Goal: Task Accomplishment & Management: Use online tool/utility

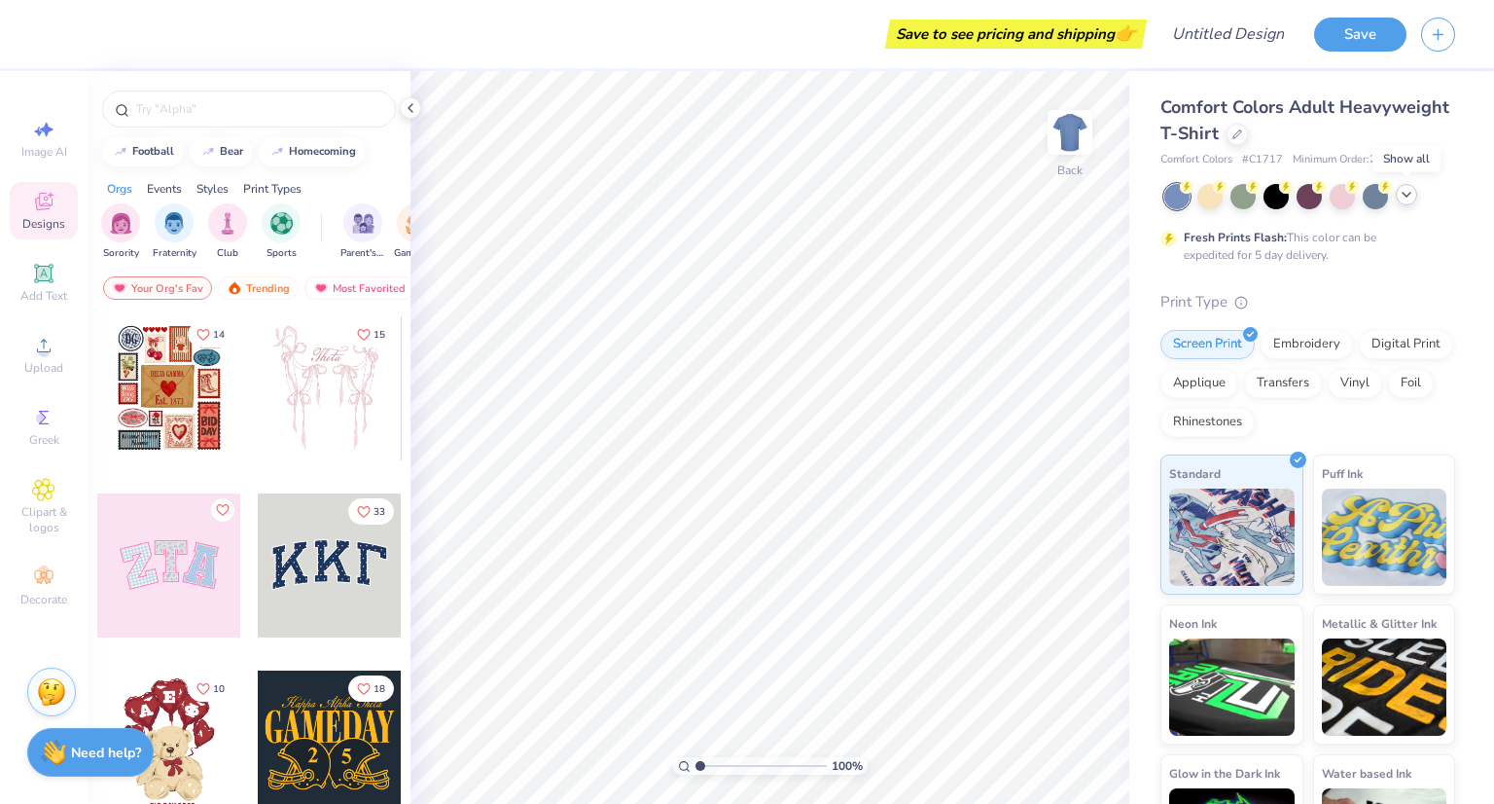
click at [1404, 194] on polyline at bounding box center [1407, 195] width 8 height 4
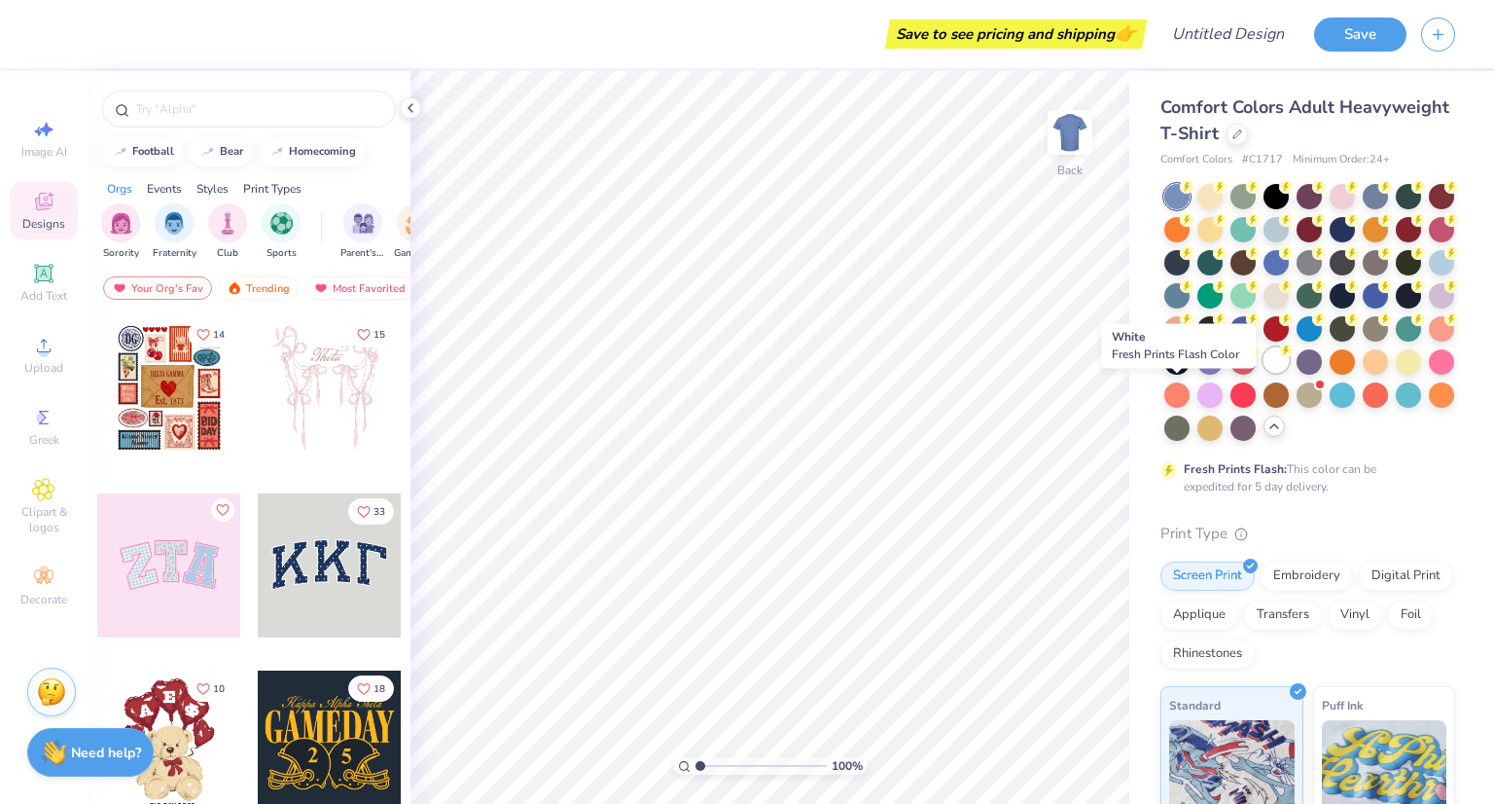
click at [1264, 373] on div at bounding box center [1276, 359] width 25 height 25
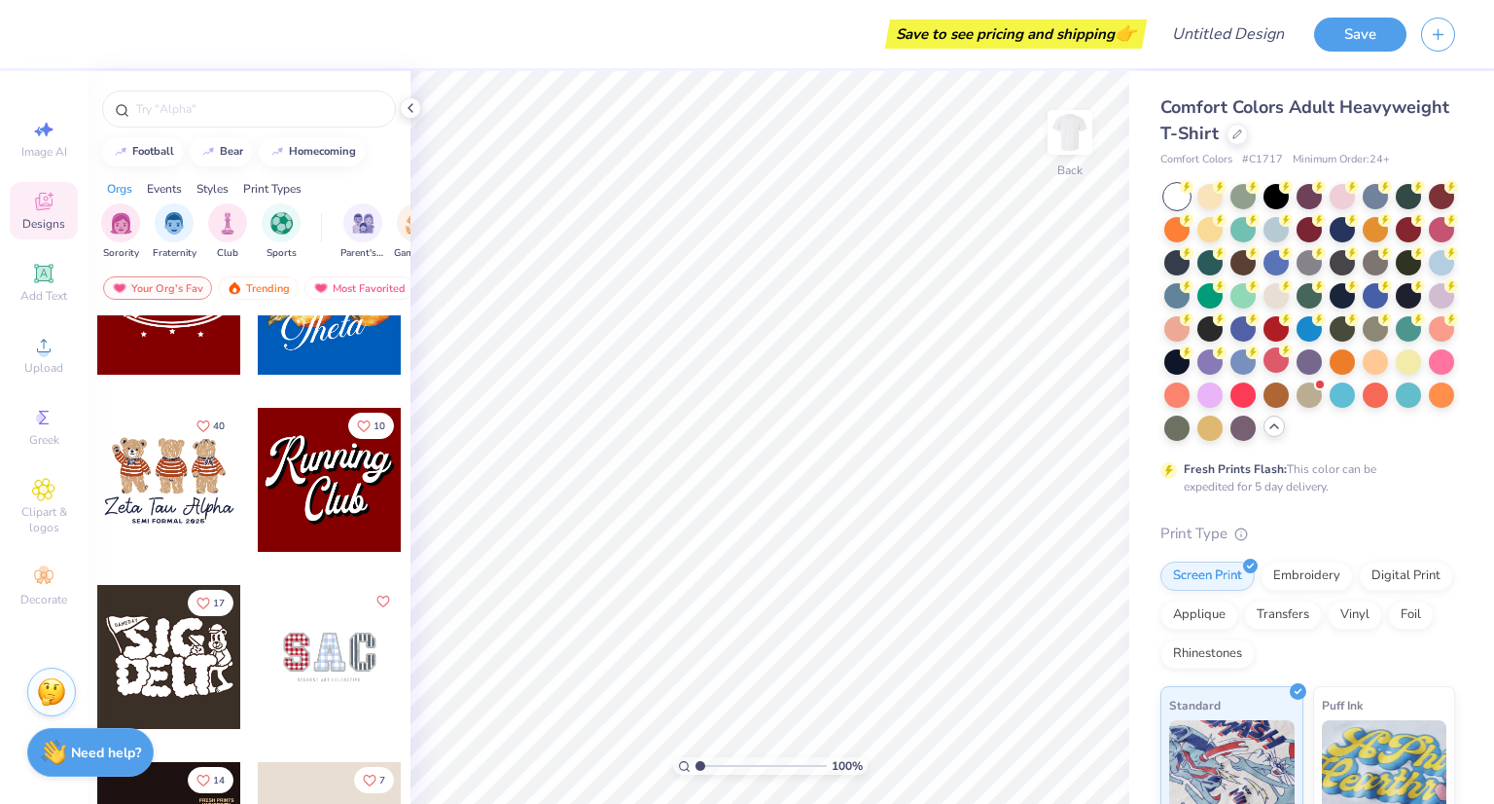
scroll to position [794, 0]
click at [222, 645] on div at bounding box center [169, 657] width 144 height 144
click at [1033, 761] on div at bounding box center [1037, 749] width 31 height 31
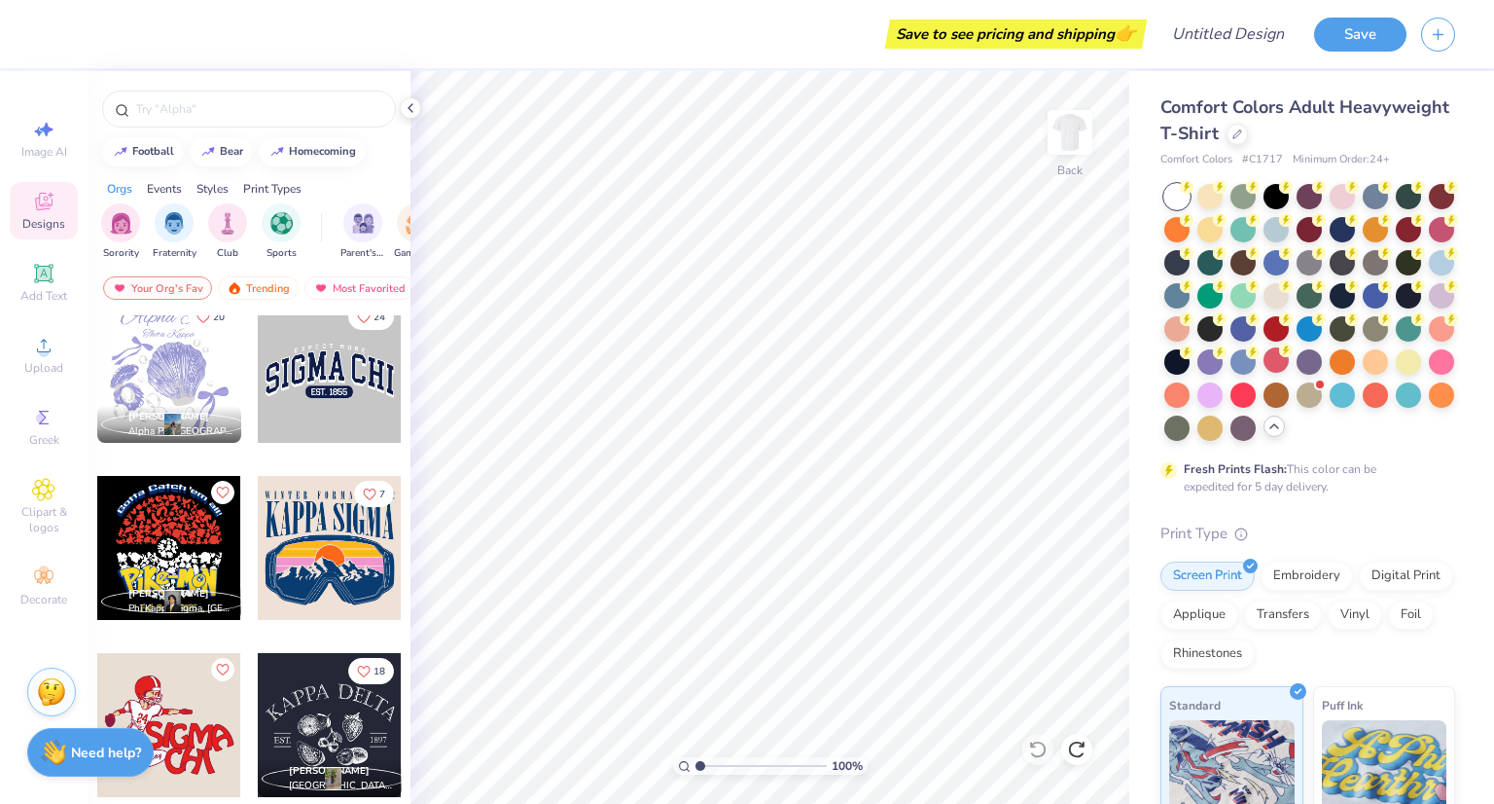
scroll to position [8446, 0]
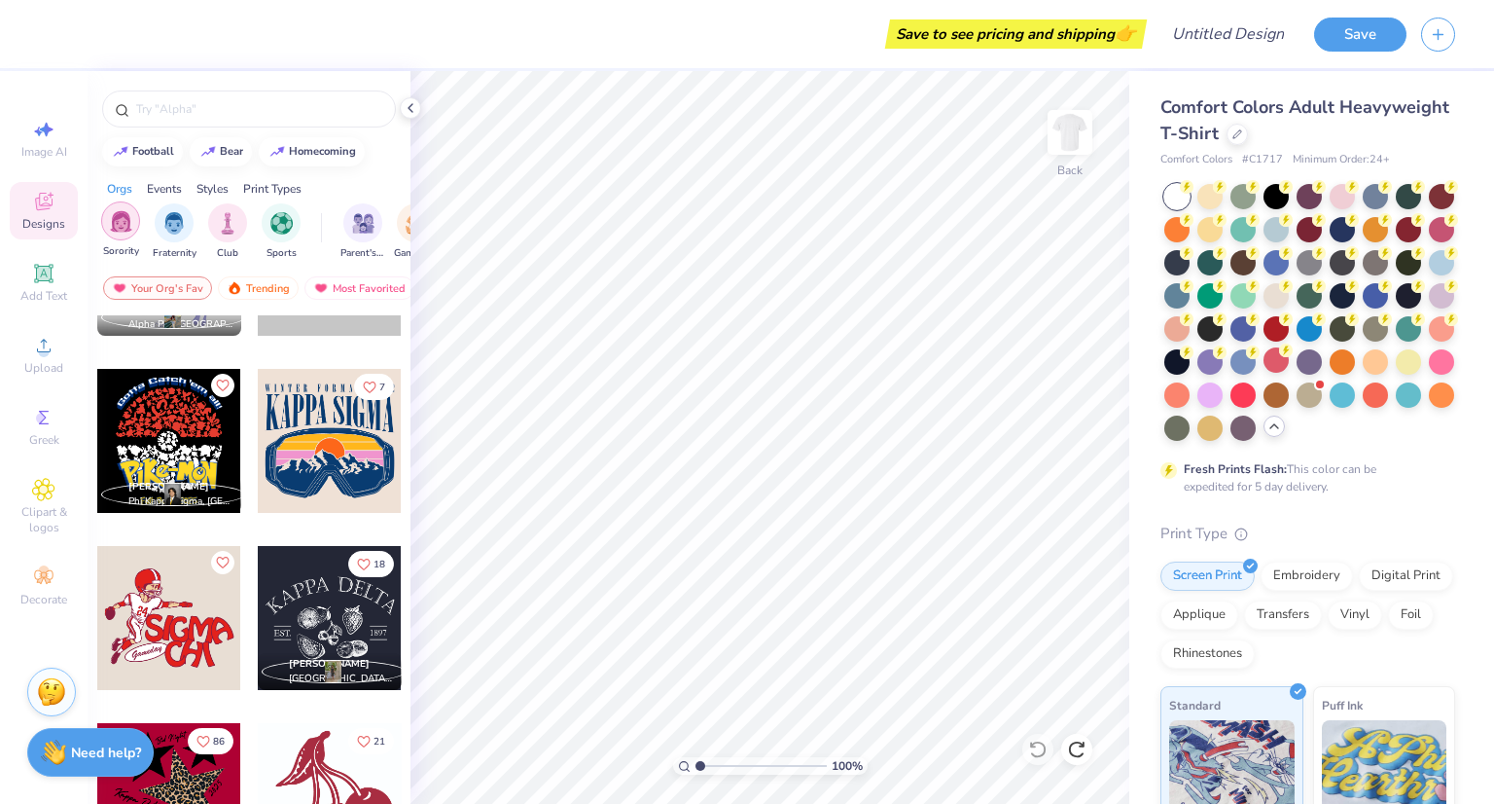
click at [116, 223] on img "filter for Sorority" at bounding box center [121, 221] width 22 height 22
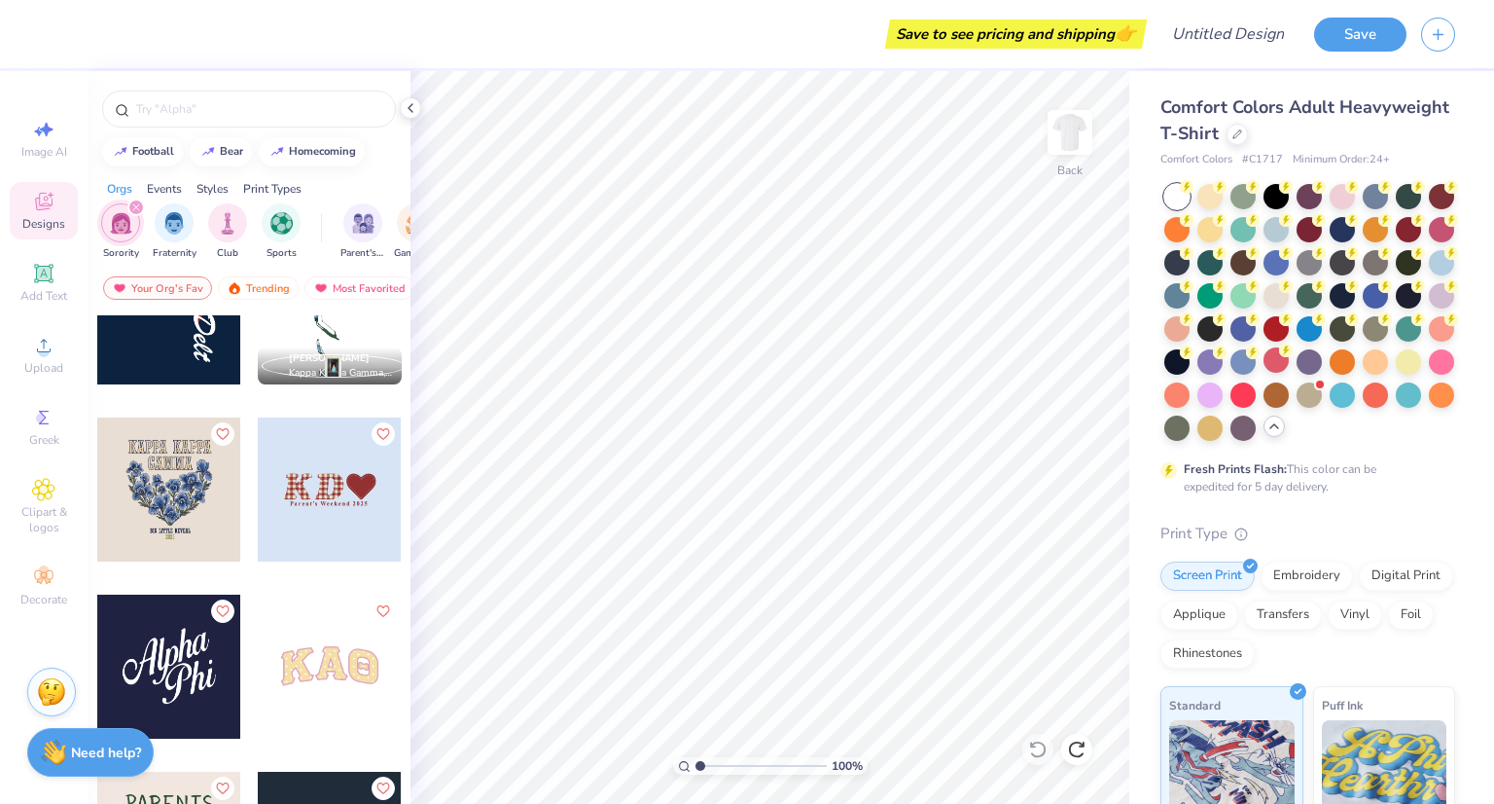
scroll to position [6872, 0]
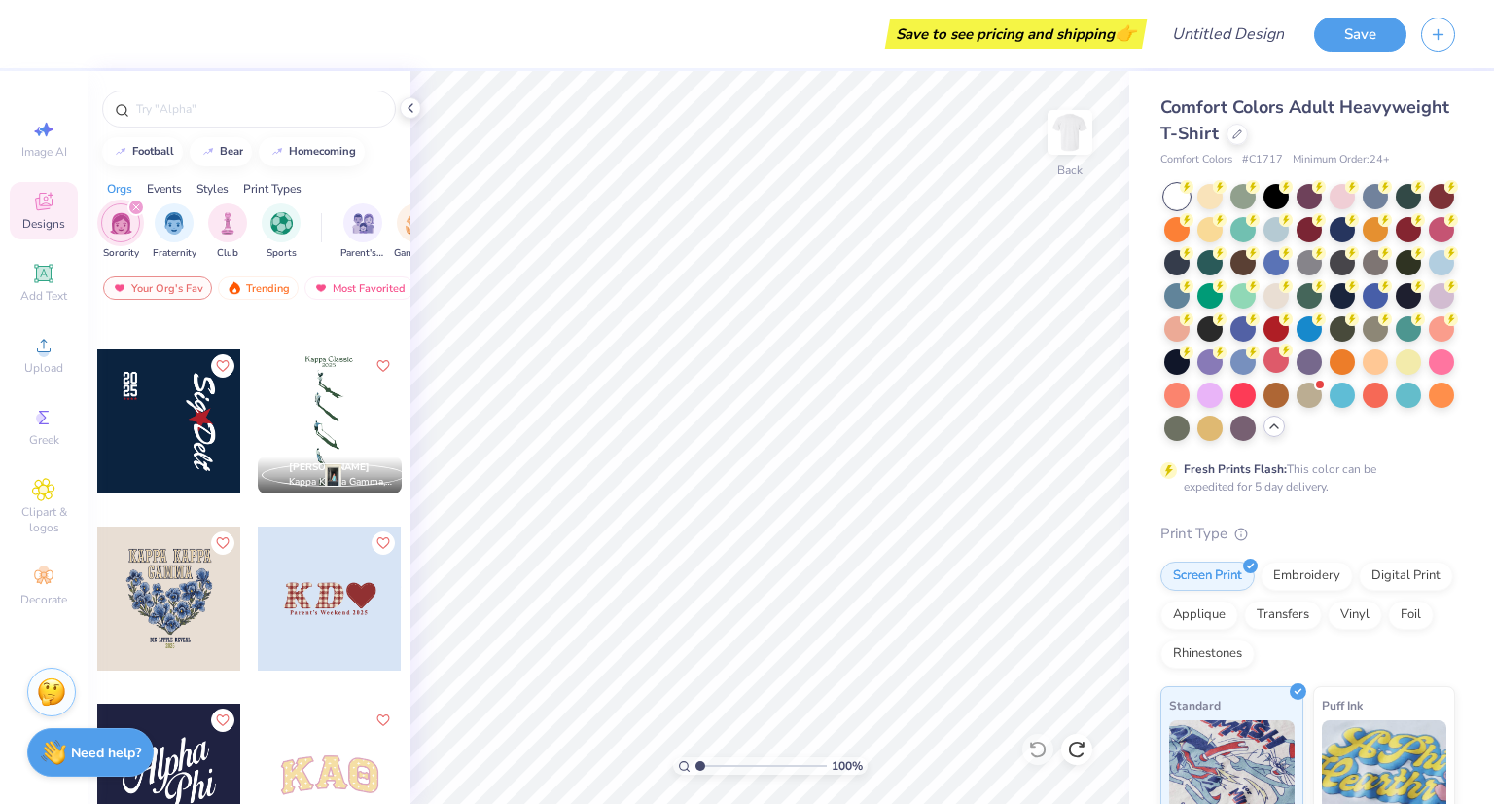
click at [138, 429] on div at bounding box center [169, 421] width 144 height 144
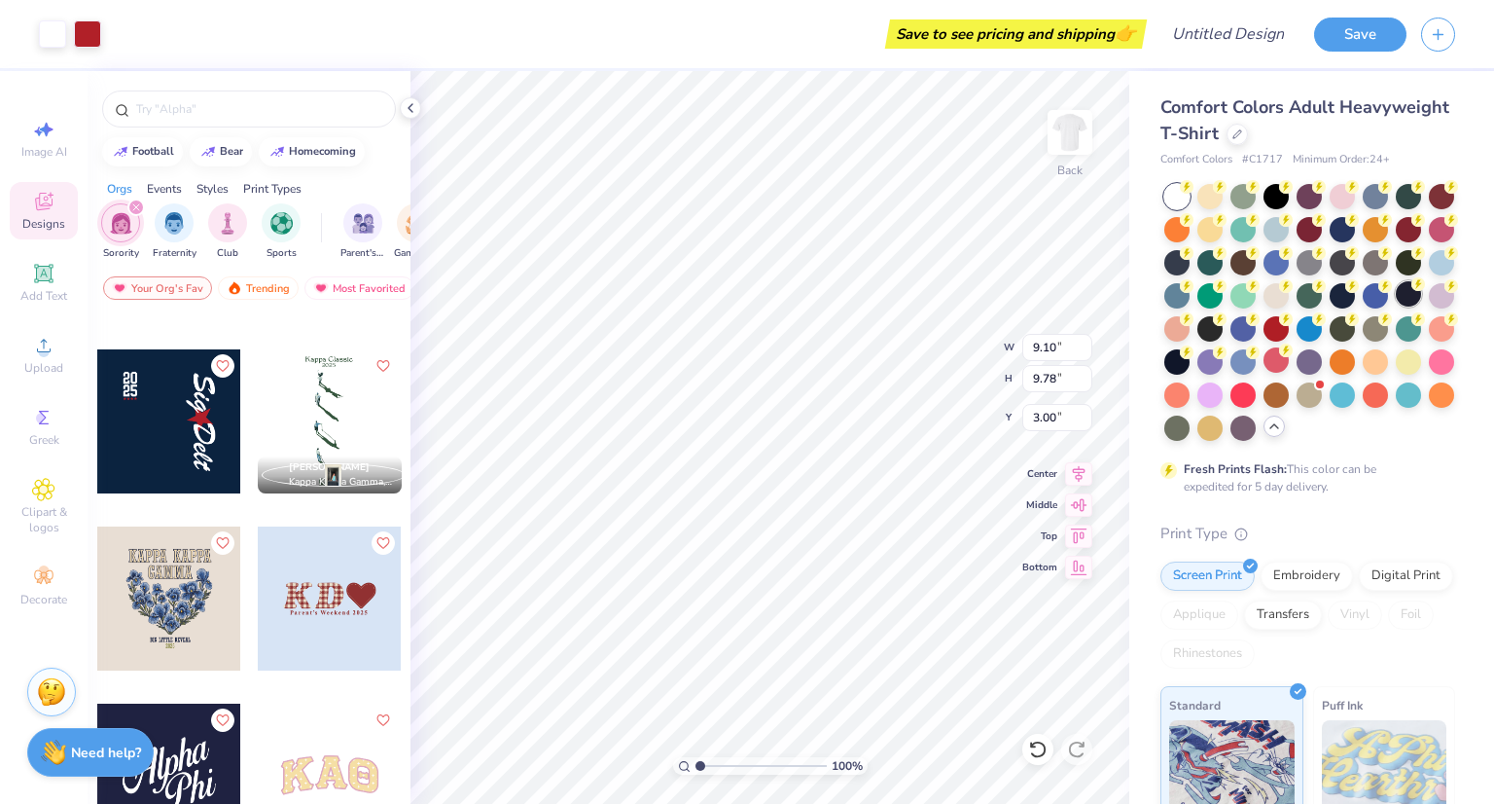
click at [1396, 306] on div at bounding box center [1408, 293] width 25 height 25
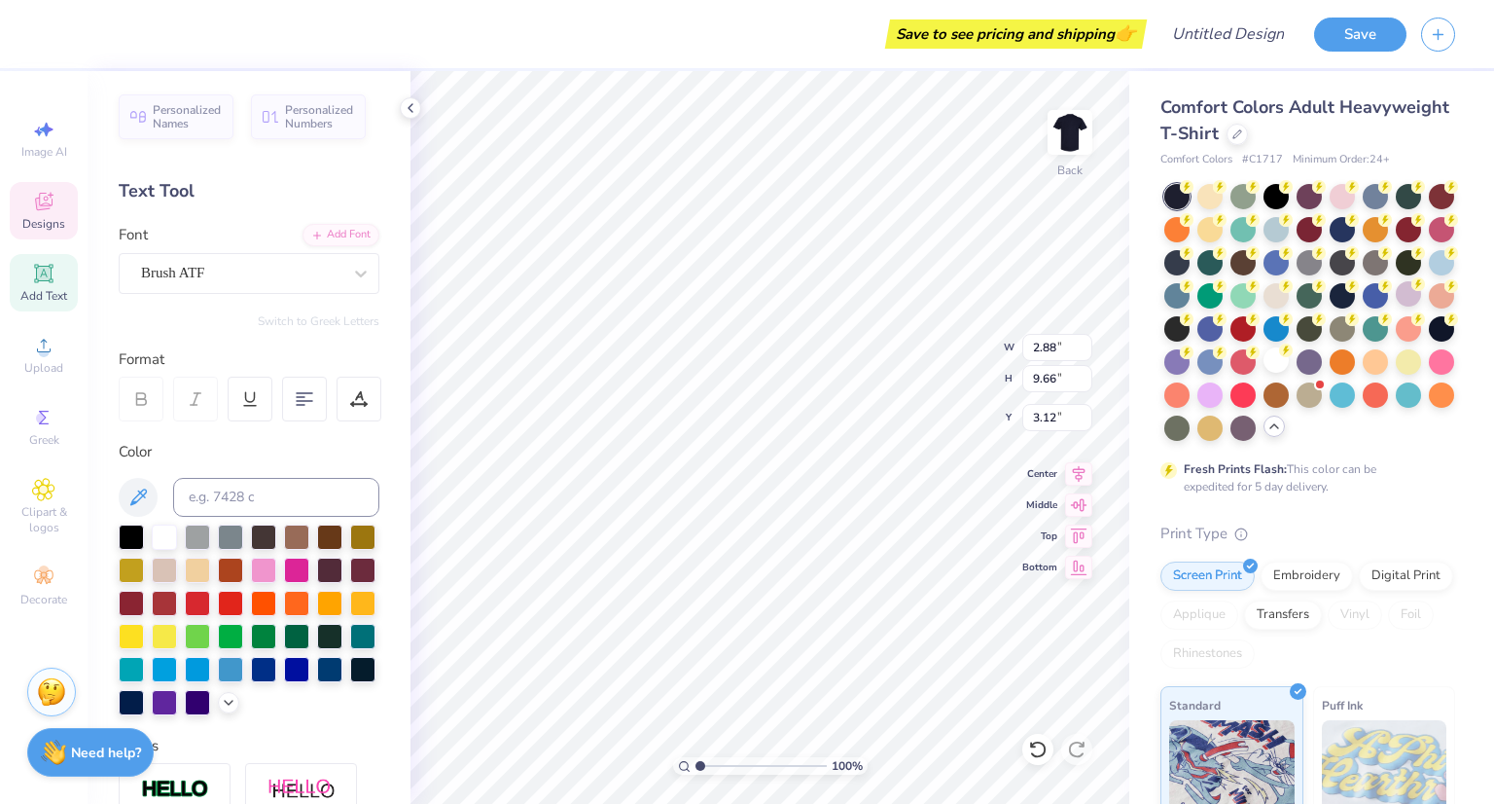
scroll to position [16, 5]
type textarea "Take Note"
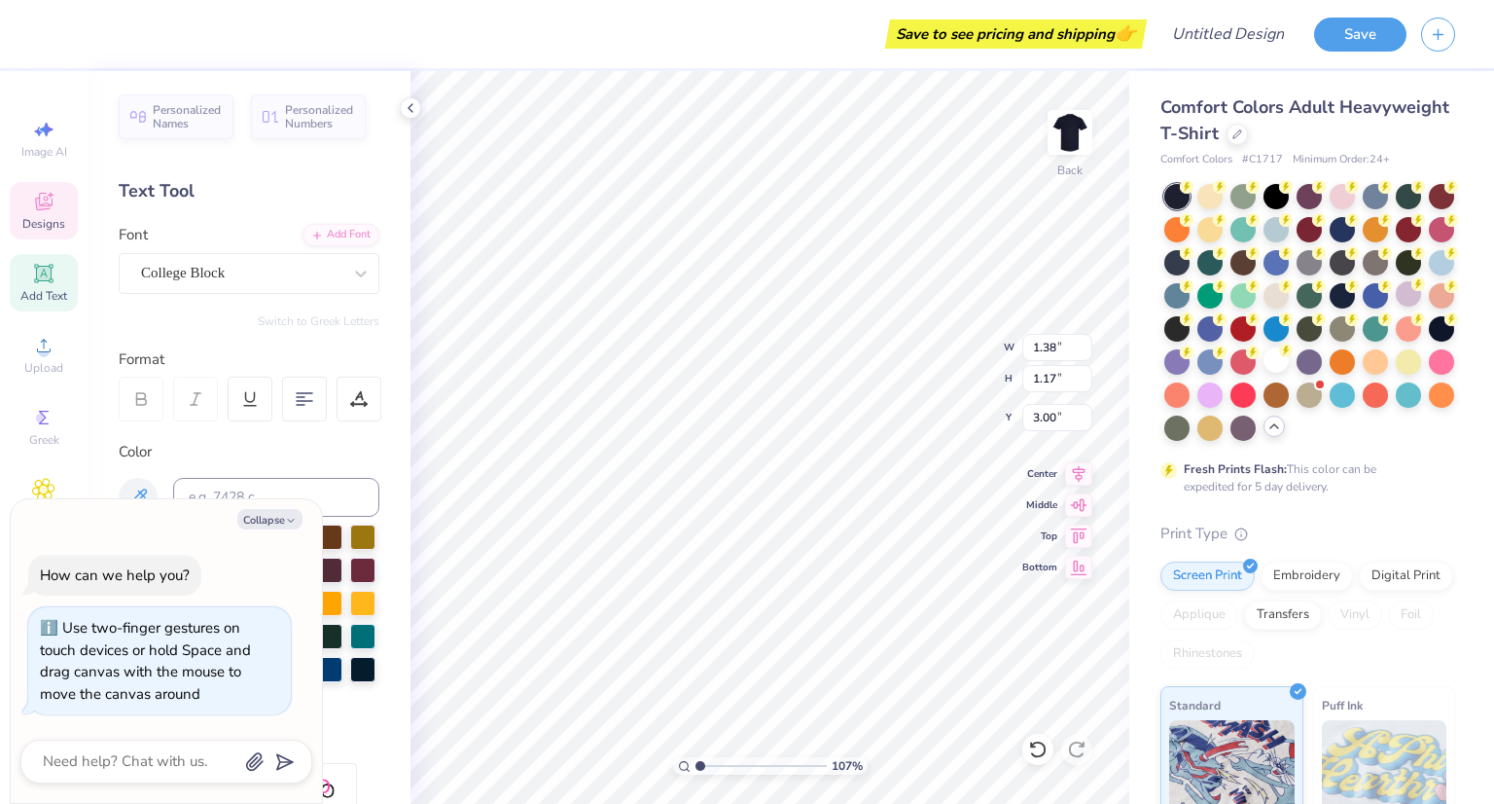
type input "1.07040761314281"
type textarea "x"
type input "1.0899527358904"
type textarea "x"
type input "1.45845238564331"
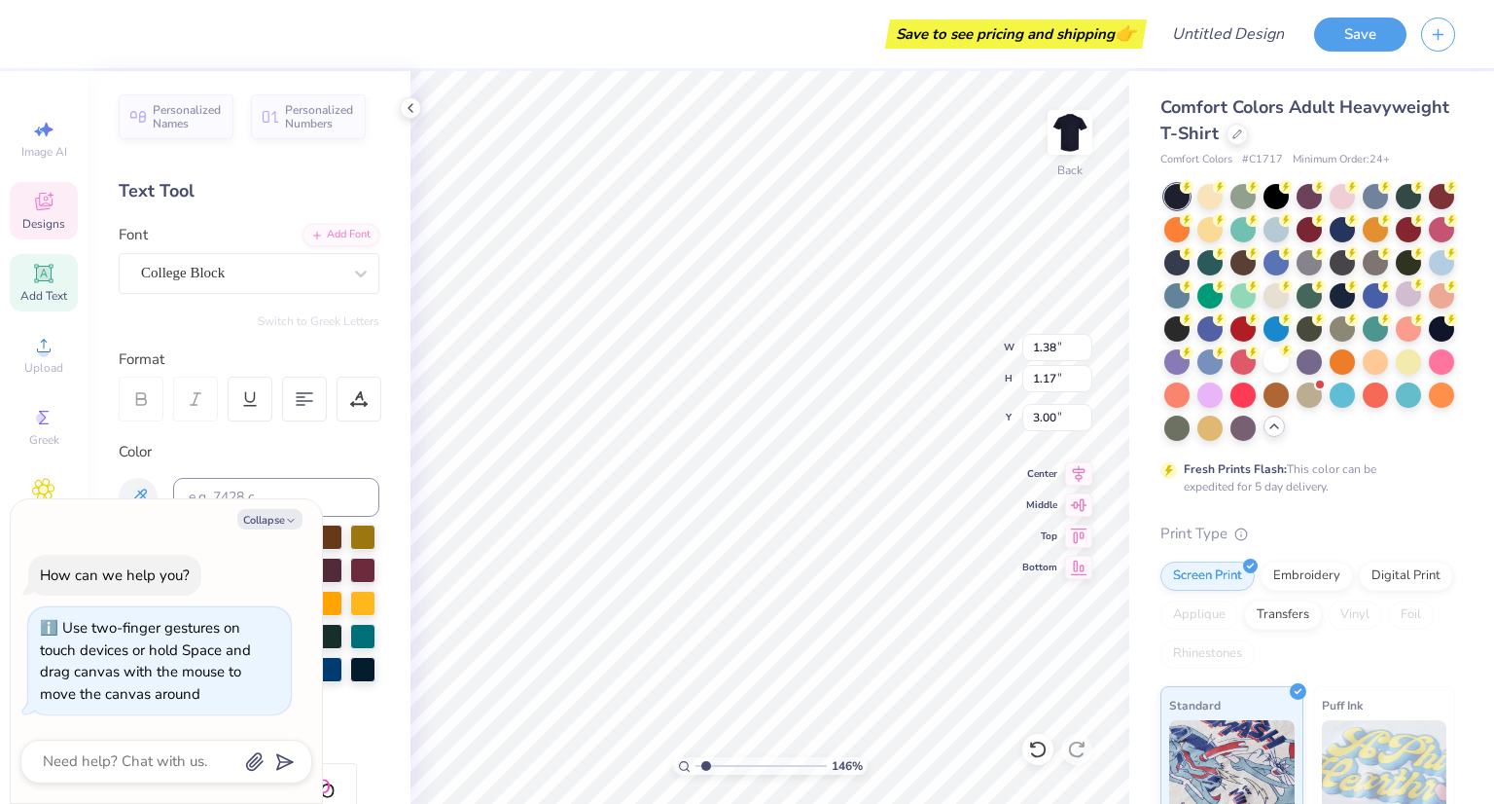
type textarea "x"
type input "1.45845428166604"
type textarea "x"
type input "1.45845428166604"
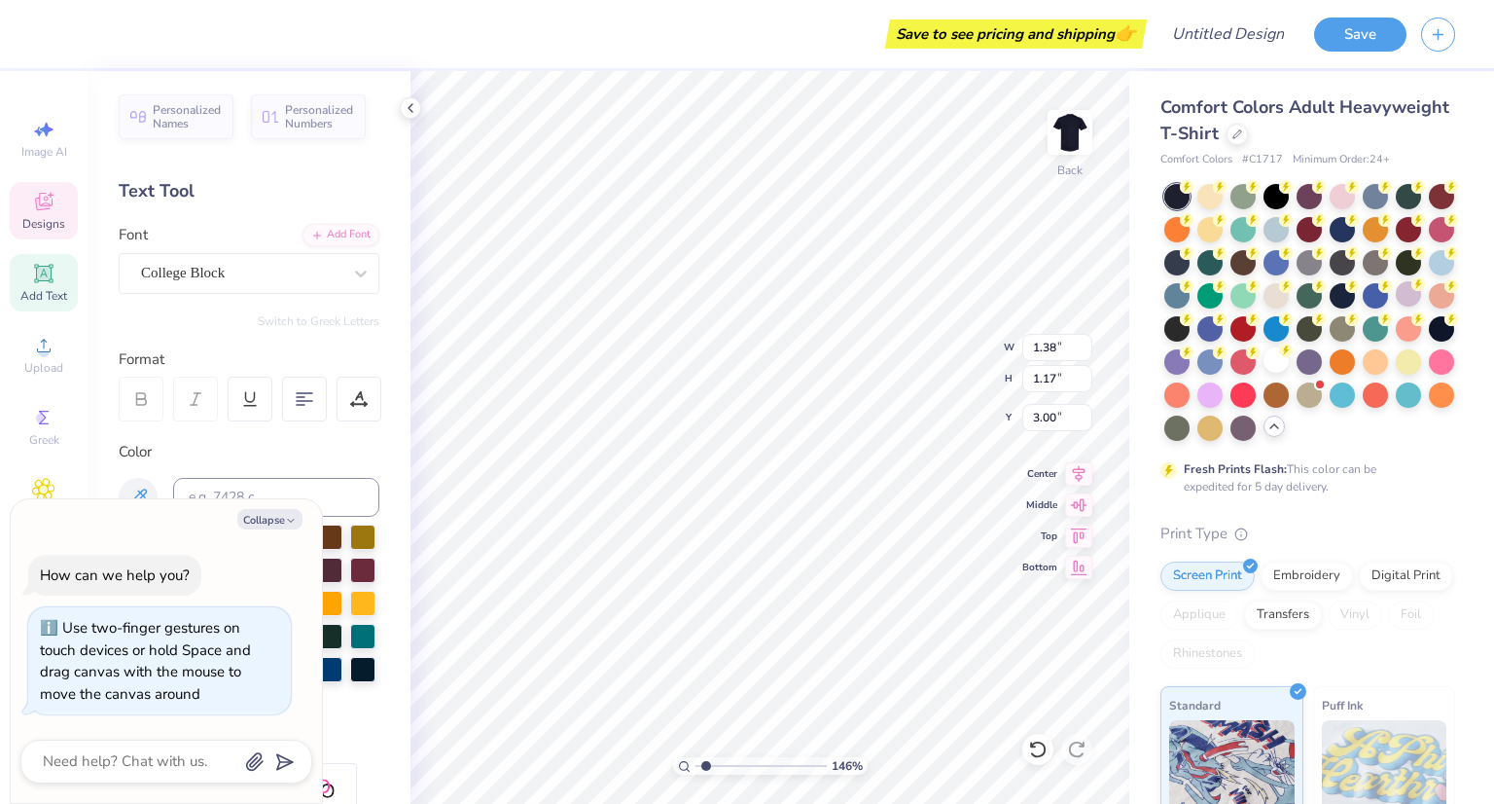
type textarea "x"
type input "1.45845428166604"
type textarea "x"
type input "1.45845428166604"
type textarea "x"
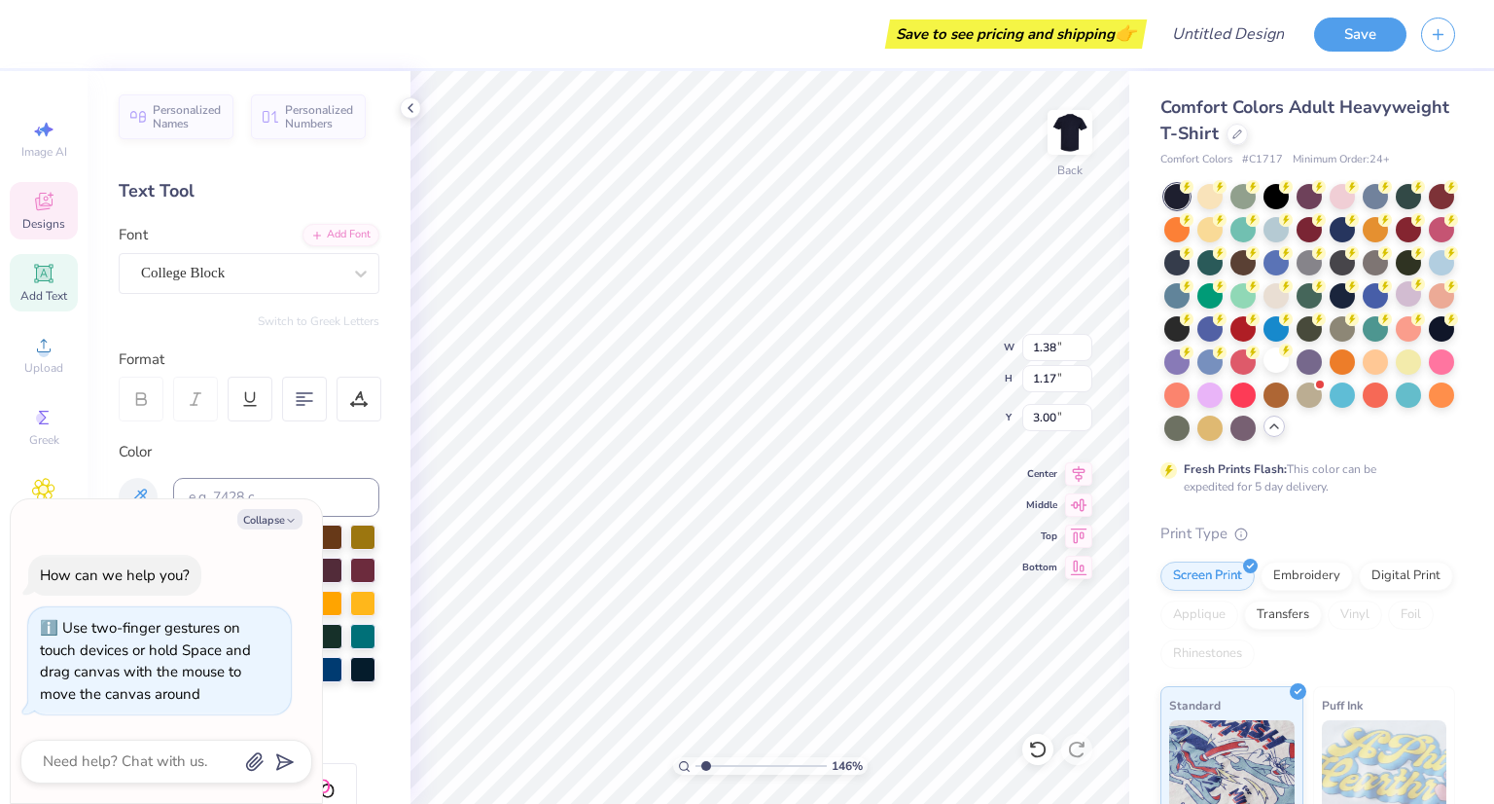
type textarea "2190"
type input "1.45845428166604"
type textarea "x"
type textarea "210"
type input "1.45845428166604"
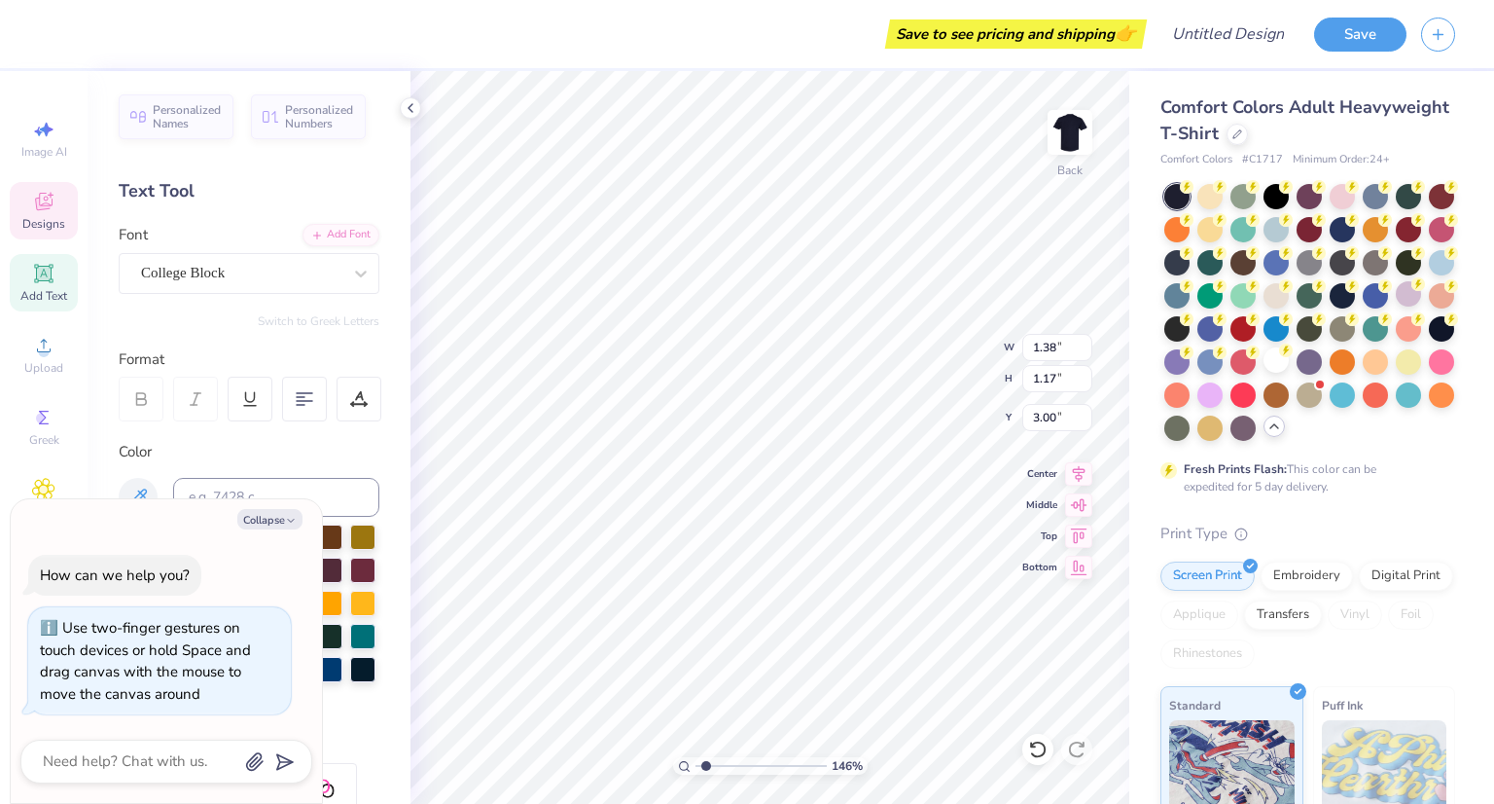
type textarea "x"
type input "1.45845428166604"
type textarea "x"
type textarea "20"
type input "1.45845428166604"
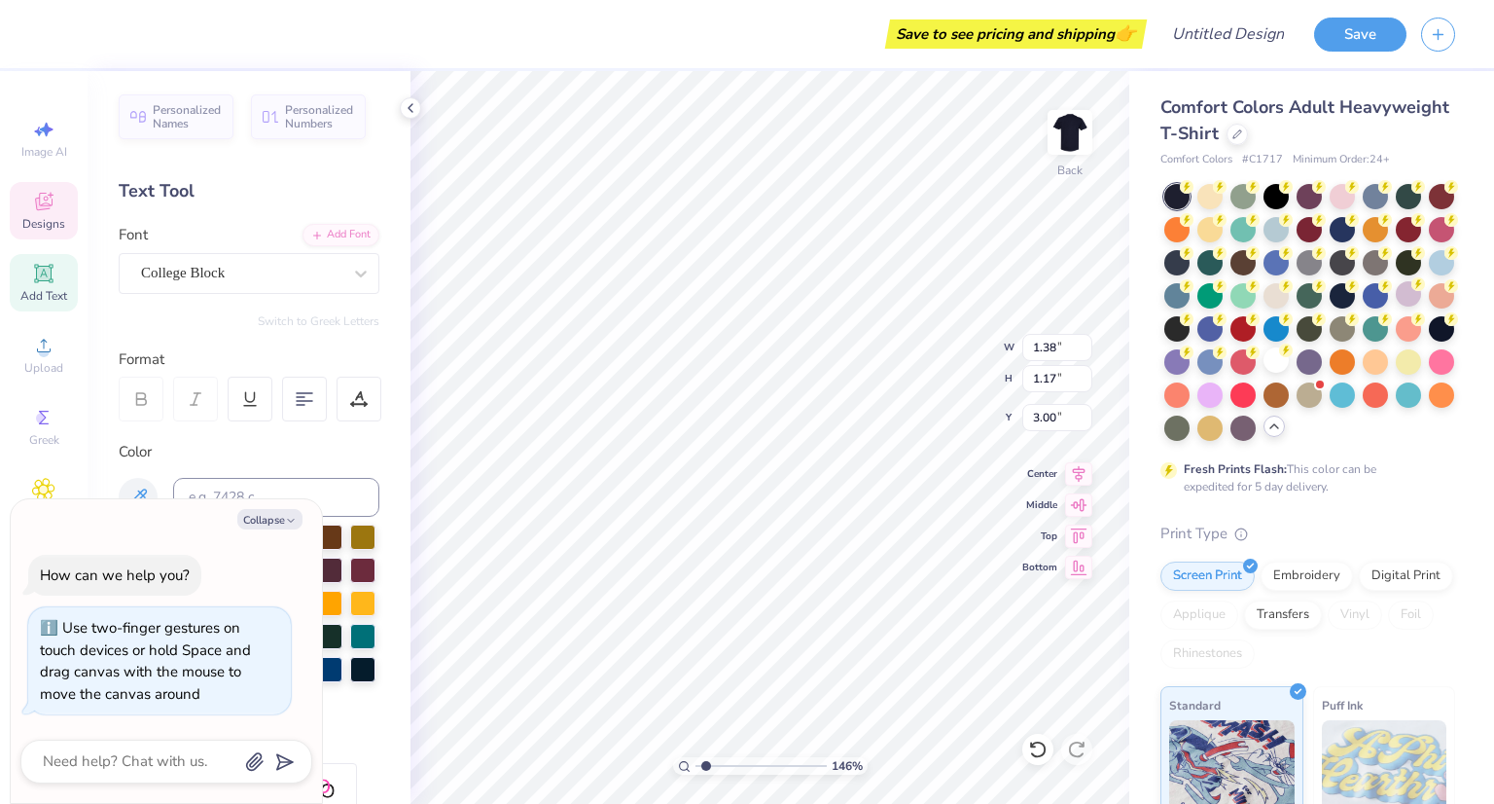
type textarea "x"
type textarea "2"
type input "1.45845428166604"
type textarea "x"
type input "1.45845428166604"
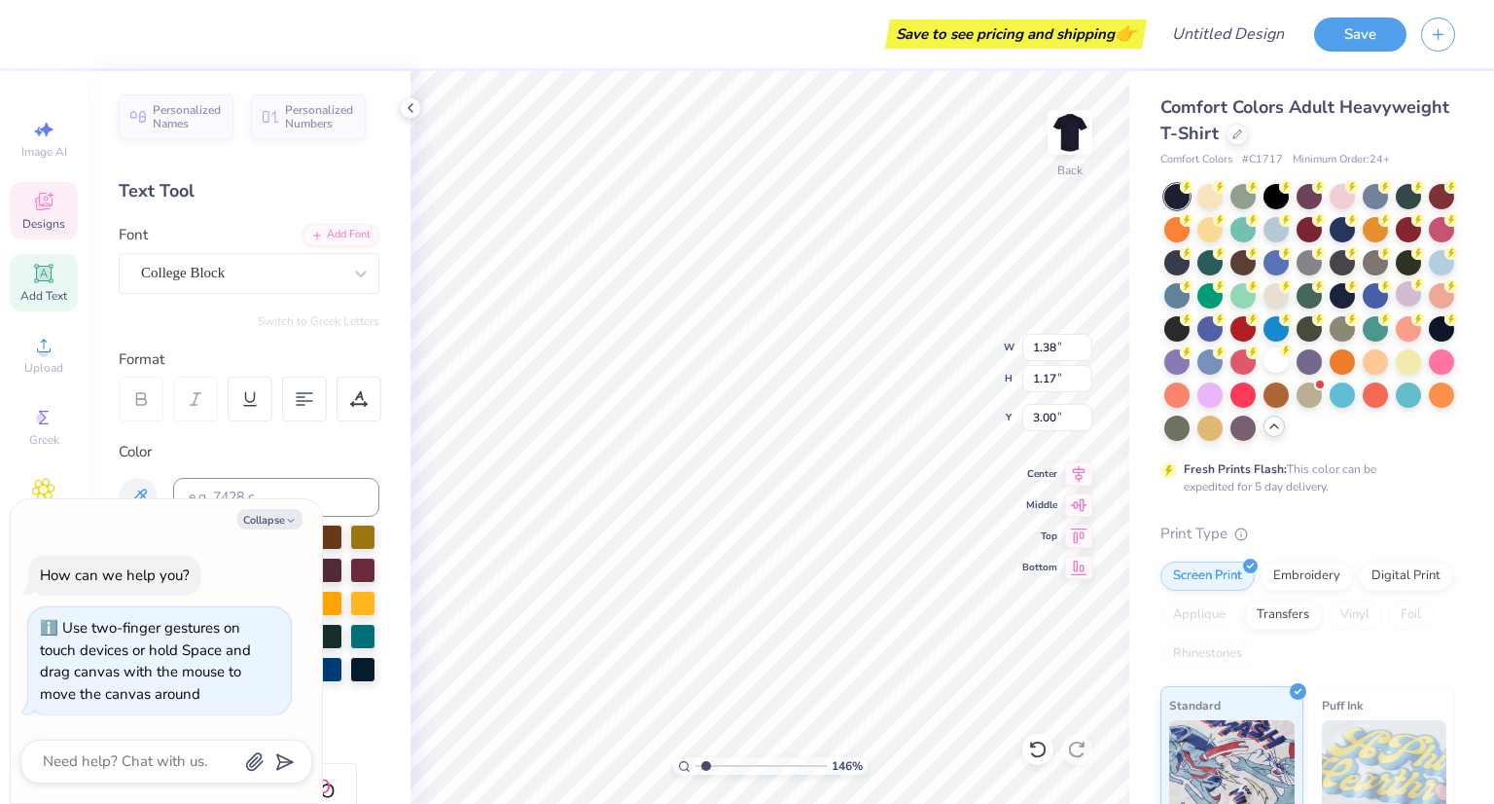
type textarea "x"
type textarea "1"
type input "1.45845428166604"
type textarea "x"
type textarea "19"
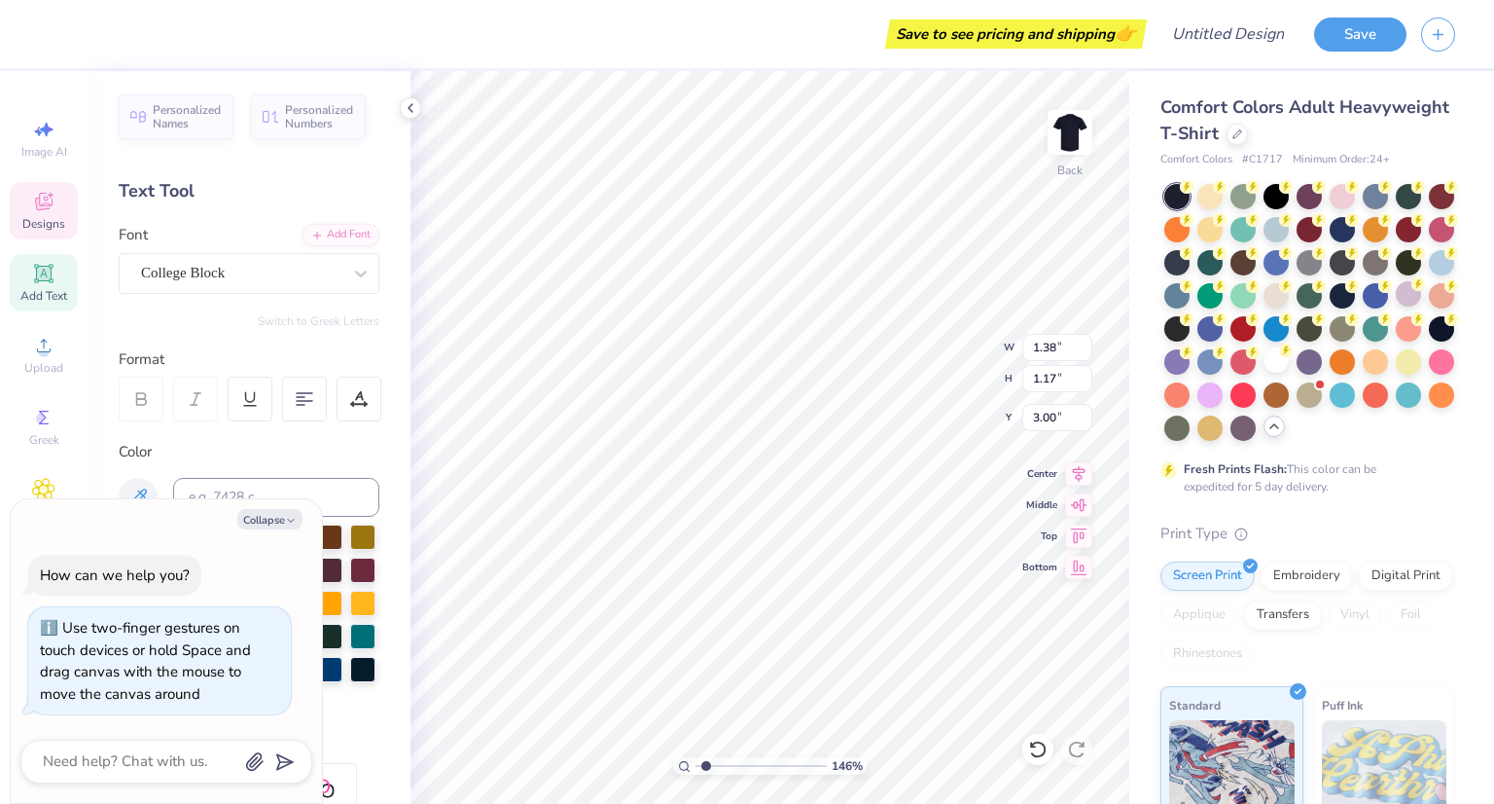
type input "1.45845428166604"
type input "4.26"
type textarea "x"
type input "1.45845428166604"
type textarea "x"
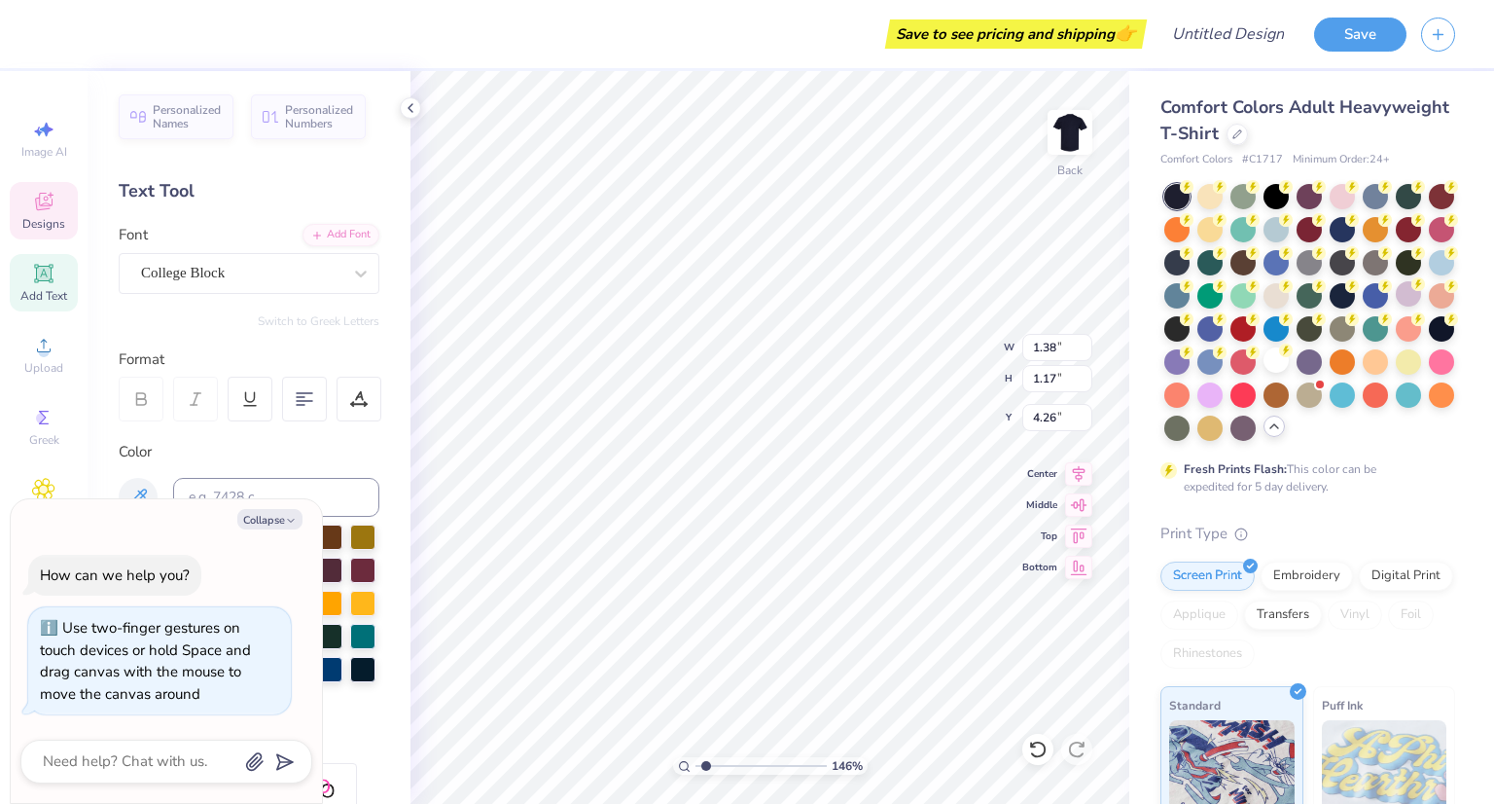
type input "1.45845428166604"
type textarea "x"
type input "1.45845428166604"
type textarea "x"
type input "1.45845428166604"
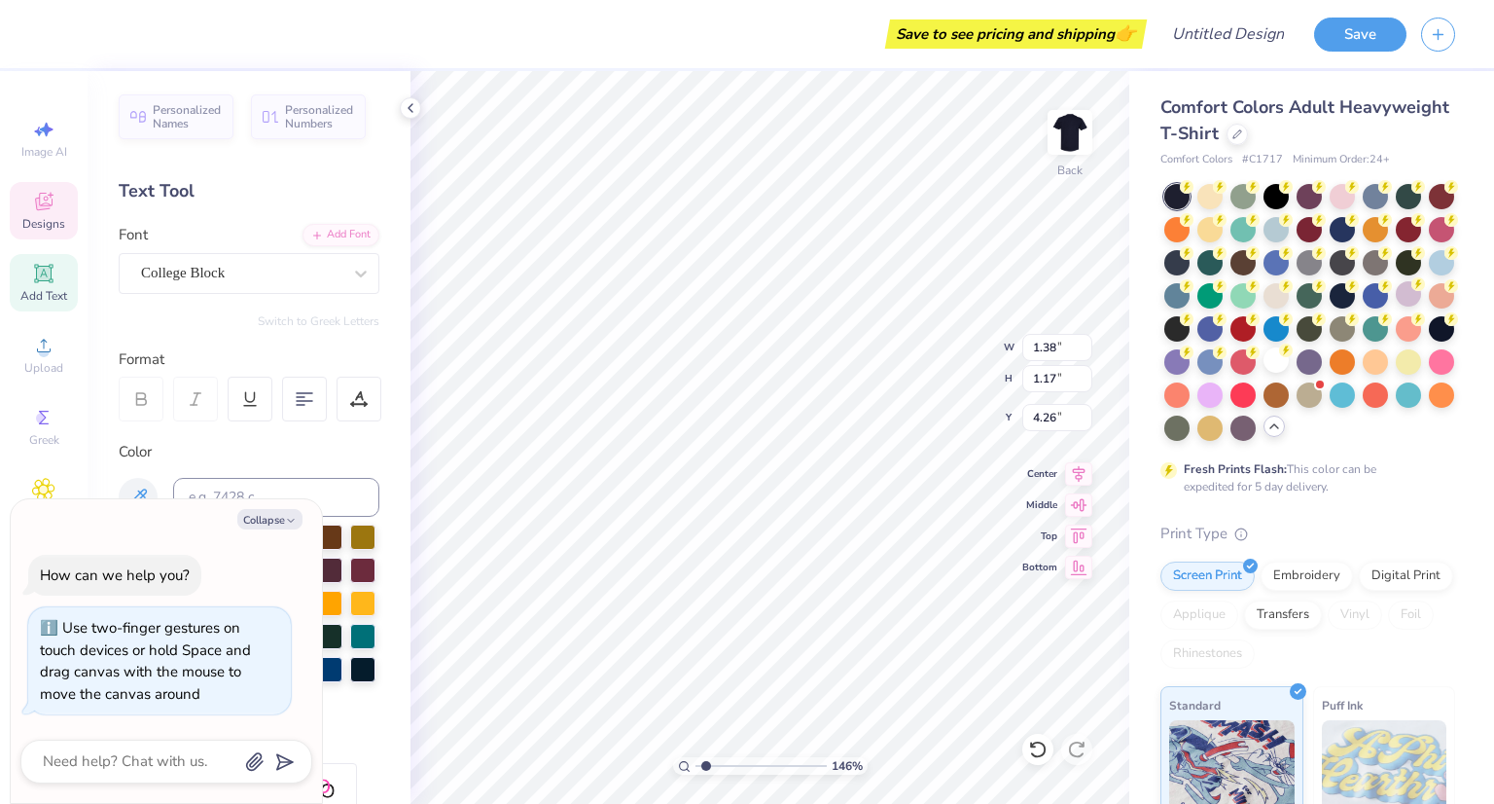
type textarea "x"
type textarea "9"
type input "1.45845428166604"
type textarea "x"
type textarea "97"
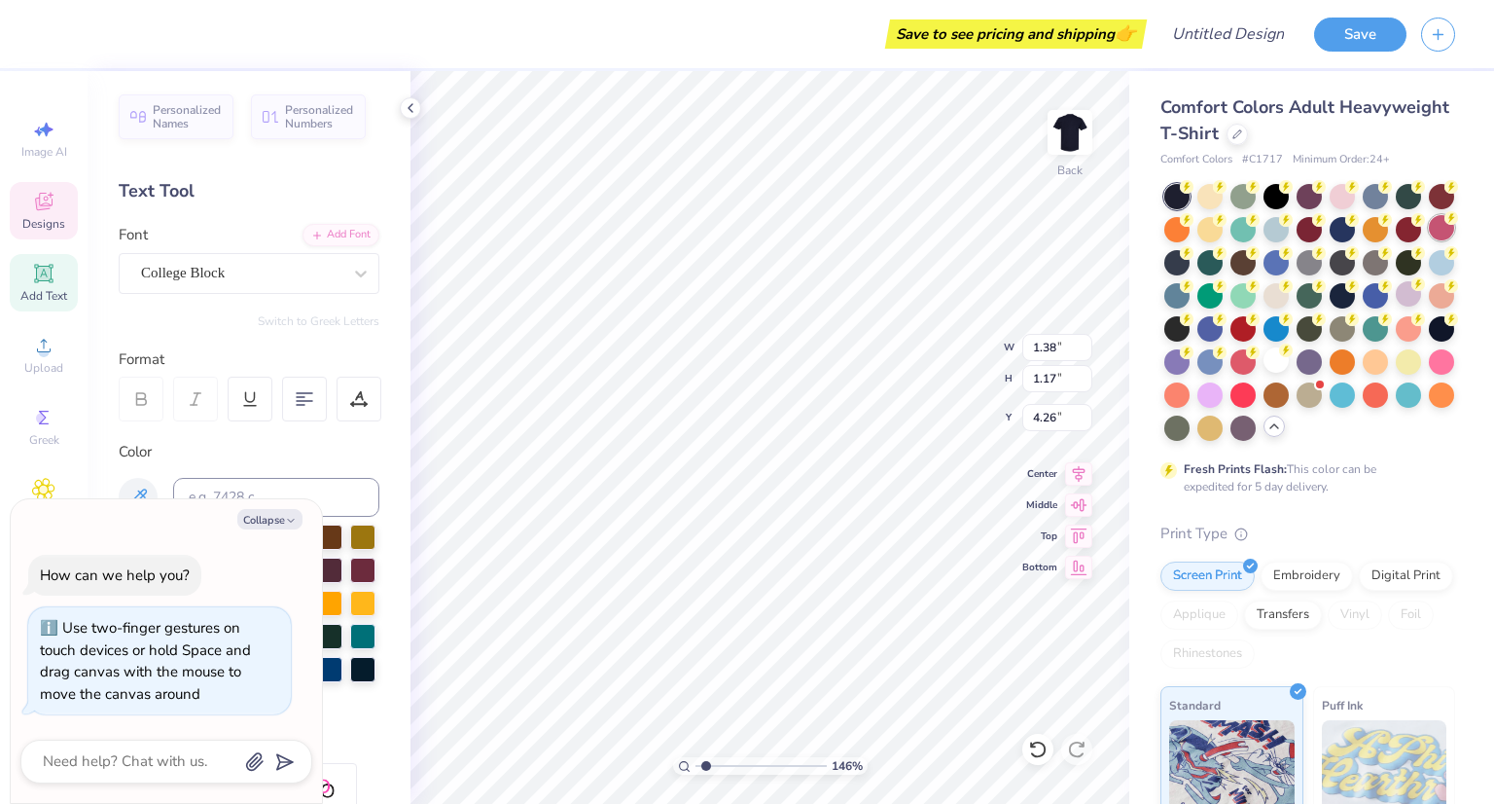
type input "1.45845428166604"
type textarea "x"
drag, startPoint x: 705, startPoint y: 768, endPoint x: 652, endPoint y: 760, distance: 54.1
type input "1"
click at [696, 760] on input "range" at bounding box center [761, 766] width 131 height 18
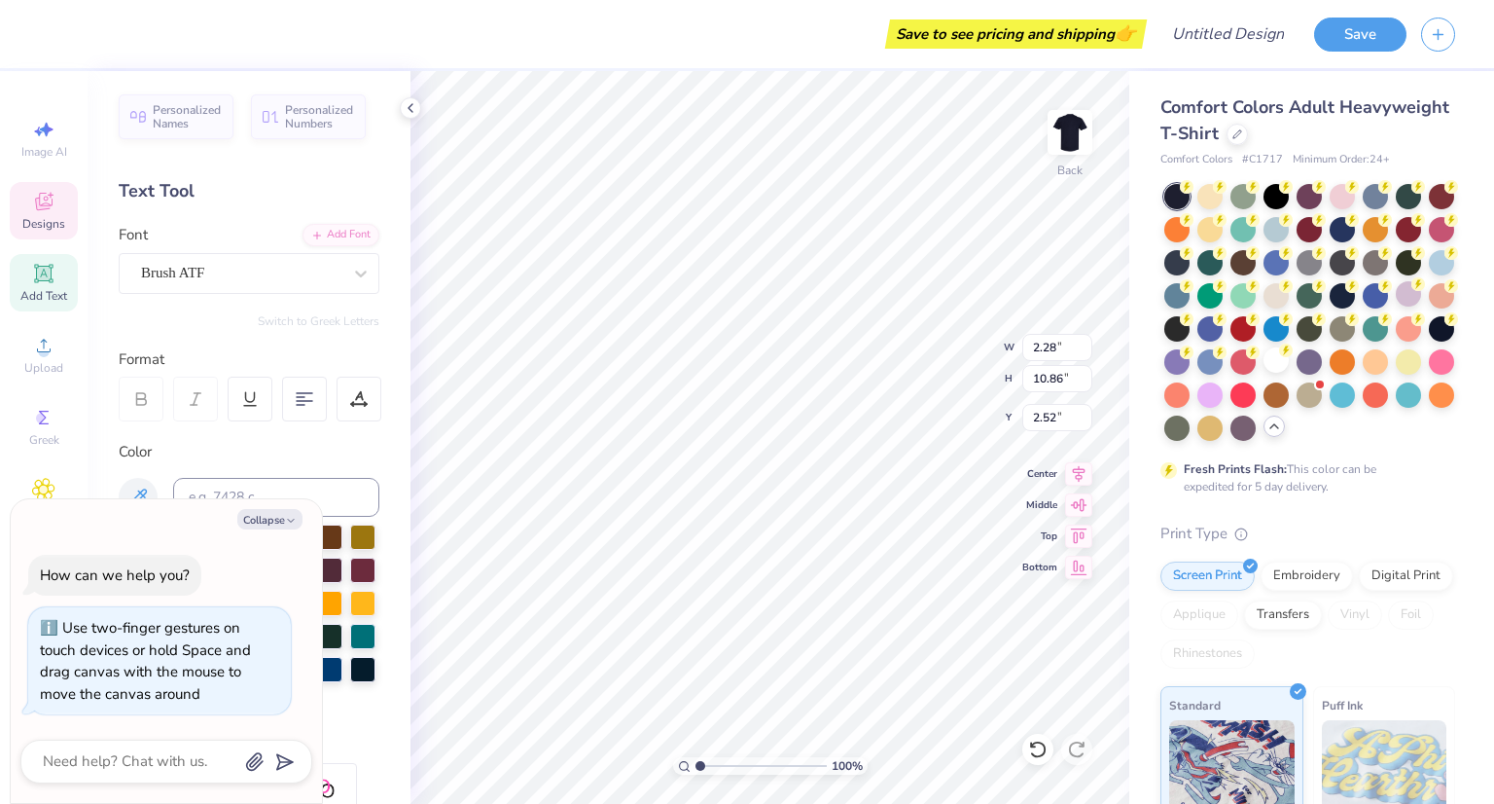
type textarea "x"
type input "0.33"
type input "0.31"
type input "5.48"
click at [56, 24] on div at bounding box center [52, 31] width 27 height 27
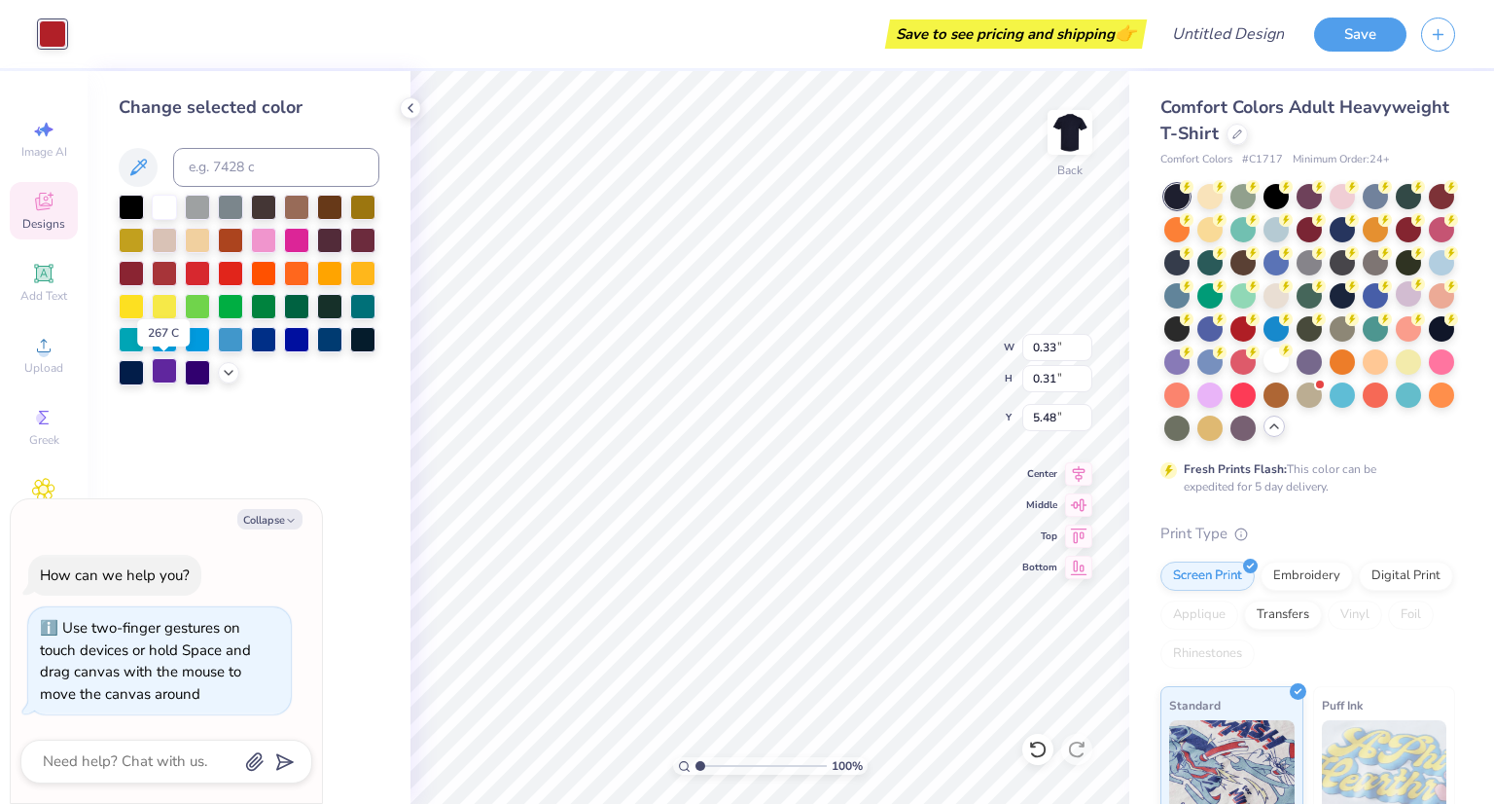
click at [161, 367] on div at bounding box center [164, 370] width 25 height 25
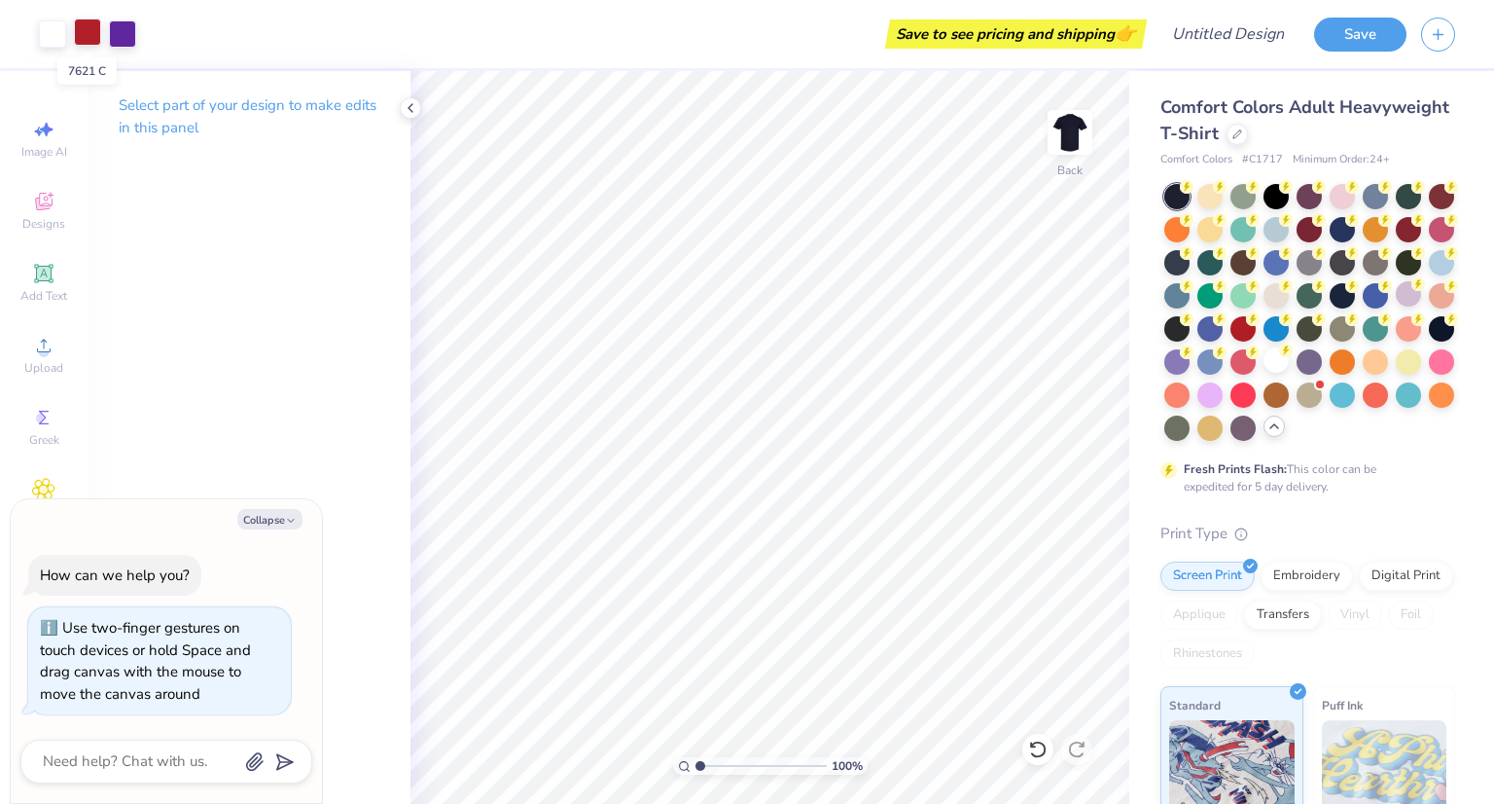
click at [90, 27] on div at bounding box center [87, 31] width 27 height 27
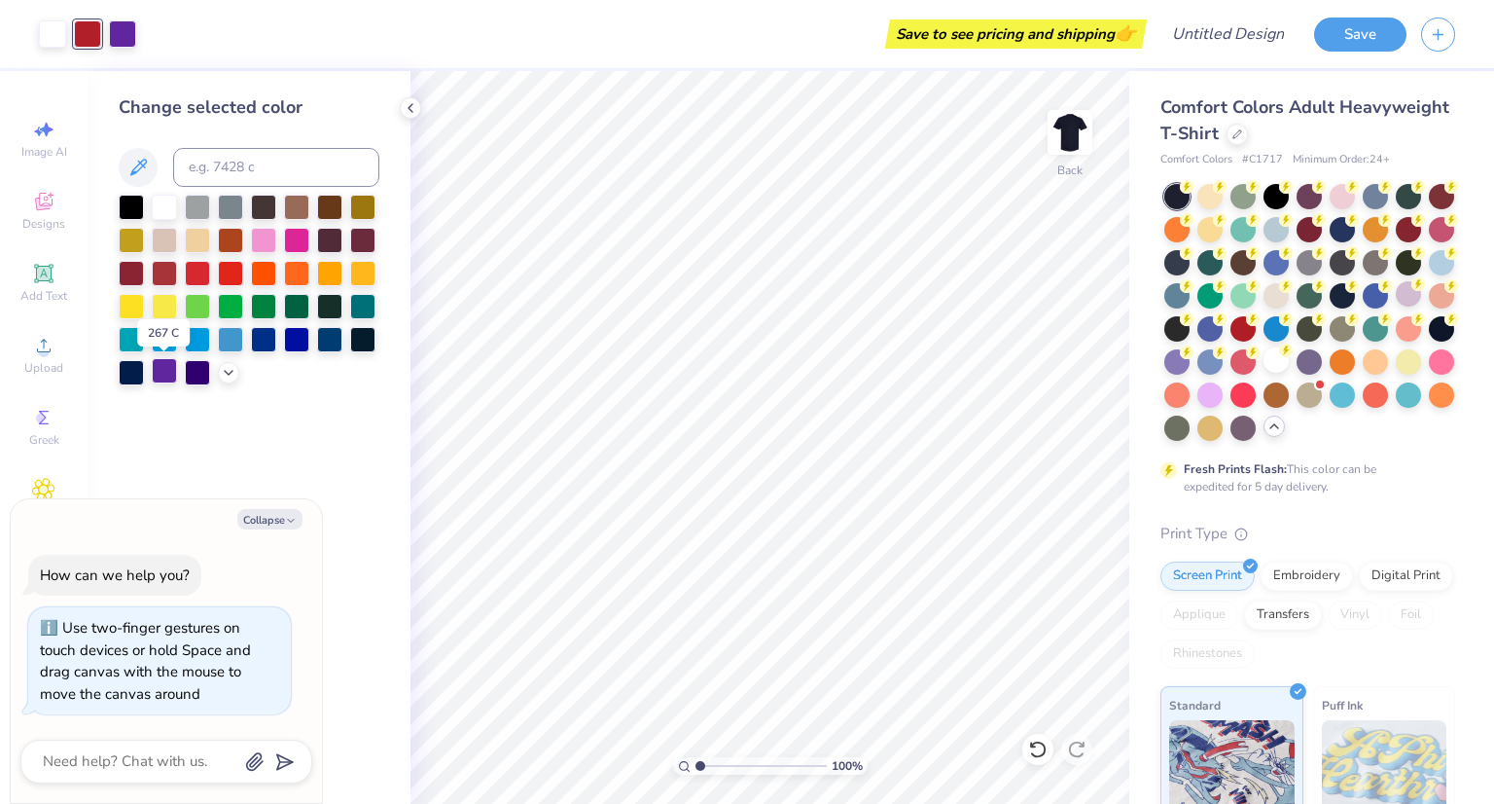
click at [161, 366] on div at bounding box center [164, 370] width 25 height 25
type textarea "x"
click at [307, 390] on div "Change selected color" at bounding box center [249, 437] width 323 height 733
click at [1236, 24] on input "Design Title" at bounding box center [1251, 34] width 95 height 39
type input "S"
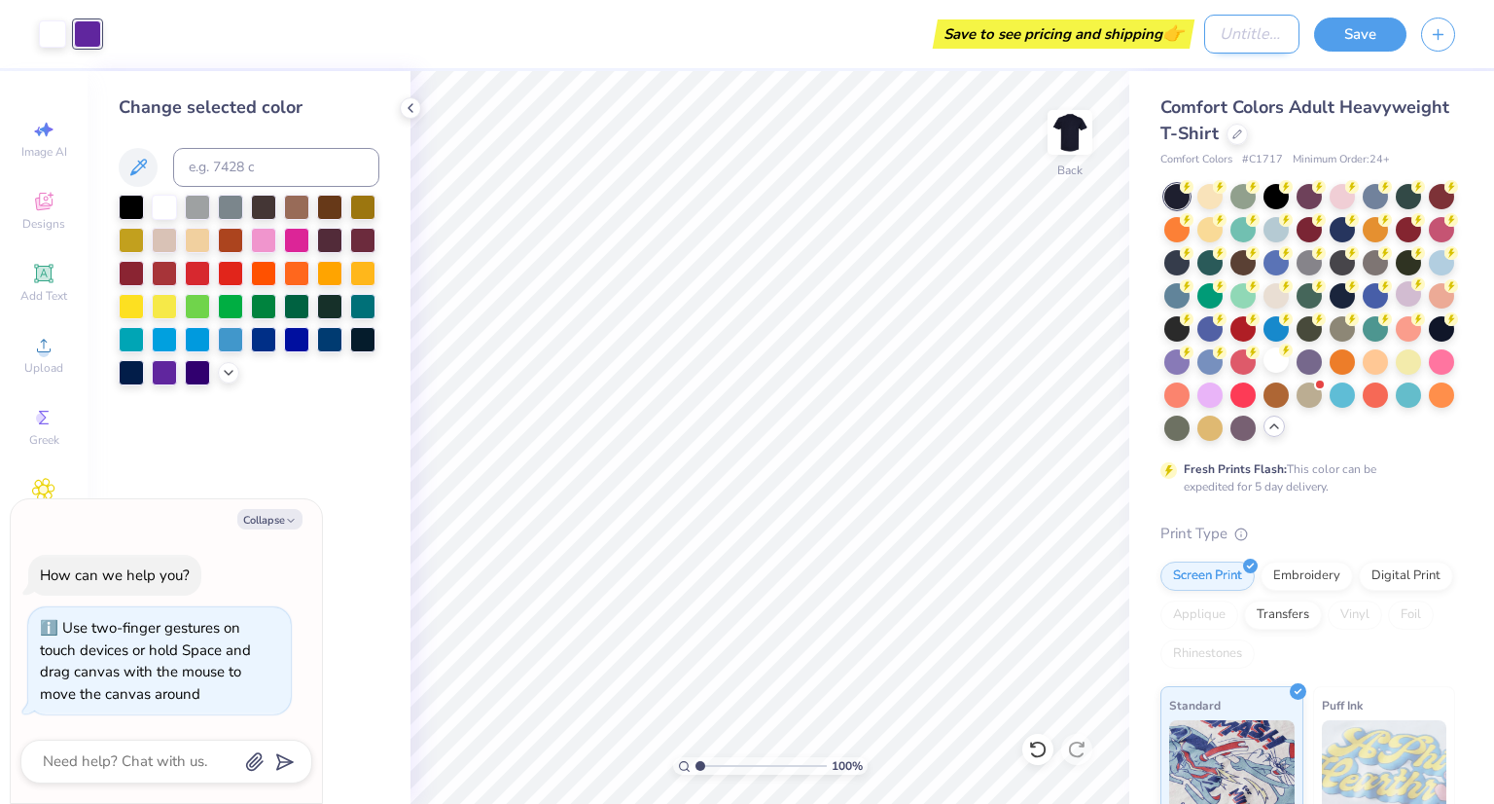
type textarea "x"
type input "St"
type textarea "x"
type input "Sta"
type textarea "x"
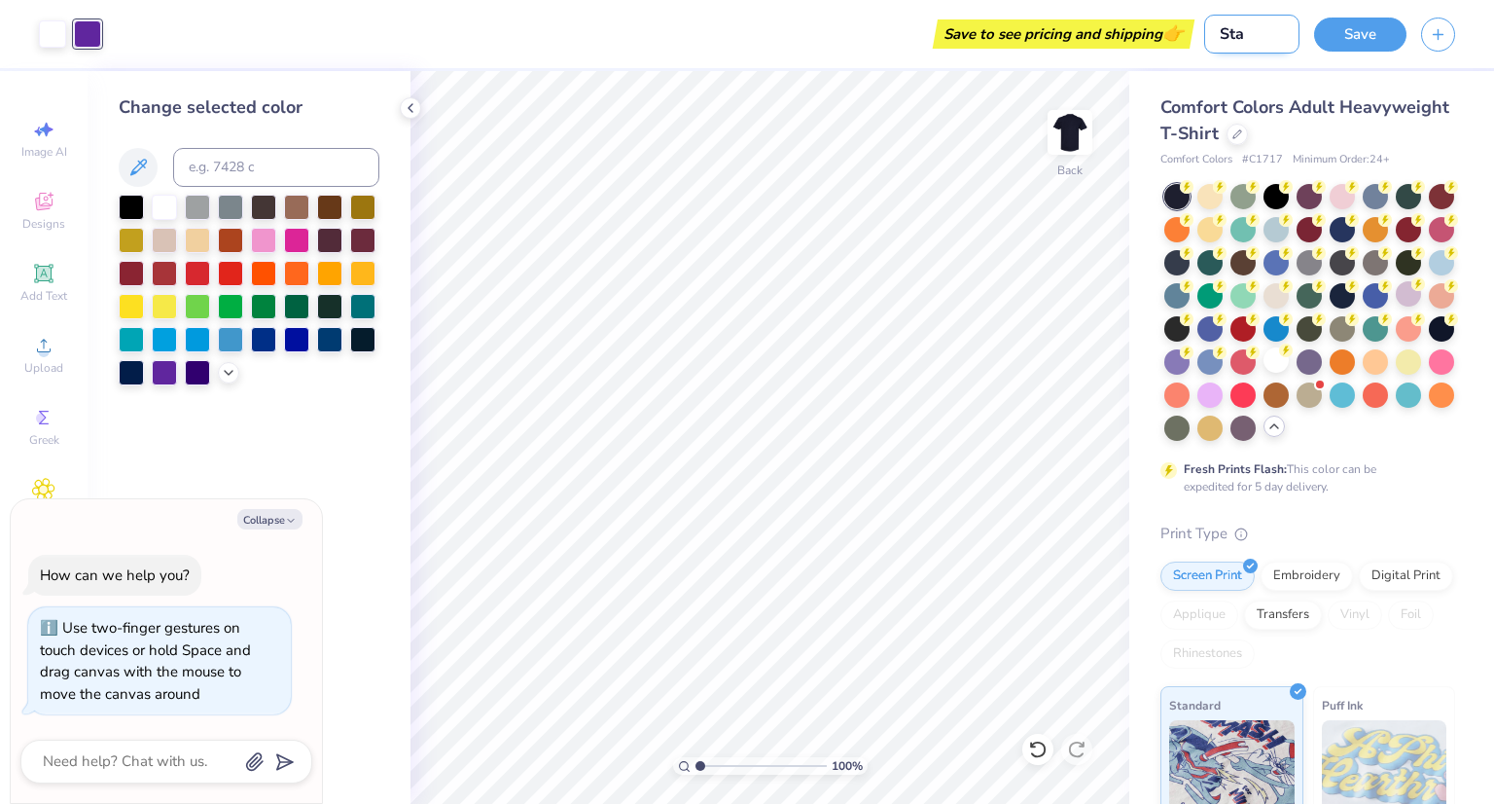
type input "Star"
type textarea "x"
type input "Stargt"
type textarea "x"
type input "Starg"
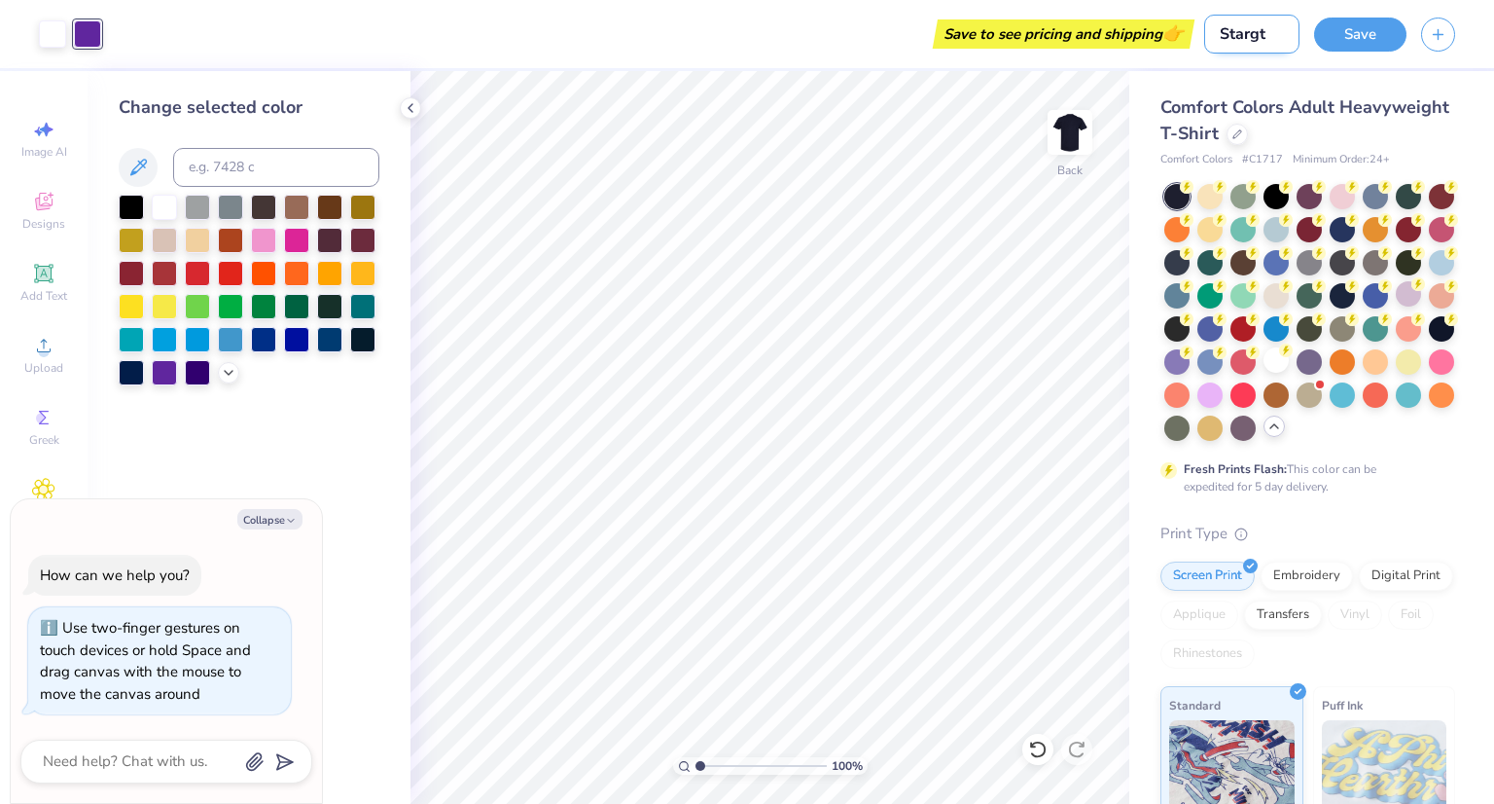
type textarea "x"
type input "Star"
type textarea "x"
type input "Star"
type textarea "x"
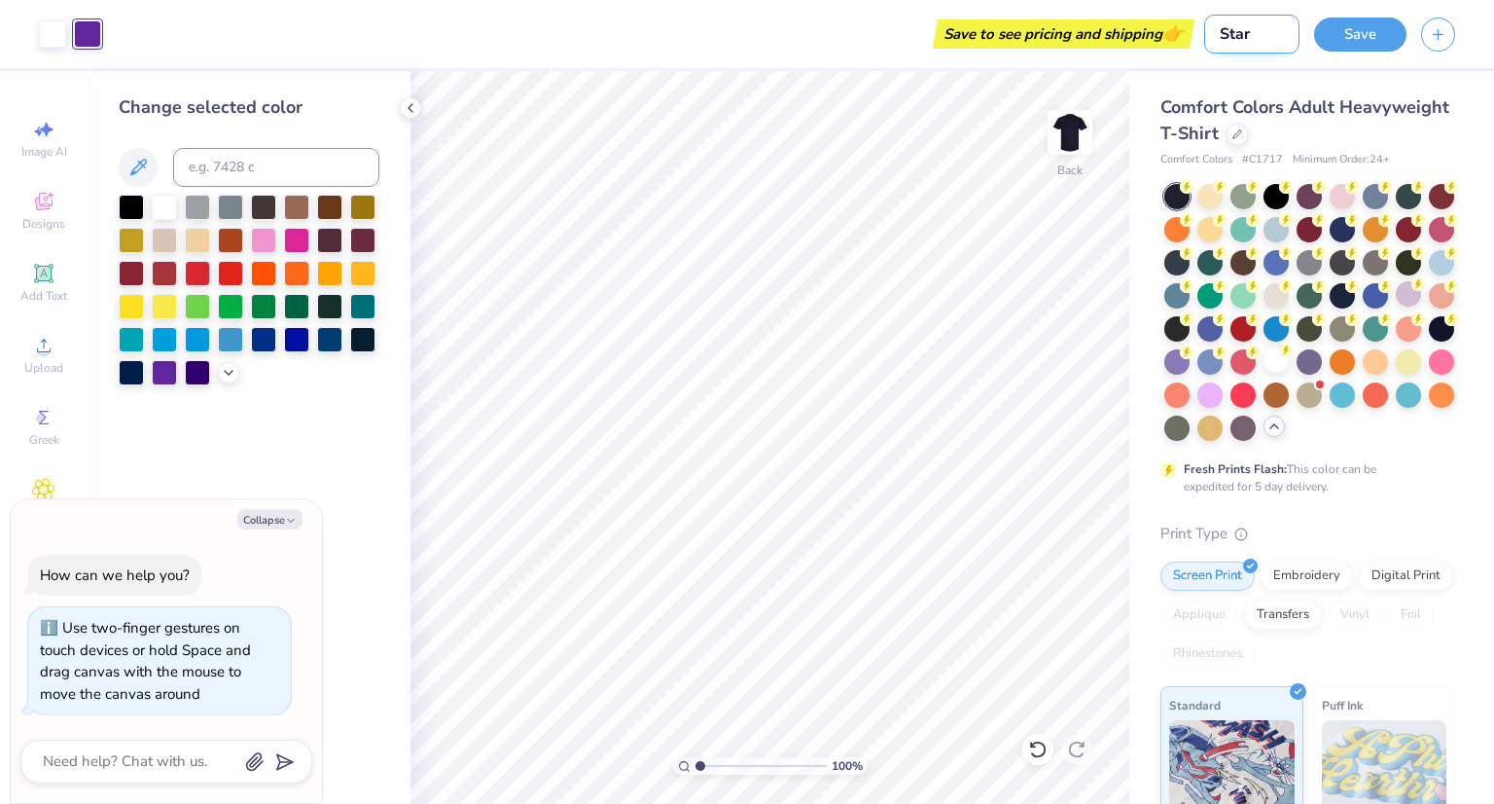
type input "Star T"
type textarea "x"
type input "Star TK"
type textarea "x"
type input "Star TKN"
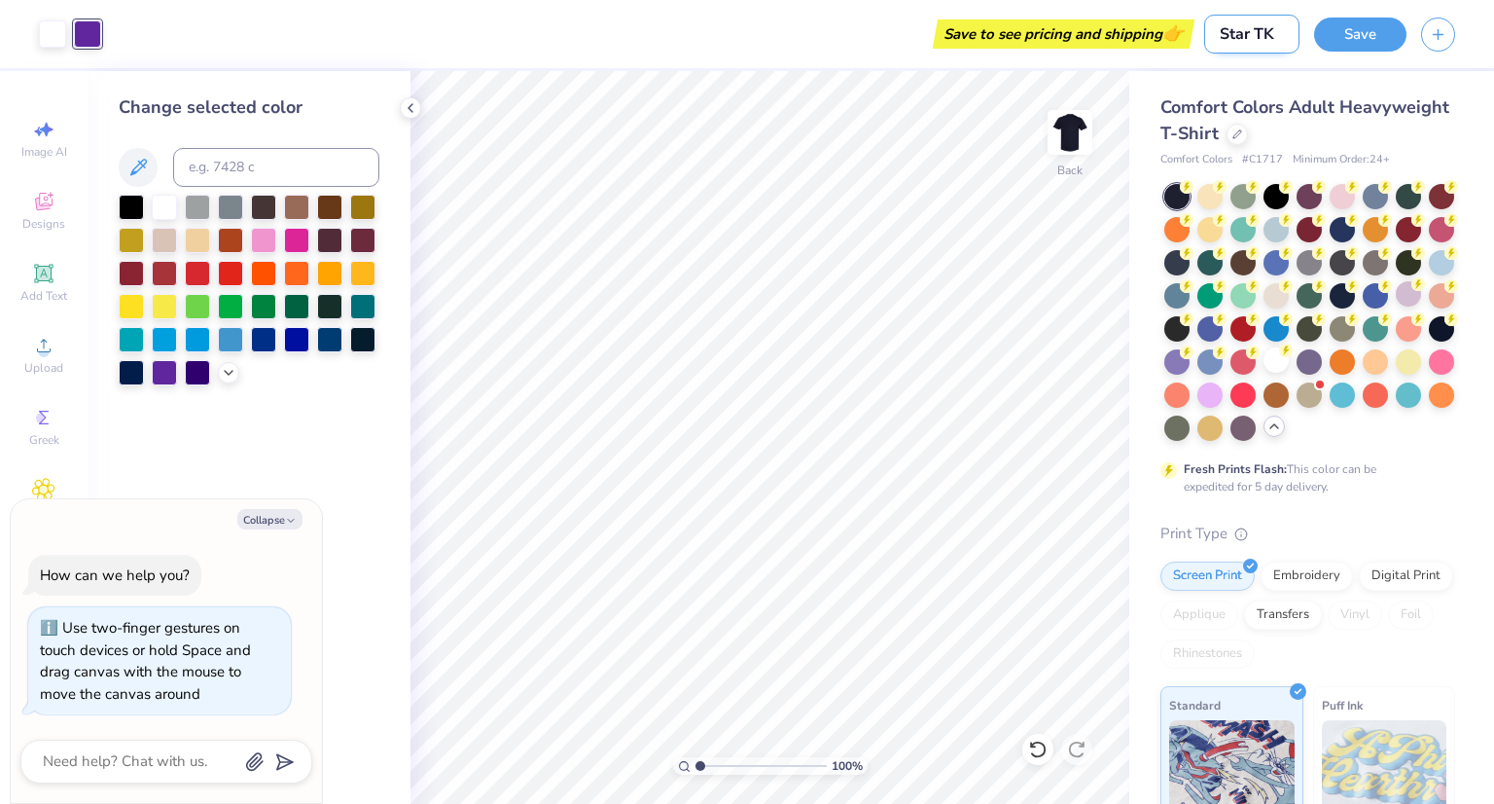
type textarea "x"
type input "Star TKN"
click at [1358, 32] on button "Save" at bounding box center [1360, 32] width 92 height 34
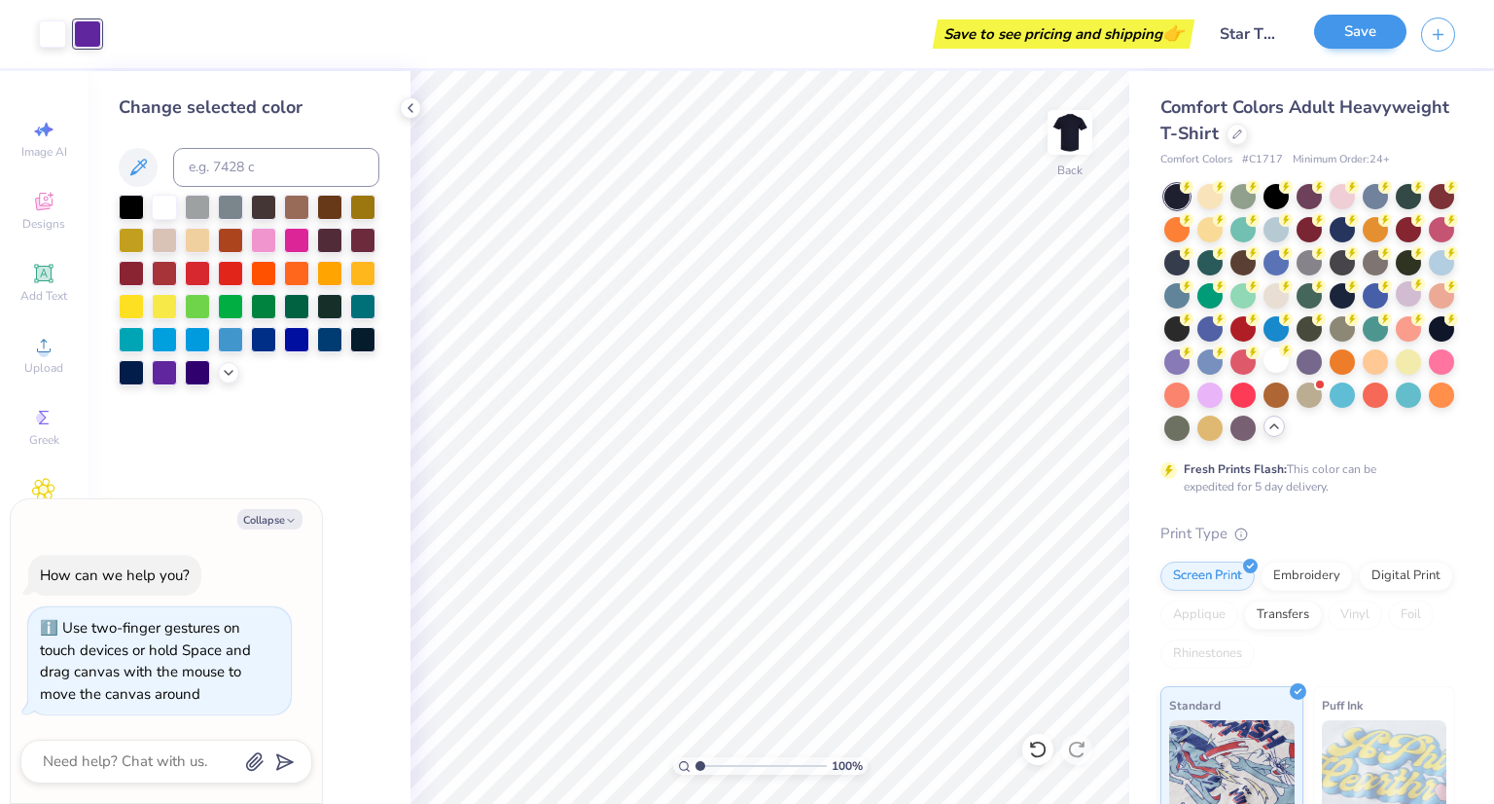
type textarea "x"
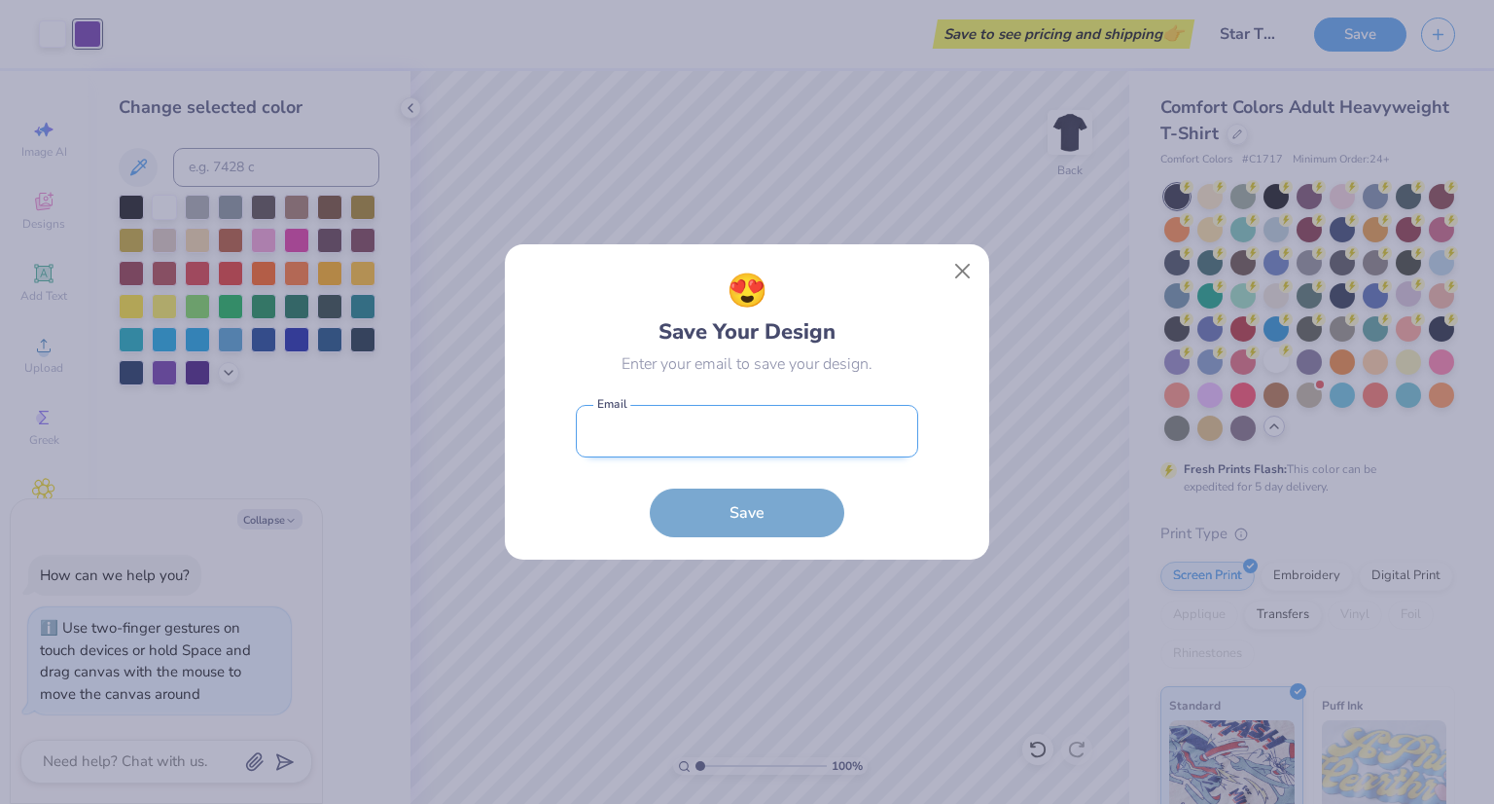
click at [690, 425] on input "email" at bounding box center [747, 432] width 342 height 54
type input "[EMAIL_ADDRESS][DOMAIN_NAME]"
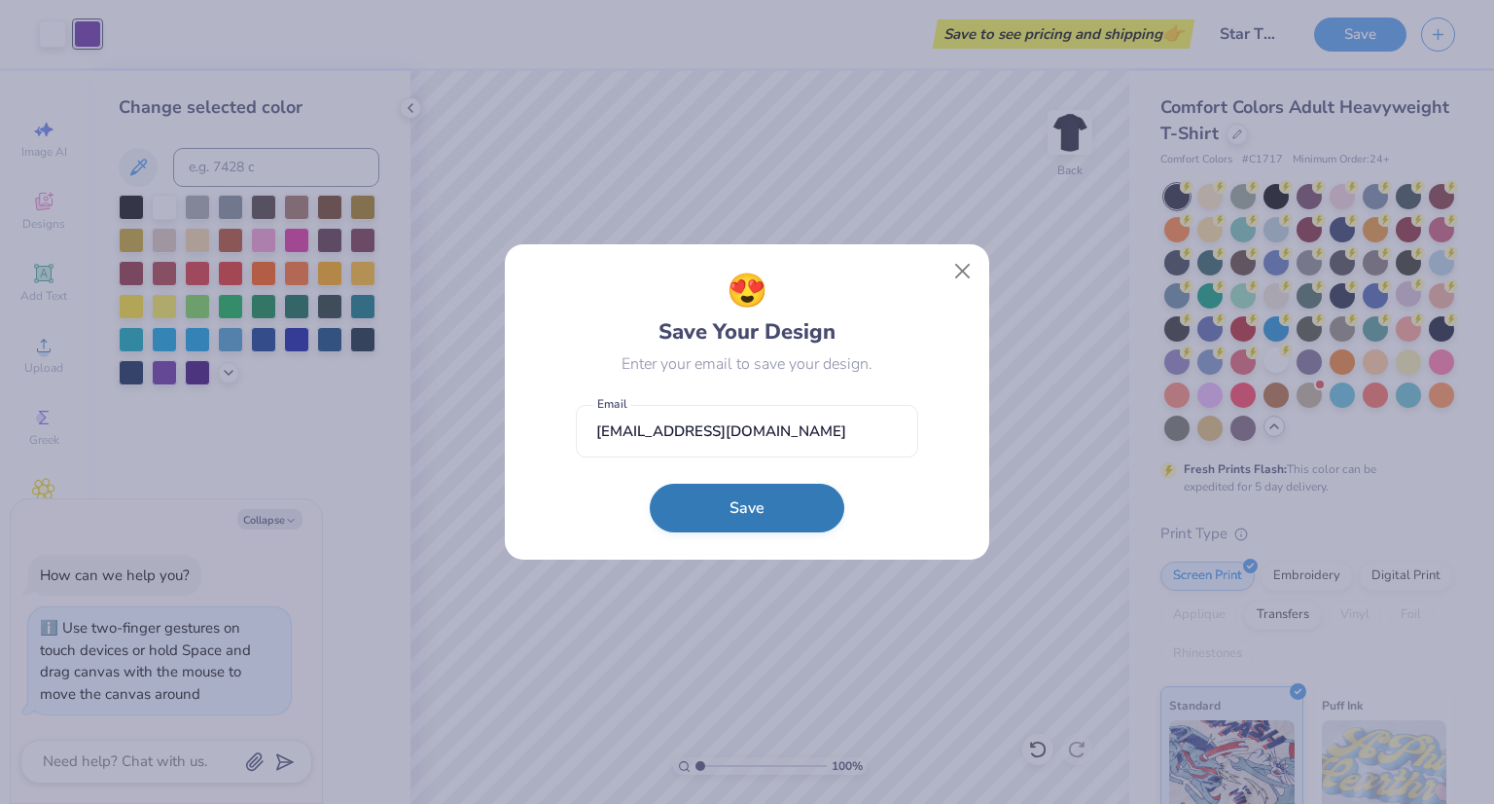
click at [709, 517] on button "Save" at bounding box center [747, 507] width 195 height 49
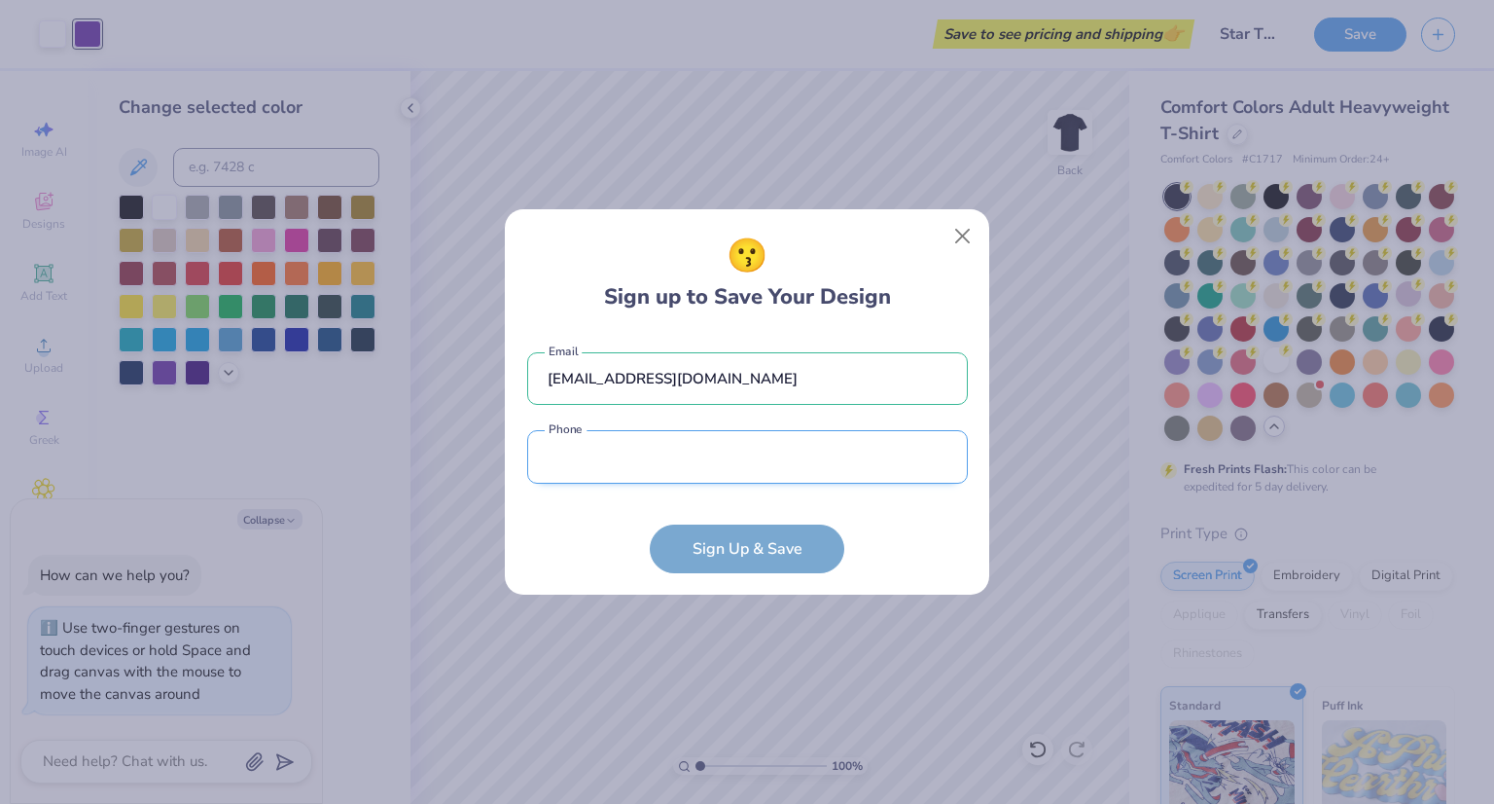
click at [658, 439] on input "tel" at bounding box center [747, 457] width 441 height 54
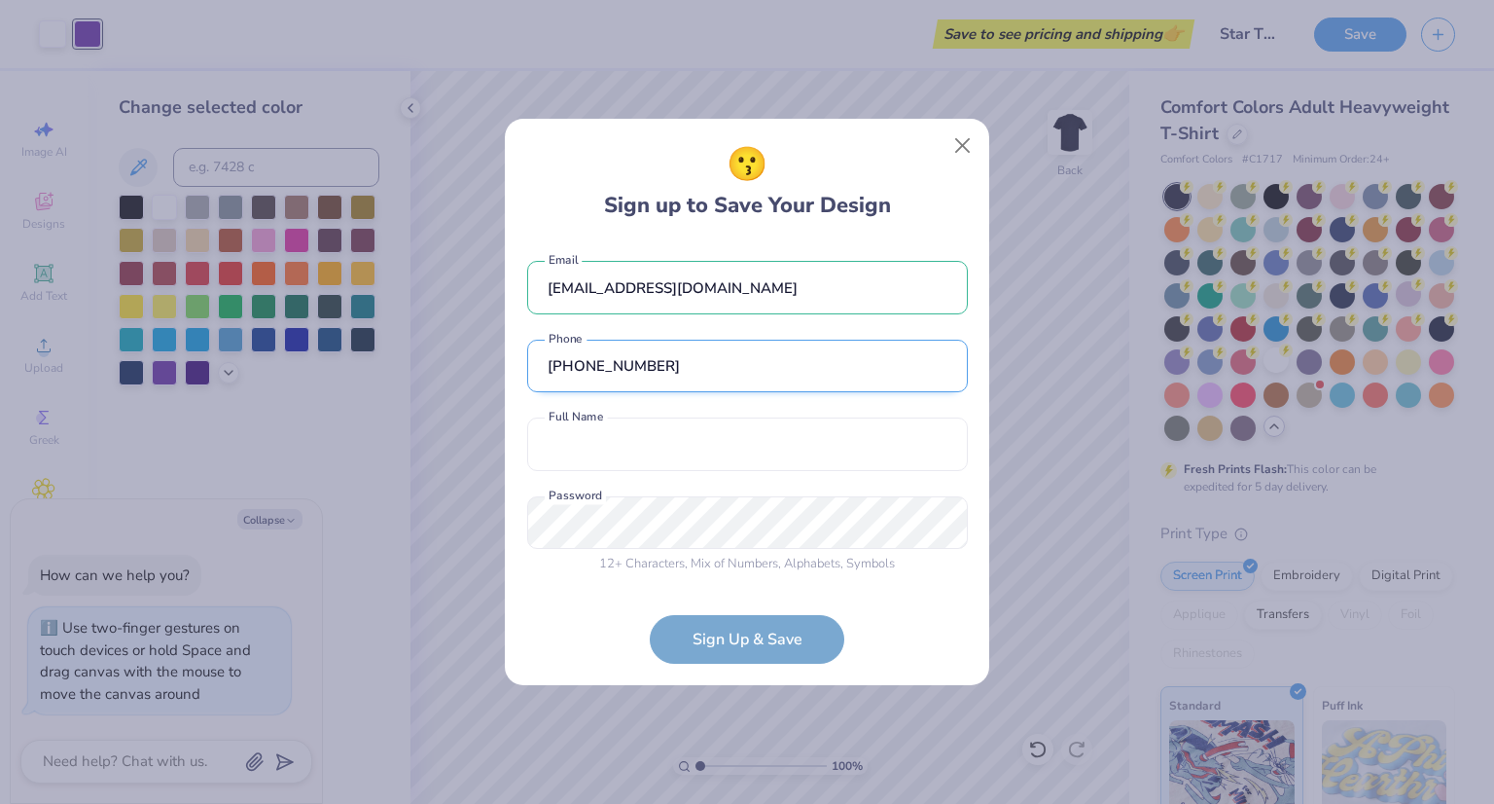
type input "[PHONE_NUMBER]"
click at [658, 439] on input "text" at bounding box center [747, 444] width 441 height 54
click at [658, 439] on input "R" at bounding box center [747, 444] width 441 height 54
type input "[PERSON_NAME]"
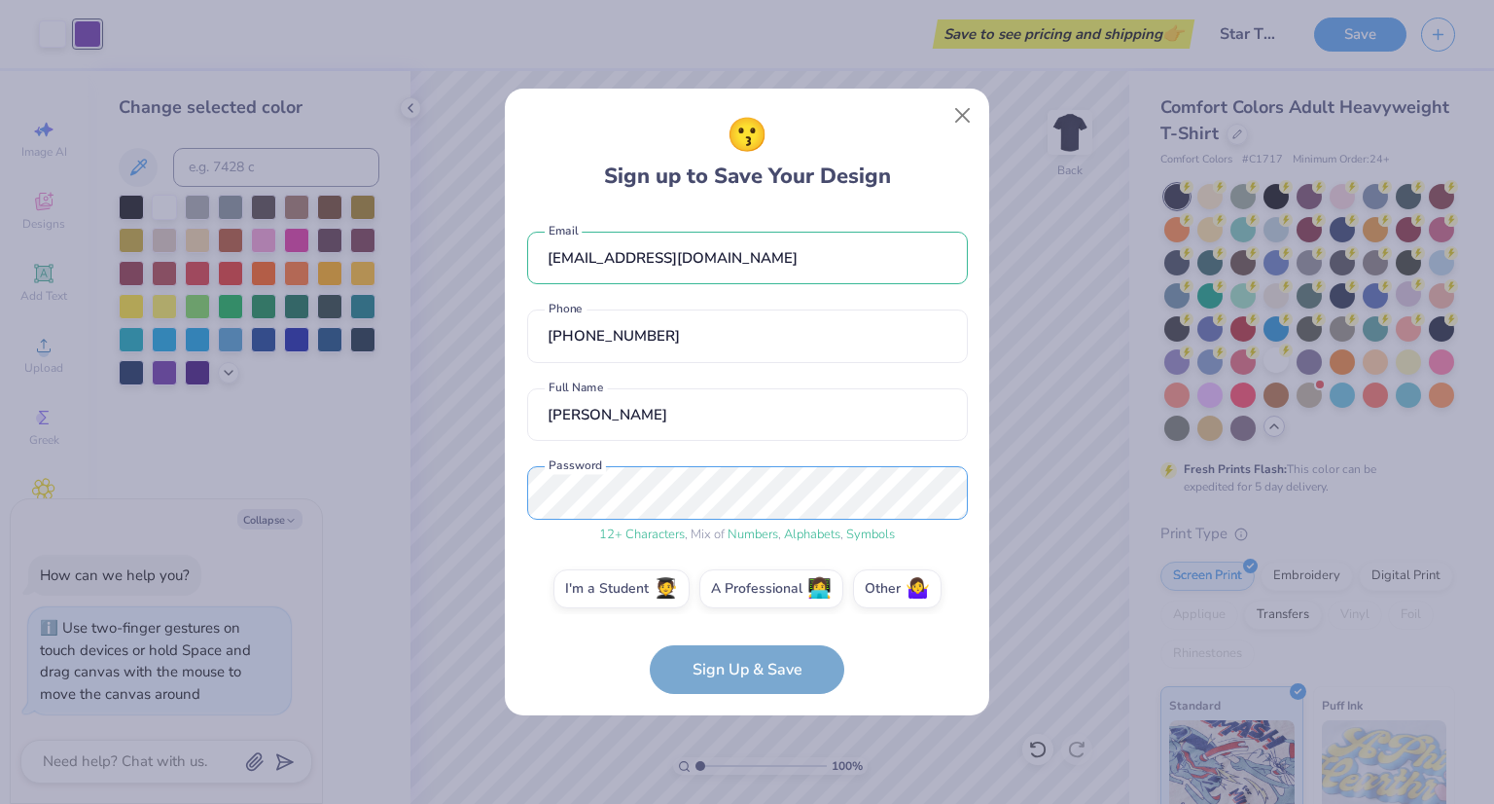
scroll to position [14, 0]
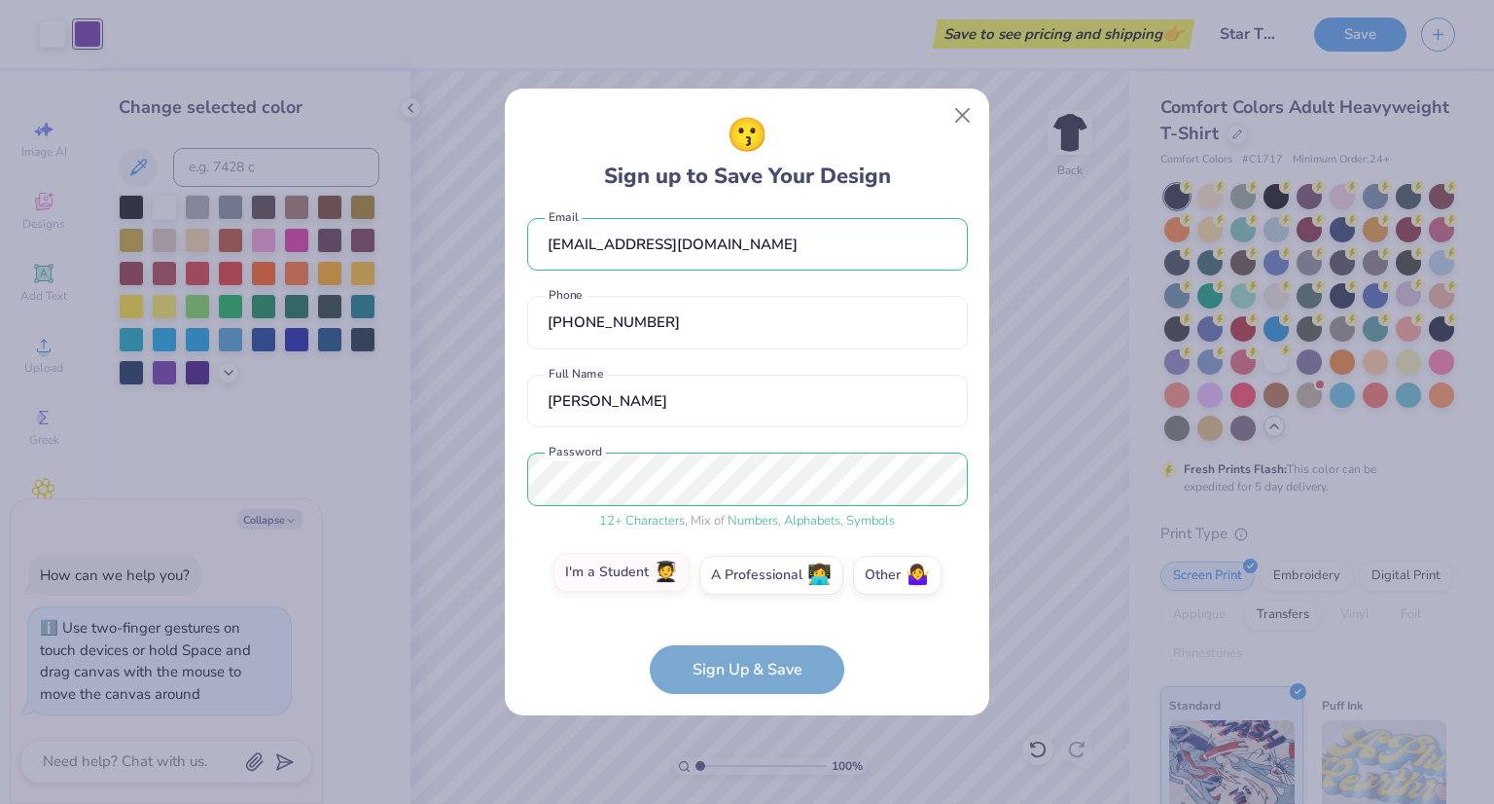
click at [637, 592] on div "I'm a Student 🧑‍🎓 A Professional 👩‍💻 Other 🤷‍♀️" at bounding box center [747, 579] width 441 height 49
click at [625, 579] on label "I'm a Student 🧑‍🎓" at bounding box center [622, 572] width 136 height 39
click at [741, 588] on input "I'm a Student 🧑‍🎓" at bounding box center [747, 594] width 13 height 13
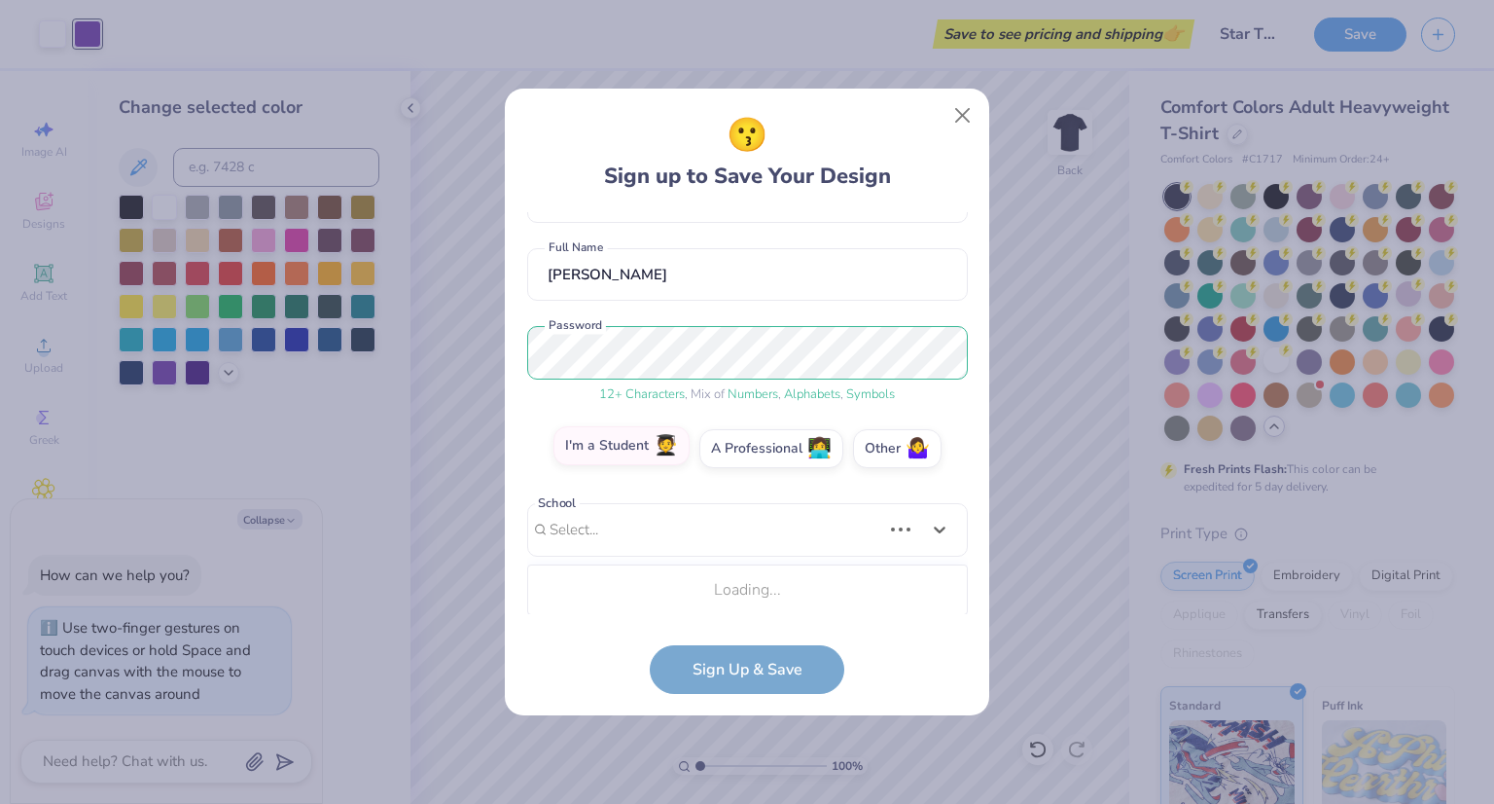
click at [625, 579] on div "Use Up and Down to choose options, press Enter to select the currently focused …" at bounding box center [747, 559] width 441 height 112
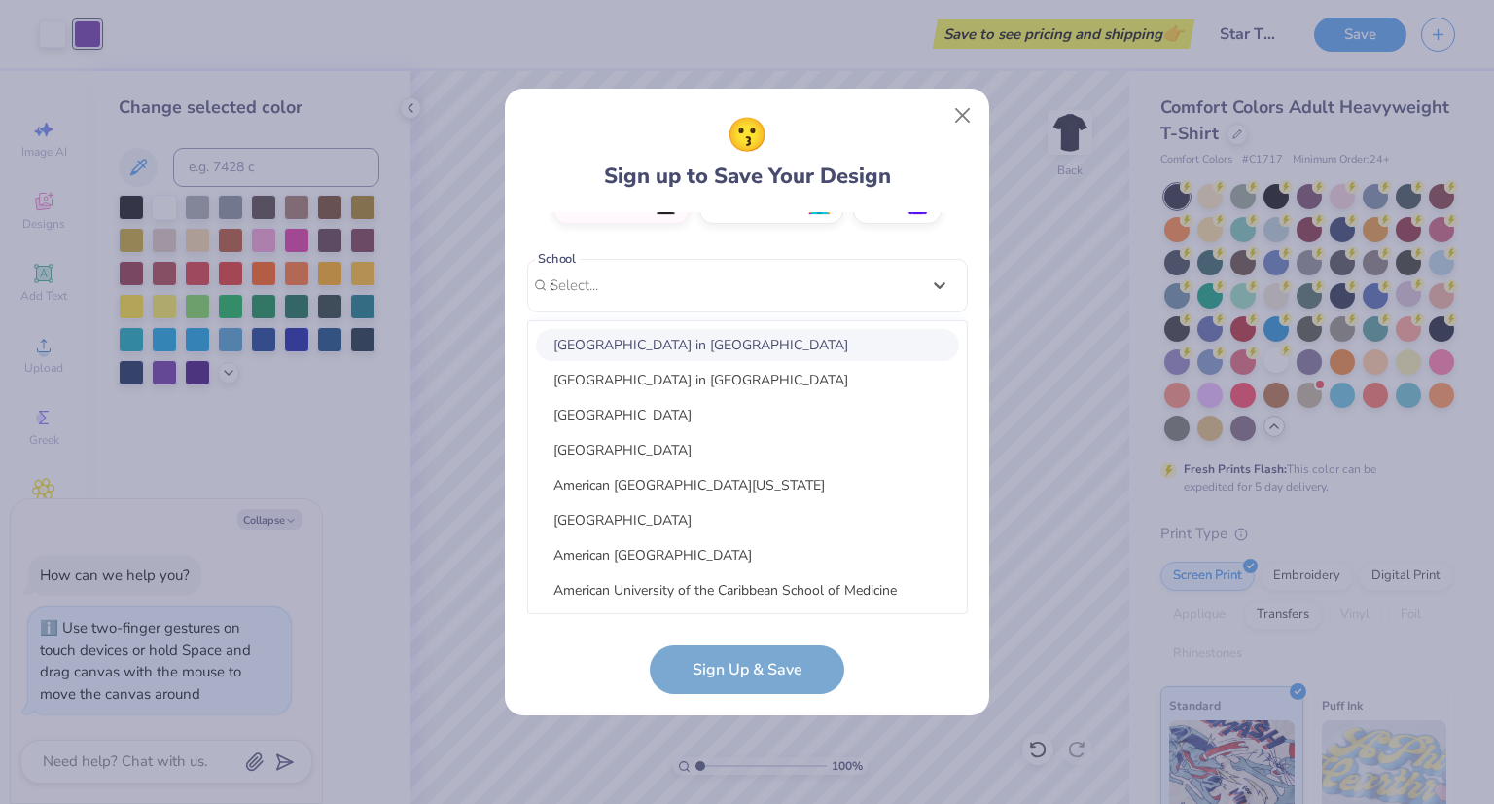
scroll to position [157, 0]
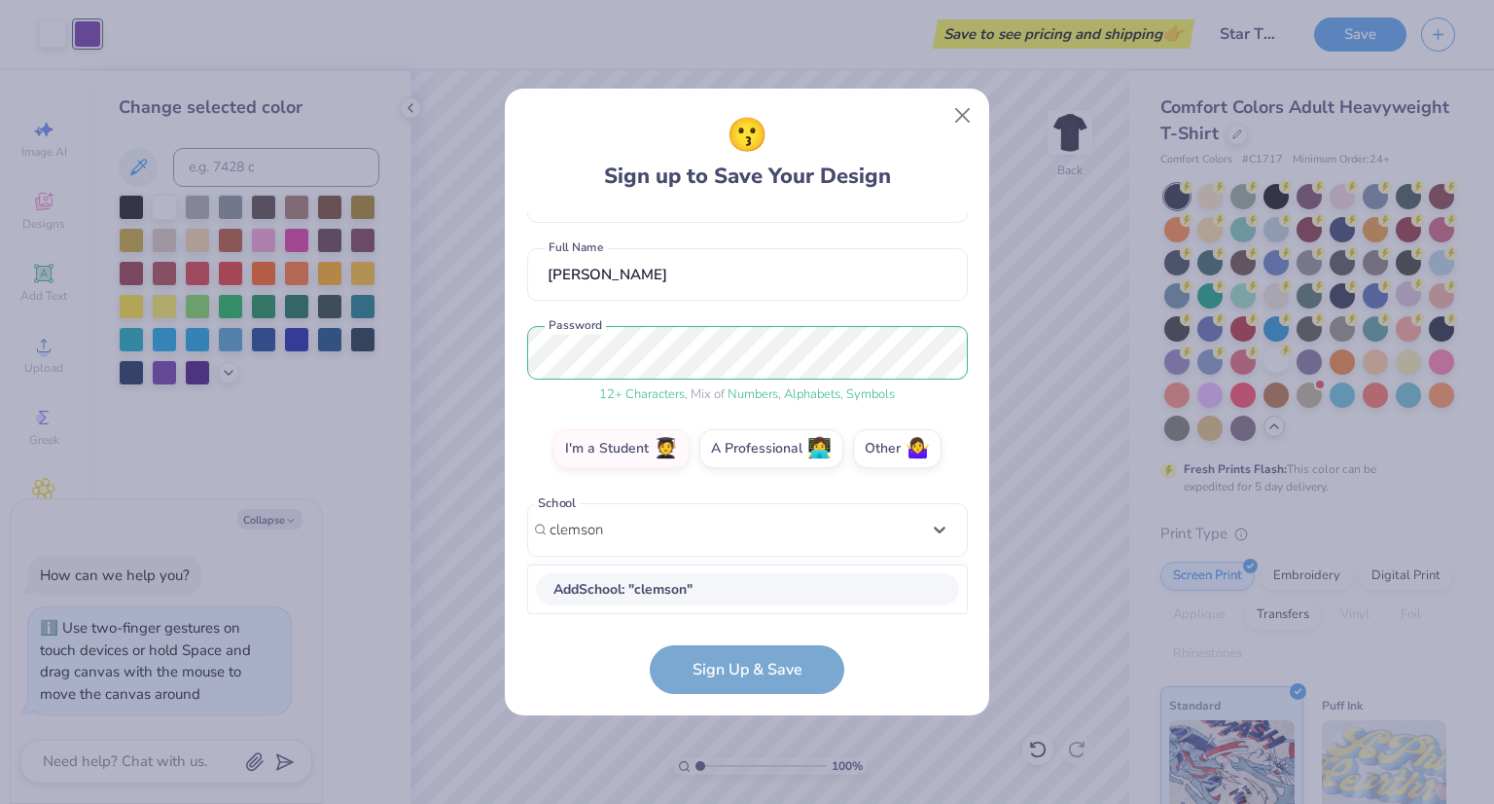
type input "clemson"
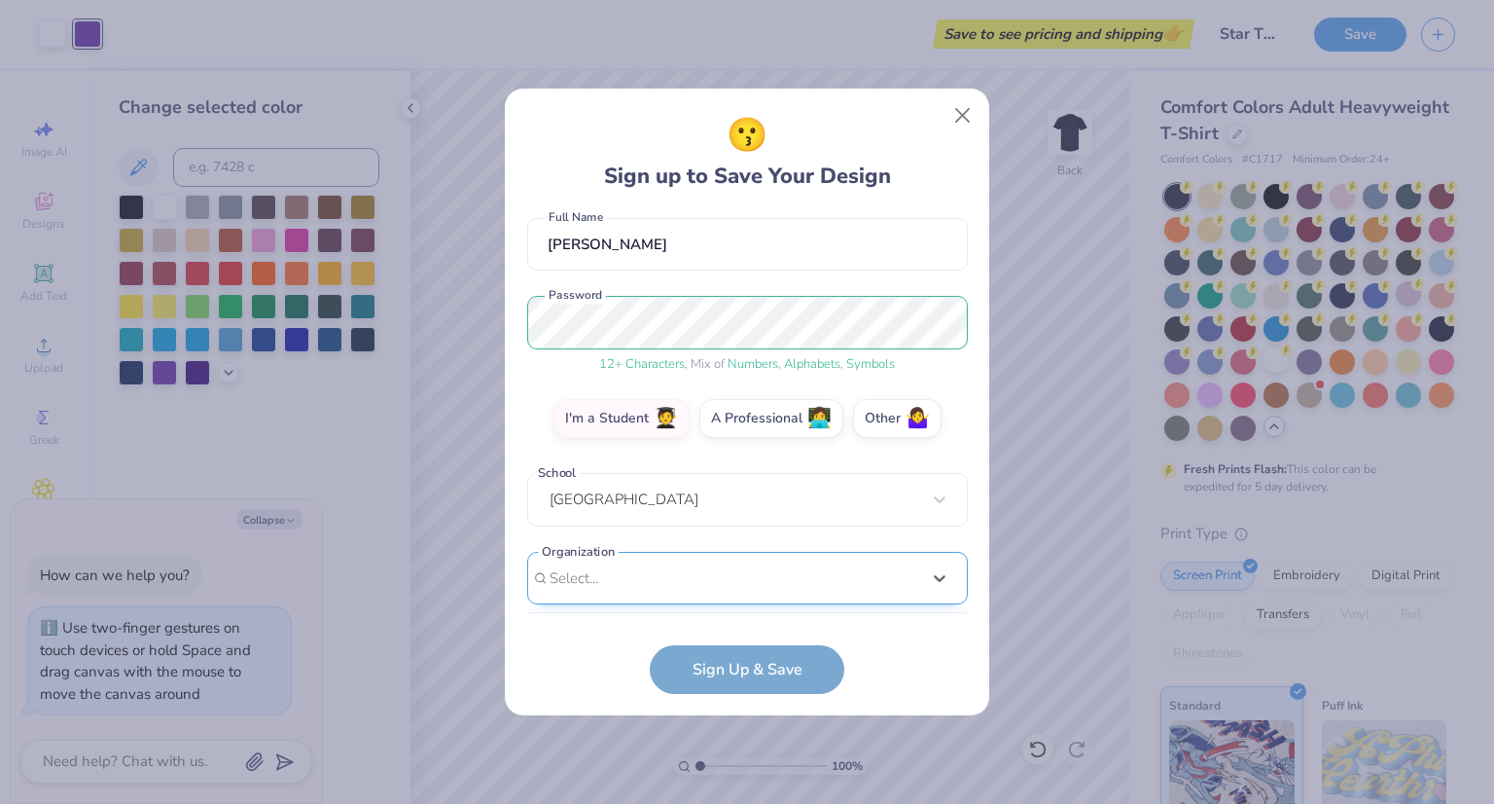
scroll to position [462, 0]
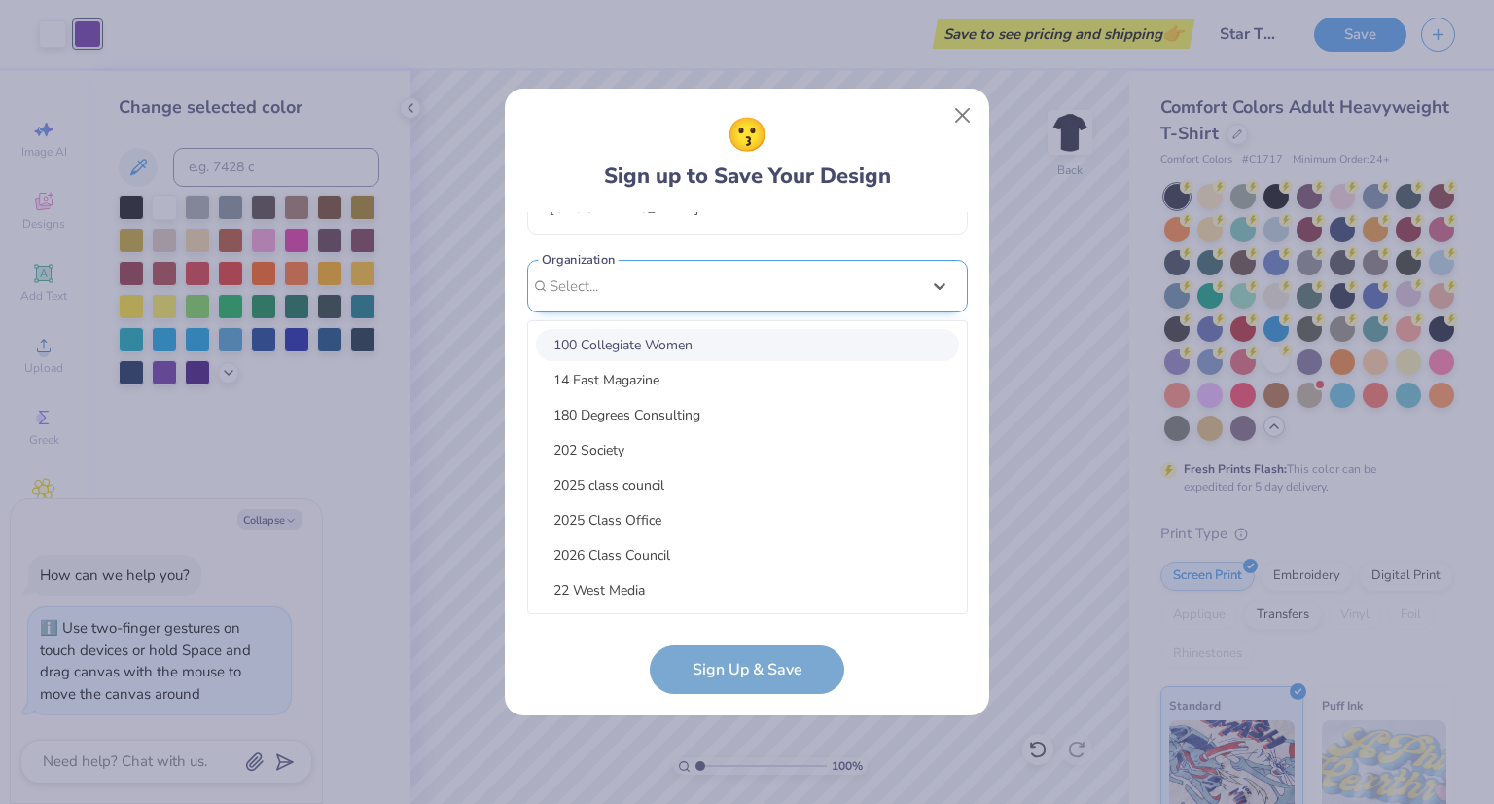
click at [611, 584] on div "option focused, 1 of 15. 15 results available. Use Up and Down to choose option…" at bounding box center [747, 437] width 441 height 355
click at [631, 341] on div "Take Note A Cappella" at bounding box center [747, 345] width 423 height 32
type input "takenote"
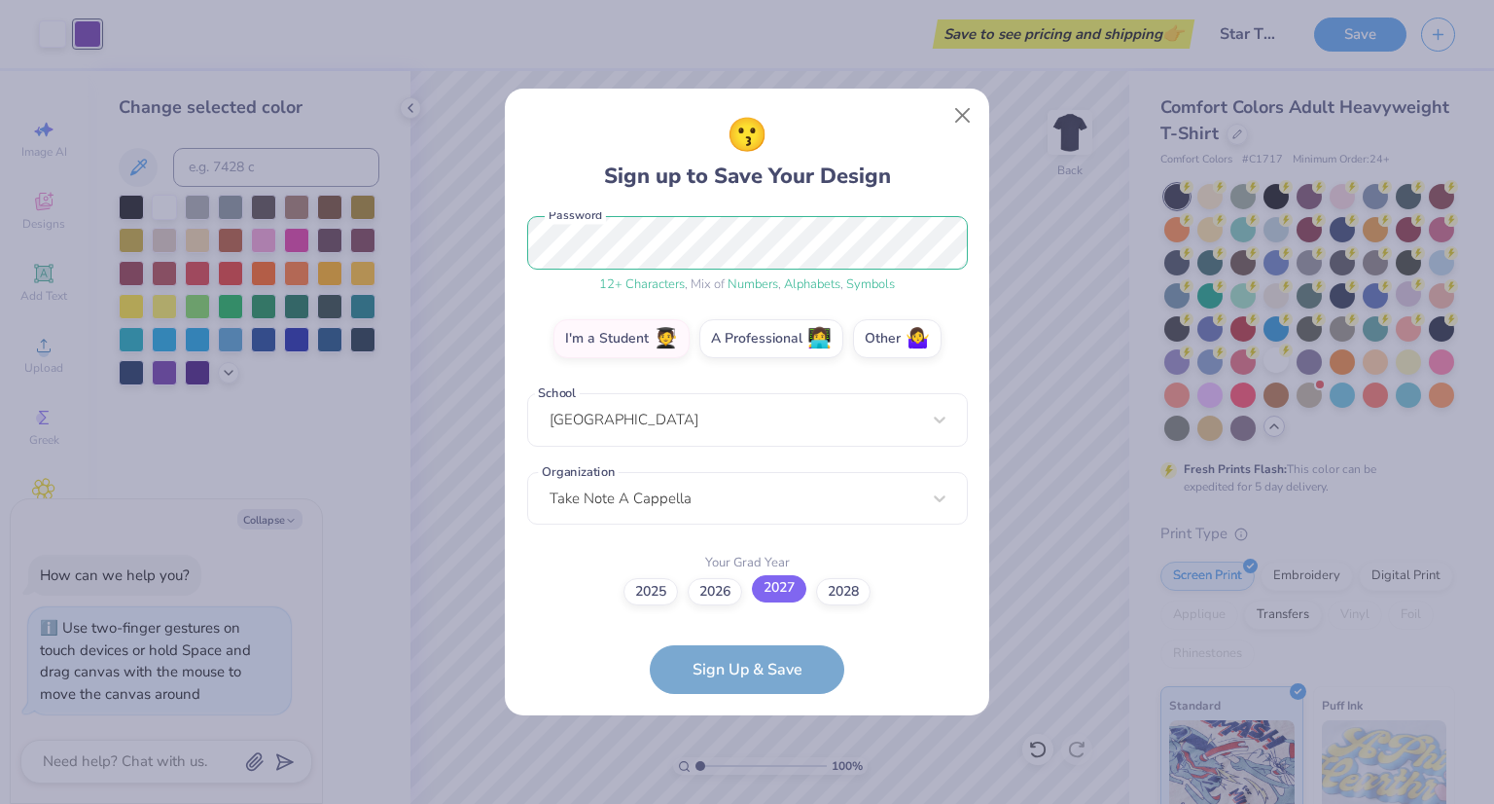
click at [787, 599] on label "2027" at bounding box center [779, 588] width 54 height 27
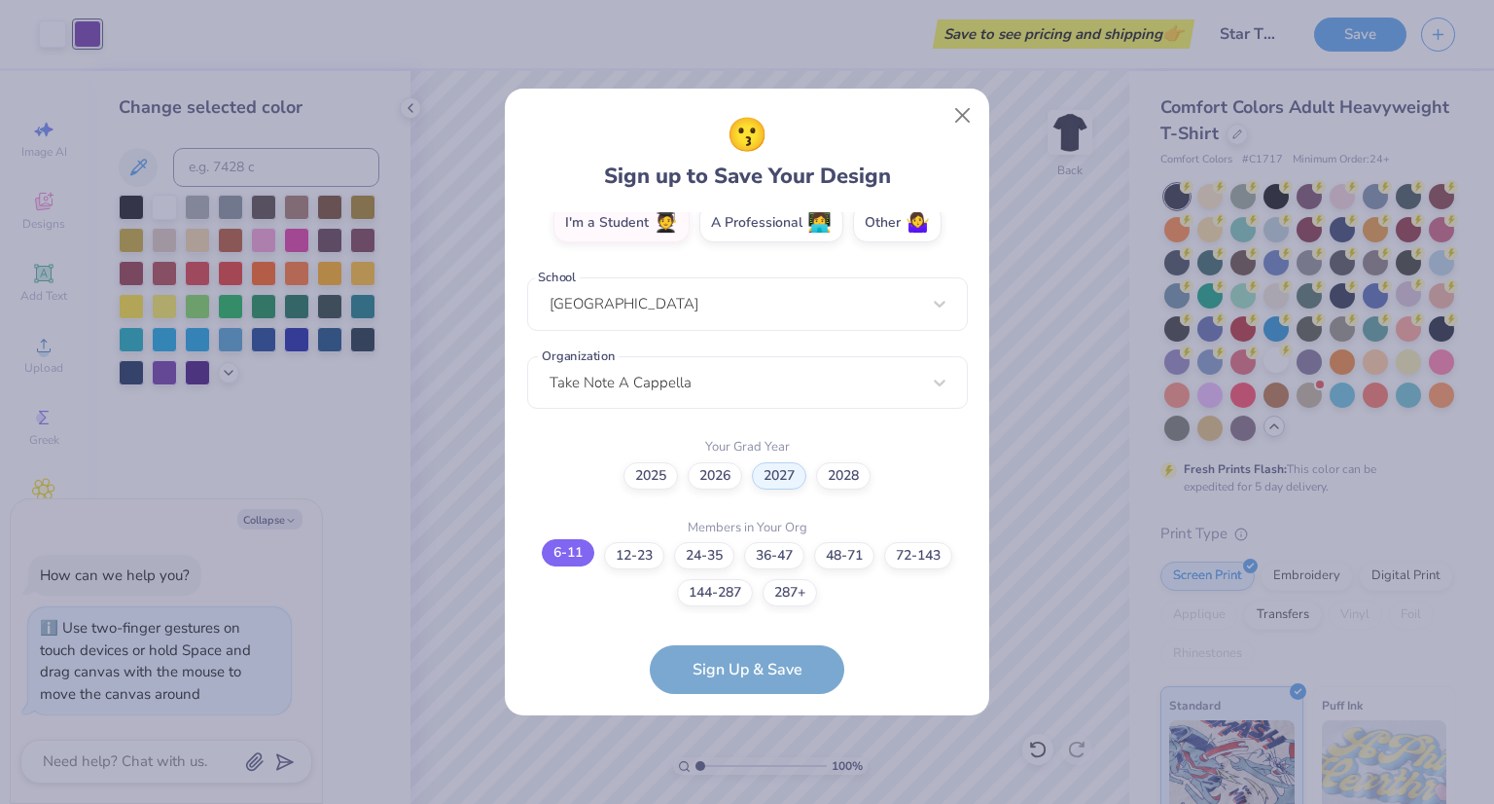
click at [588, 558] on label "6-11" at bounding box center [568, 552] width 53 height 27
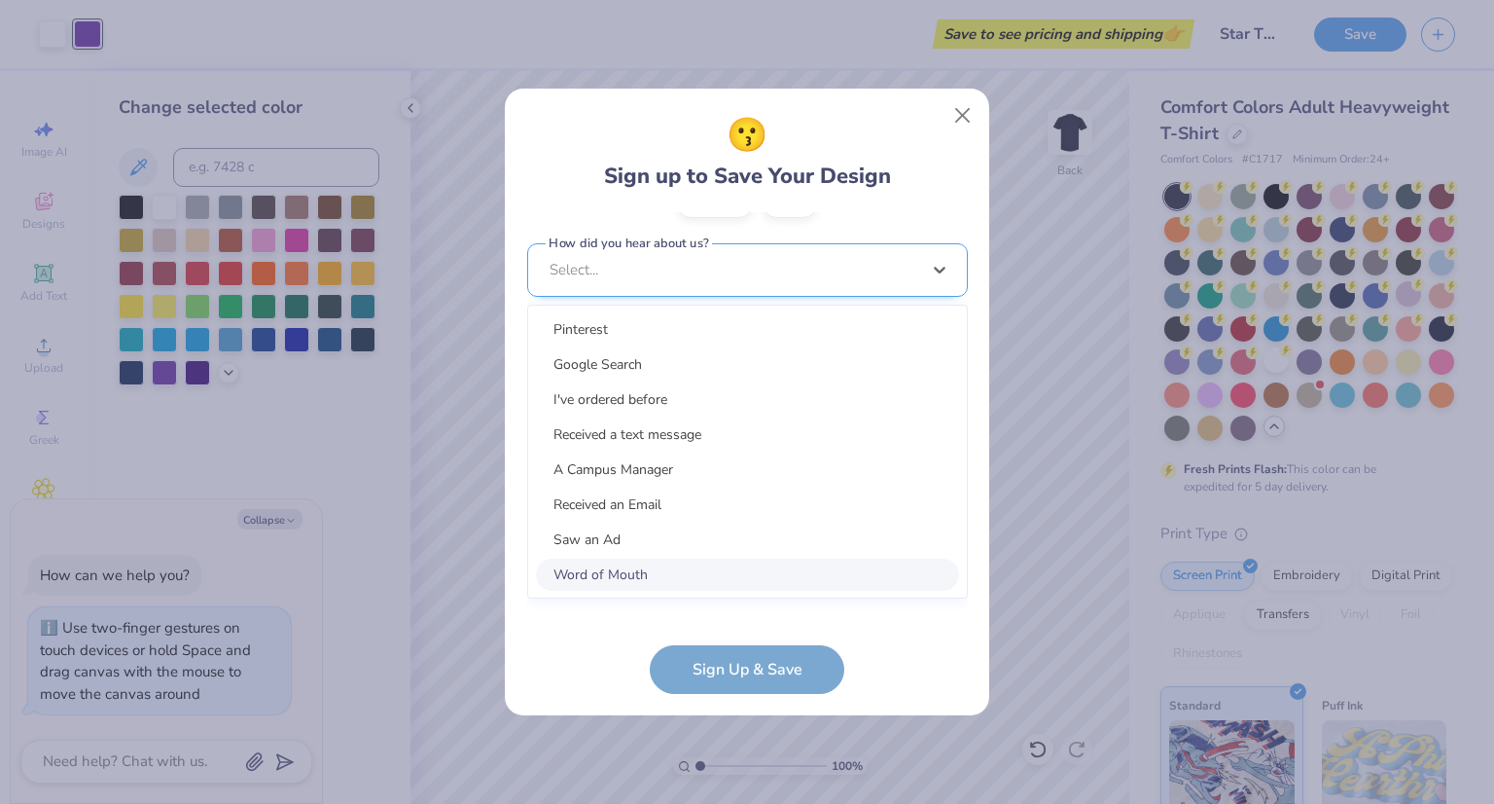
scroll to position [736, 0]
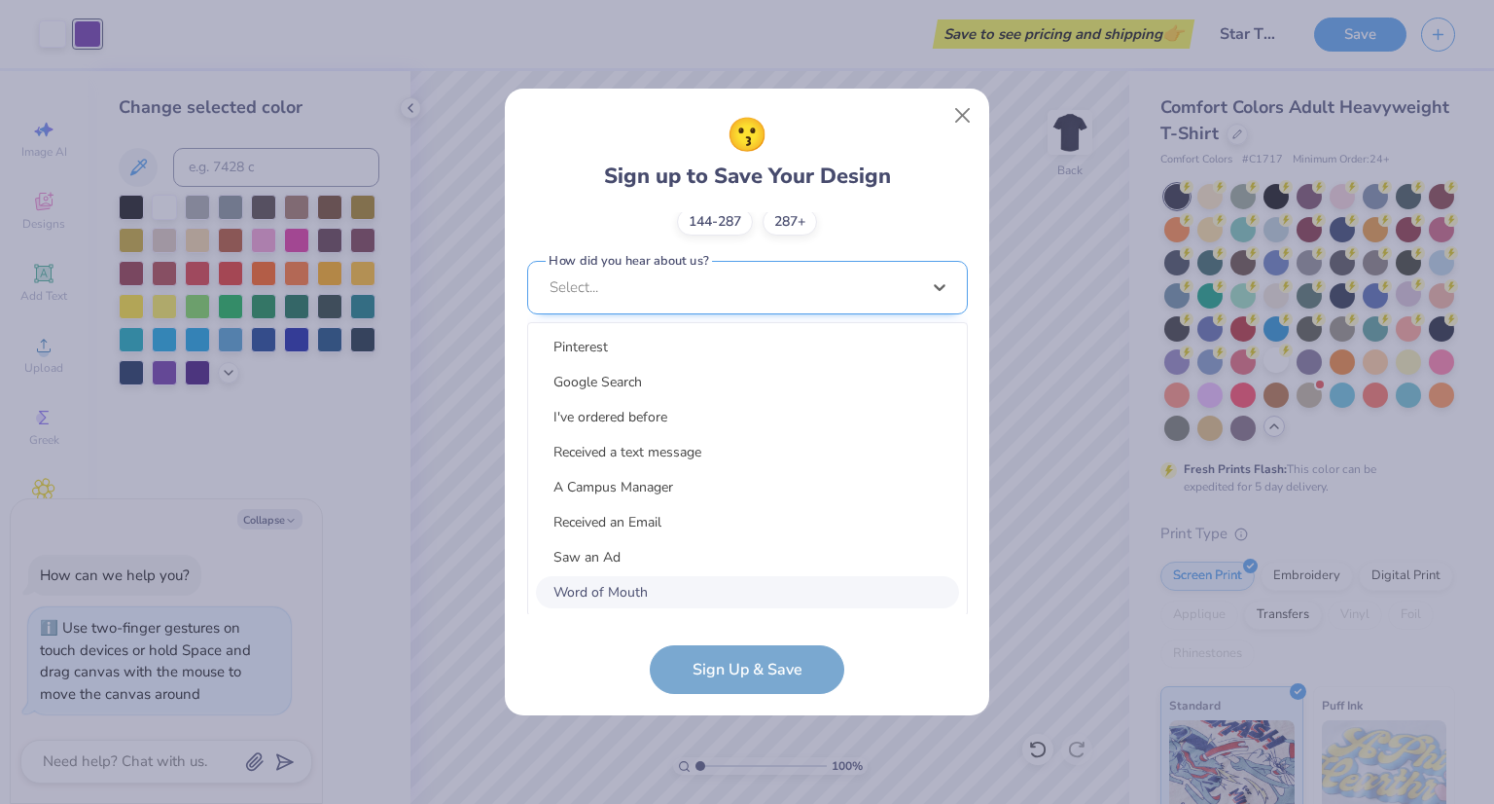
click at [673, 588] on div "option Word of Mouth focused, 8 of 15. 15 results available. Use Up and Down to…" at bounding box center [747, 438] width 441 height 355
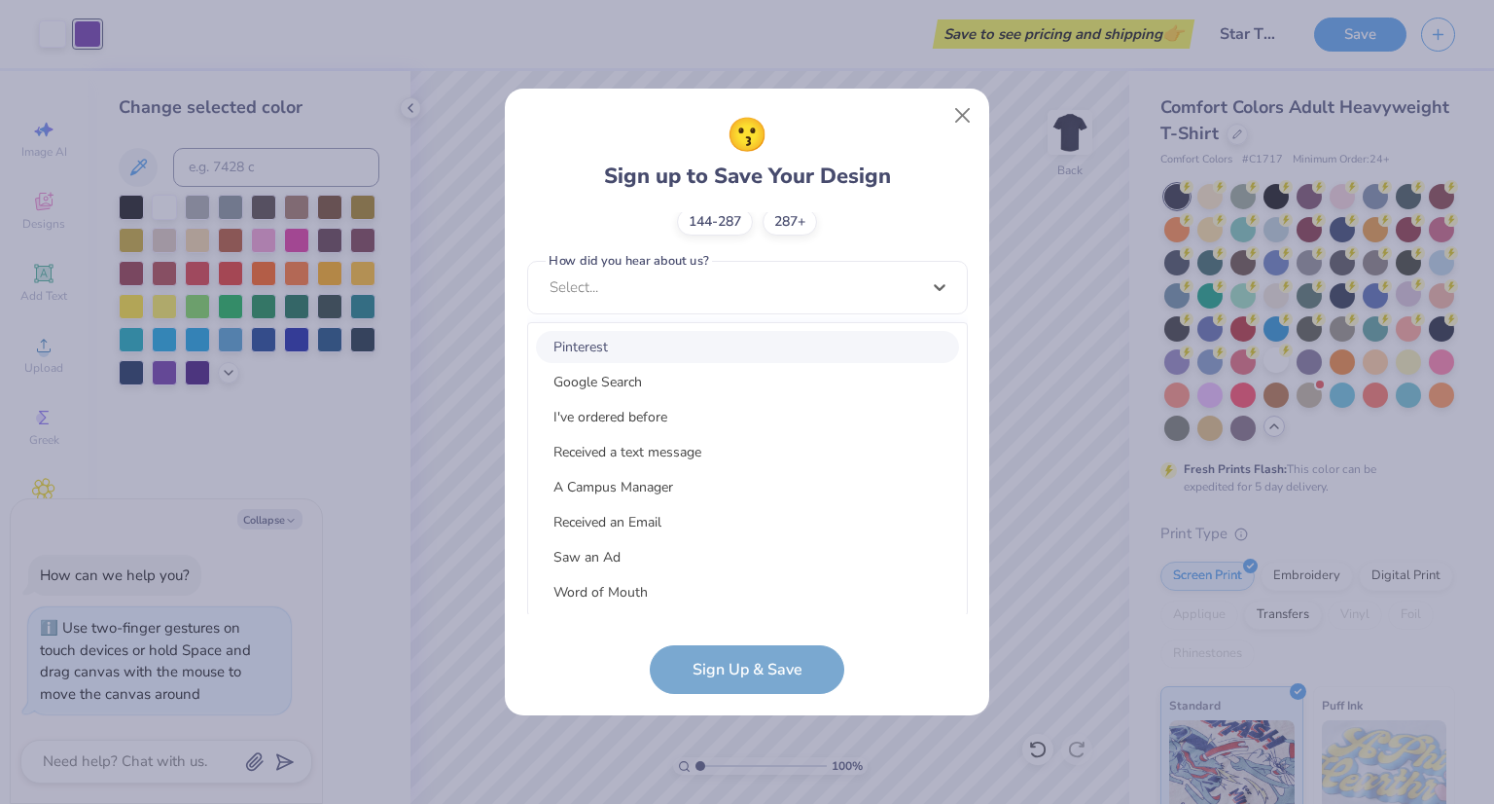
click at [634, 340] on div "Pinterest" at bounding box center [747, 347] width 423 height 32
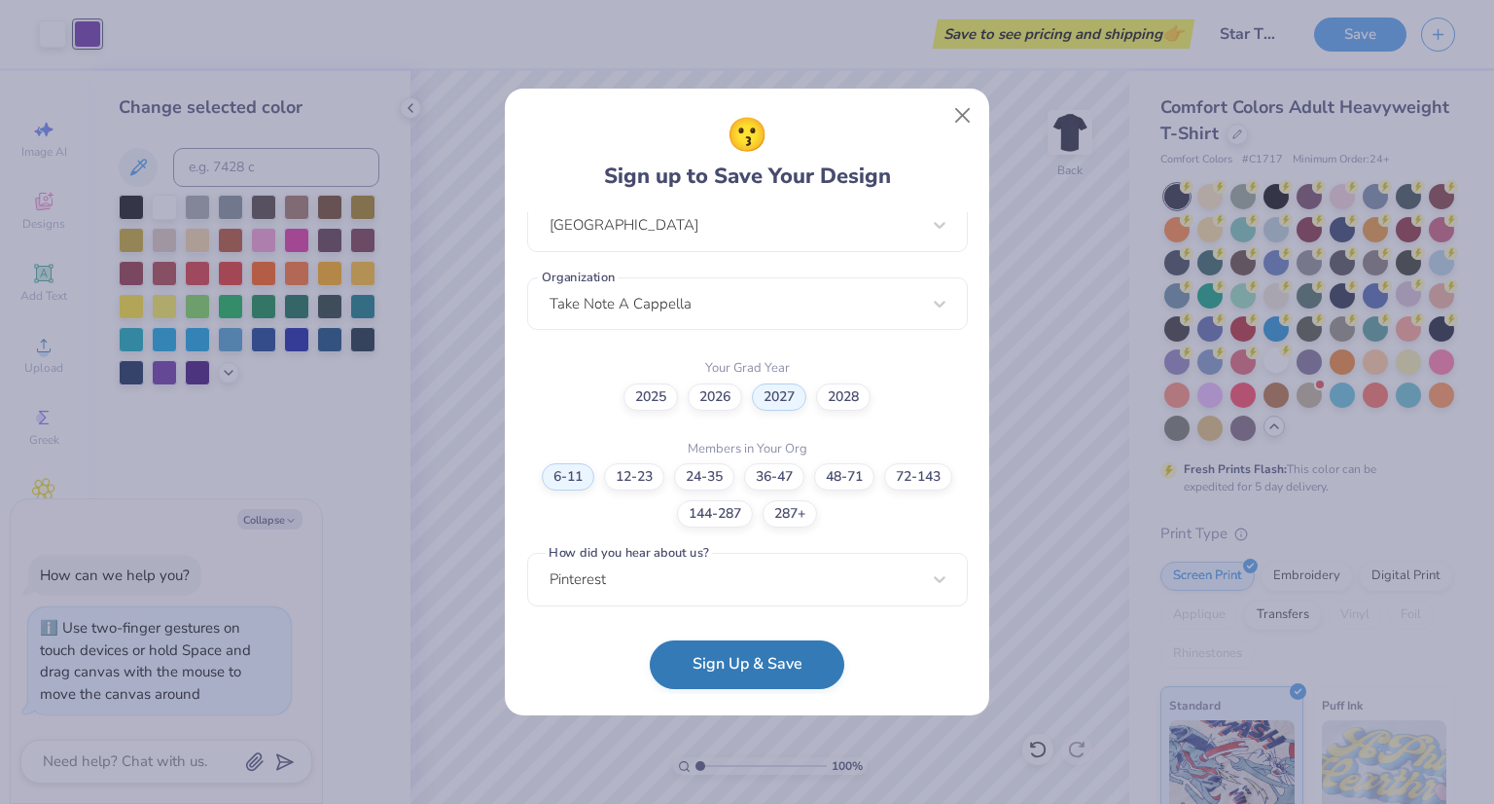
click at [706, 685] on button "Sign Up & Save" at bounding box center [747, 664] width 195 height 49
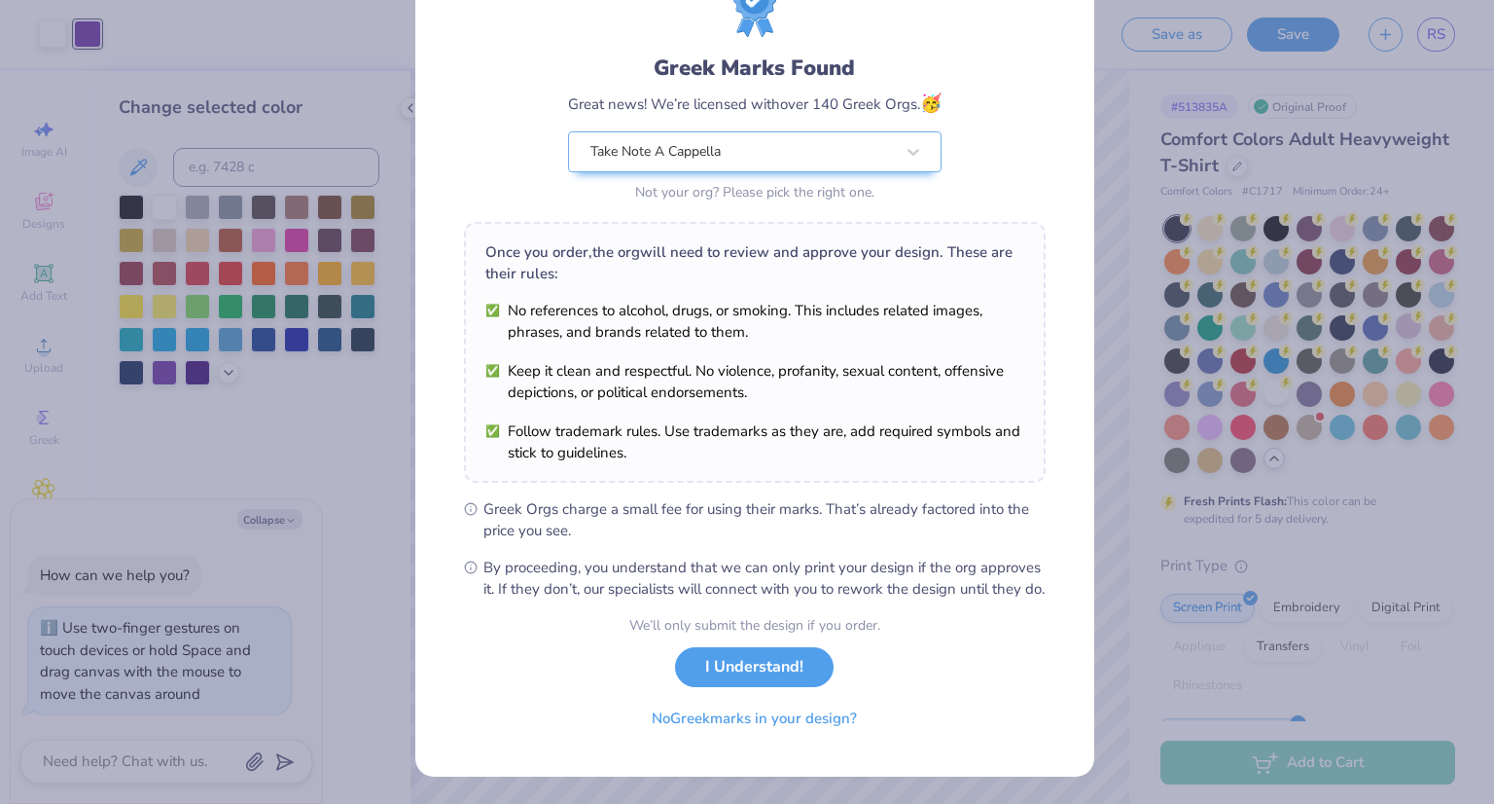
scroll to position [105, 0]
click at [752, 721] on button "No Greek marks in your design?" at bounding box center [754, 714] width 238 height 40
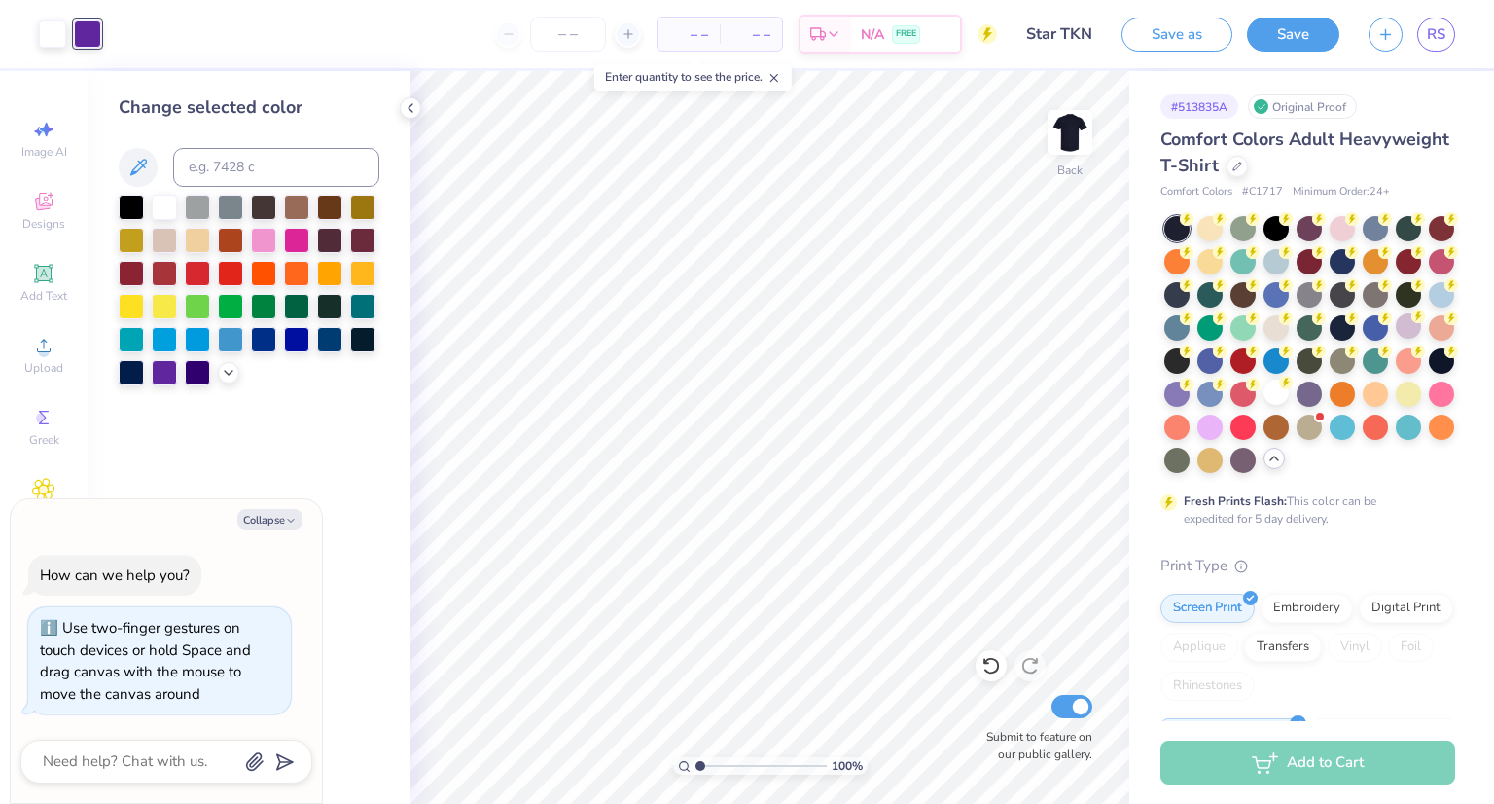
scroll to position [0, 0]
click at [1286, 30] on button "Save" at bounding box center [1293, 32] width 92 height 34
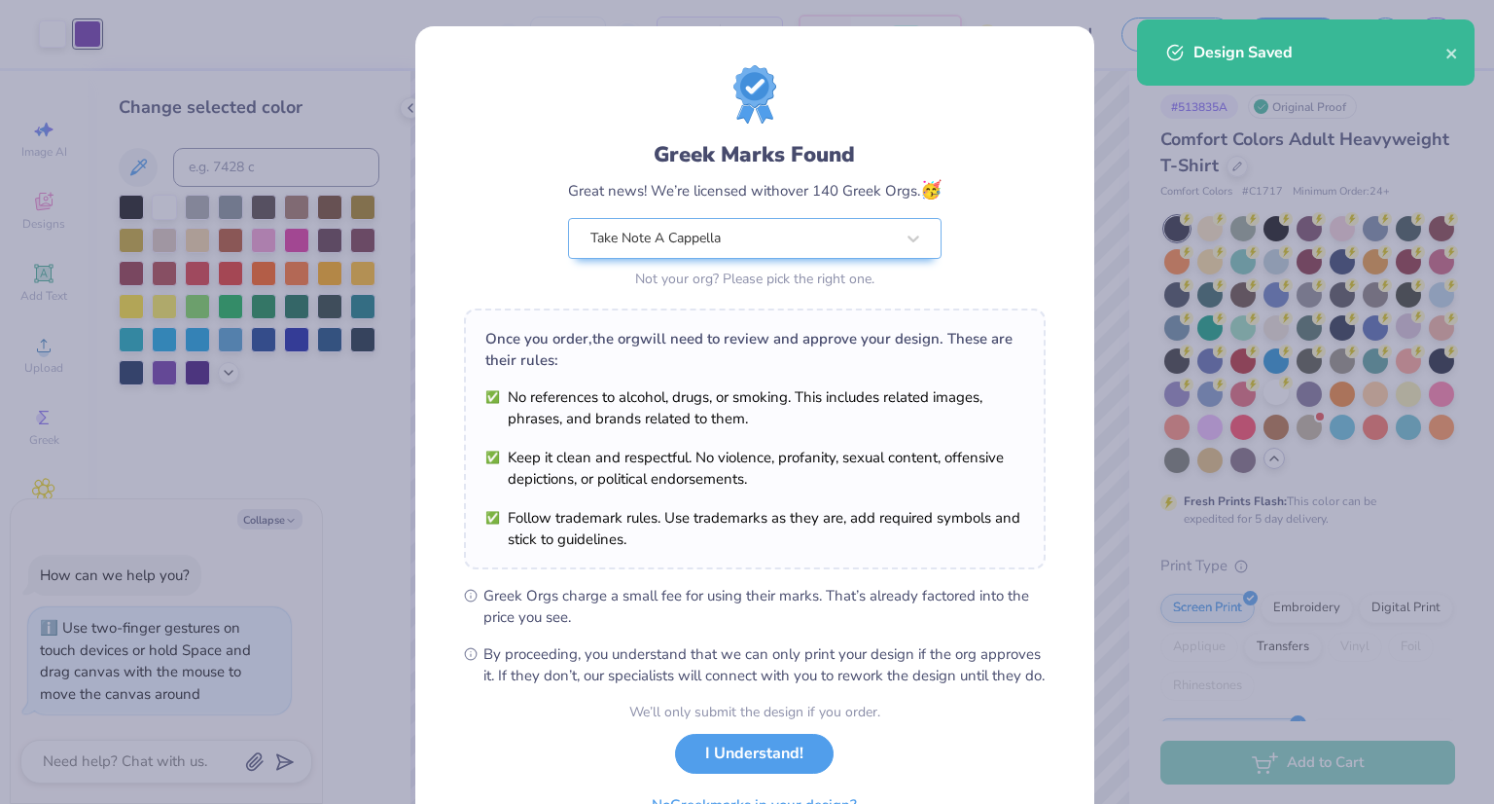
click at [1099, 259] on div "Greek Marks Found Great news! We’re licensed with over 140 Greek Orgs. 🥳 Take N…" at bounding box center [747, 402] width 1494 height 804
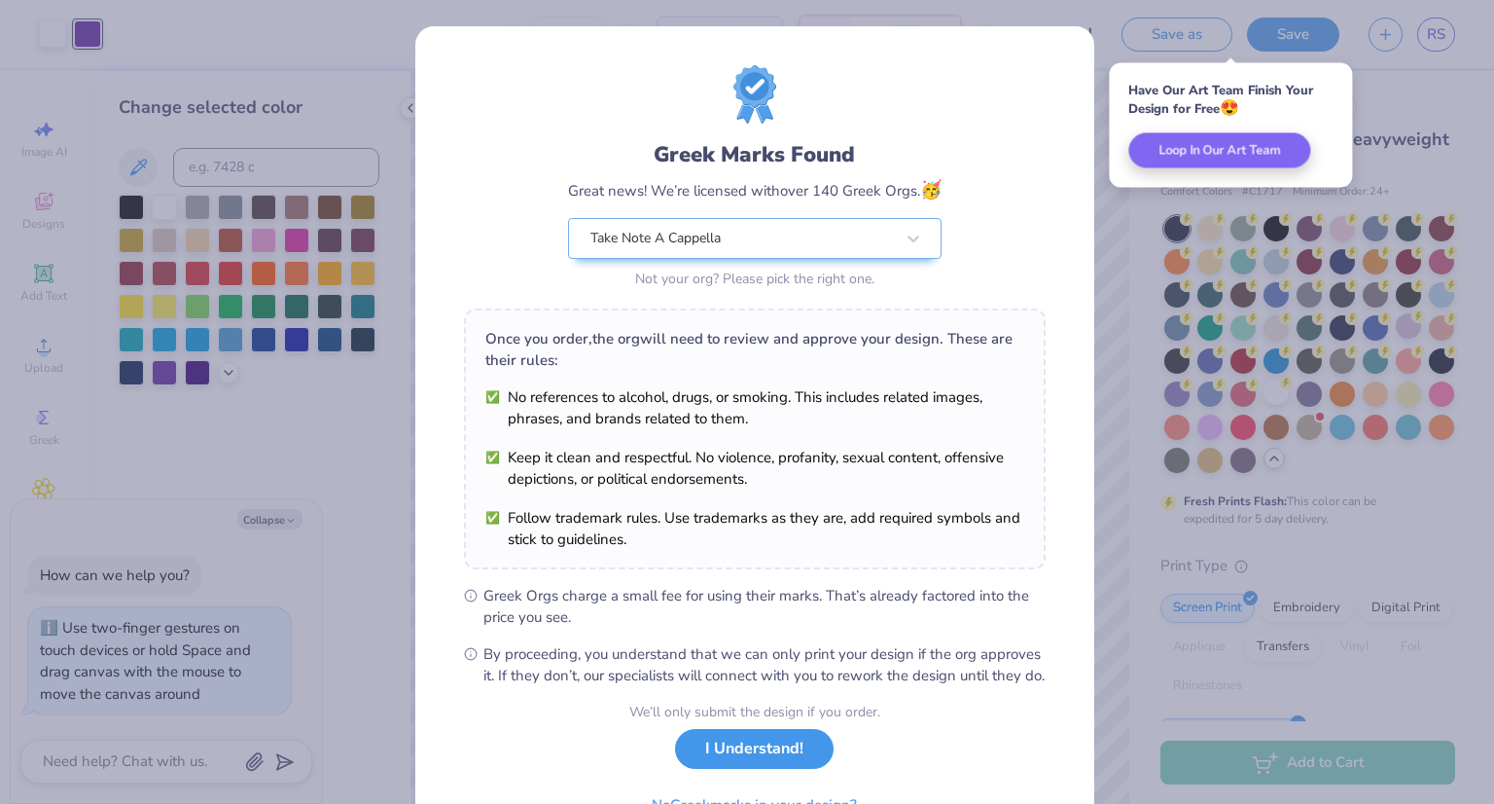
click at [721, 769] on button "I Understand!" at bounding box center [754, 749] width 159 height 40
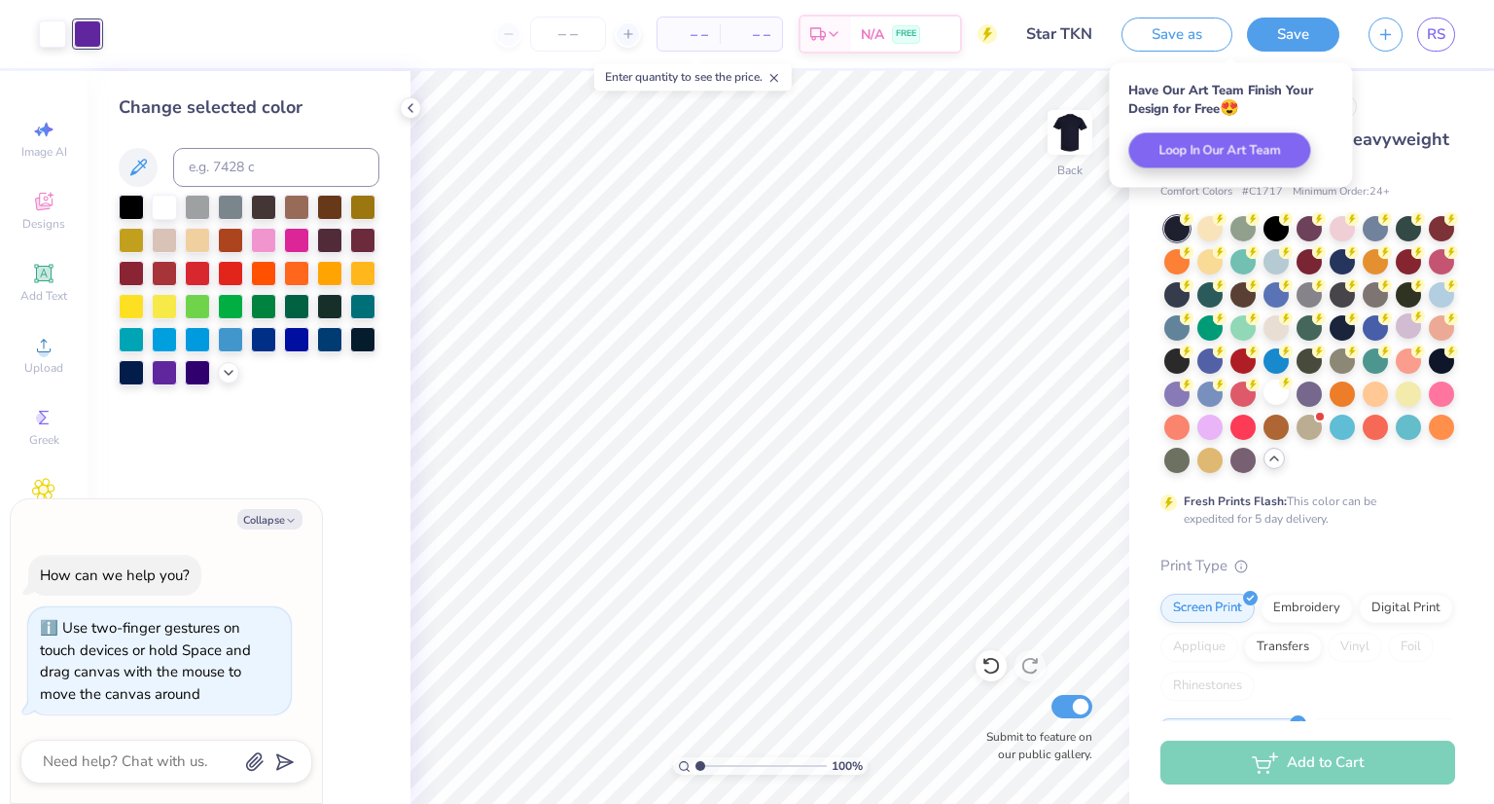
type textarea "x"
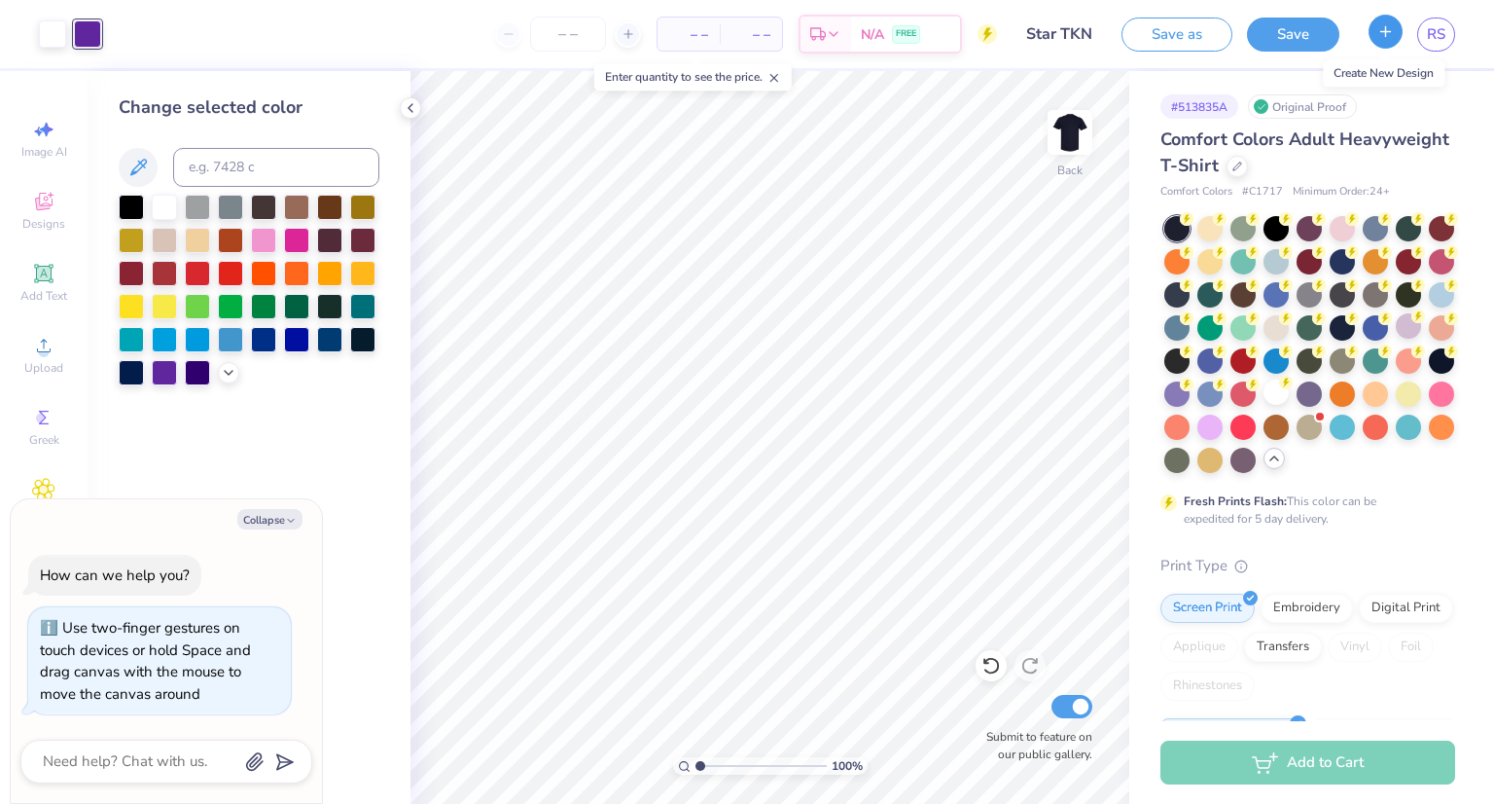
click at [1390, 44] on button "button" at bounding box center [1386, 32] width 34 height 34
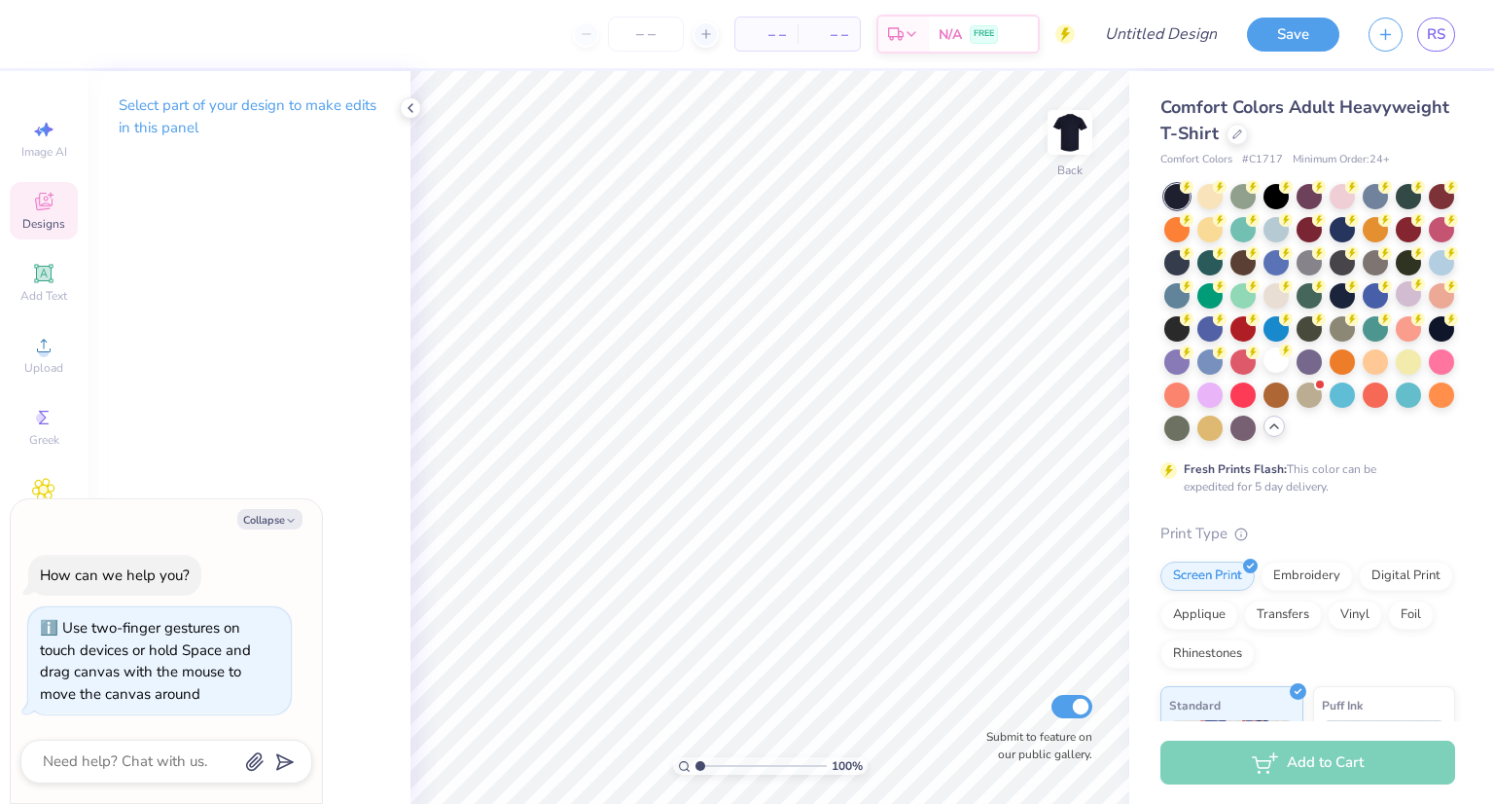
click at [40, 203] on icon at bounding box center [43, 201] width 23 height 23
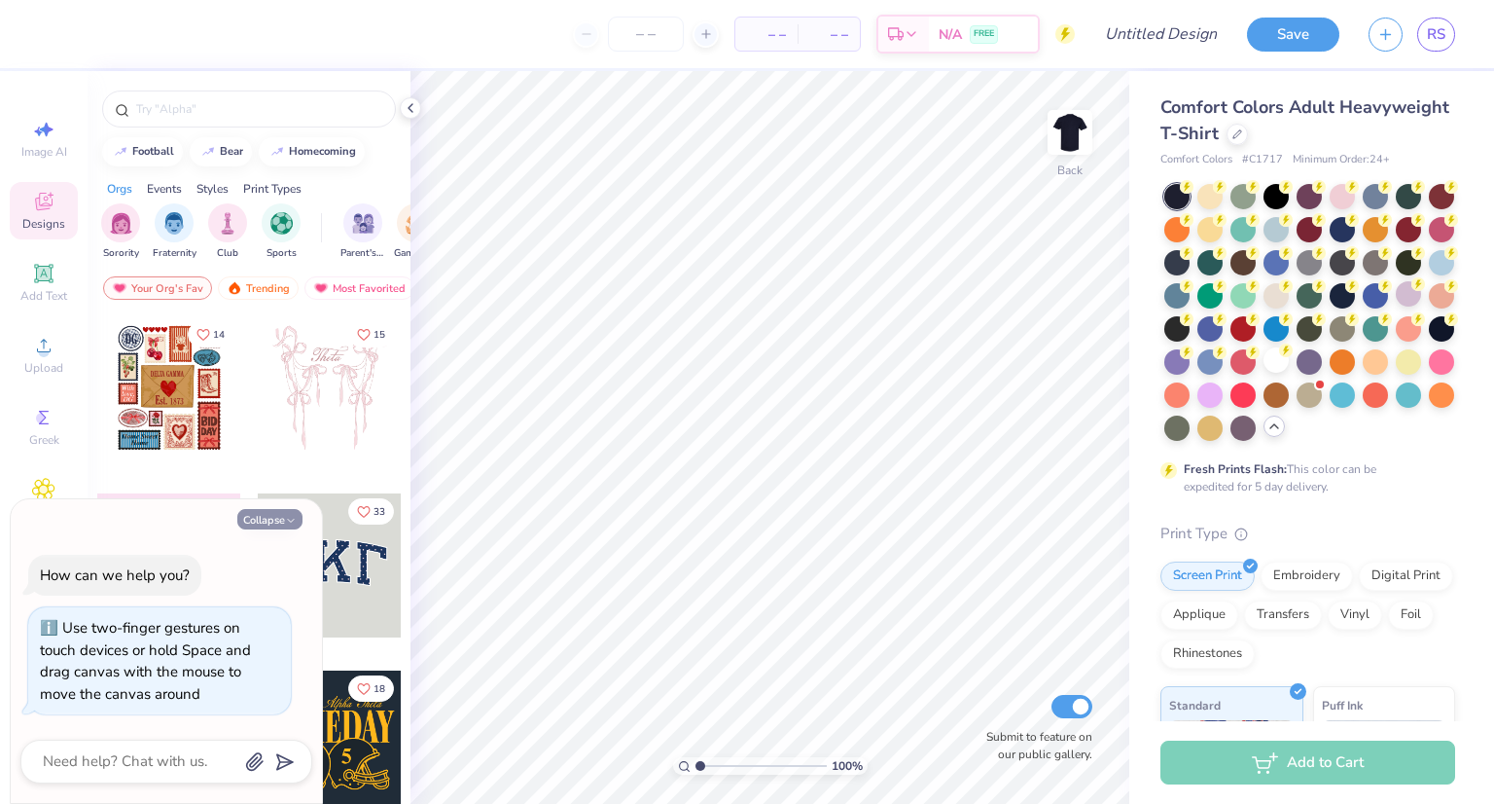
click at [283, 509] on button "Collapse" at bounding box center [269, 519] width 65 height 20
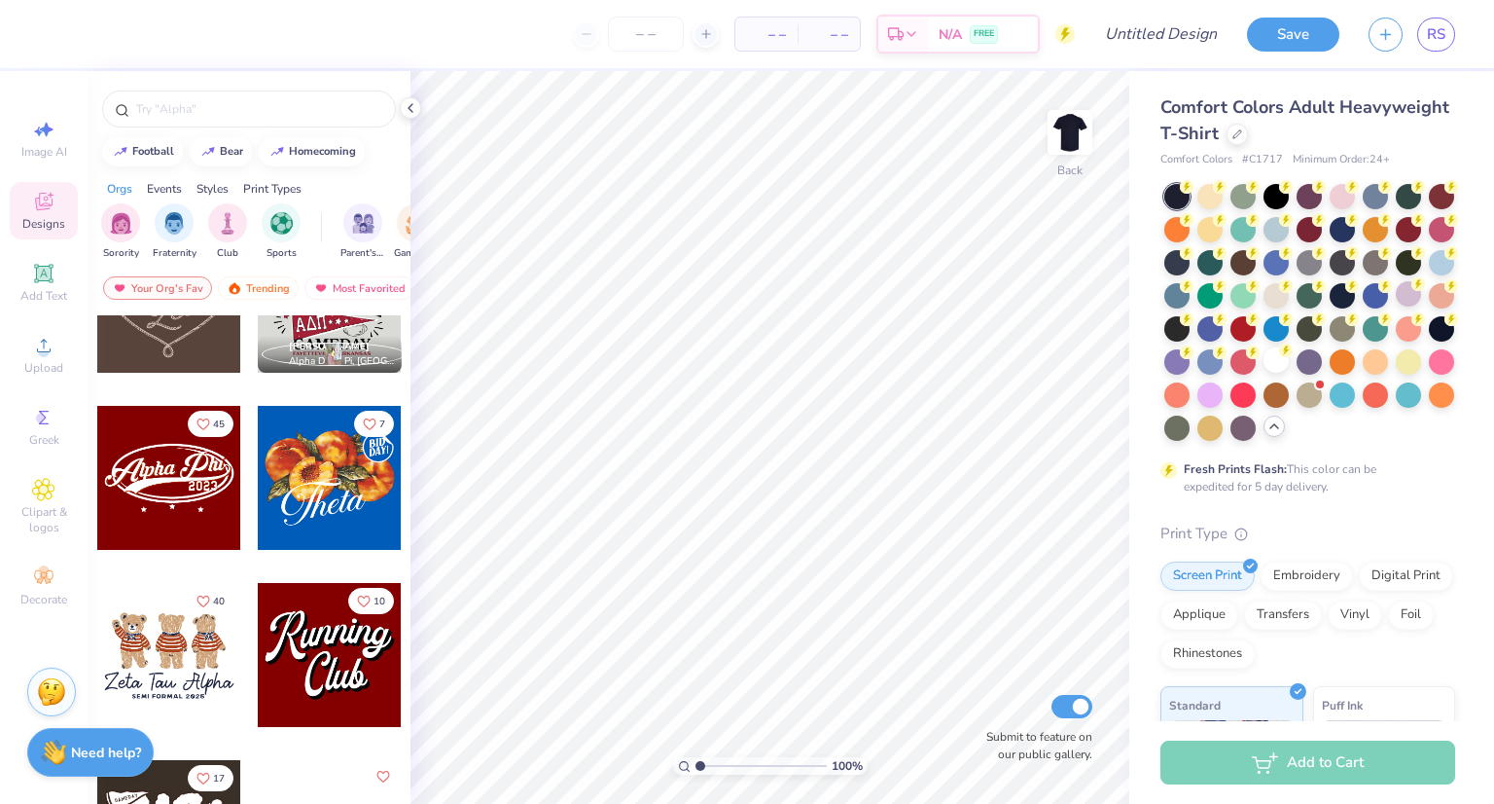
scroll to position [1014, 0]
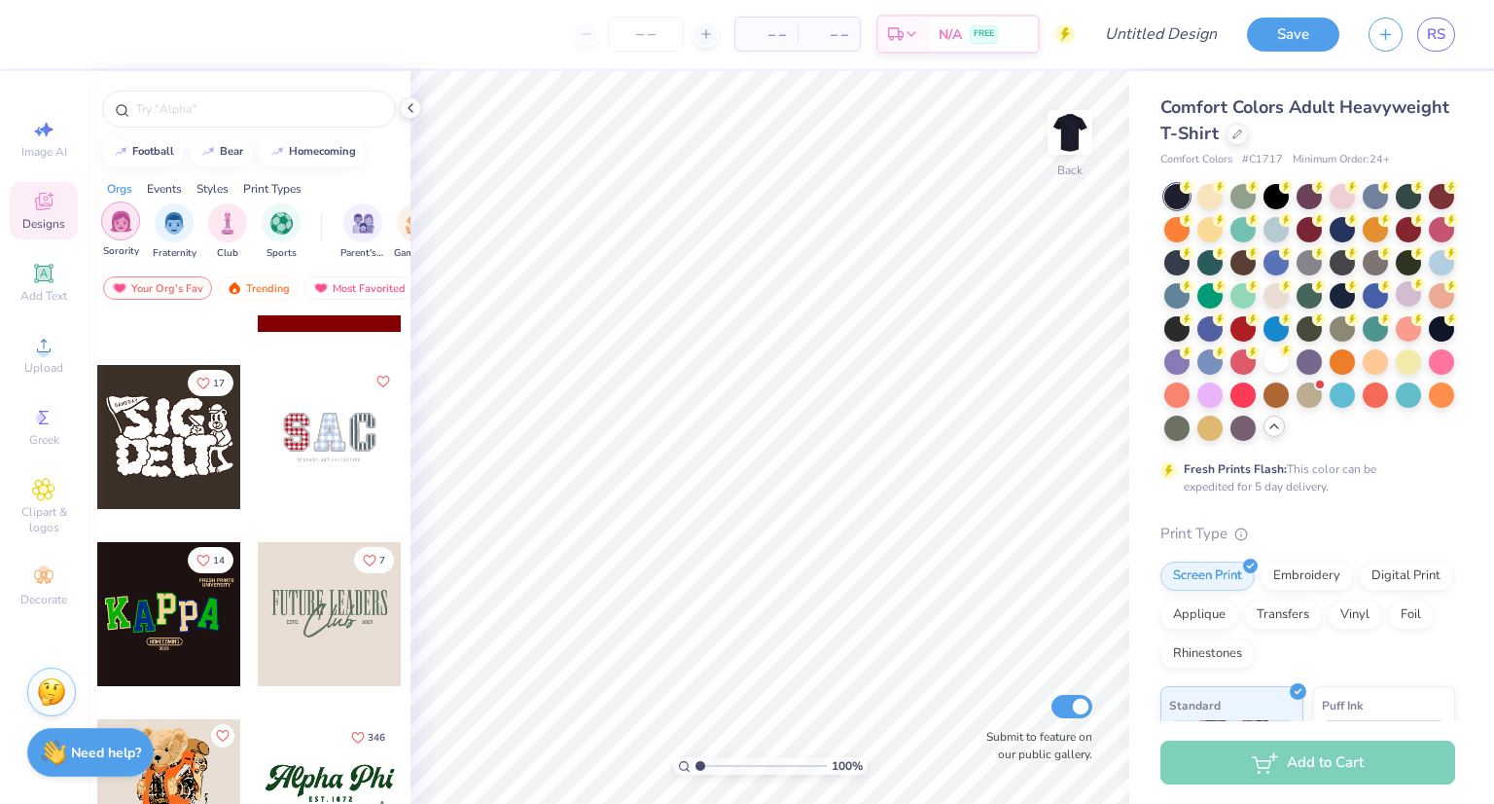
click at [129, 211] on img "filter for Sorority" at bounding box center [121, 221] width 22 height 22
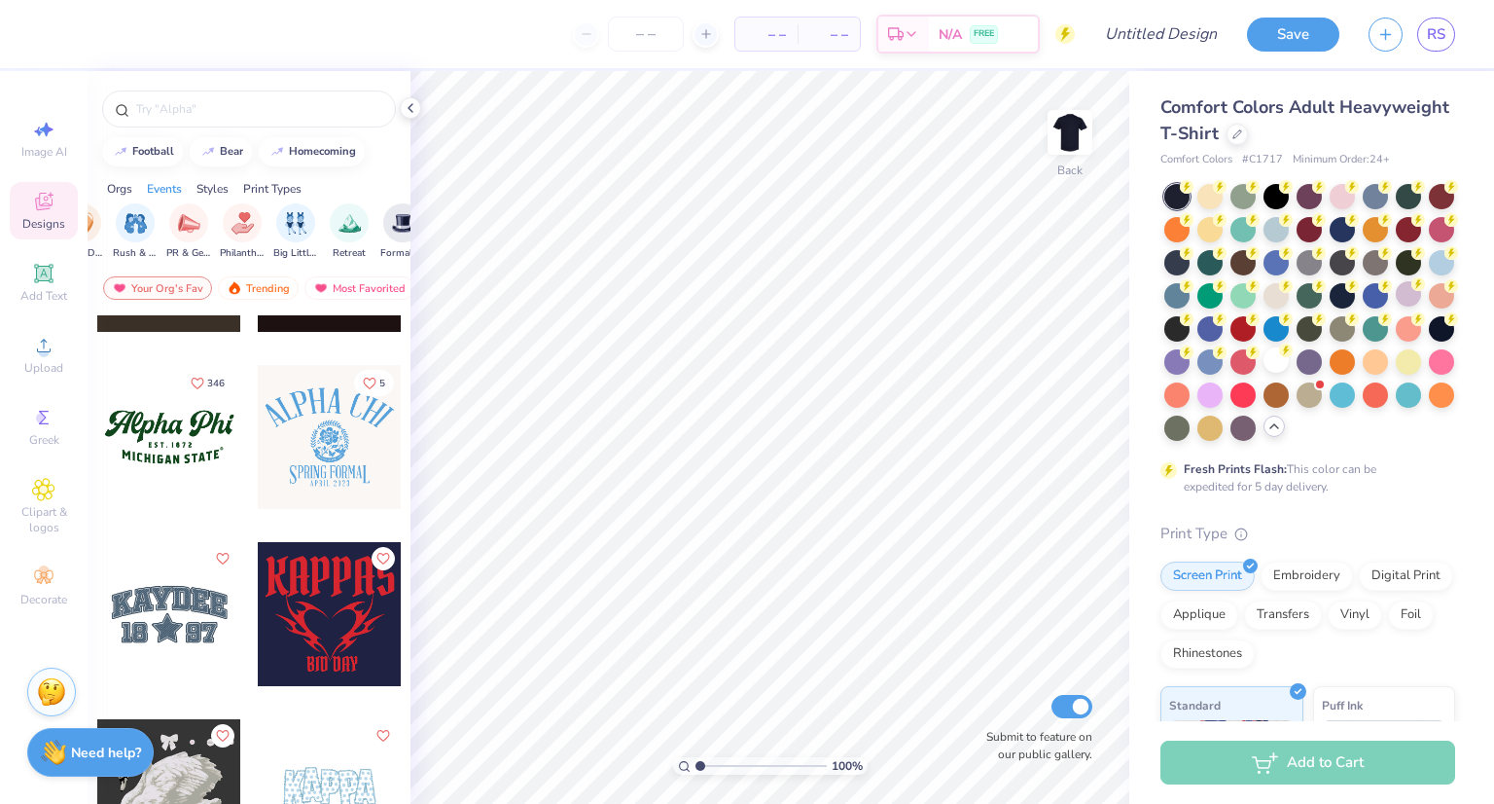
scroll to position [0, 337]
click at [194, 224] on img "filter for PR & General" at bounding box center [187, 221] width 22 height 22
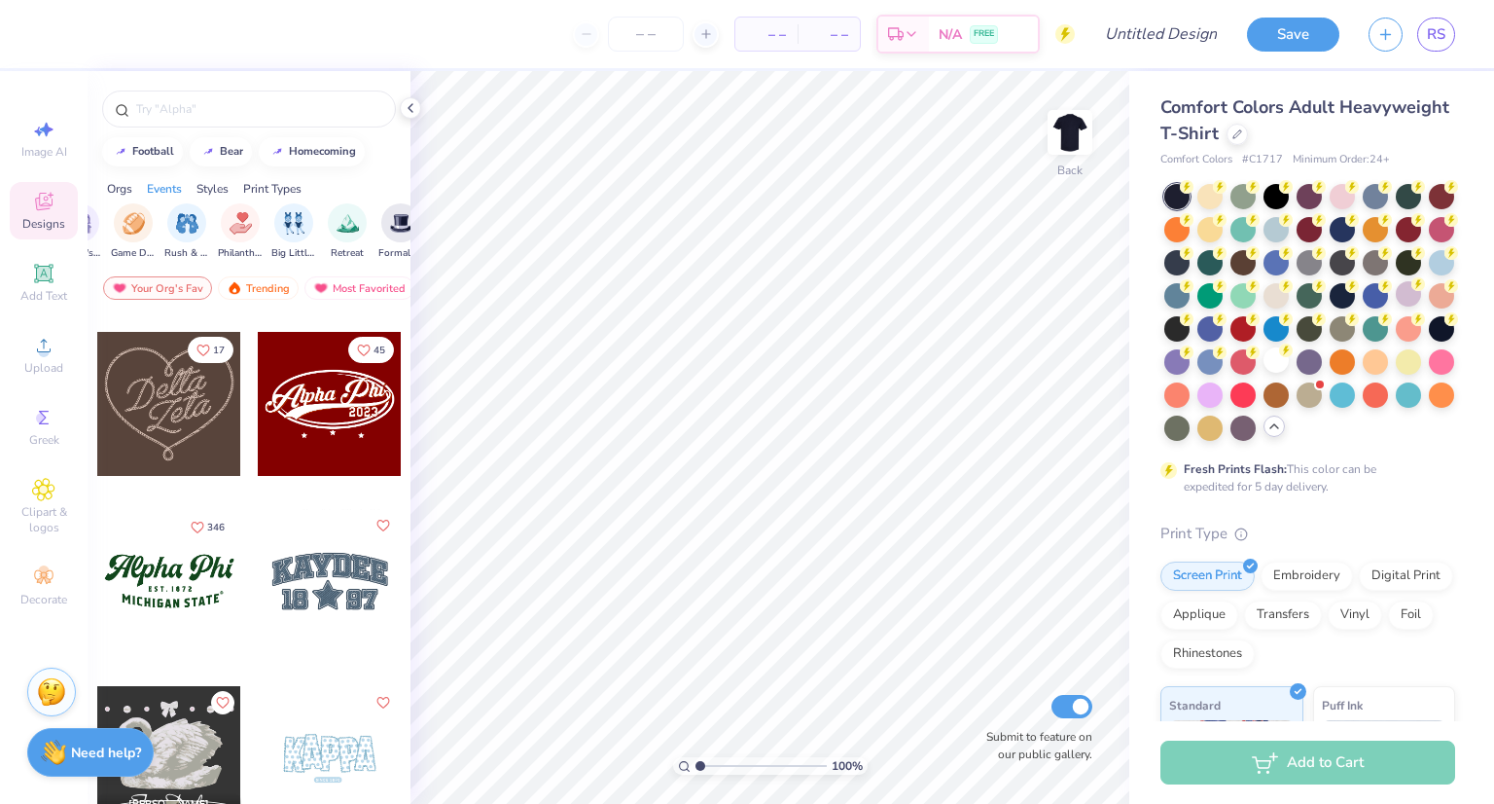
scroll to position [160, 0]
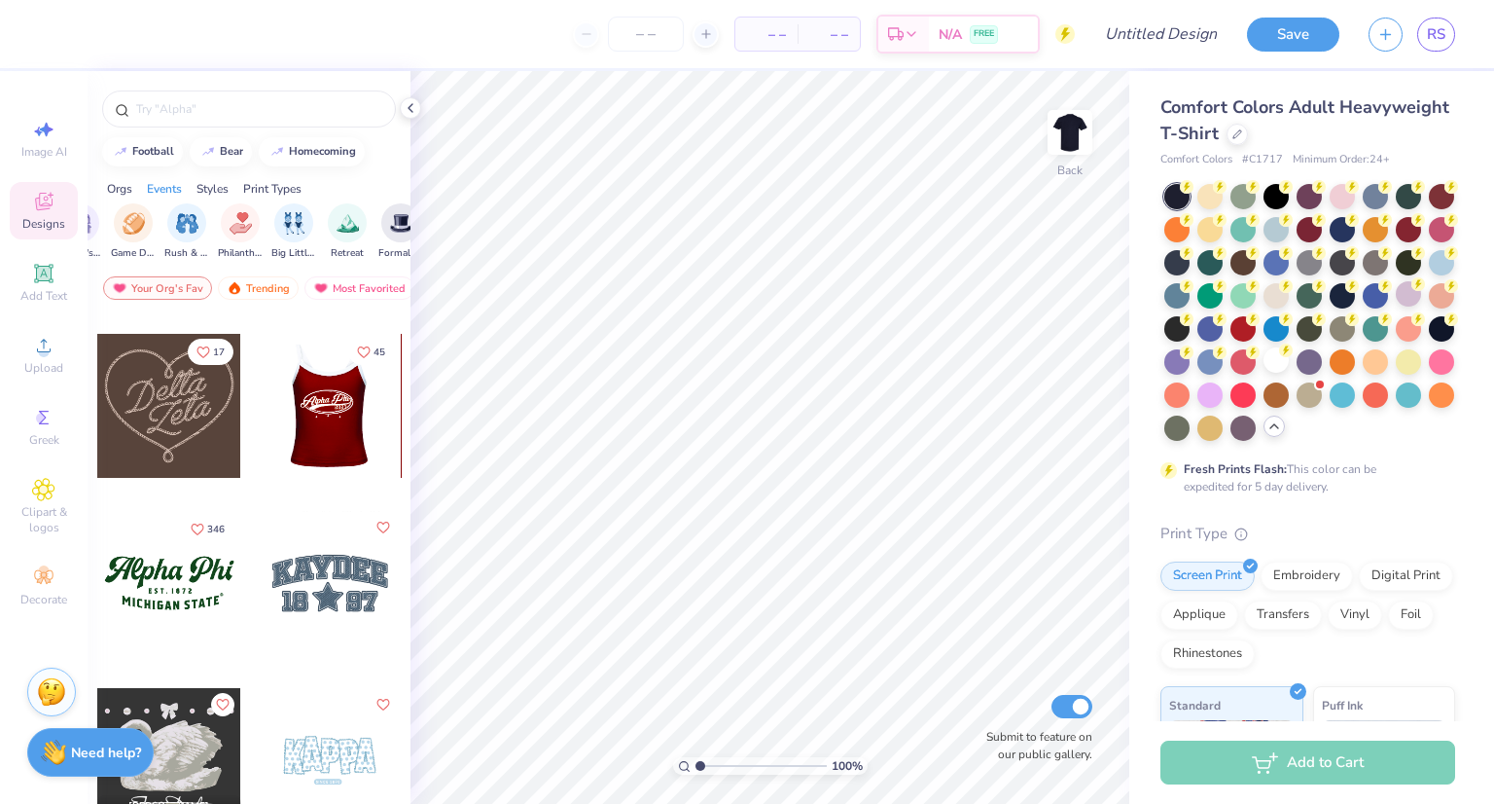
click at [336, 387] on div at bounding box center [329, 406] width 144 height 144
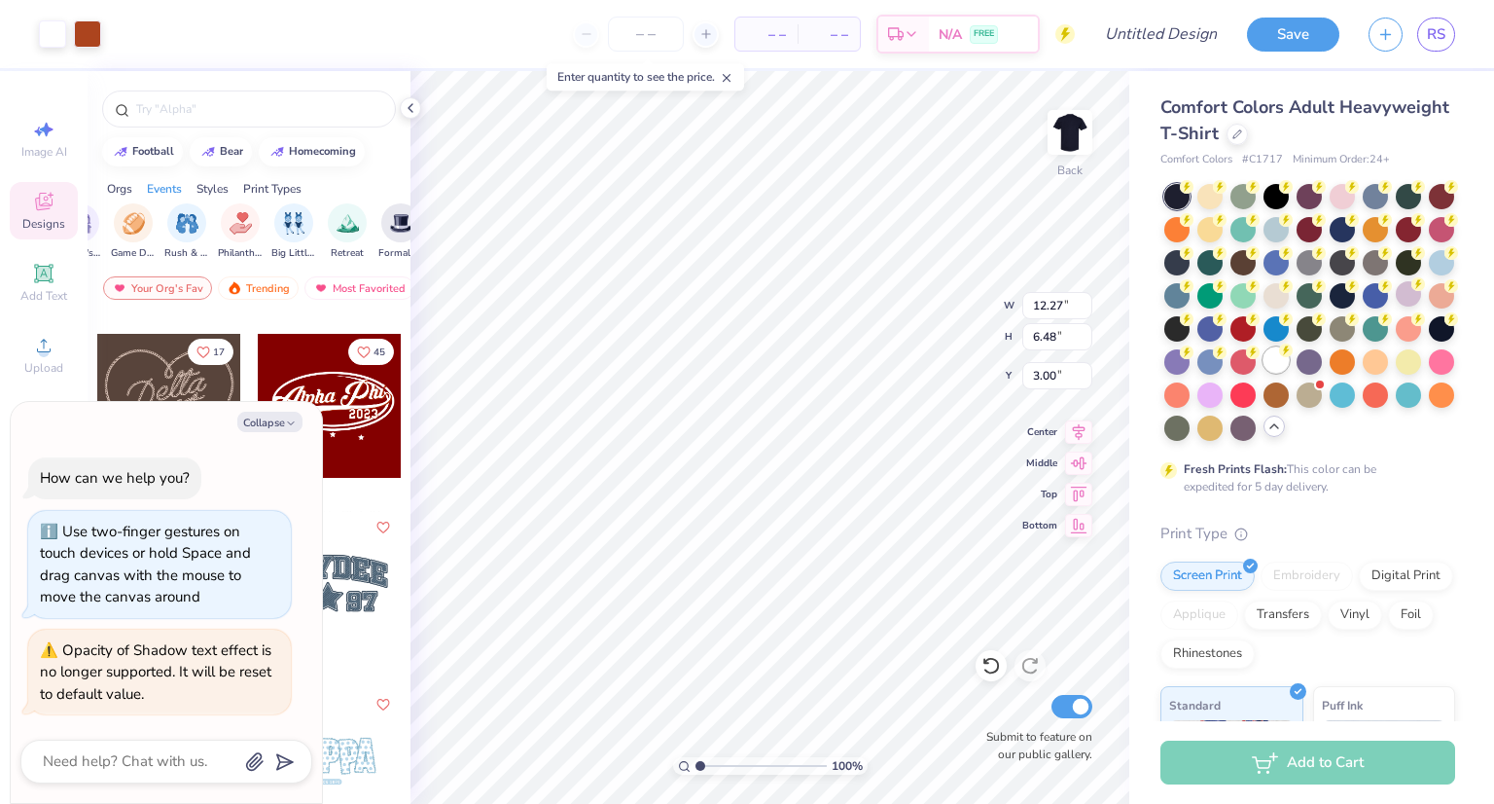
click at [1264, 373] on div at bounding box center [1276, 359] width 25 height 25
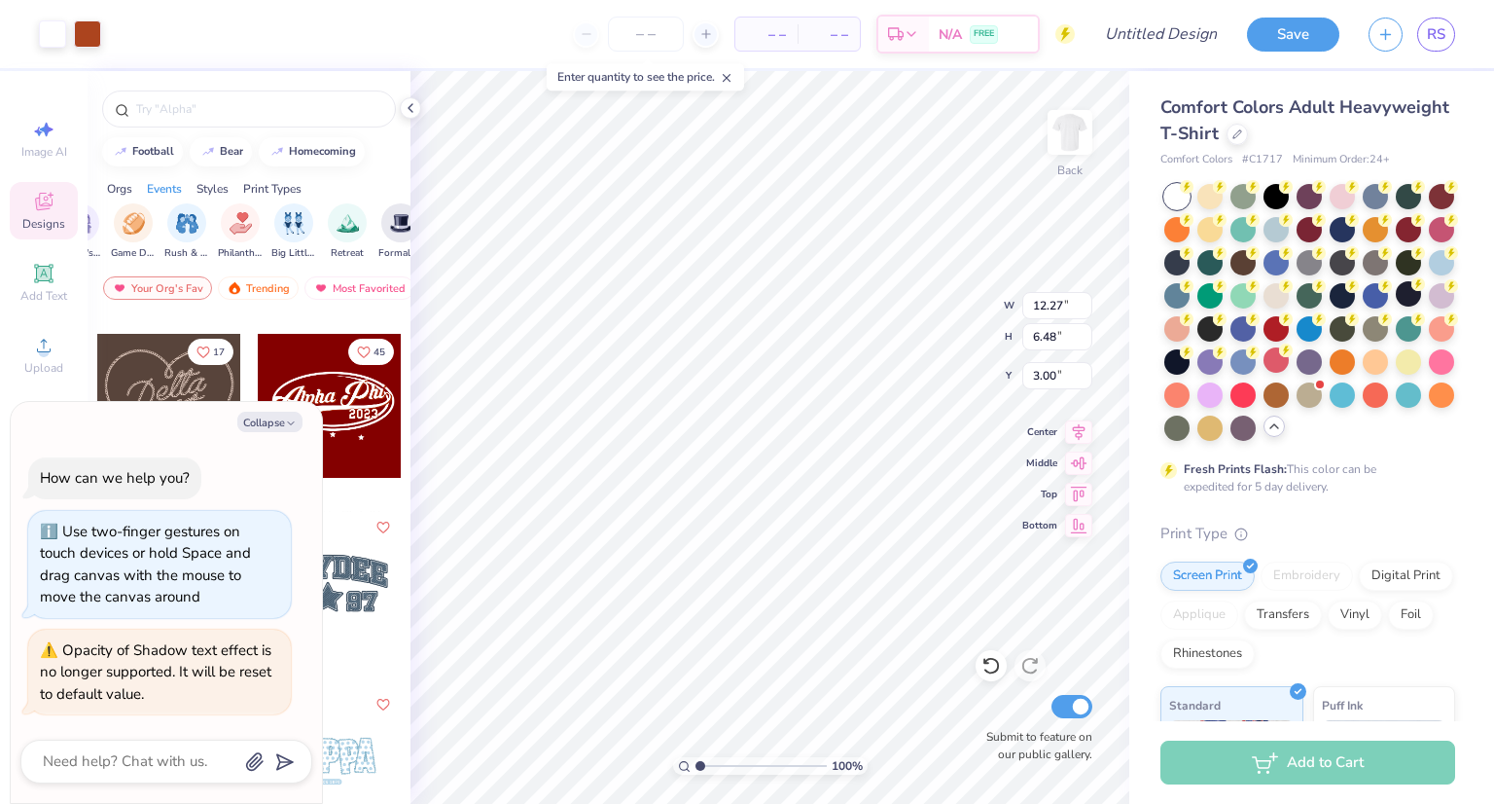
click at [1257, 441] on div at bounding box center [1309, 312] width 291 height 257
click at [1267, 434] on icon at bounding box center [1275, 426] width 16 height 16
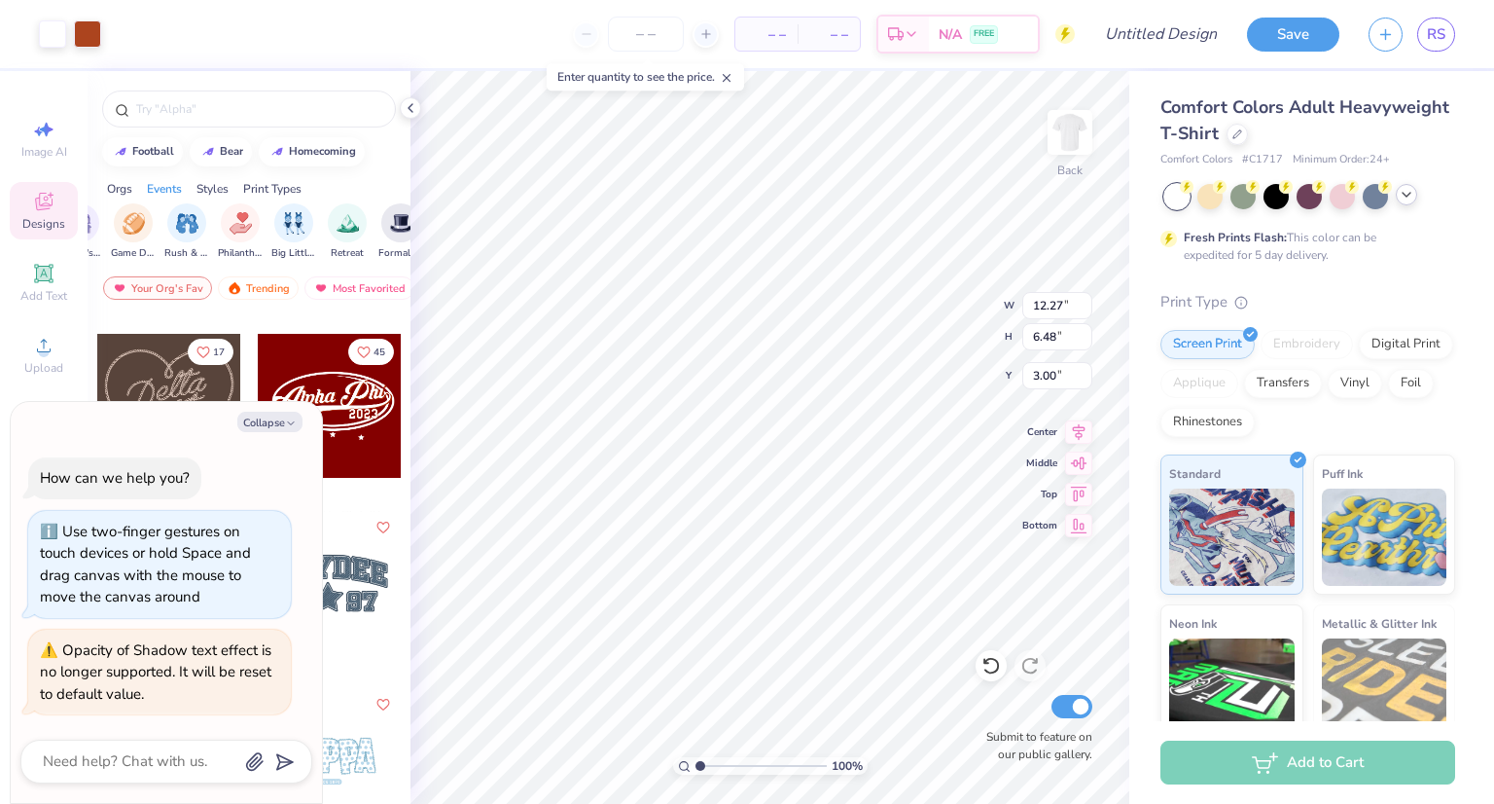
click at [1401, 215] on div "Fresh Prints Flash: This color can be expedited for 5 day delivery." at bounding box center [1308, 224] width 295 height 80
click at [1408, 201] on icon at bounding box center [1407, 195] width 16 height 16
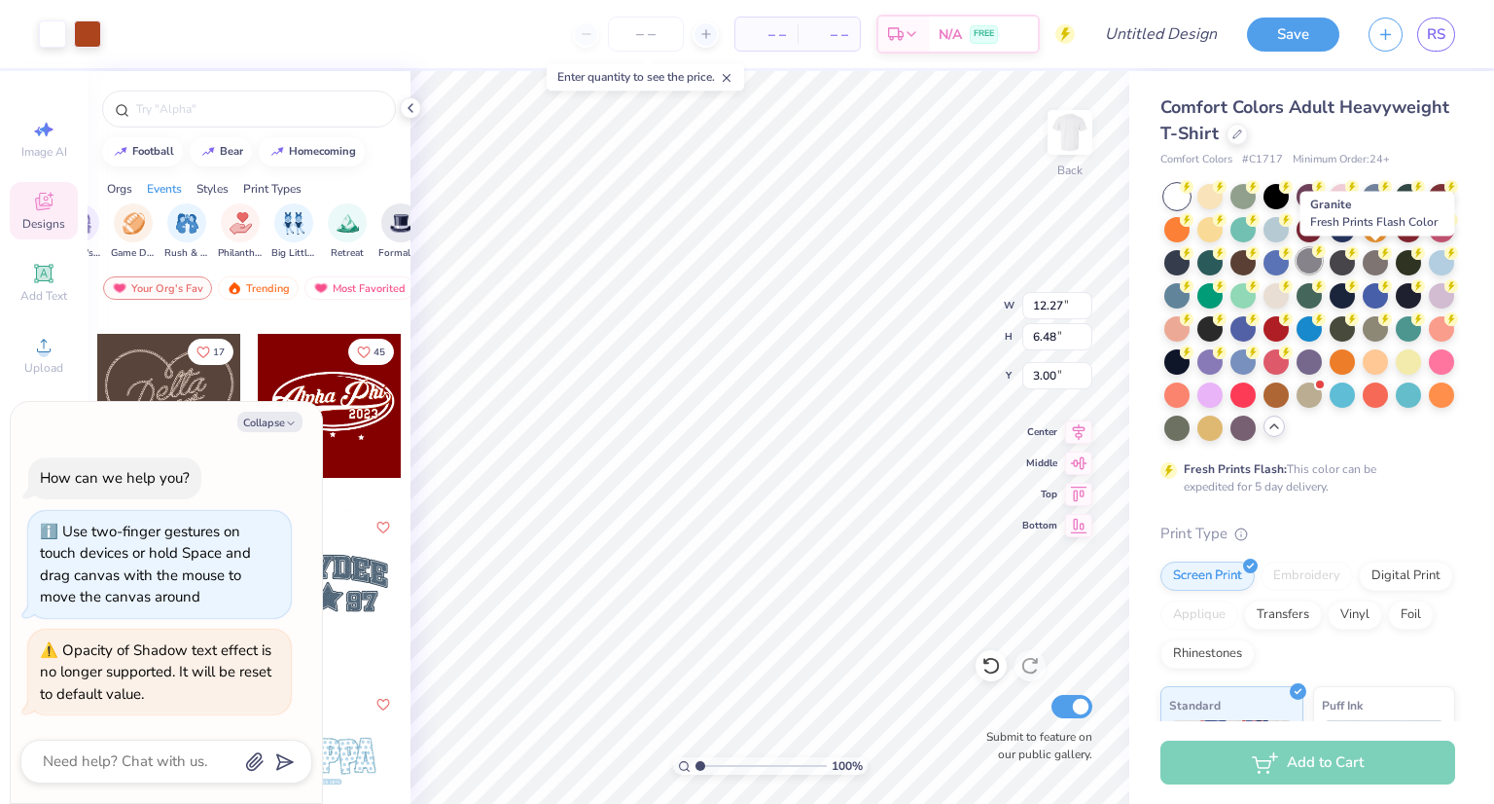
click at [1322, 262] on div at bounding box center [1309, 260] width 25 height 25
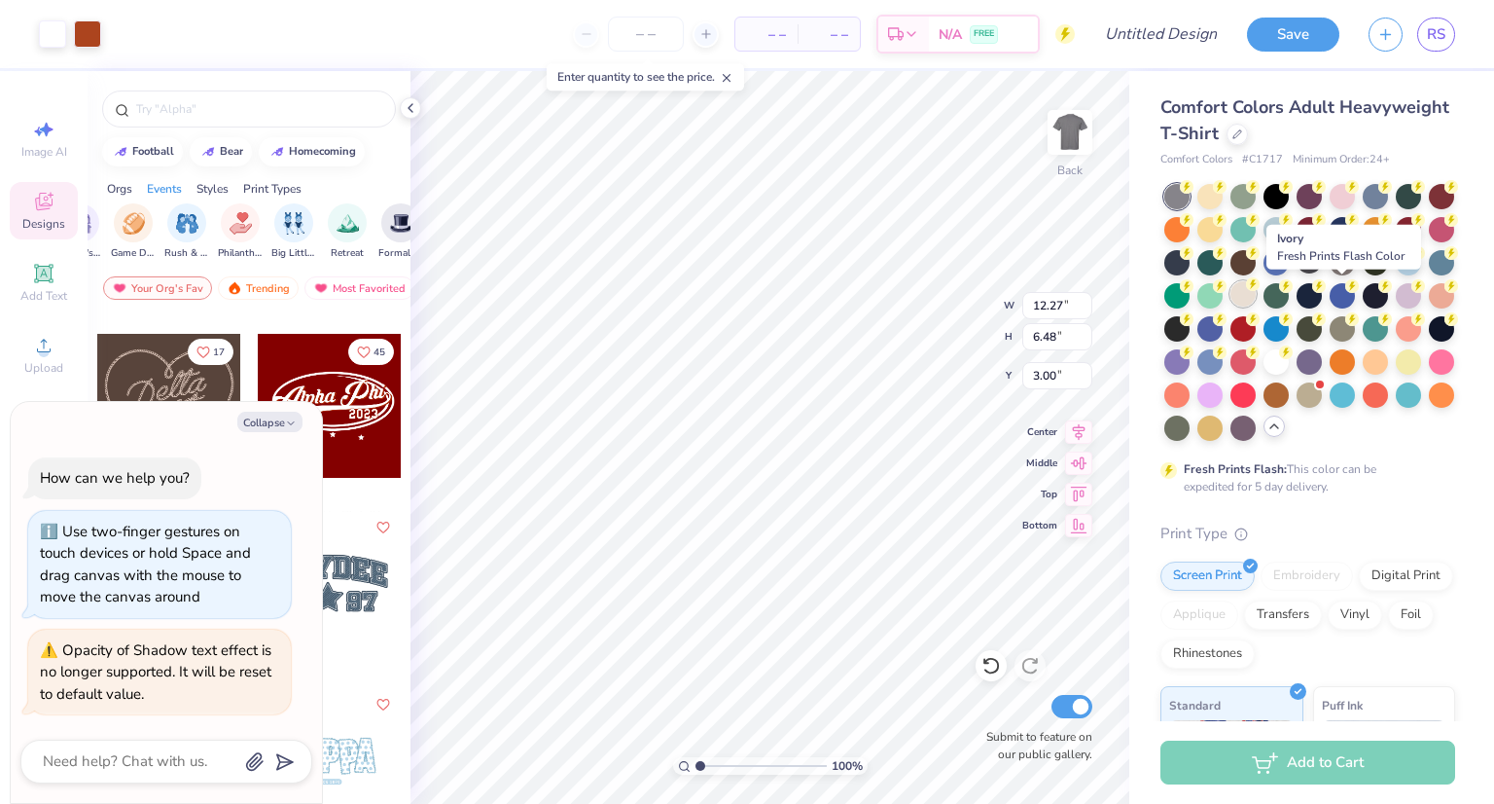
click at [1256, 301] on div at bounding box center [1243, 293] width 25 height 25
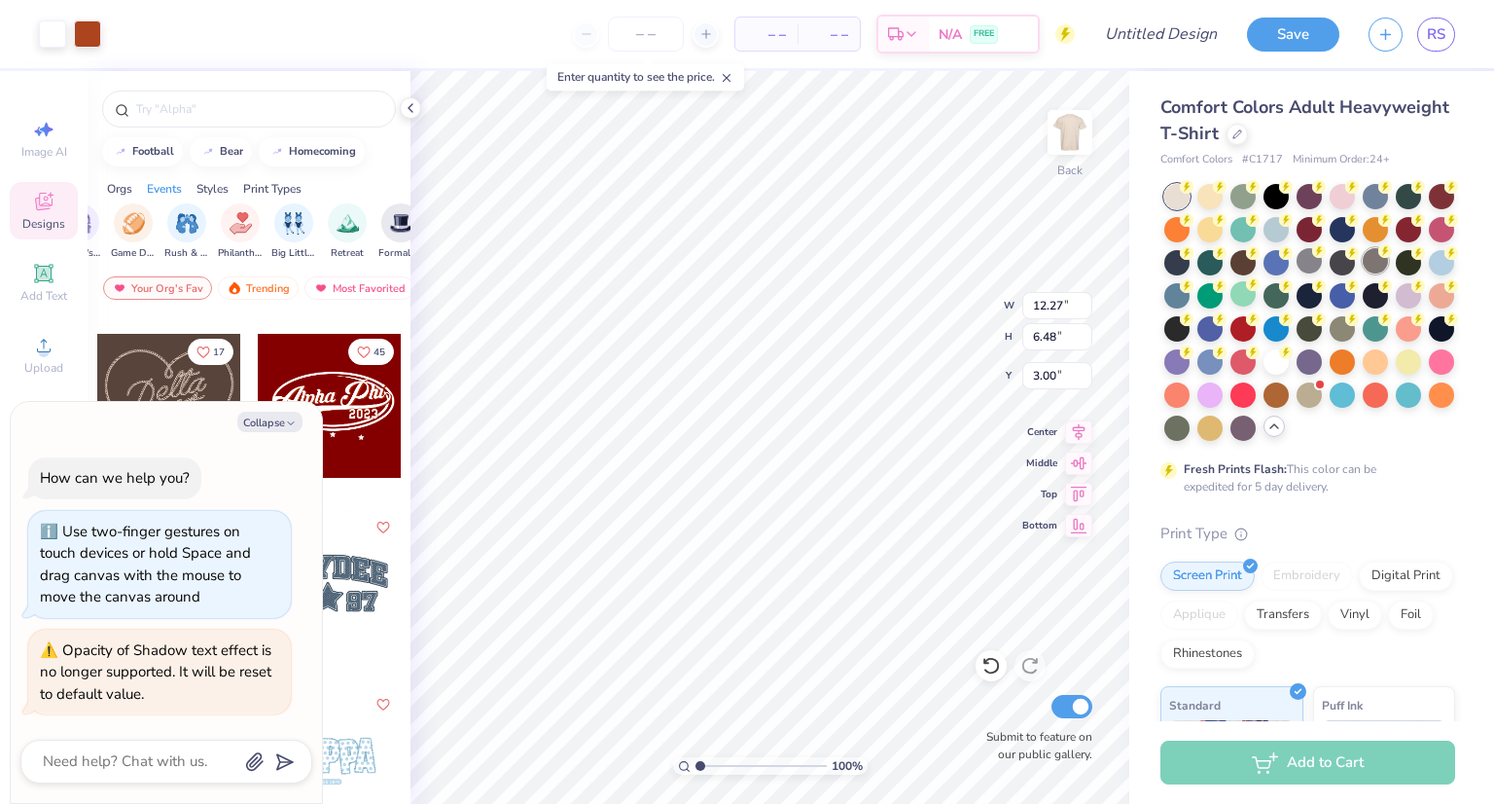
click at [1363, 273] on div at bounding box center [1375, 260] width 25 height 25
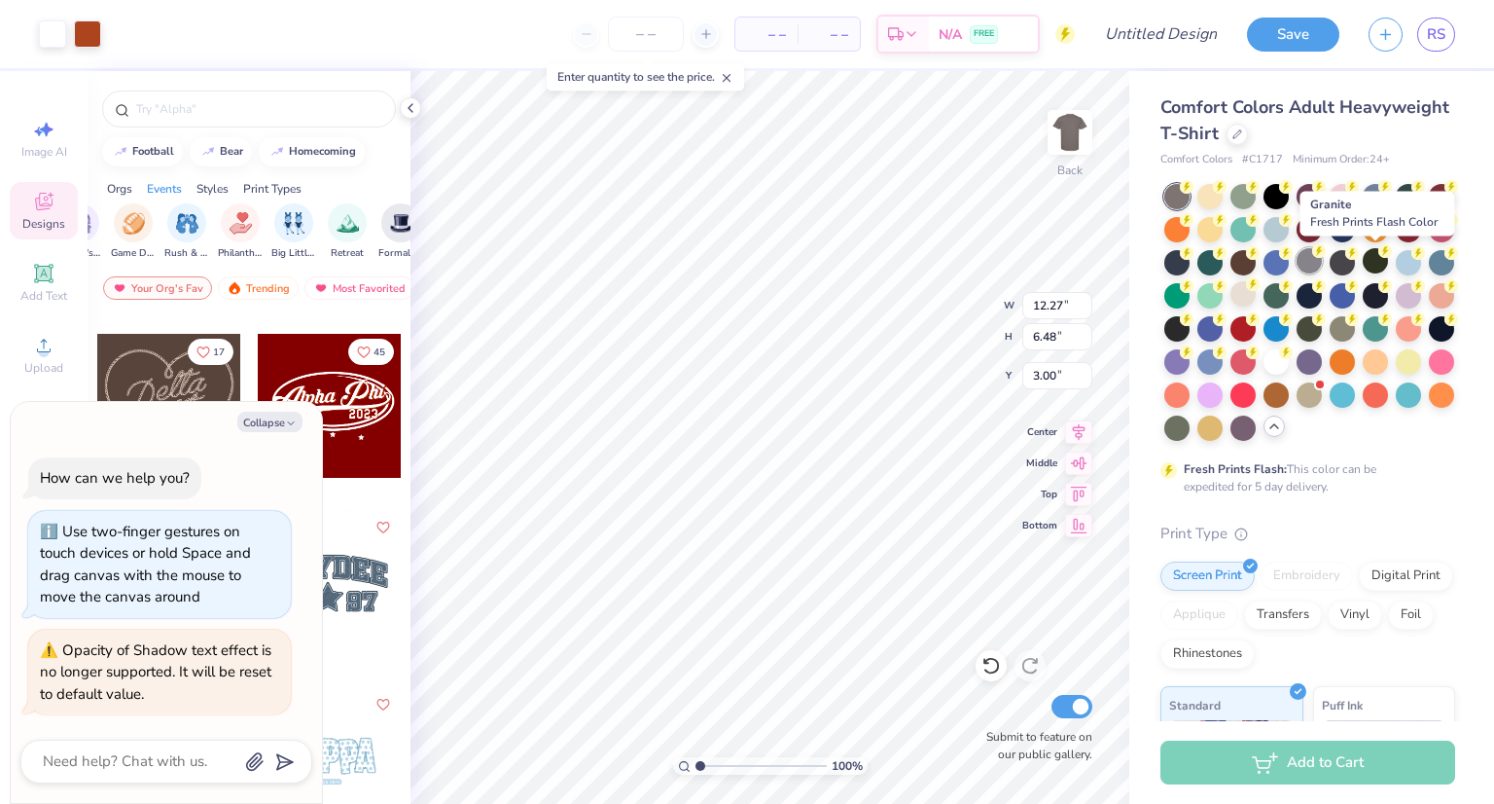
click at [1322, 263] on div at bounding box center [1309, 260] width 25 height 25
click at [275, 412] on button "Collapse" at bounding box center [269, 422] width 65 height 20
type textarea "x"
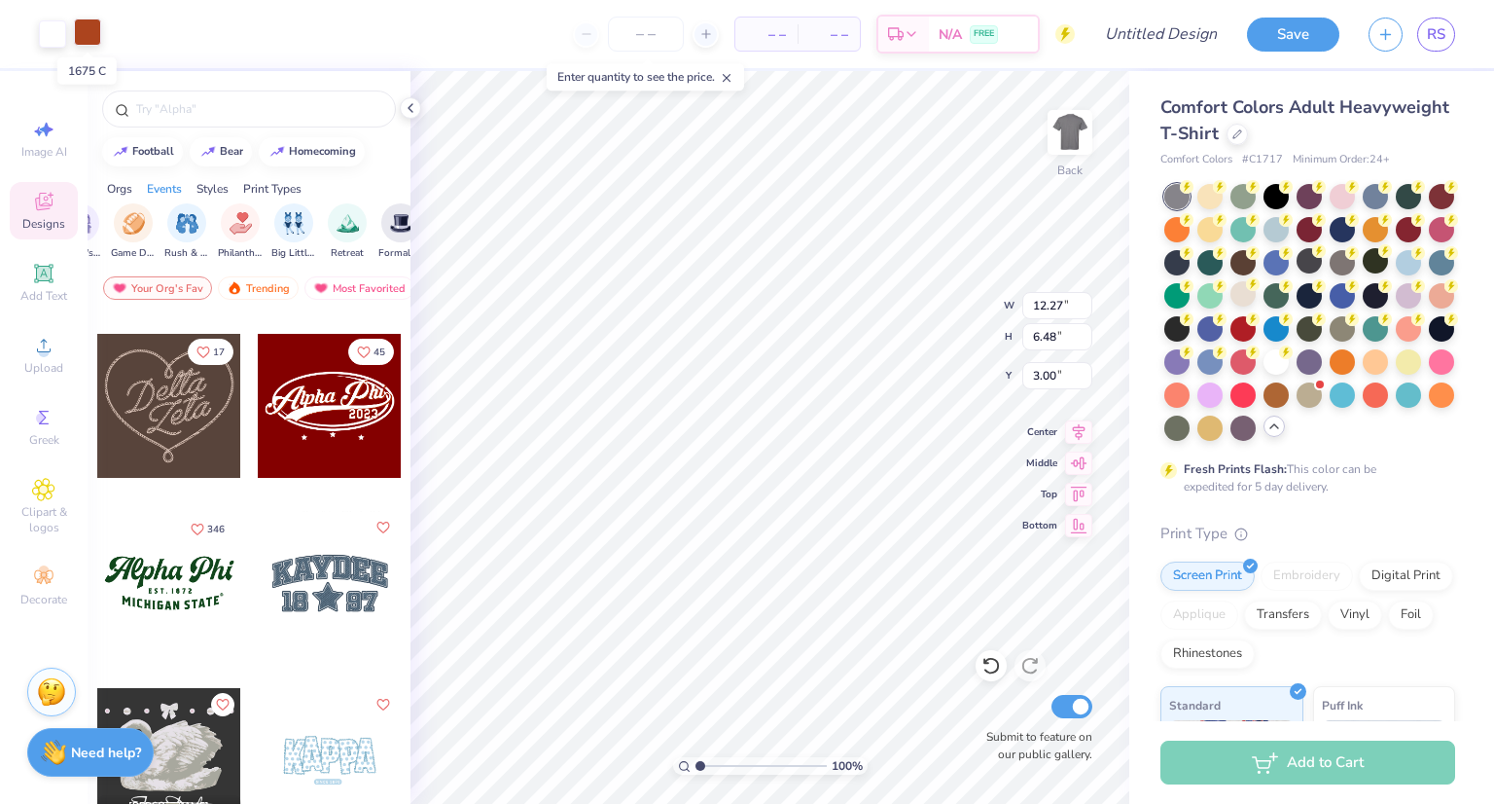
click at [81, 27] on div at bounding box center [87, 31] width 27 height 27
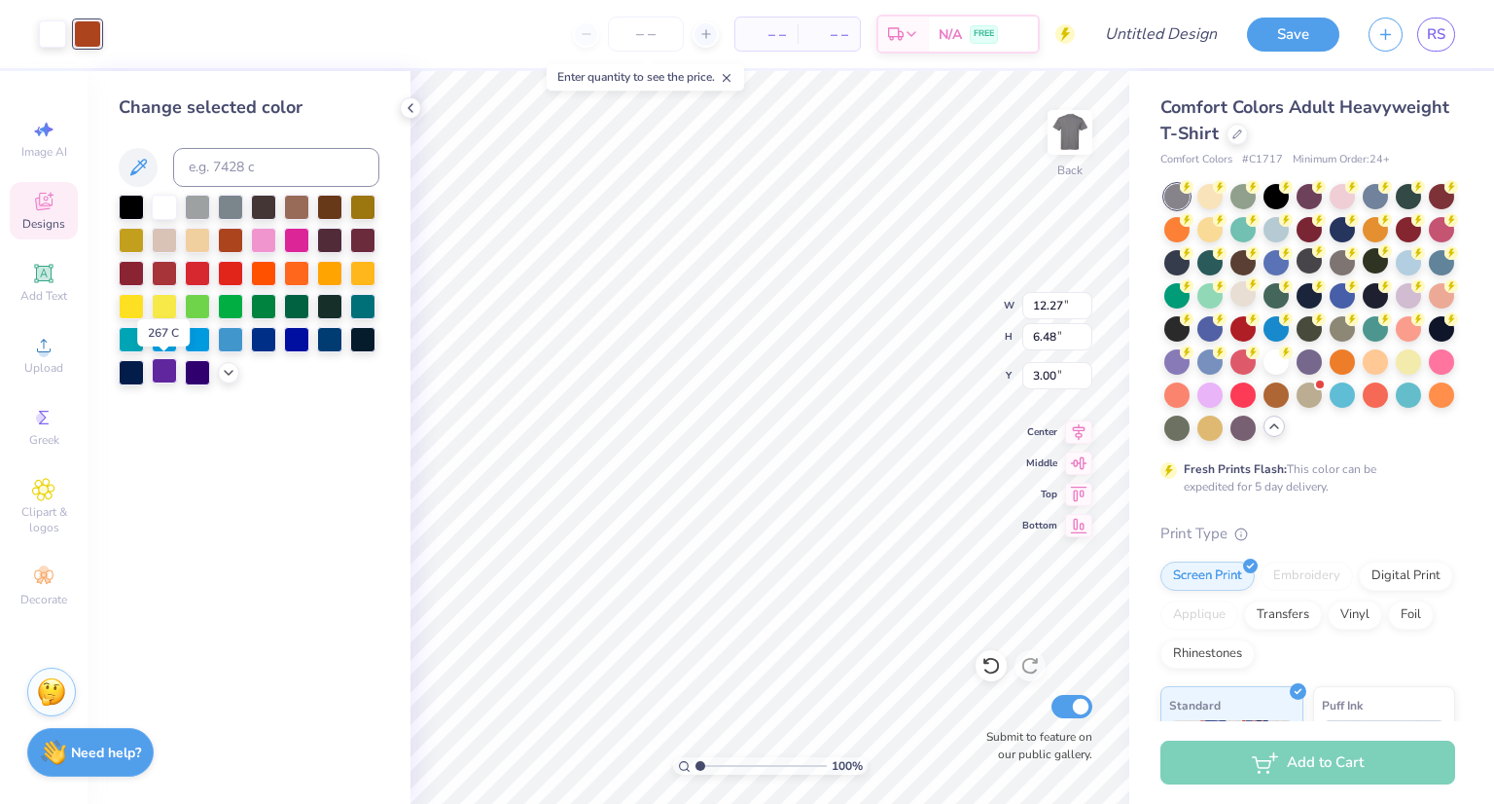
click at [156, 370] on div at bounding box center [164, 370] width 25 height 25
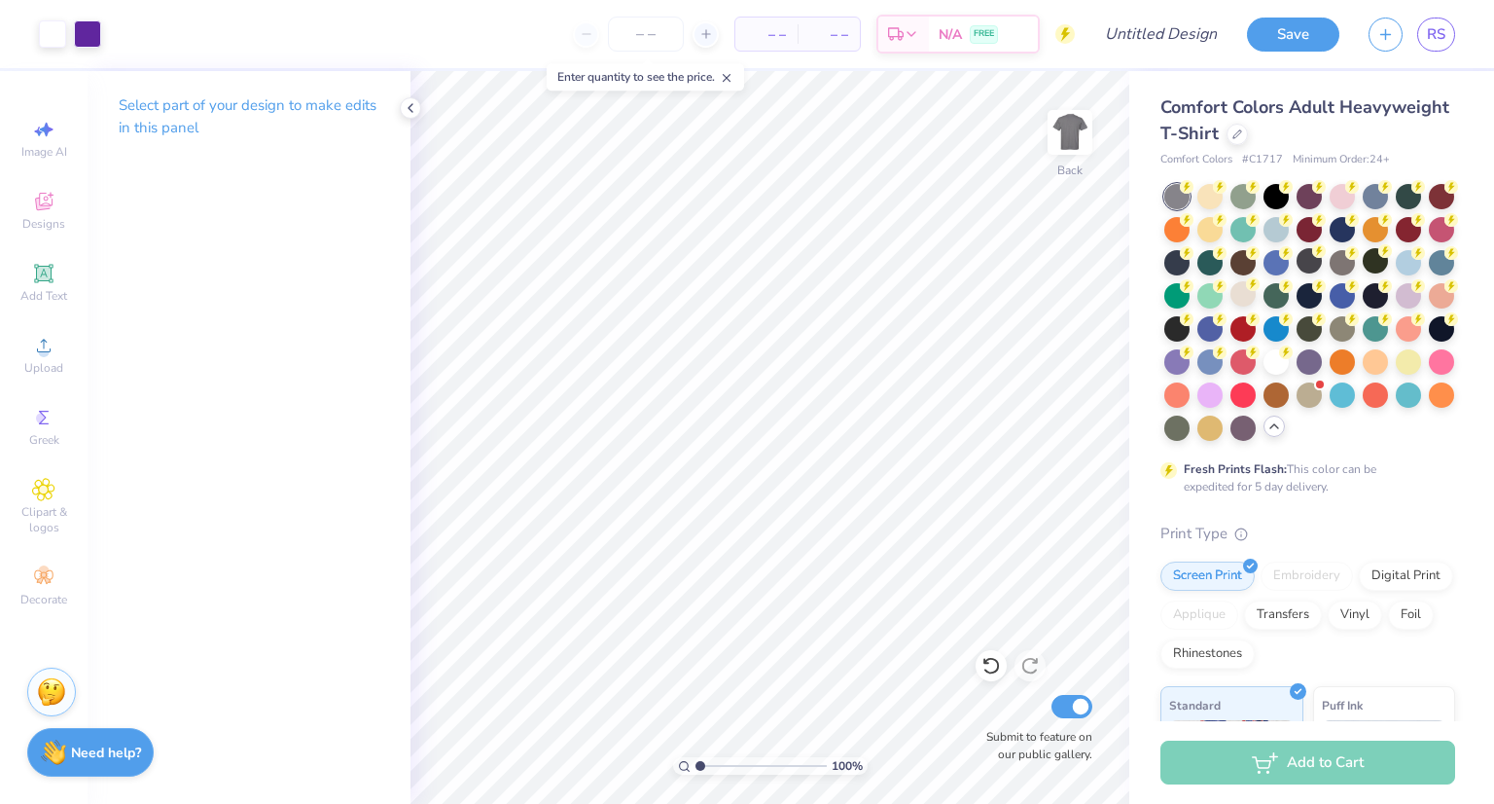
click at [409, 94] on div "Select part of your design to make edits in this panel" at bounding box center [249, 124] width 323 height 106
click at [409, 102] on icon at bounding box center [411, 108] width 16 height 16
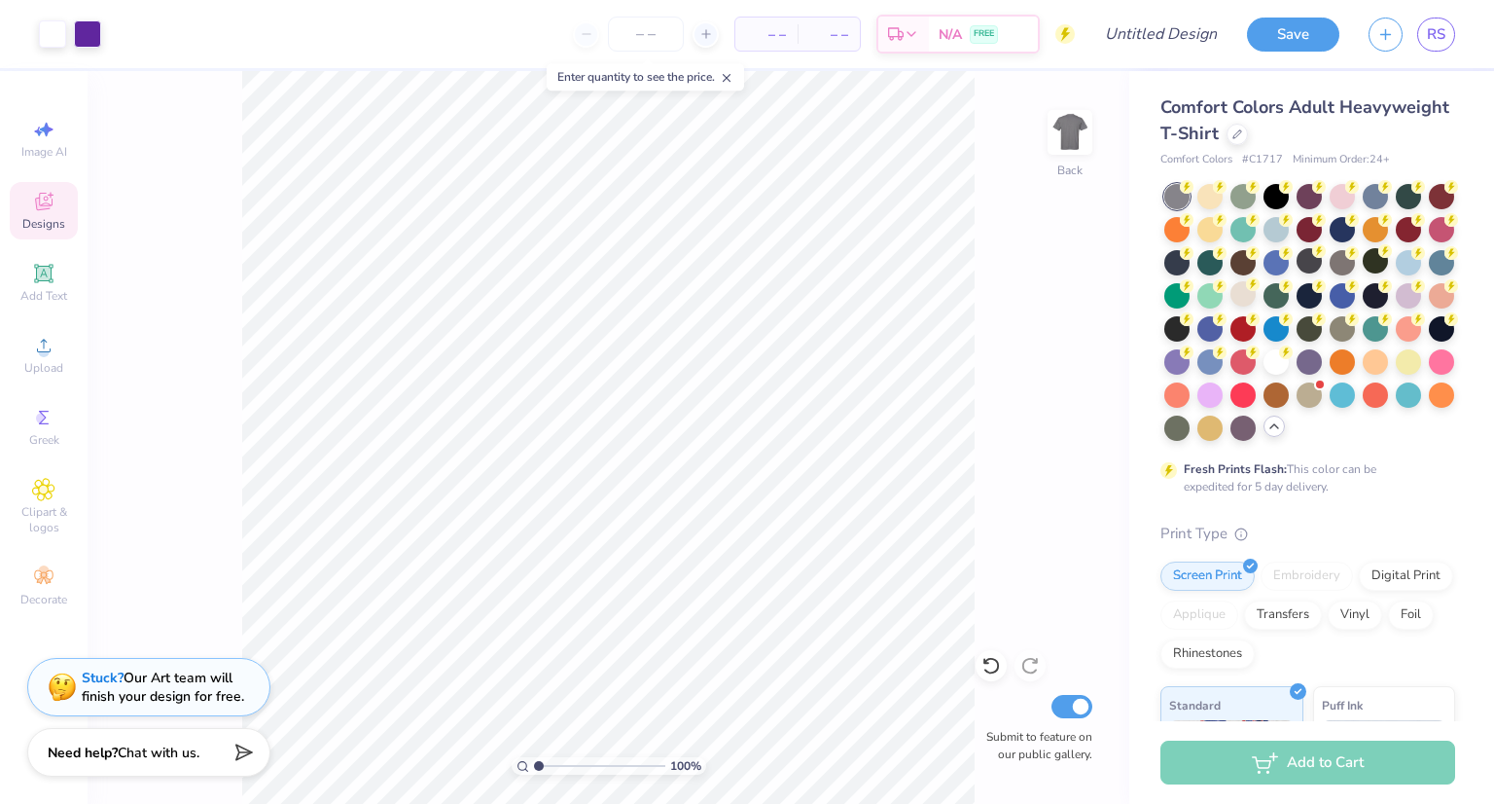
click at [37, 228] on span "Designs" at bounding box center [43, 224] width 43 height 16
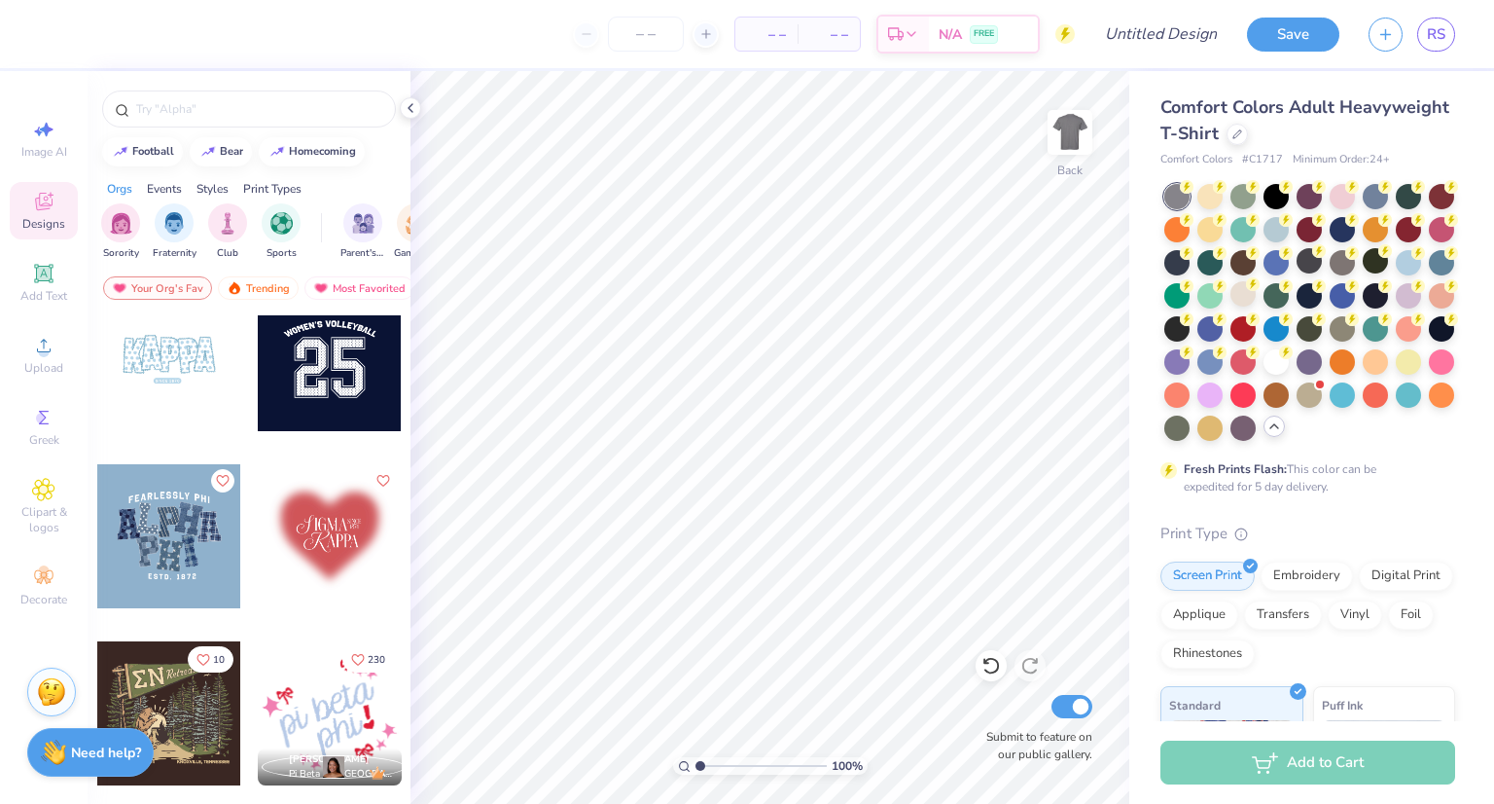
scroll to position [2152, 0]
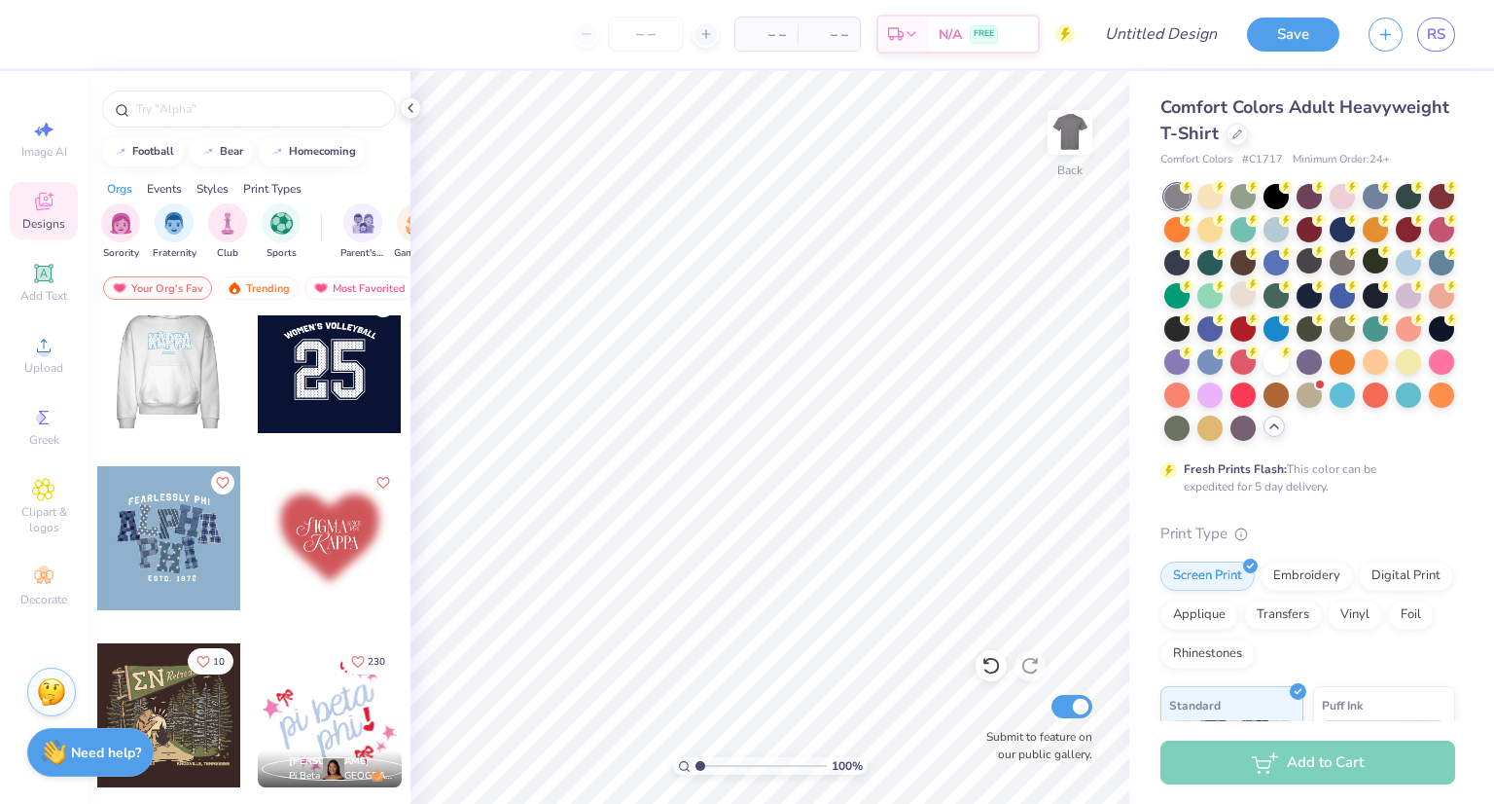
click at [164, 352] on div at bounding box center [169, 361] width 432 height 144
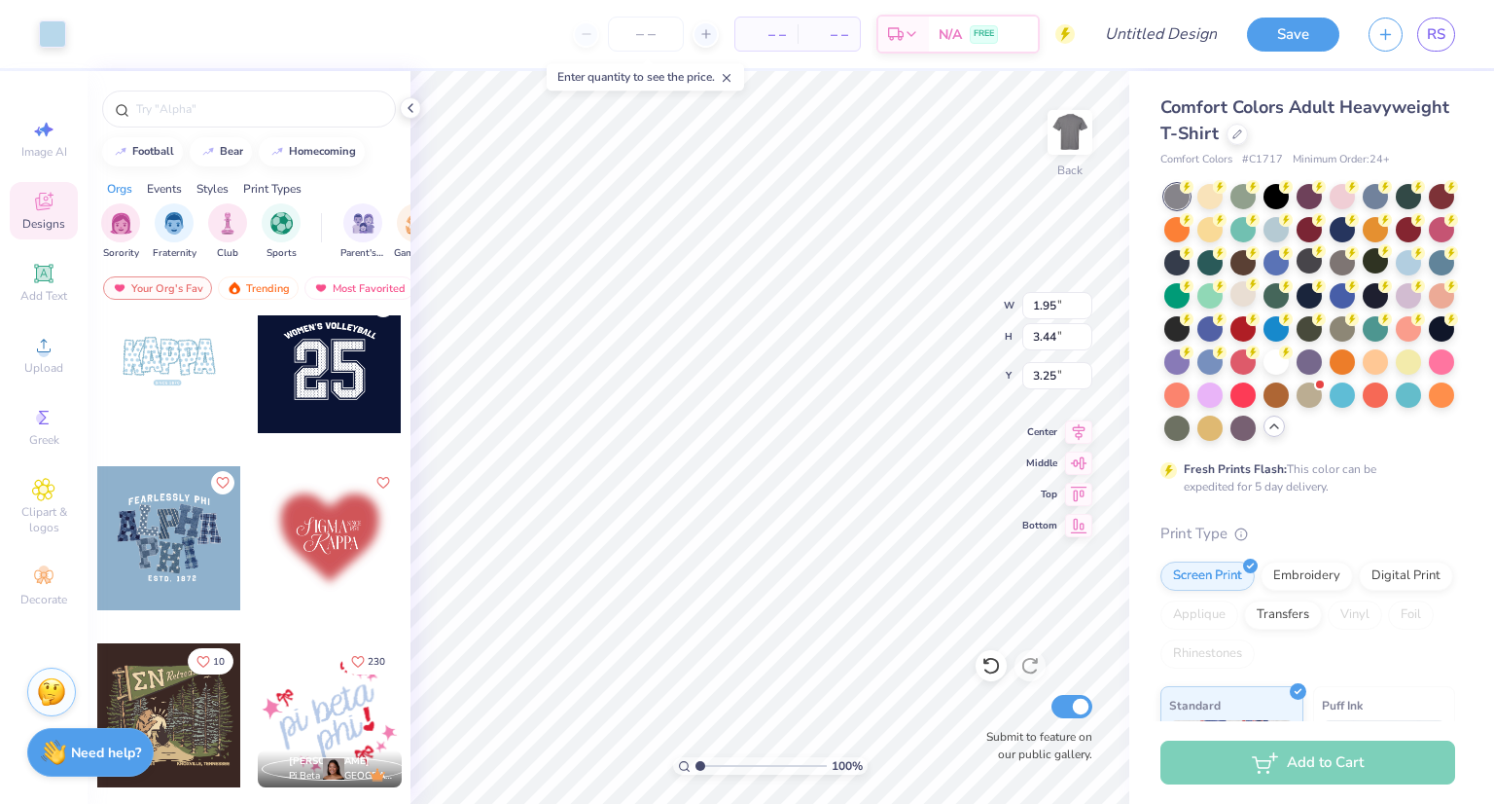
type input "1.95"
type input "3.44"
click at [991, 668] on icon at bounding box center [991, 665] width 19 height 19
type input "3.25"
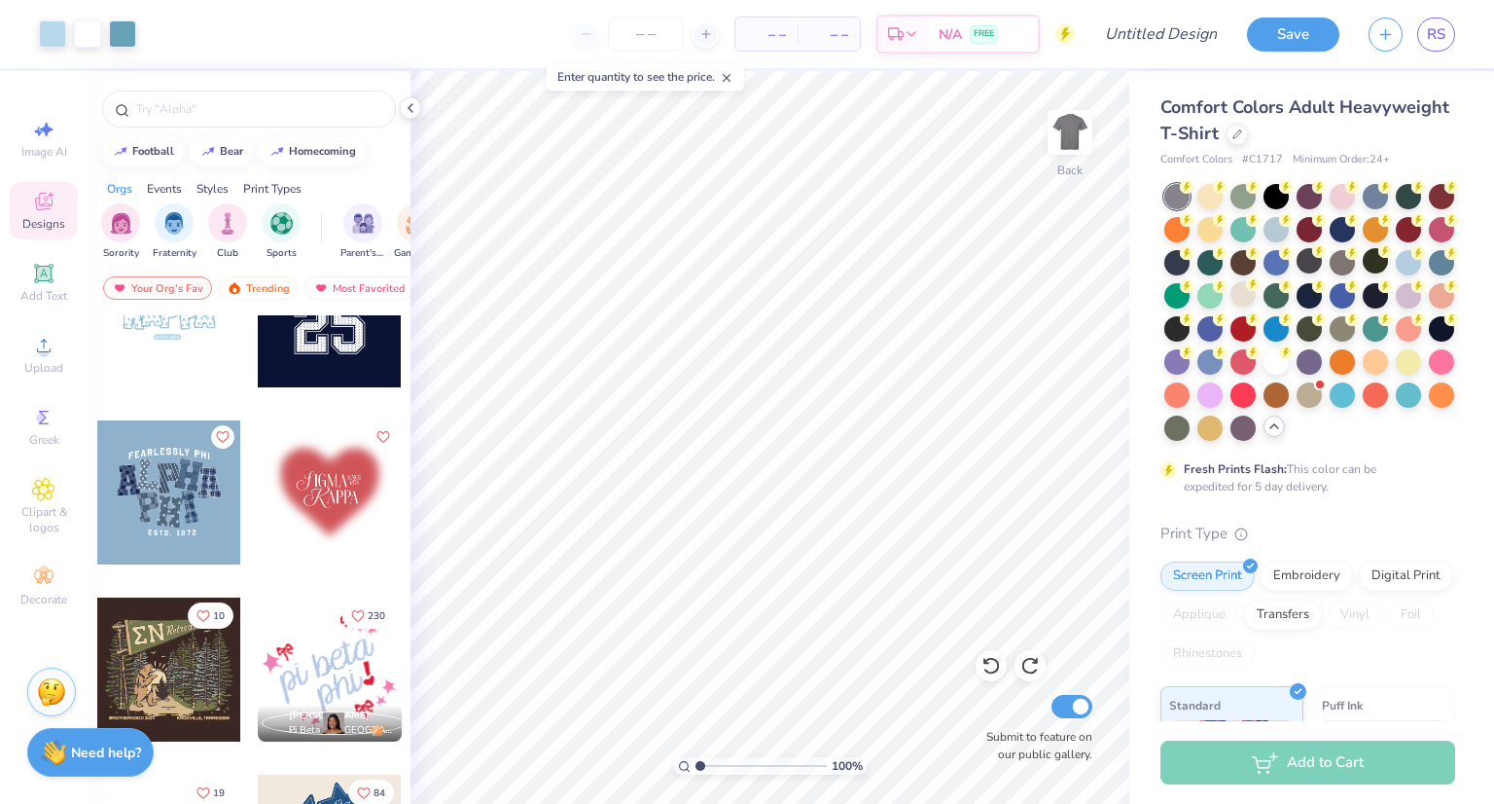
scroll to position [2210, 0]
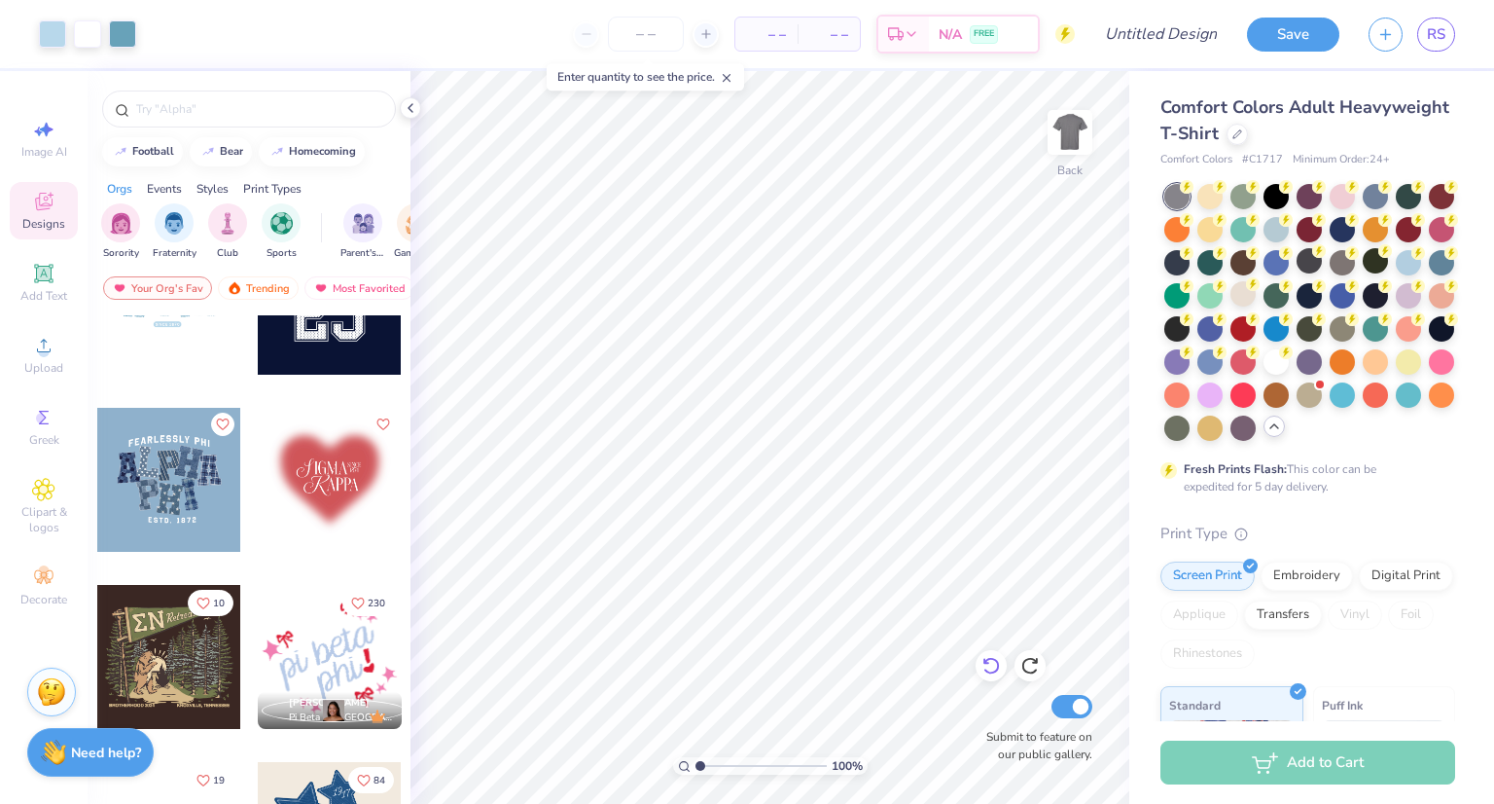
click at [982, 669] on icon at bounding box center [991, 665] width 19 height 19
click at [983, 662] on icon at bounding box center [991, 665] width 19 height 19
click at [1000, 667] on icon at bounding box center [991, 665] width 19 height 19
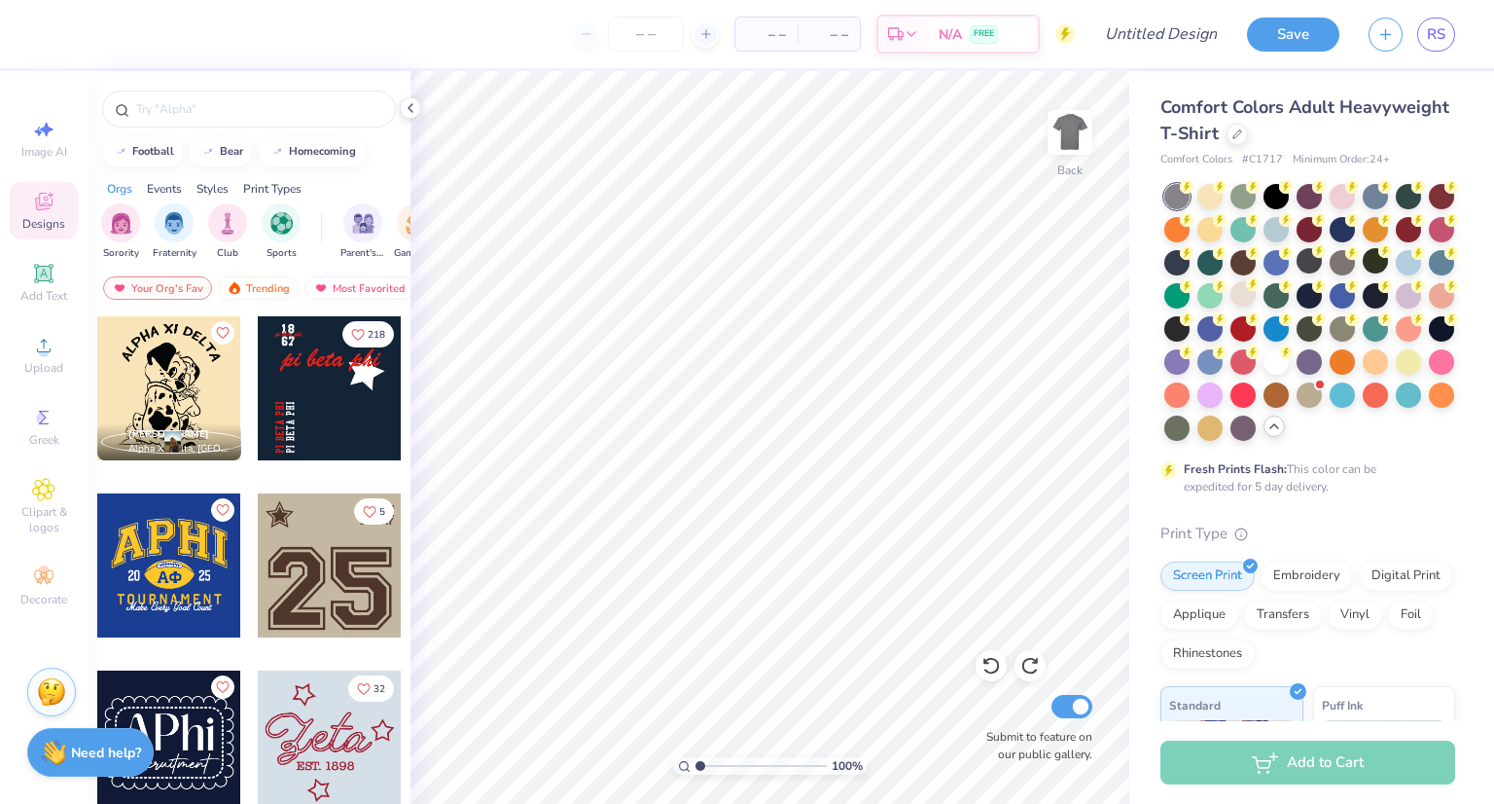
scroll to position [3187, 0]
click at [350, 384] on div at bounding box center [330, 388] width 144 height 144
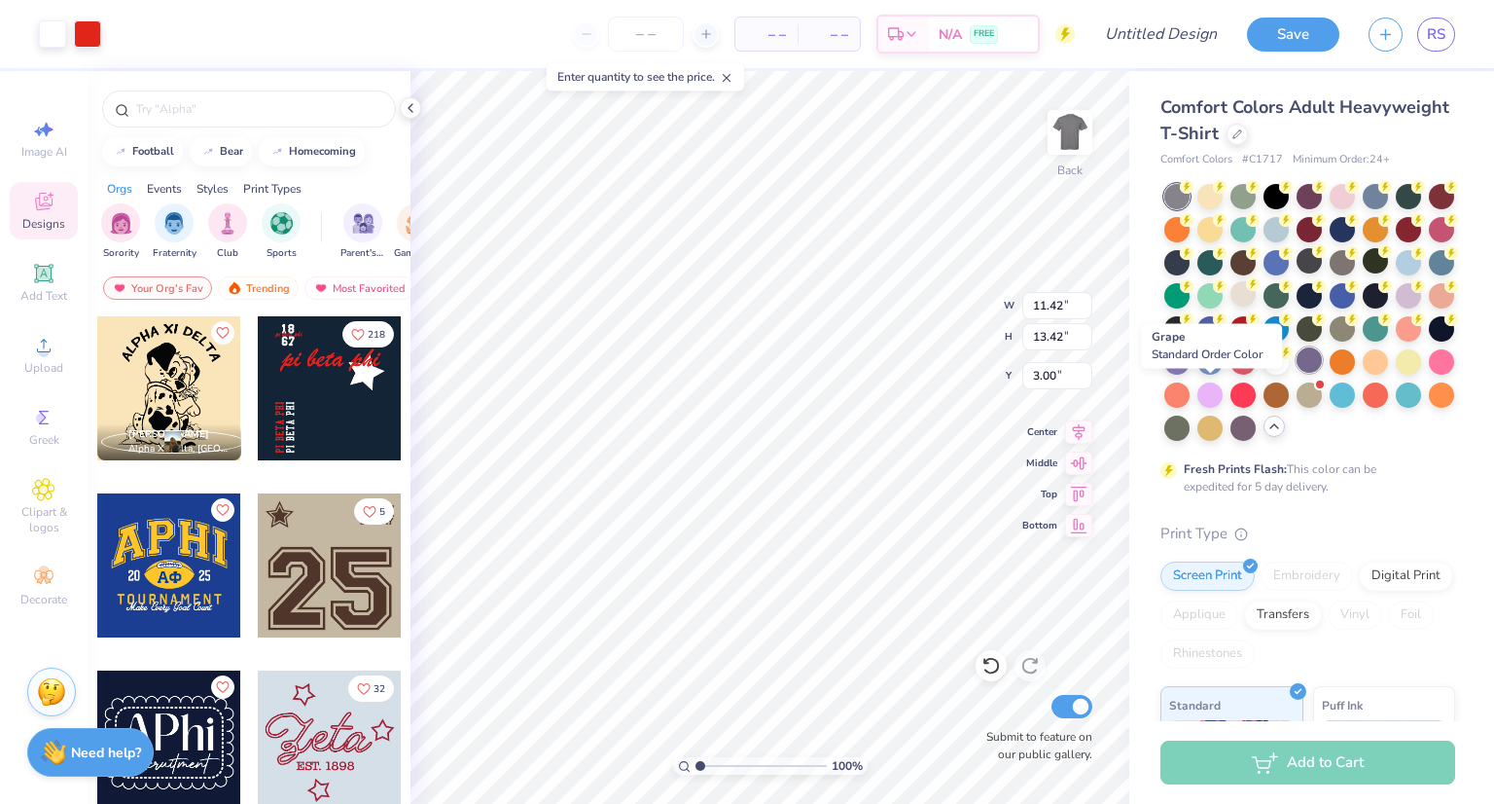
click at [1297, 373] on div at bounding box center [1309, 359] width 25 height 25
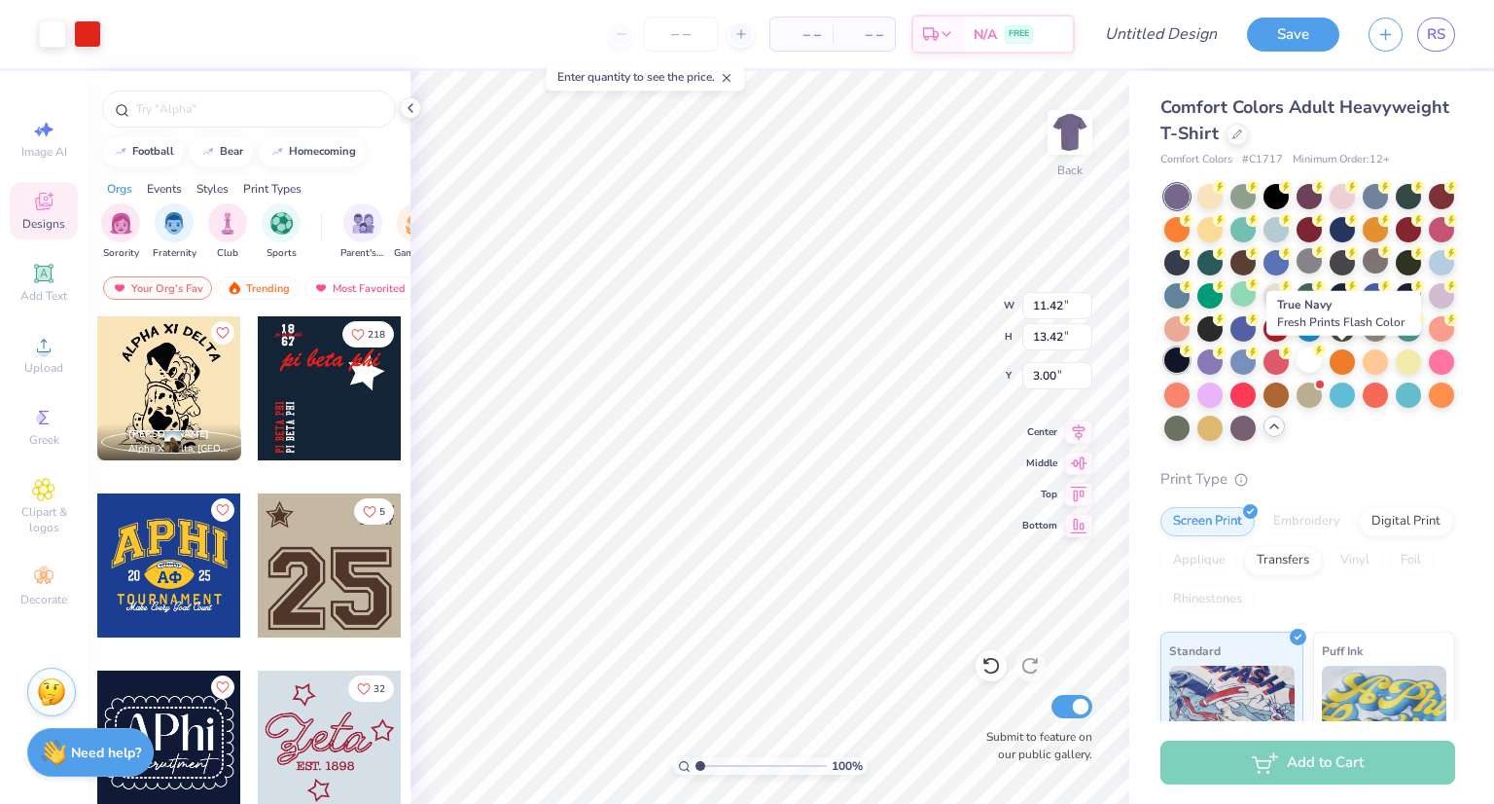
click at [1190, 354] on div at bounding box center [1176, 359] width 25 height 25
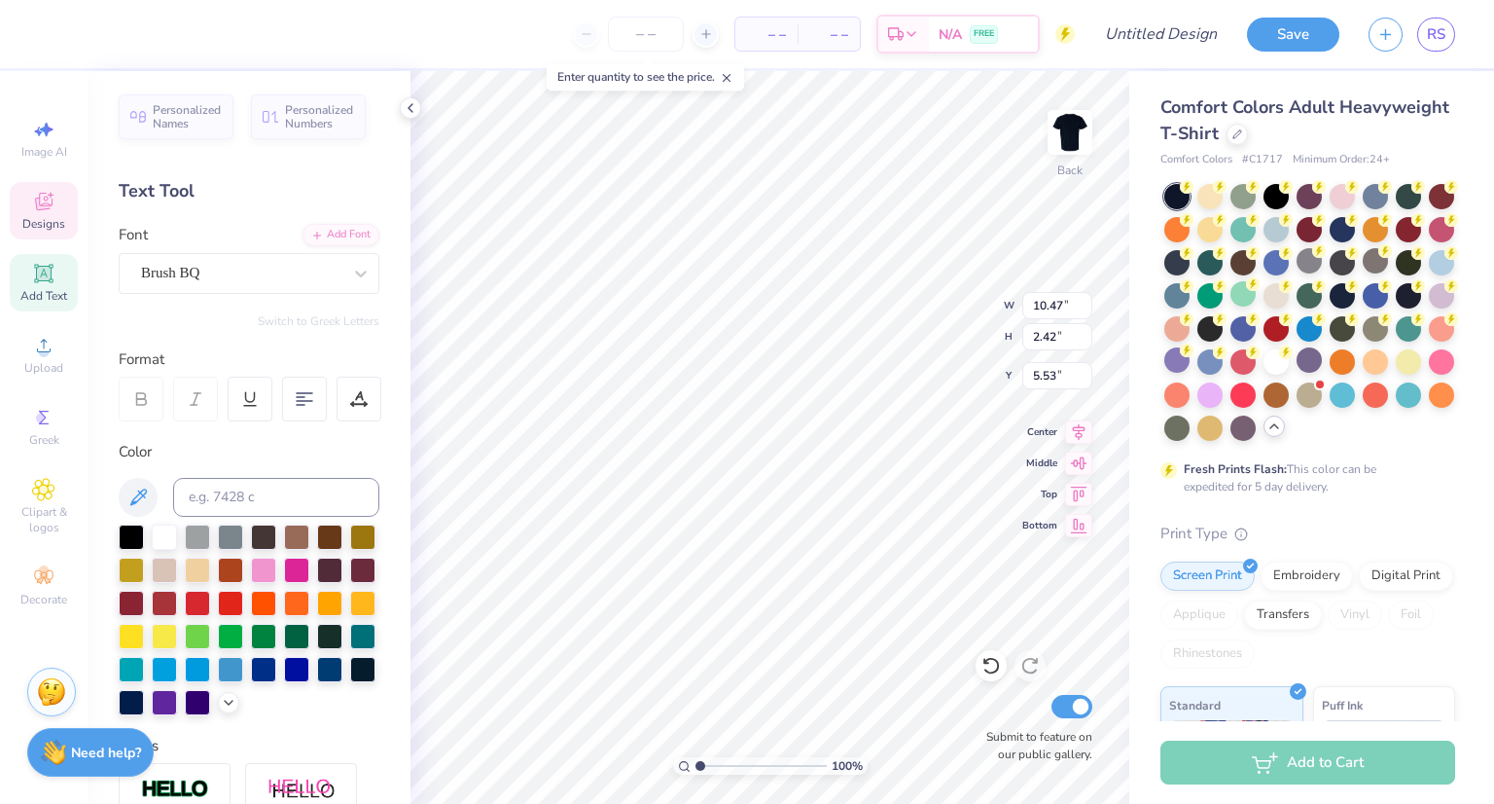
scroll to position [16, 2]
type textarea "takenote"
type input "0.85"
type input "5.30"
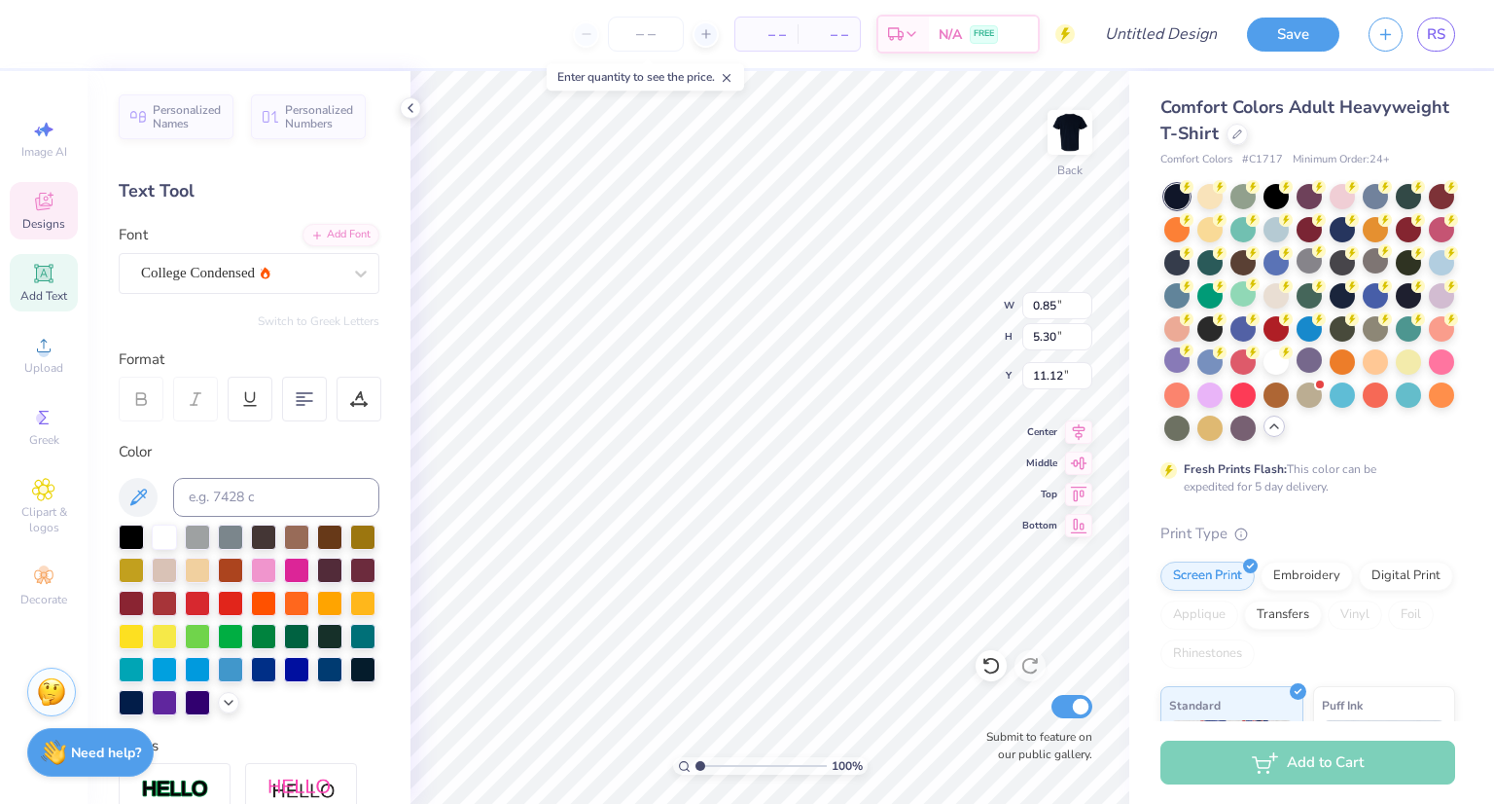
type input "11.12"
type textarea "TKN"
click at [984, 667] on icon at bounding box center [991, 665] width 19 height 19
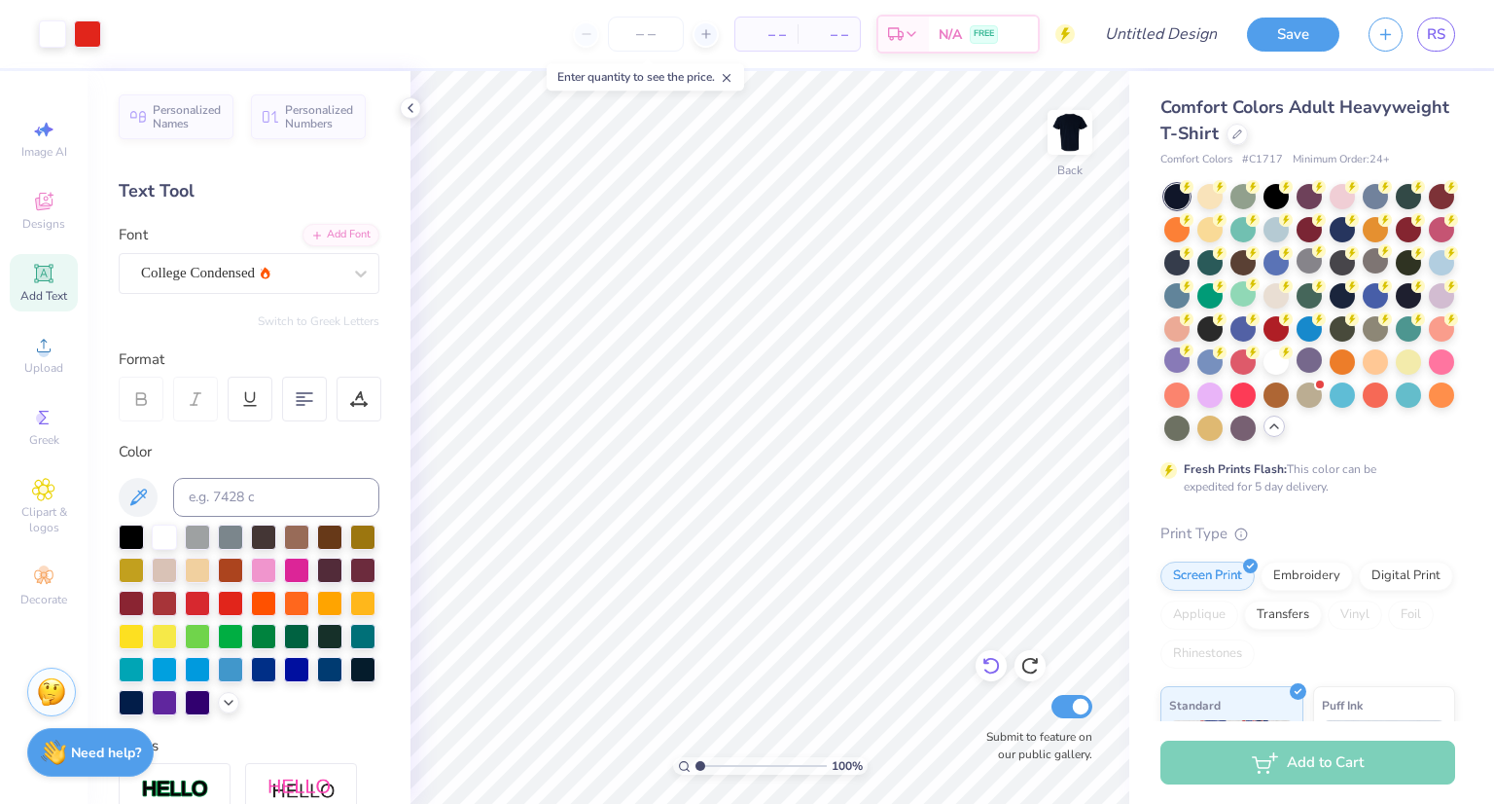
click at [1004, 663] on div at bounding box center [991, 665] width 31 height 31
type textarea "TKN"
type textarea "taknote"
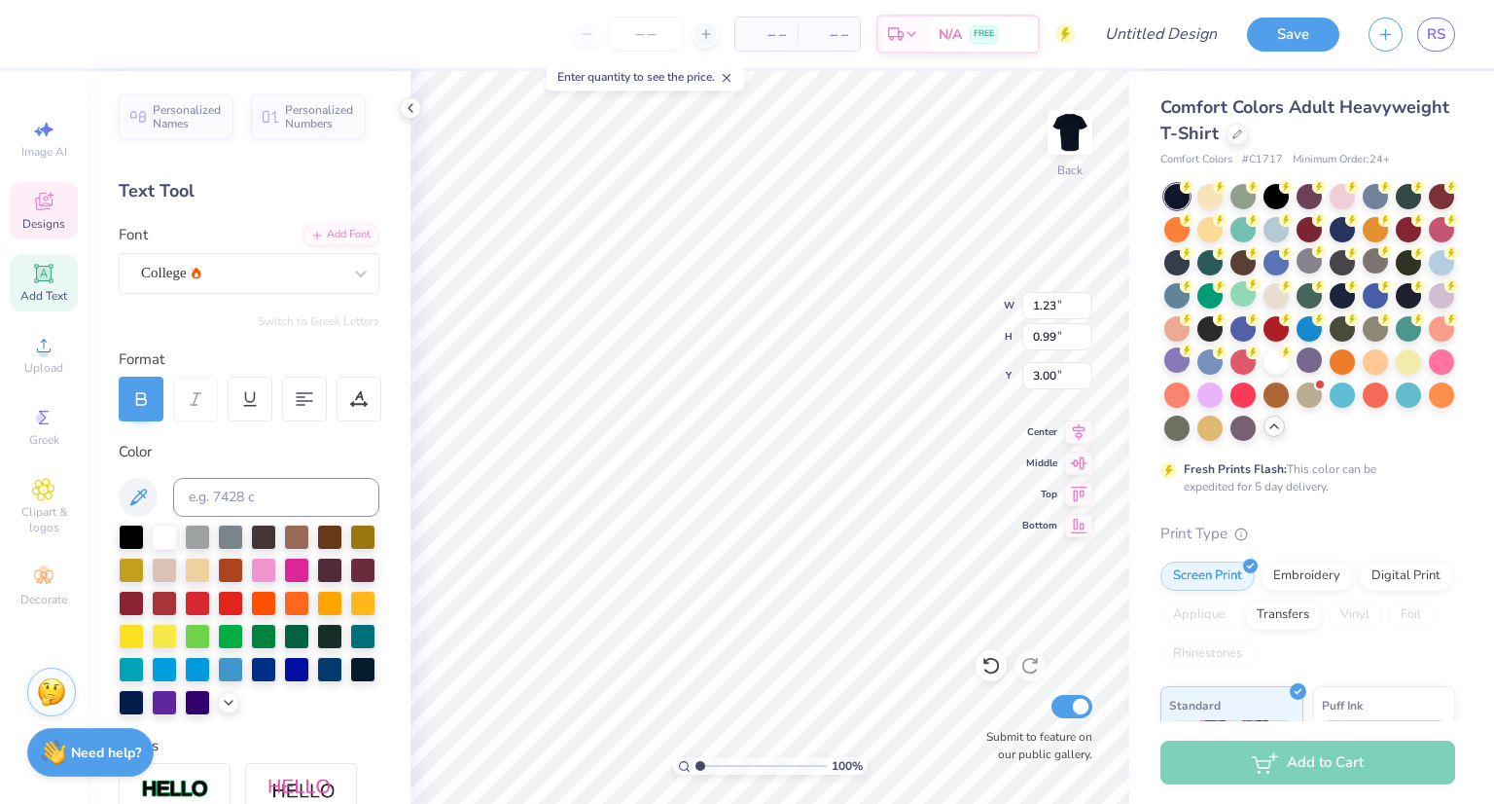
type input "1.23"
type input "0.99"
type input "3.00"
type textarea "19"
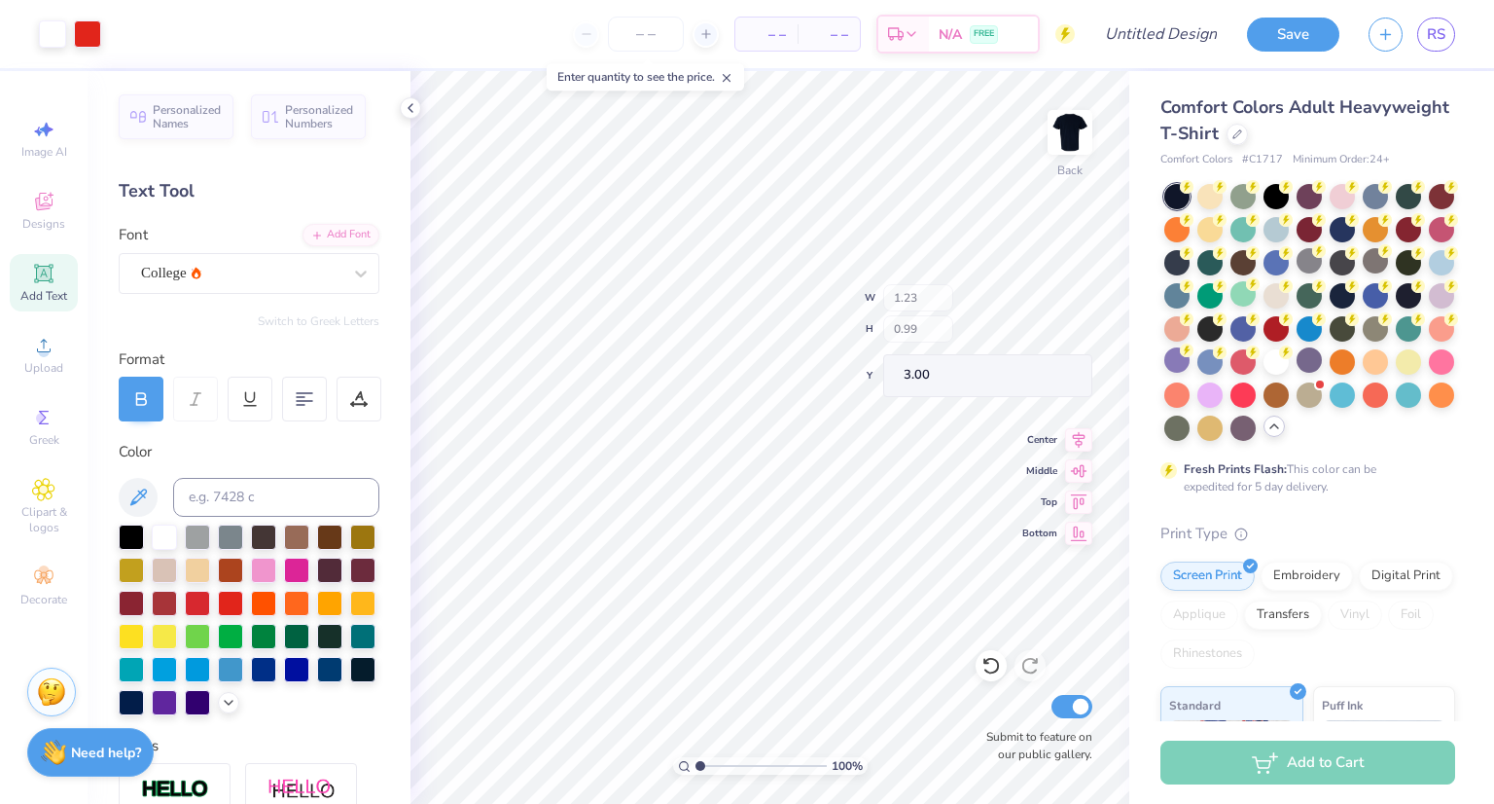
type input "1.32"
type input "4.30"
type textarea "97"
click at [40, 510] on span "Clipart & logos" at bounding box center [44, 519] width 68 height 31
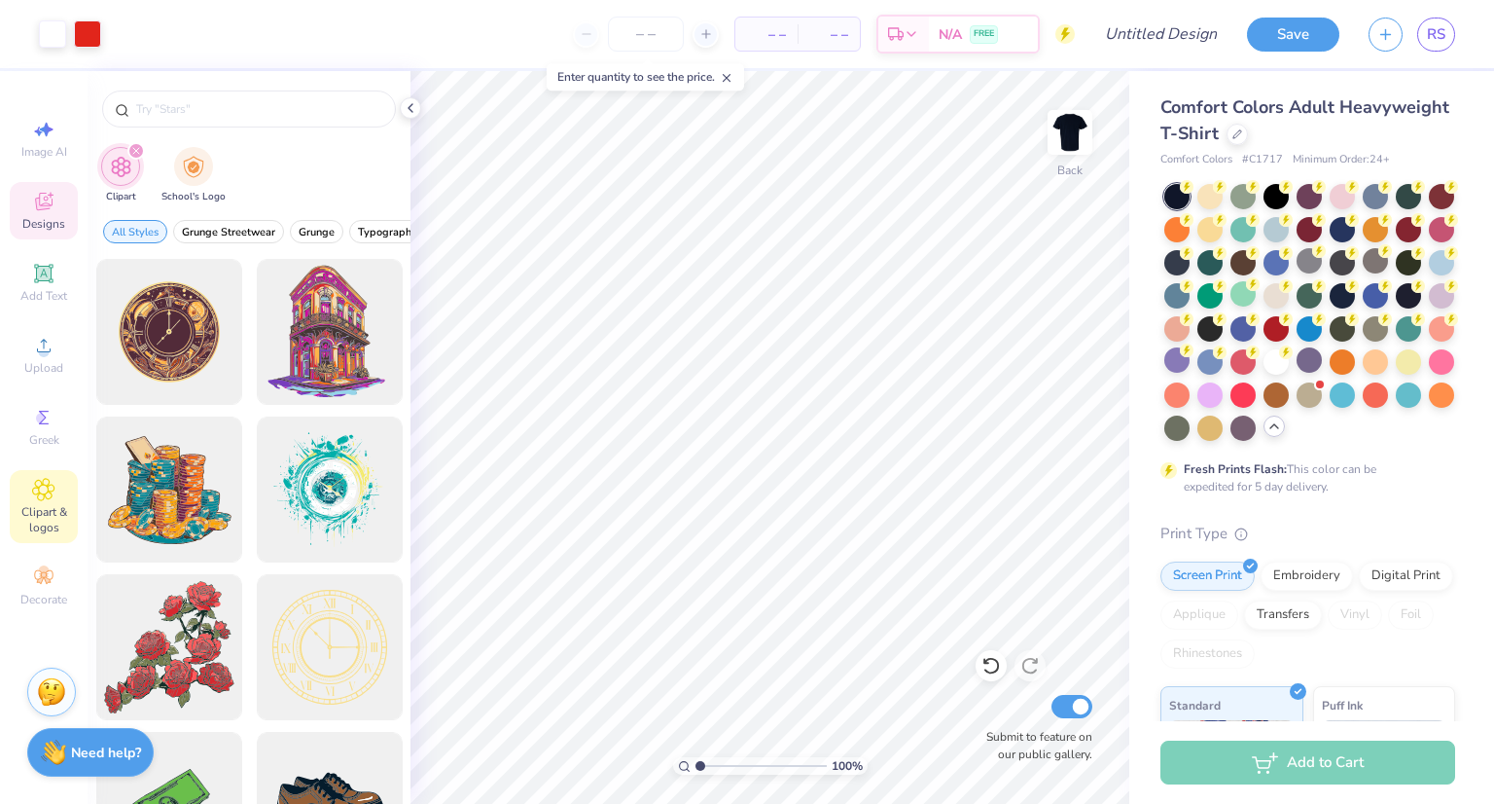
click at [53, 205] on icon at bounding box center [43, 201] width 23 height 23
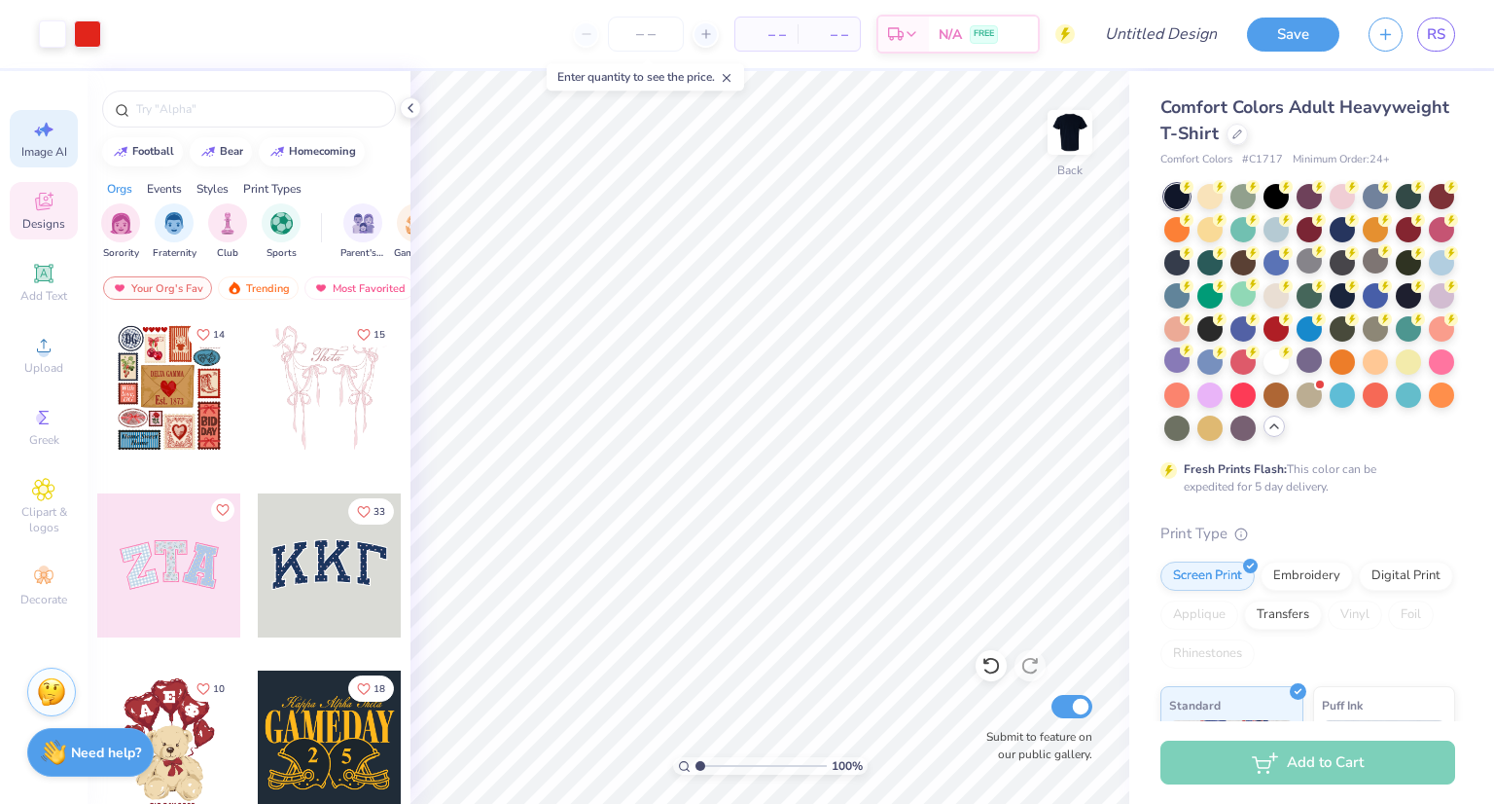
click at [46, 162] on div "Image AI" at bounding box center [44, 138] width 68 height 57
select select "4"
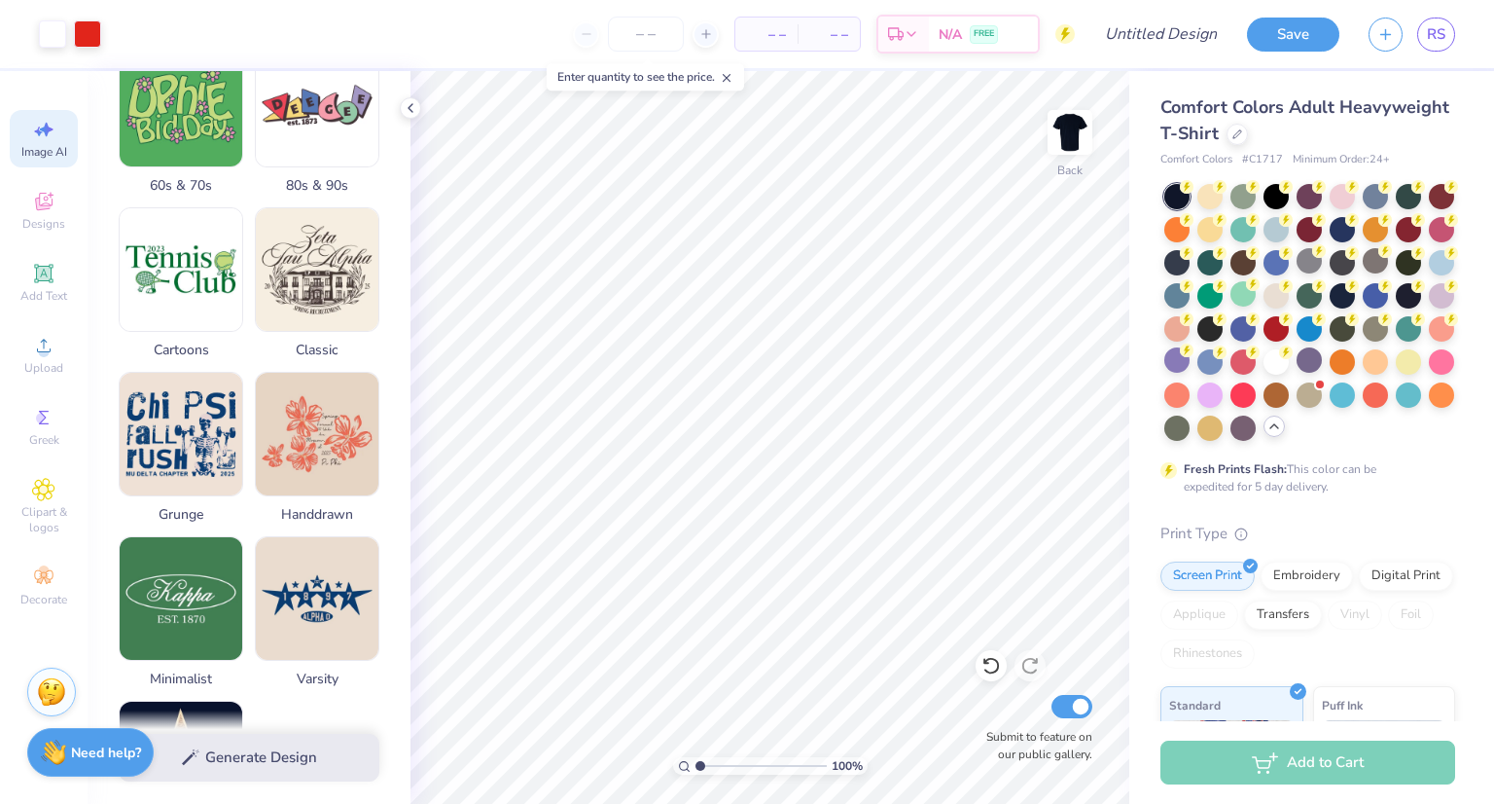
scroll to position [860, 0]
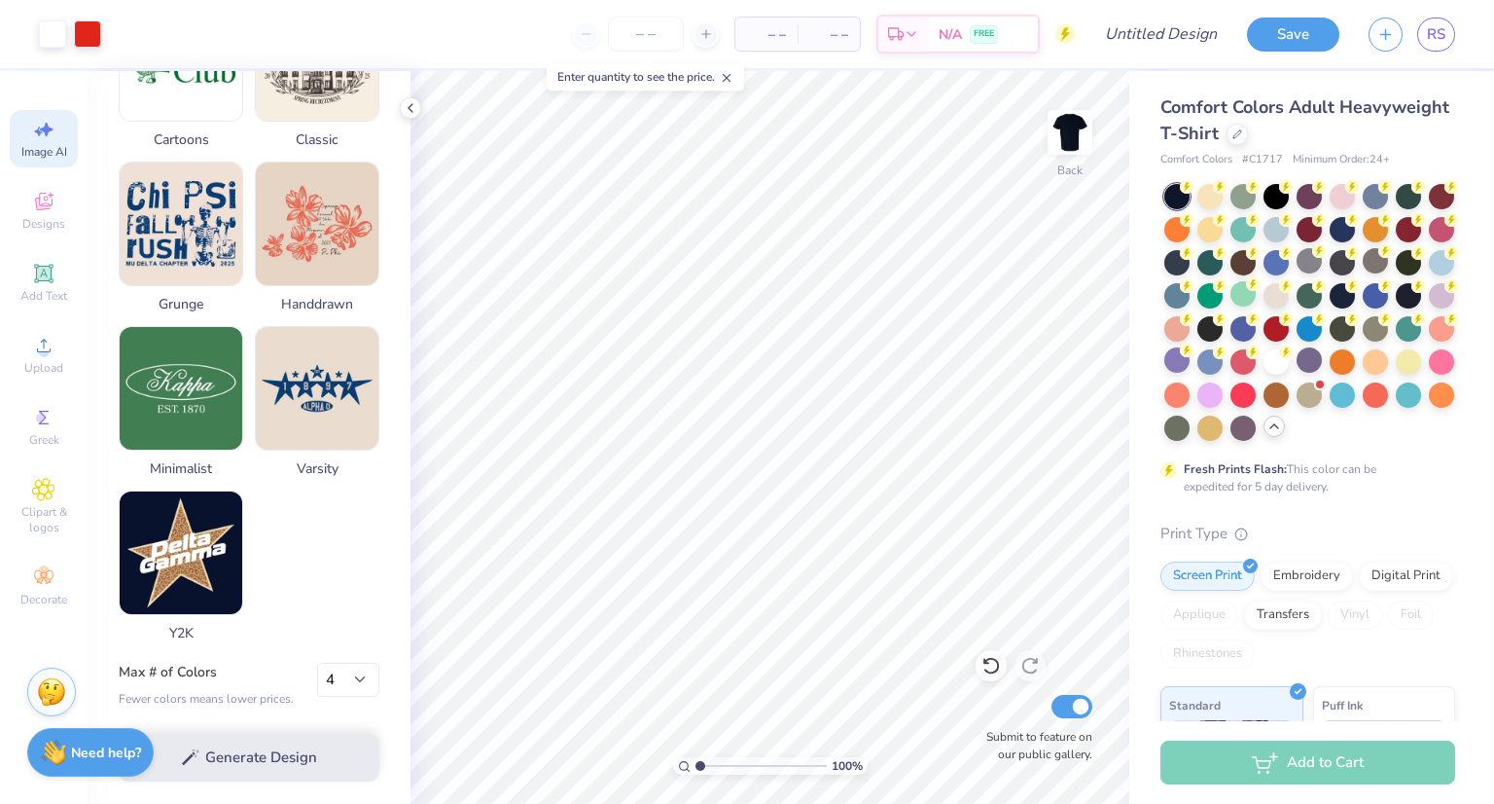
click at [251, 346] on div "Reference Image Surprise Me Text-Based Photorealistic 60s & 70s 80s & 90s Carto…" at bounding box center [249, 73] width 261 height 1139
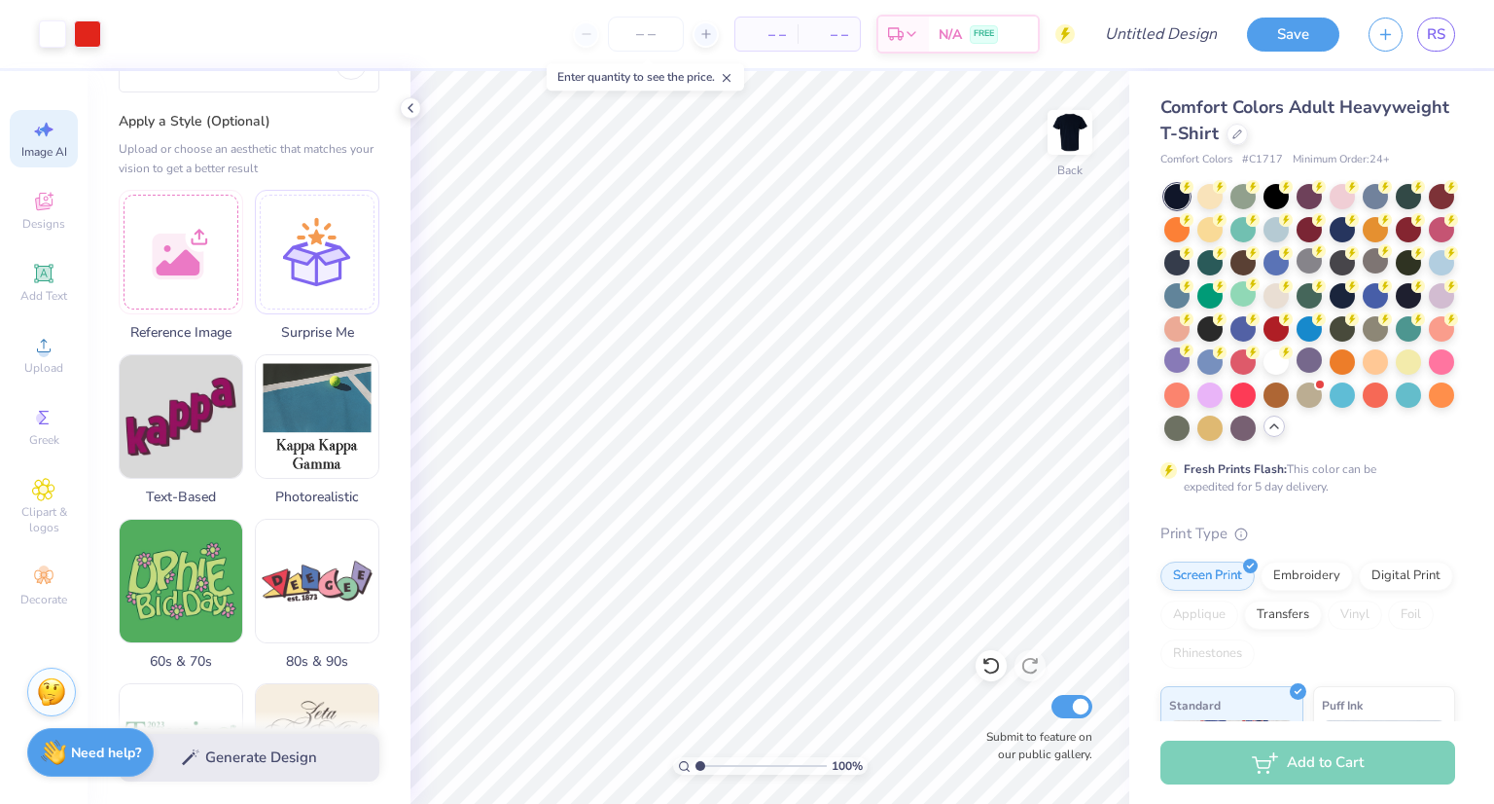
scroll to position [0, 0]
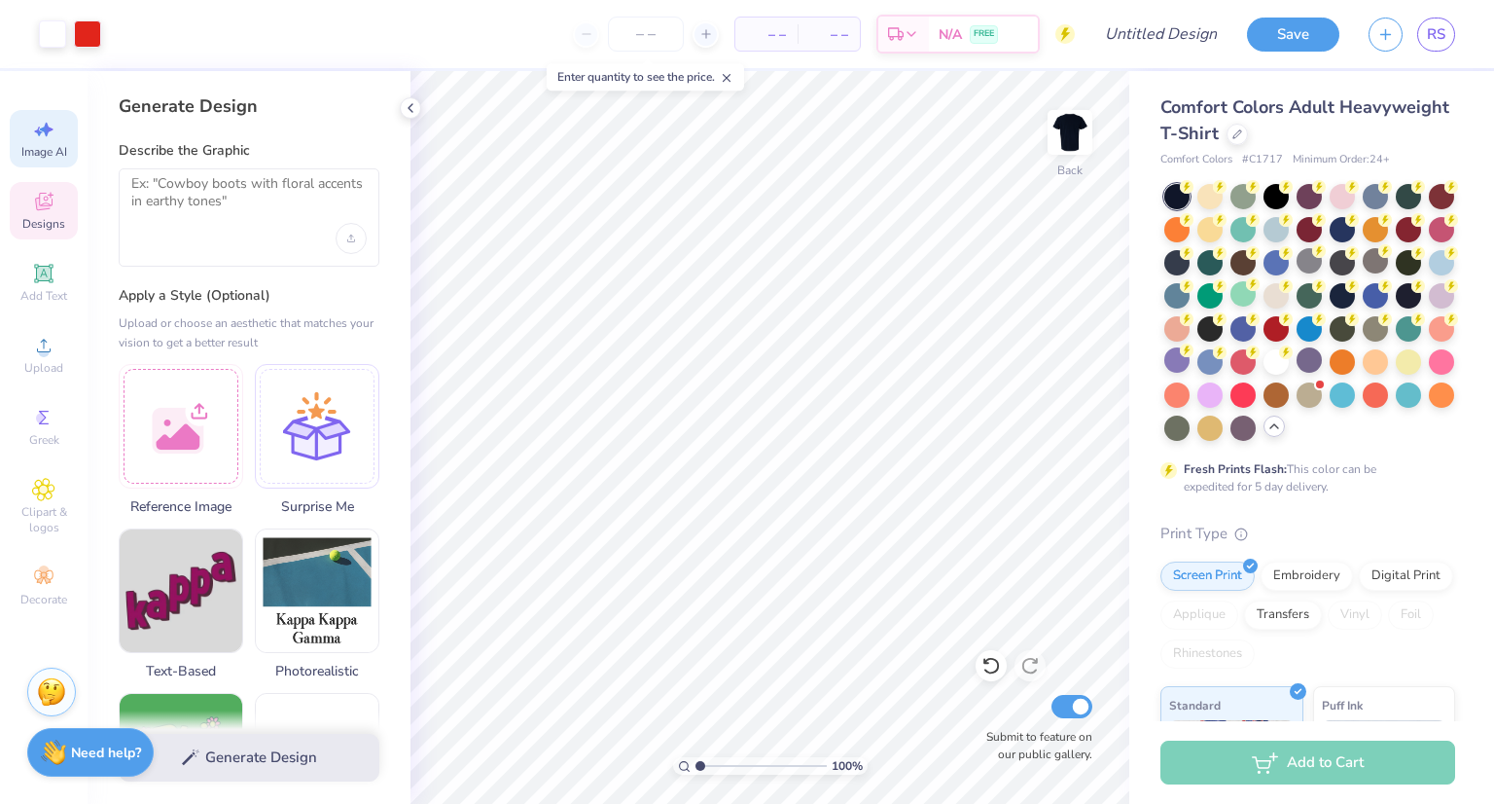
click at [44, 192] on icon at bounding box center [43, 201] width 23 height 23
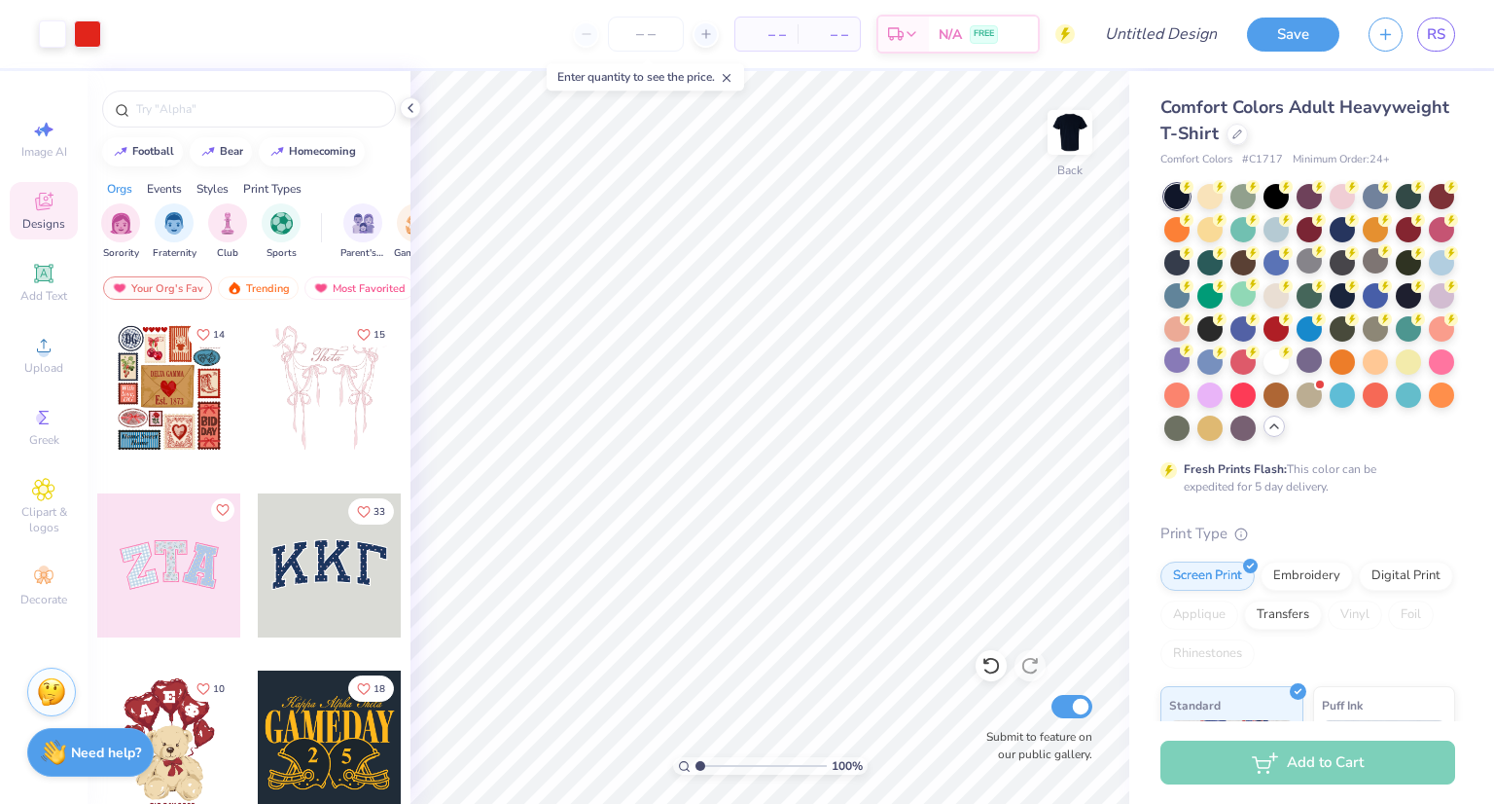
click at [49, 239] on div "Image AI Designs Add Text Upload Greek Clipart & logos Decorate" at bounding box center [44, 362] width 68 height 505
click at [47, 272] on icon at bounding box center [43, 273] width 15 height 15
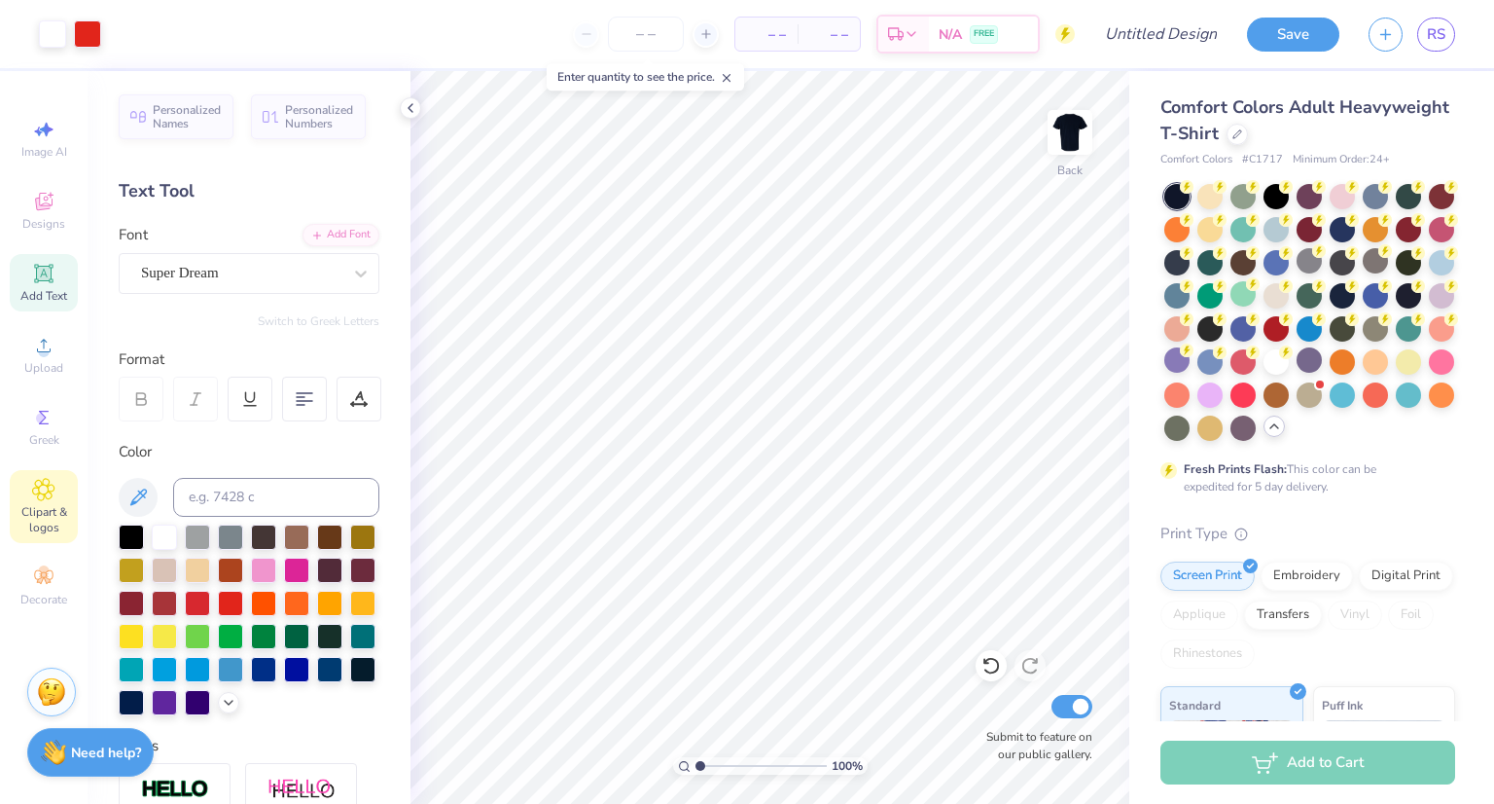
click at [47, 495] on icon at bounding box center [43, 489] width 22 height 23
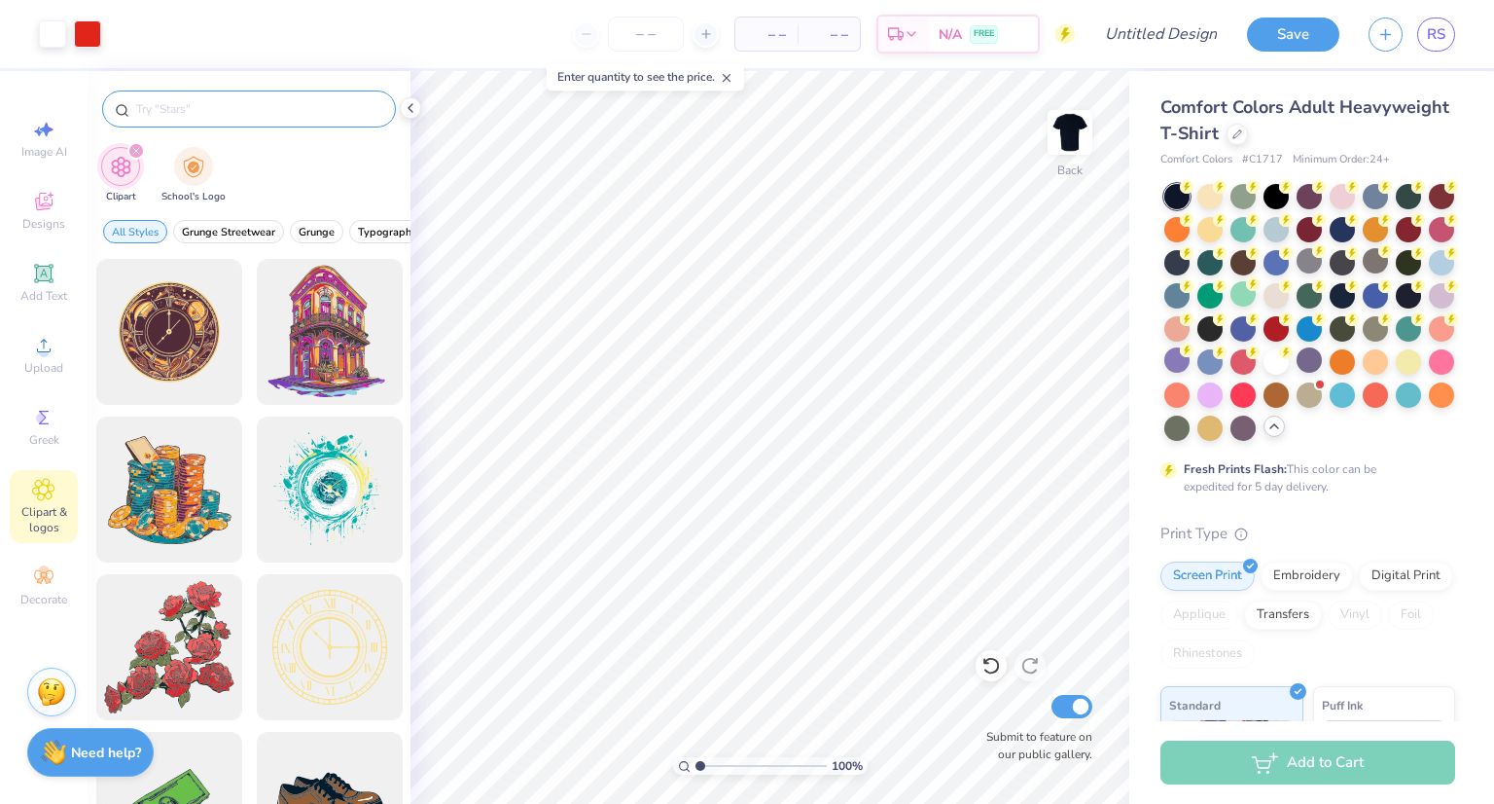
click at [218, 99] on input "text" at bounding box center [258, 108] width 249 height 19
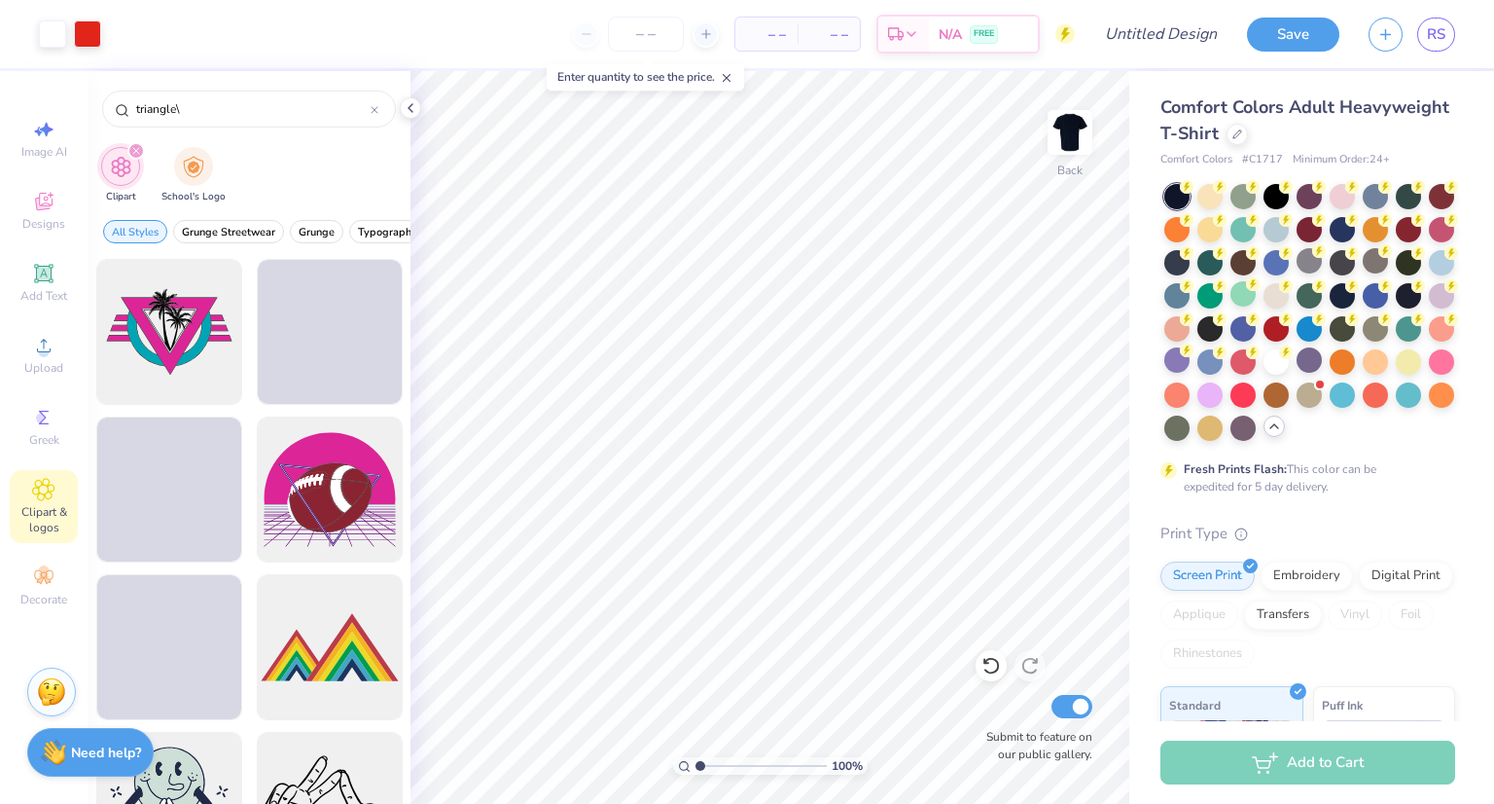
click at [125, 142] on div "Clipart School's Logo" at bounding box center [249, 177] width 323 height 73
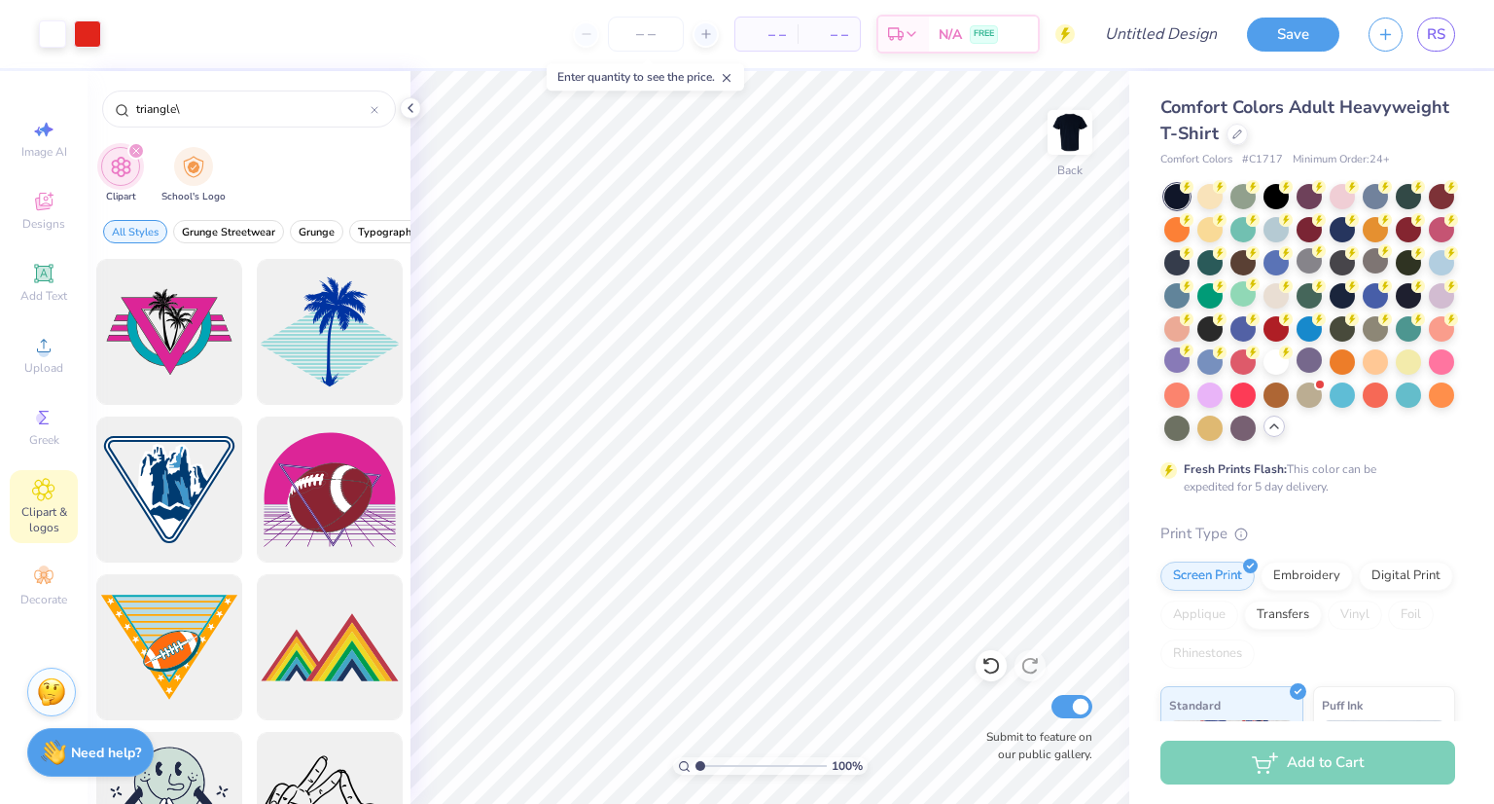
click at [141, 149] on div "filter for Clipart" at bounding box center [136, 151] width 18 height 18
click at [135, 148] on icon "filter for Clipart" at bounding box center [136, 151] width 6 height 6
click at [191, 95] on div "triangle\" at bounding box center [249, 108] width 294 height 37
click at [193, 99] on input "triangle\" at bounding box center [252, 108] width 236 height 19
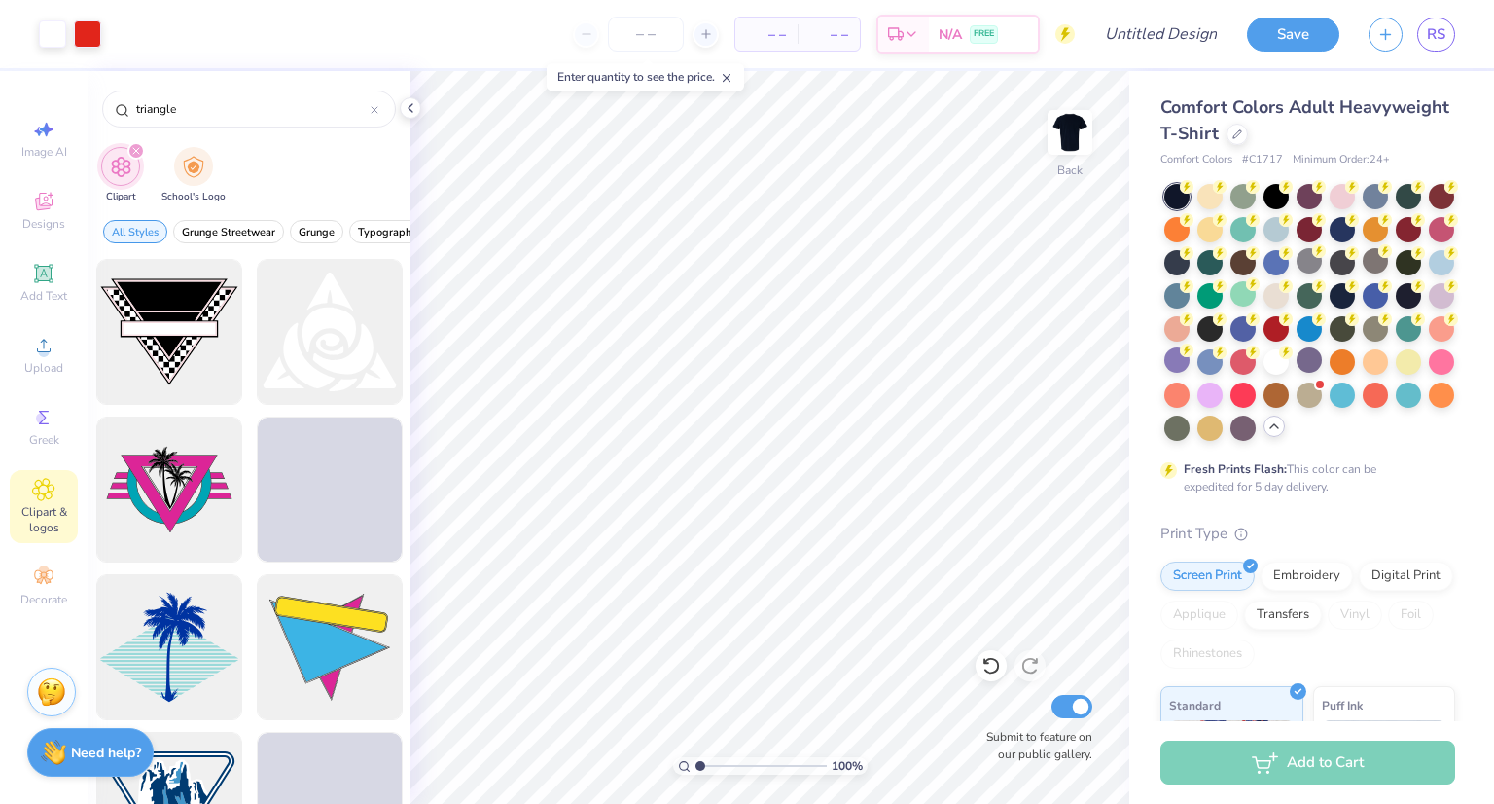
type input "triangle"
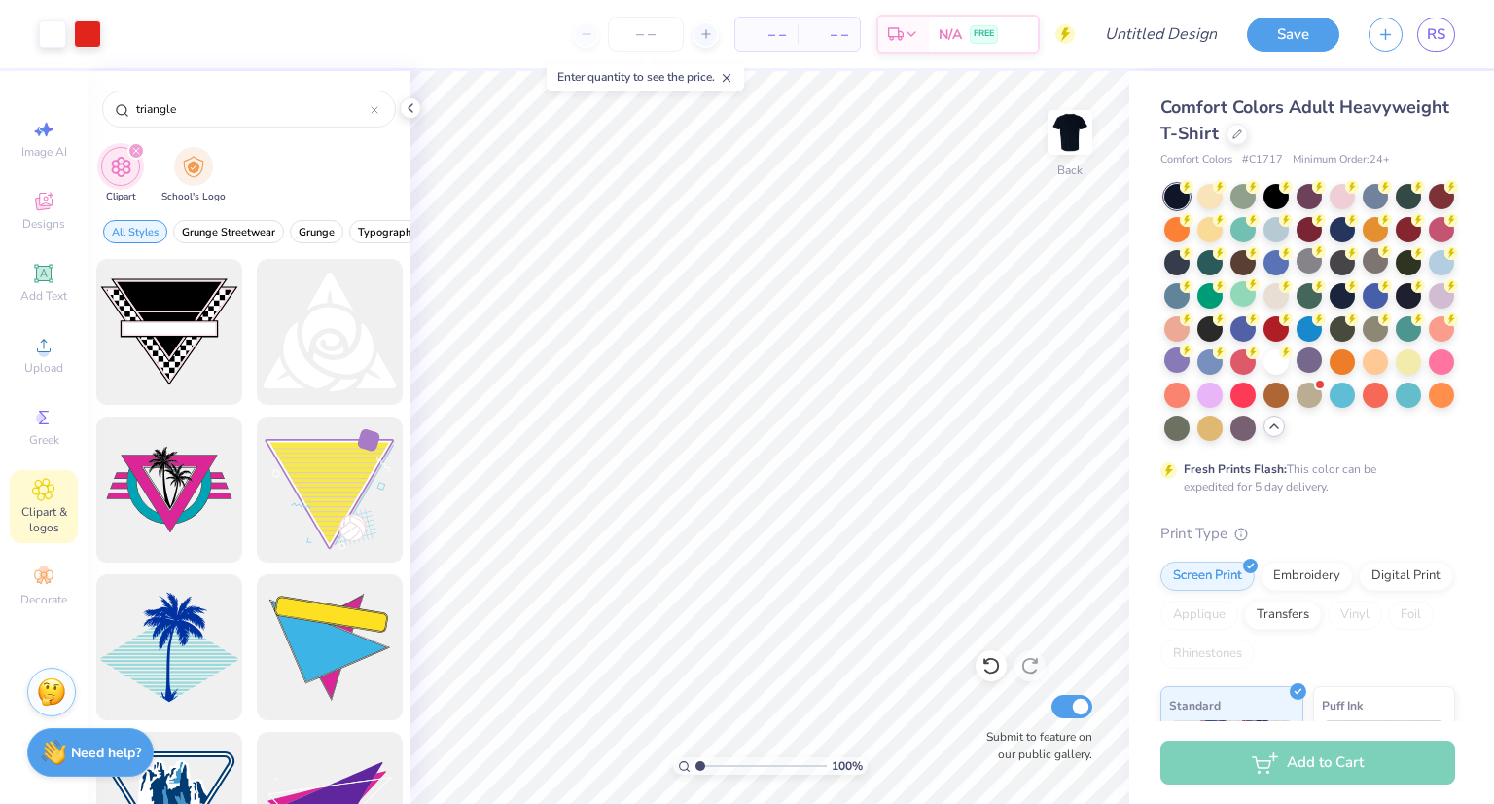
click at [339, 164] on div "Clipart School's Logo" at bounding box center [249, 177] width 323 height 73
click at [136, 143] on div "filter for Clipart" at bounding box center [136, 151] width 18 height 18
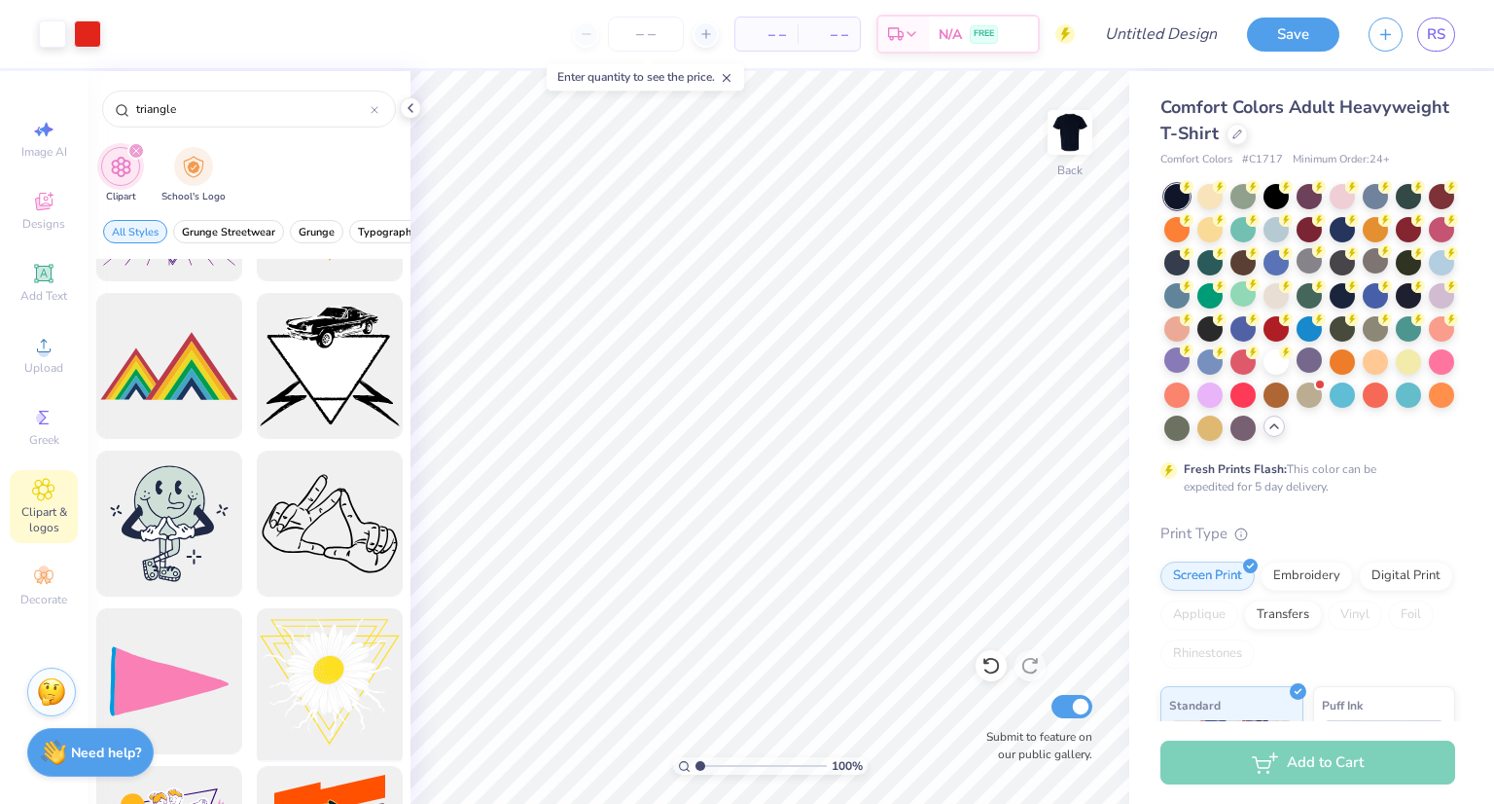
scroll to position [755, 0]
click at [328, 355] on div at bounding box center [329, 365] width 161 height 161
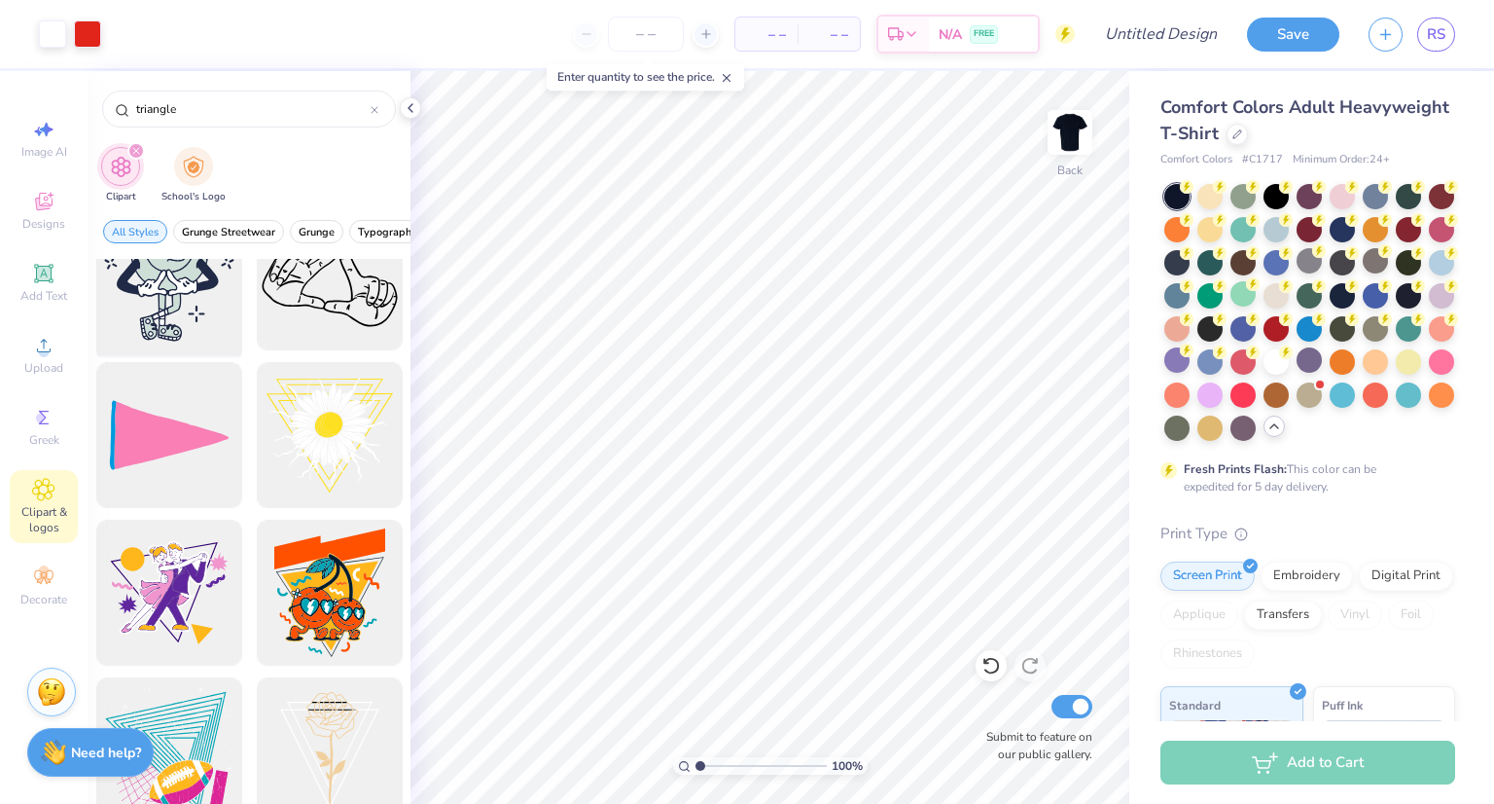
scroll to position [1034, 0]
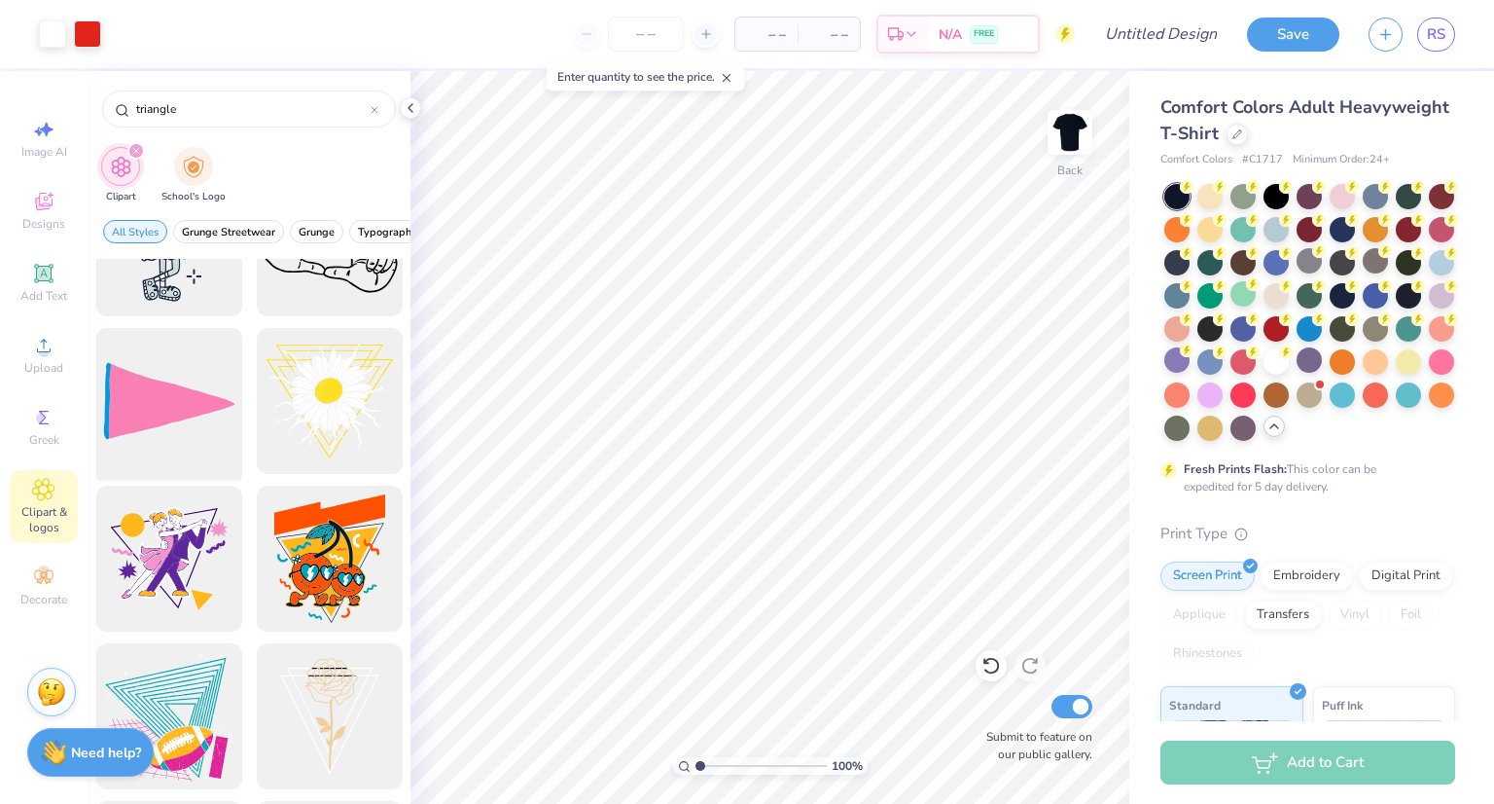
click at [140, 369] on div at bounding box center [169, 401] width 161 height 161
click at [92, 37] on div at bounding box center [87, 31] width 27 height 27
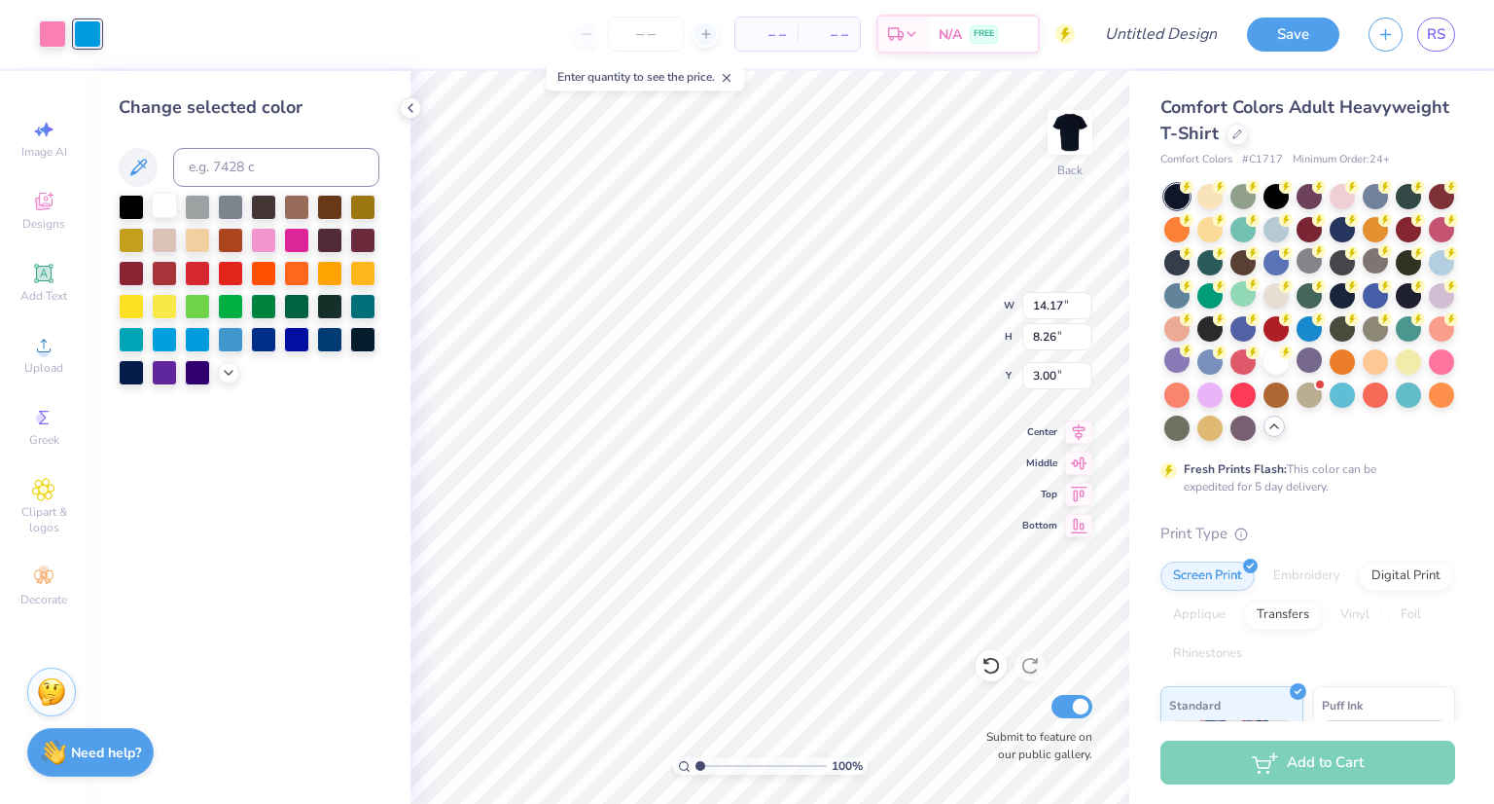
click at [168, 211] on div at bounding box center [164, 205] width 25 height 25
click at [161, 206] on div at bounding box center [164, 205] width 25 height 25
click at [51, 30] on div at bounding box center [52, 31] width 27 height 27
click at [154, 208] on div at bounding box center [164, 205] width 25 height 25
type input "4.98"
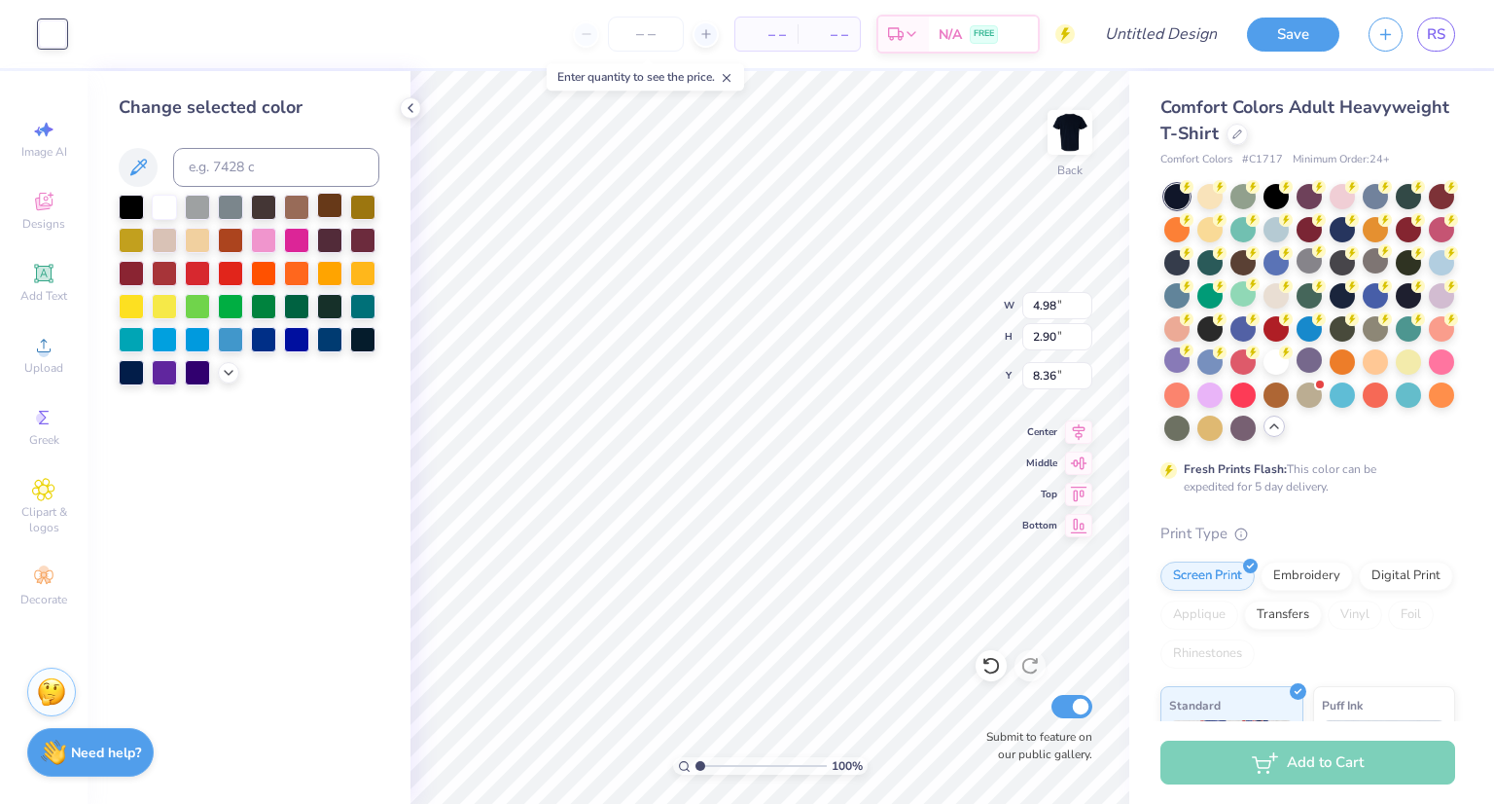
type input "2.90"
type input "8.36"
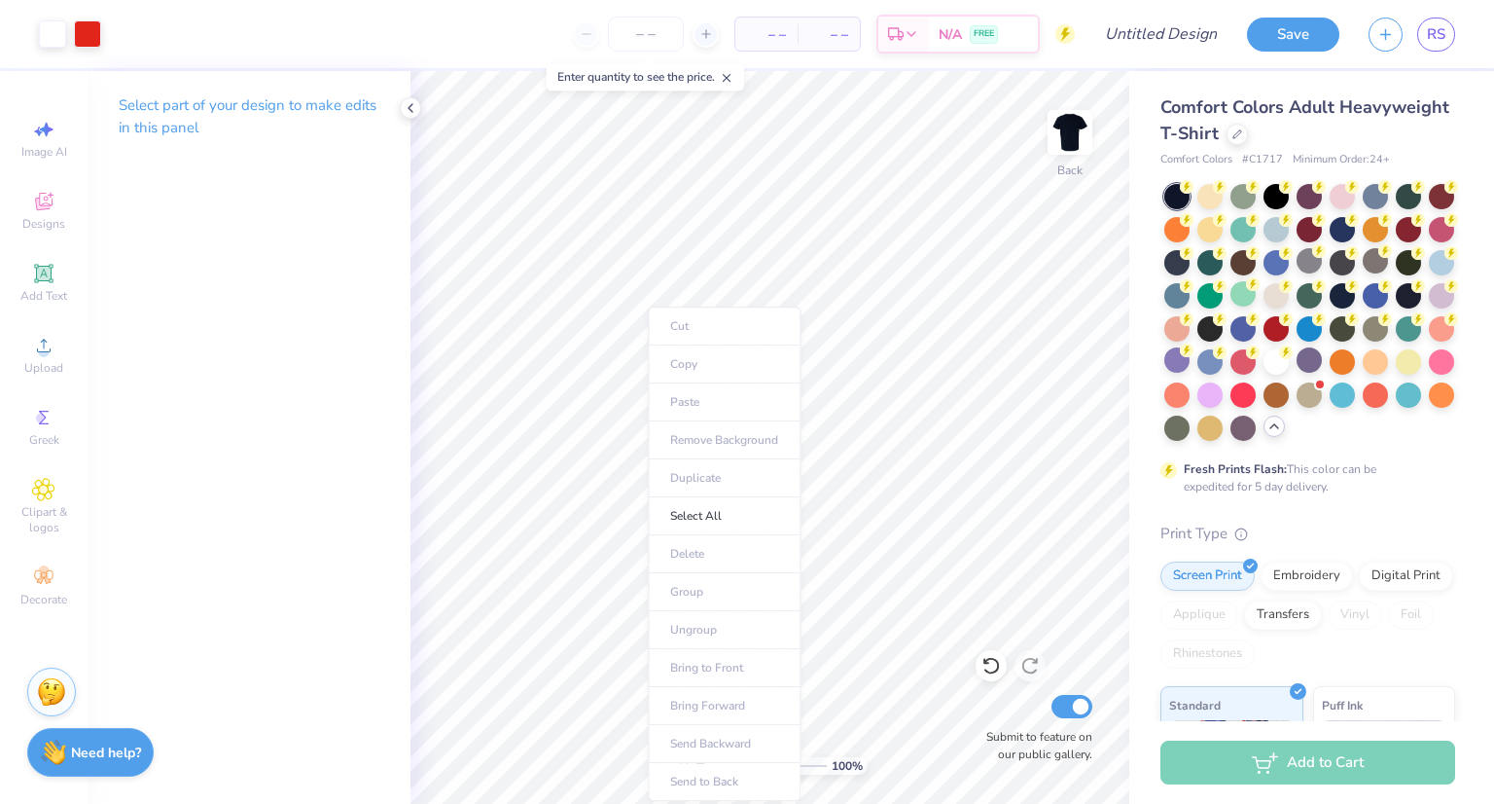
click at [648, 422] on ul "Cut Copy Paste Remove Background Duplicate Select All Delete Group Ungroup Brin…" at bounding box center [724, 553] width 153 height 494
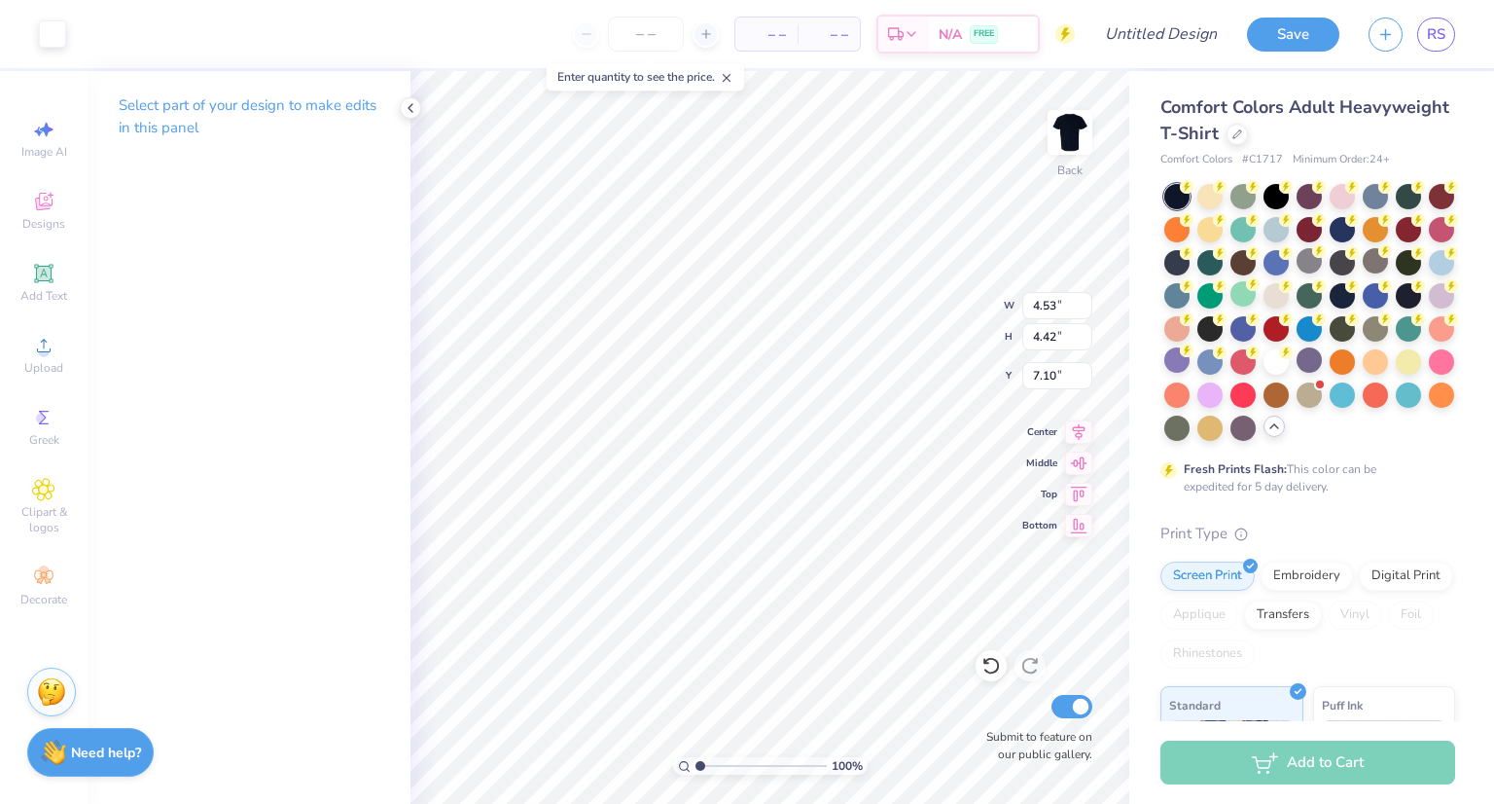
type input "8.08"
type input "2.42"
type input "2.36"
type input "8.00"
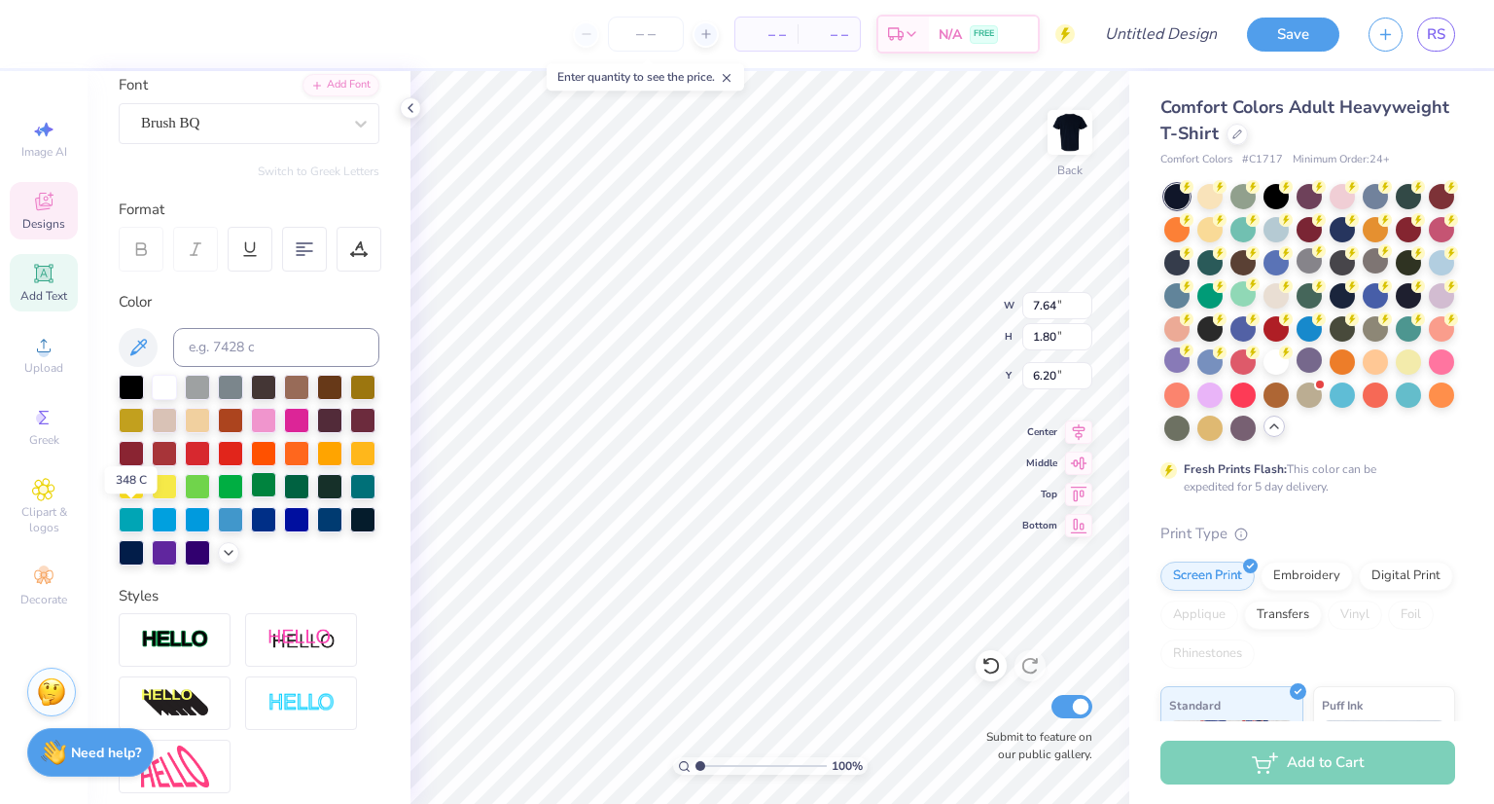
scroll to position [150, 0]
click at [221, 558] on icon at bounding box center [229, 551] width 16 height 16
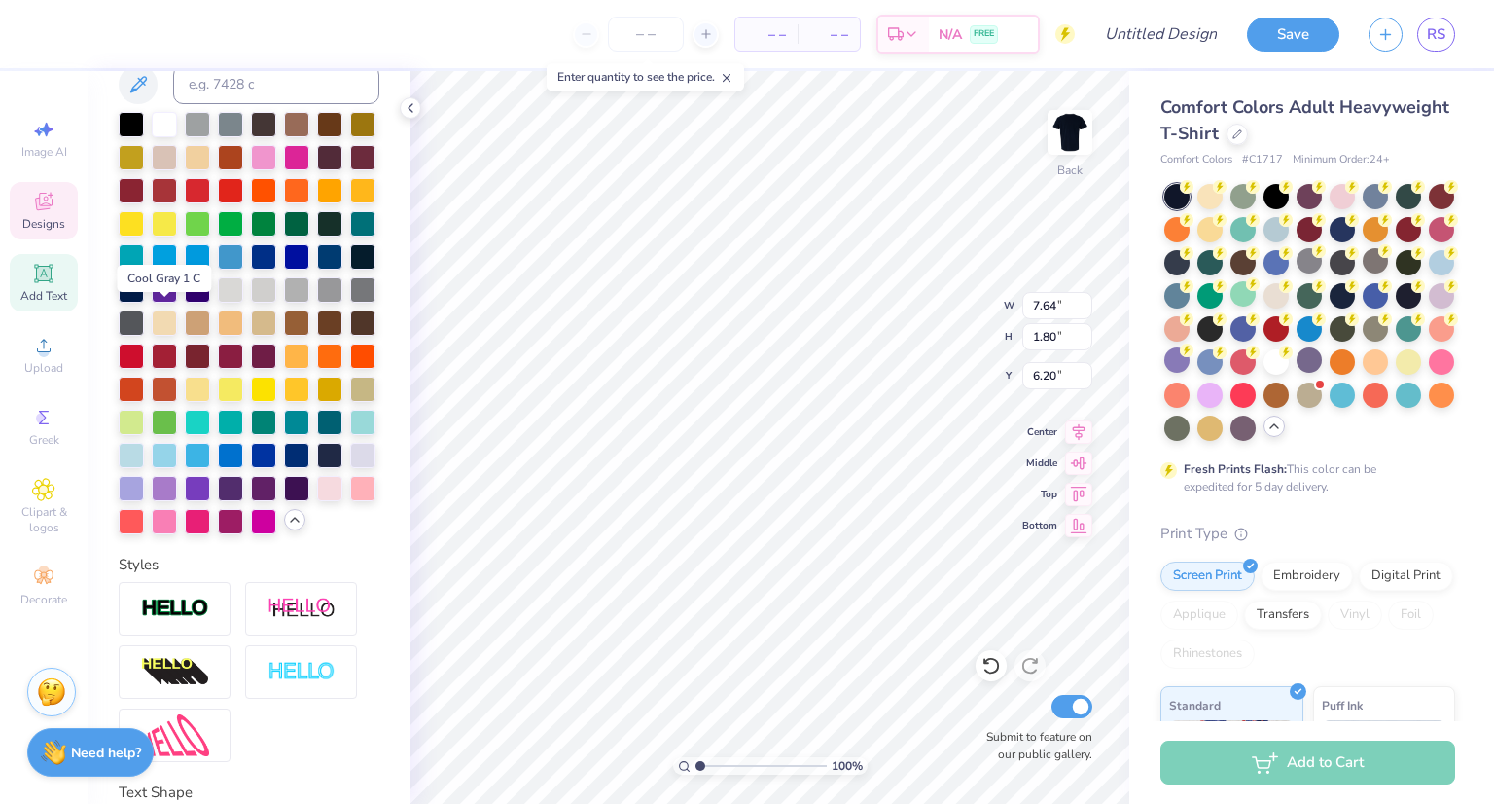
scroll to position [416, 0]
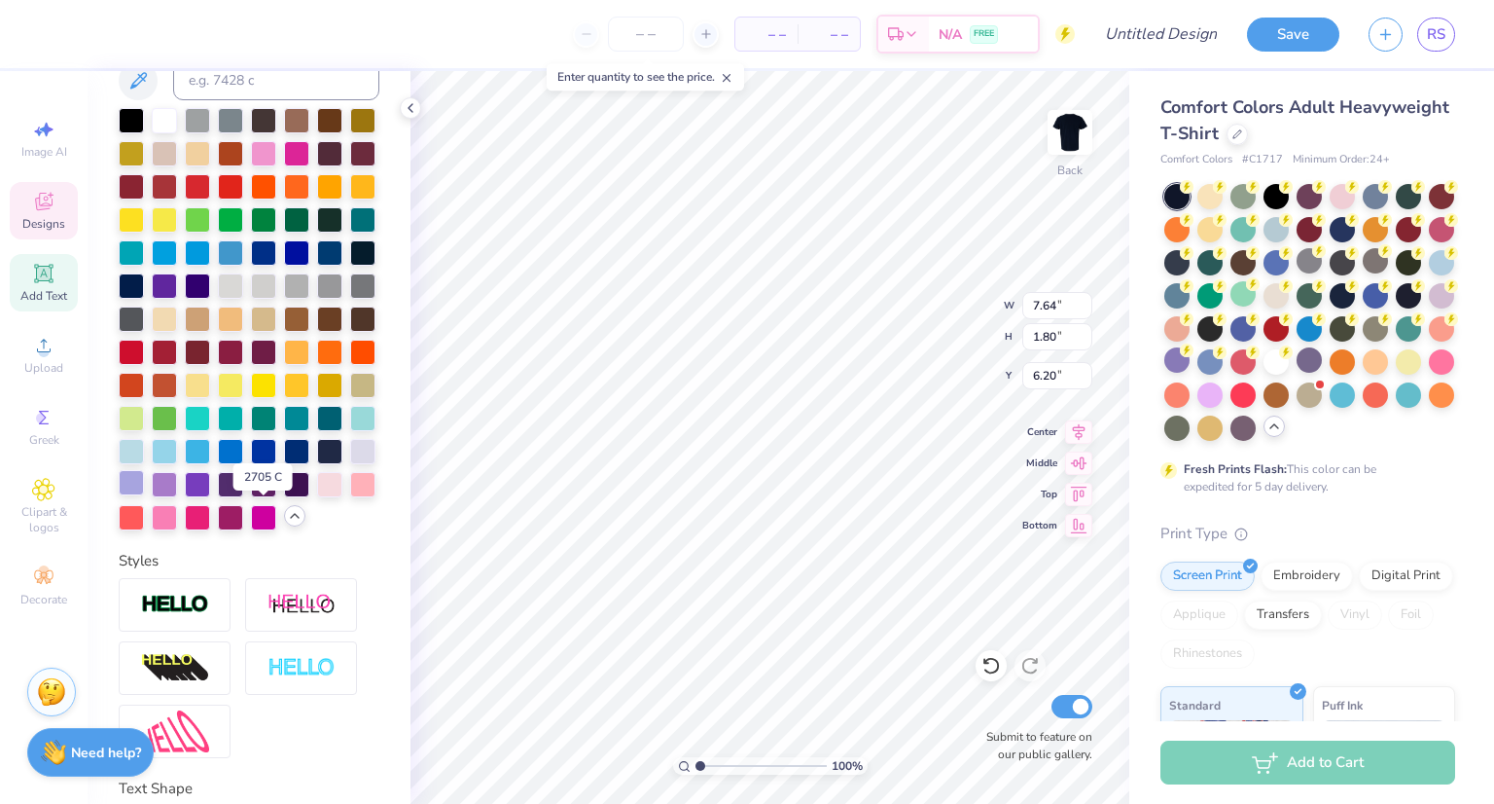
click at [144, 495] on div at bounding box center [131, 482] width 25 height 25
click at [218, 495] on div at bounding box center [230, 482] width 25 height 25
click at [144, 495] on div at bounding box center [131, 482] width 25 height 25
click at [350, 462] on div at bounding box center [362, 449] width 25 height 25
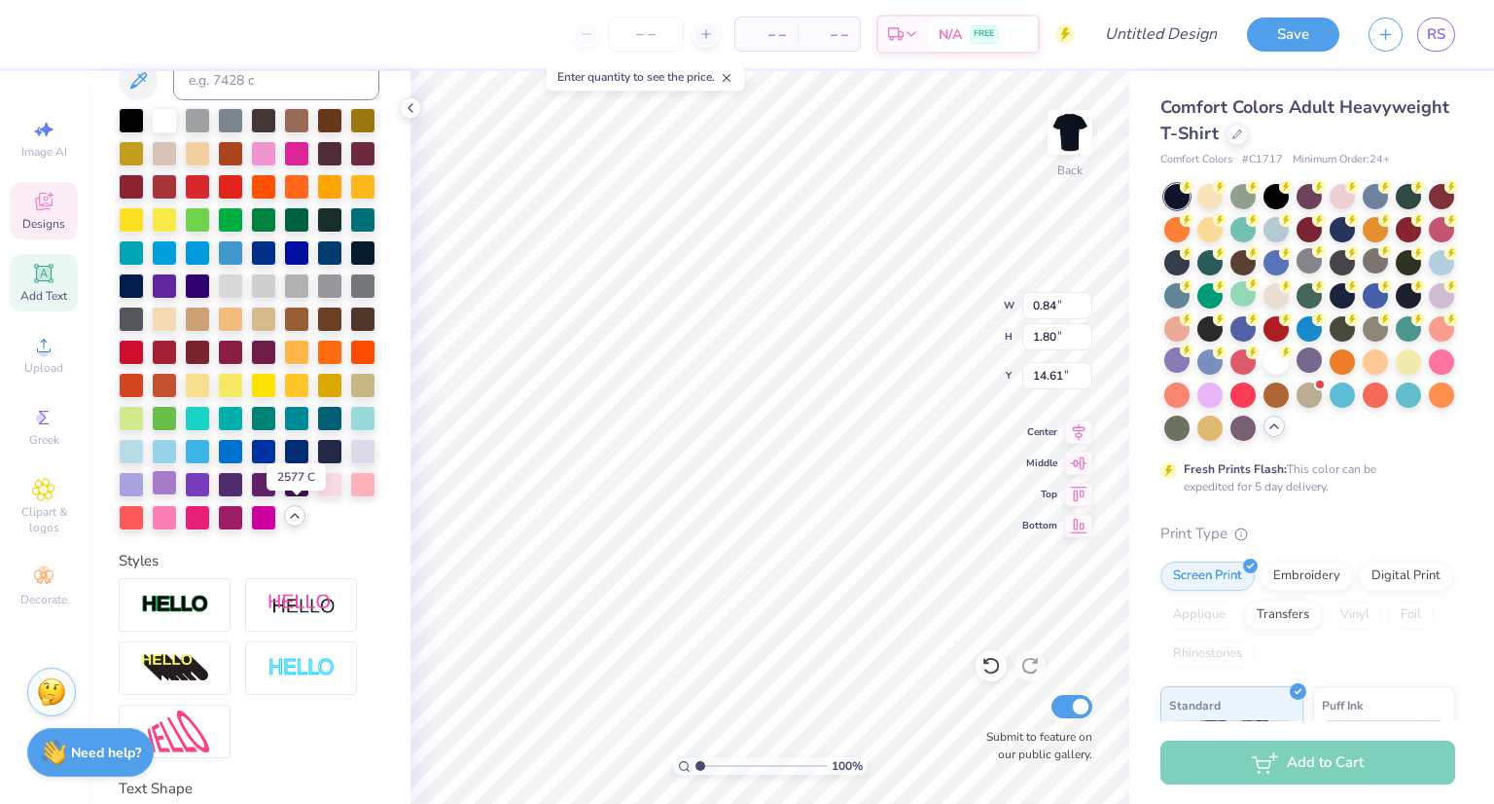
click at [177, 495] on div at bounding box center [164, 482] width 25 height 25
click at [144, 495] on div at bounding box center [131, 482] width 25 height 25
click at [160, 115] on div at bounding box center [164, 118] width 25 height 25
click at [350, 462] on div at bounding box center [362, 449] width 25 height 25
type input "1.55219905046743"
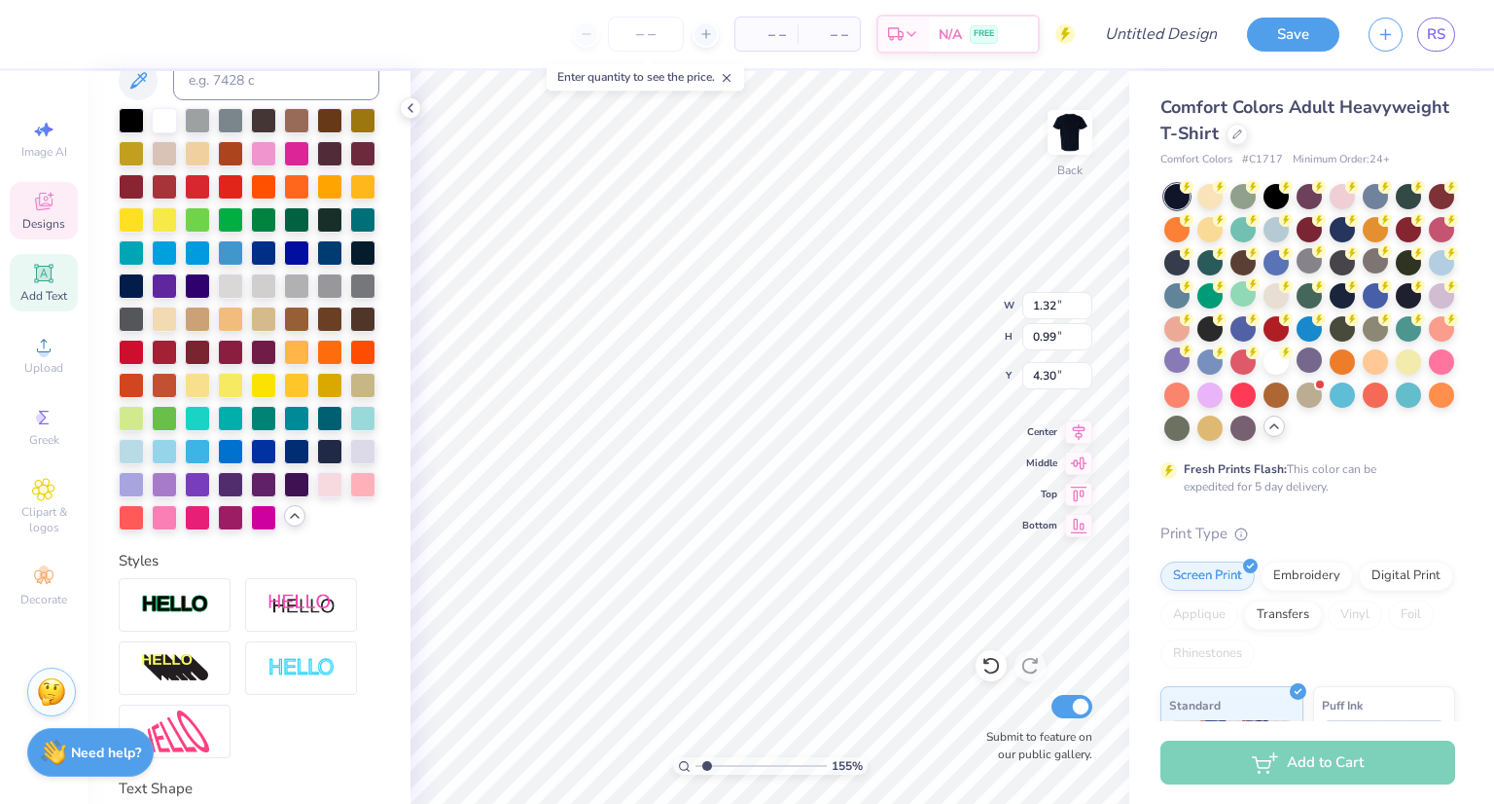
type input "1.85"
type input "0.49"
type input "3.74"
click at [251, 495] on div at bounding box center [263, 482] width 25 height 25
click at [284, 495] on div at bounding box center [296, 482] width 25 height 25
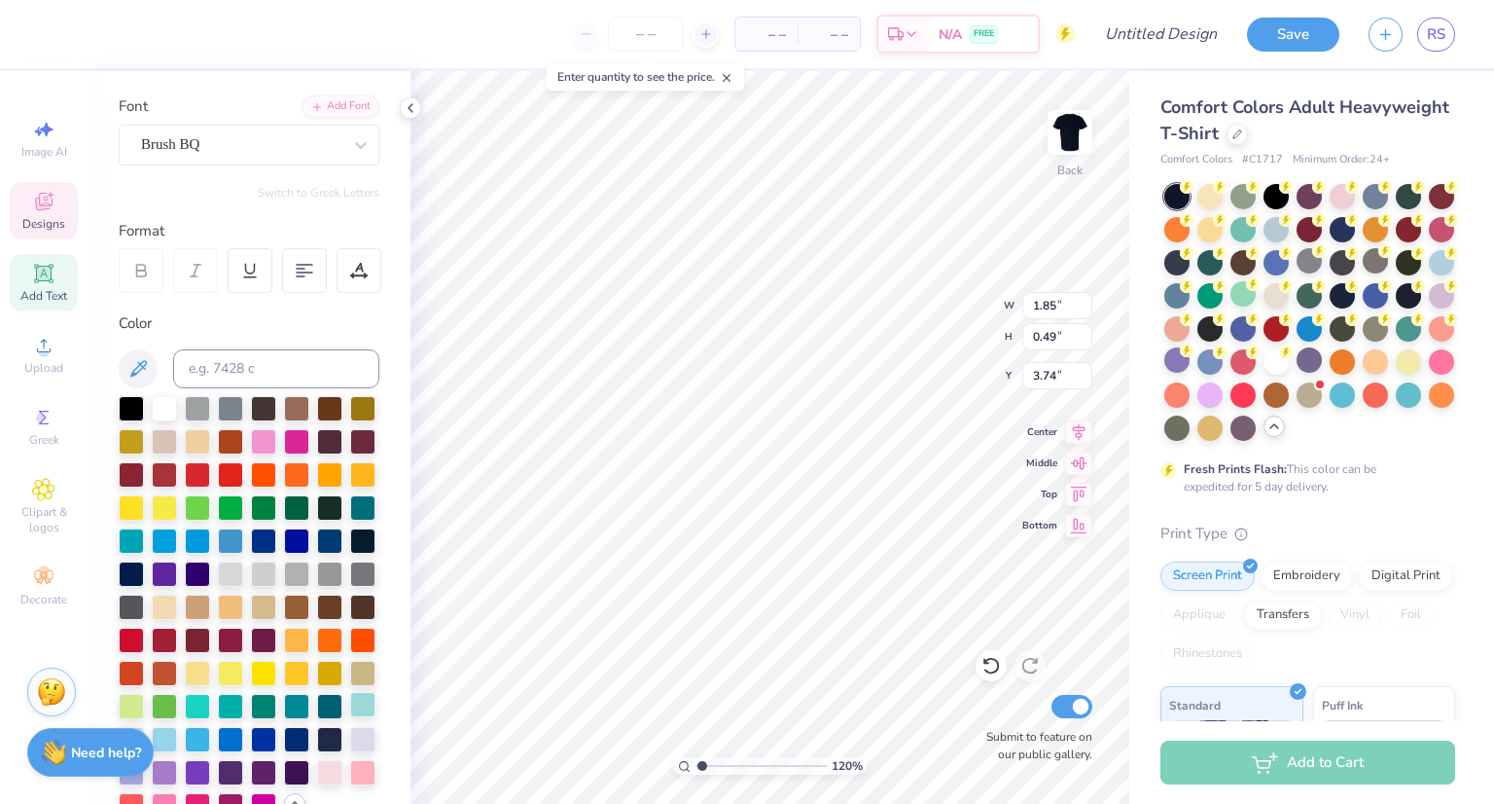
scroll to position [105, 0]
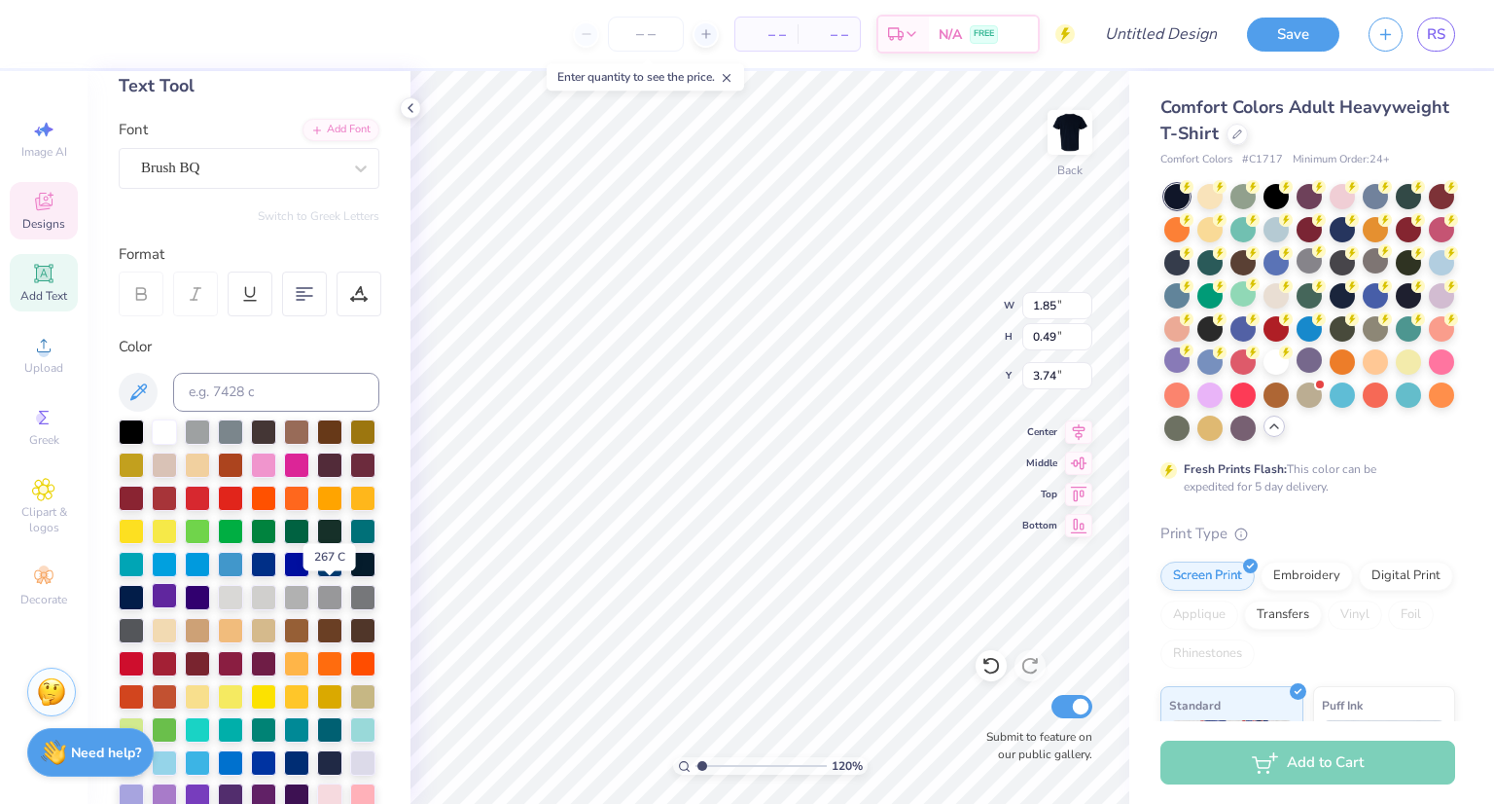
click at [177, 593] on div at bounding box center [164, 595] width 25 height 25
click at [177, 600] on div at bounding box center [164, 595] width 25 height 25
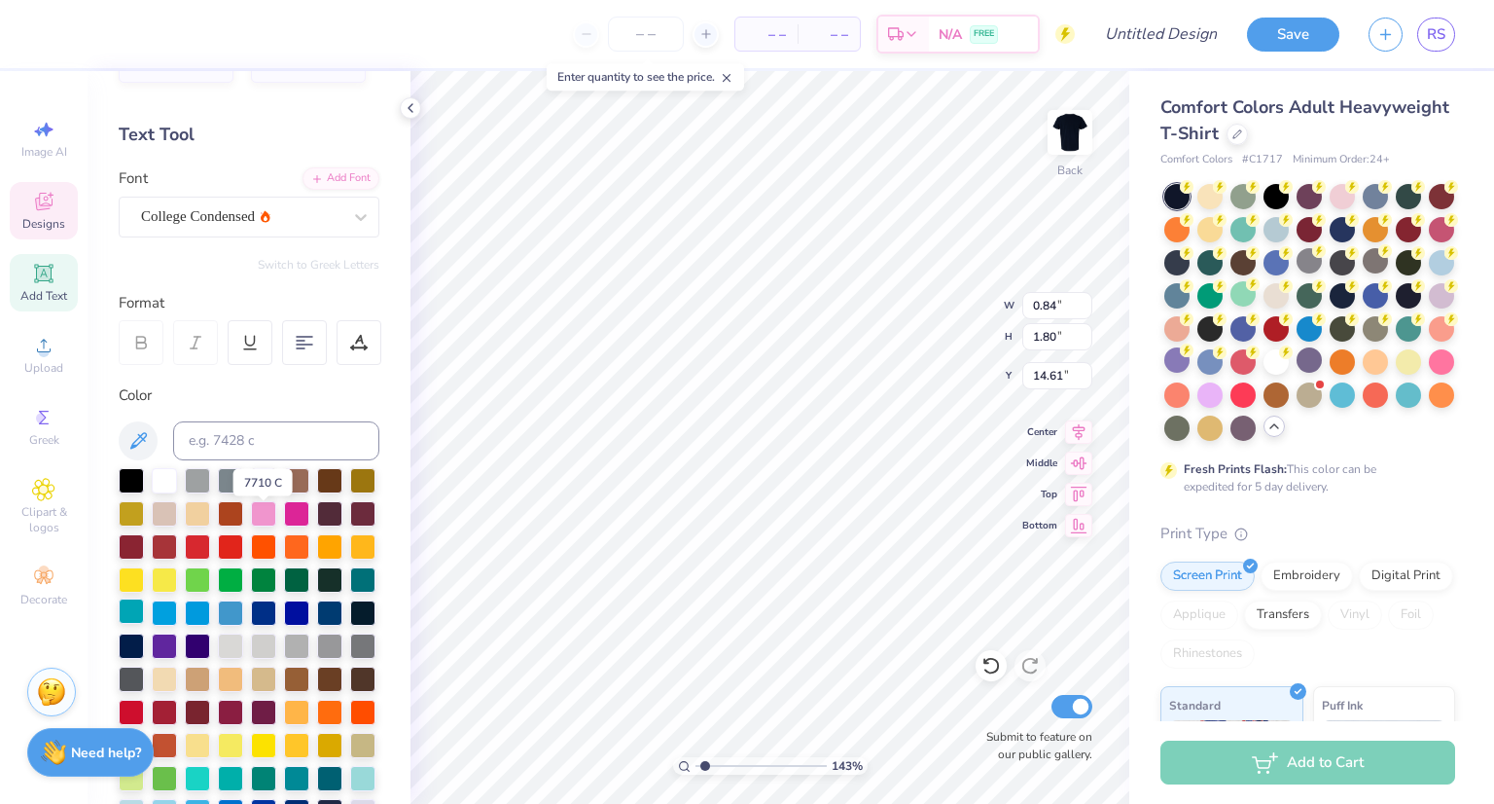
scroll to position [0, 0]
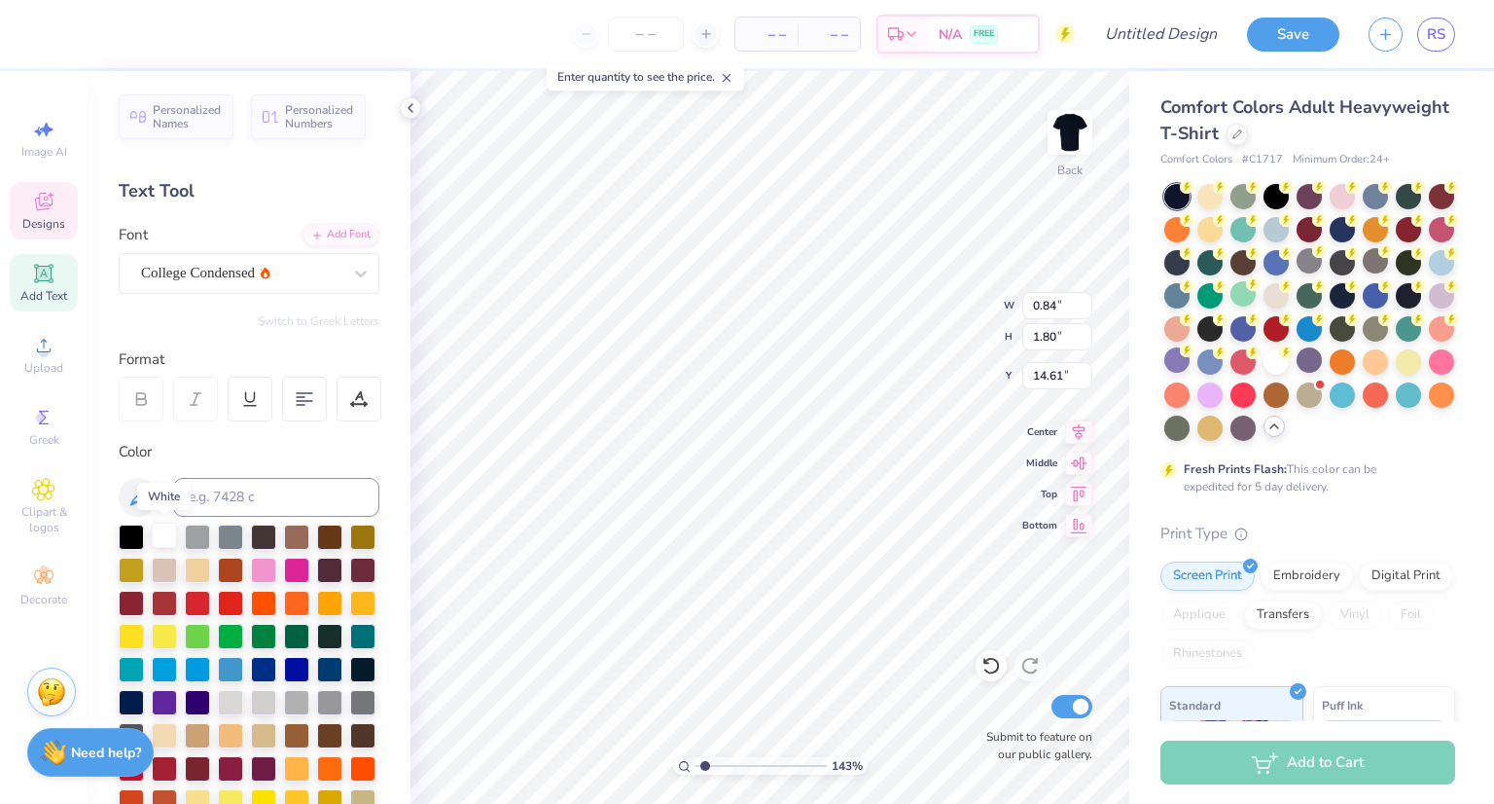
click at [167, 530] on div at bounding box center [164, 534] width 25 height 25
click at [177, 702] on div at bounding box center [164, 700] width 25 height 25
type input "1.42763010791647"
type input "1.85"
type input "0.49"
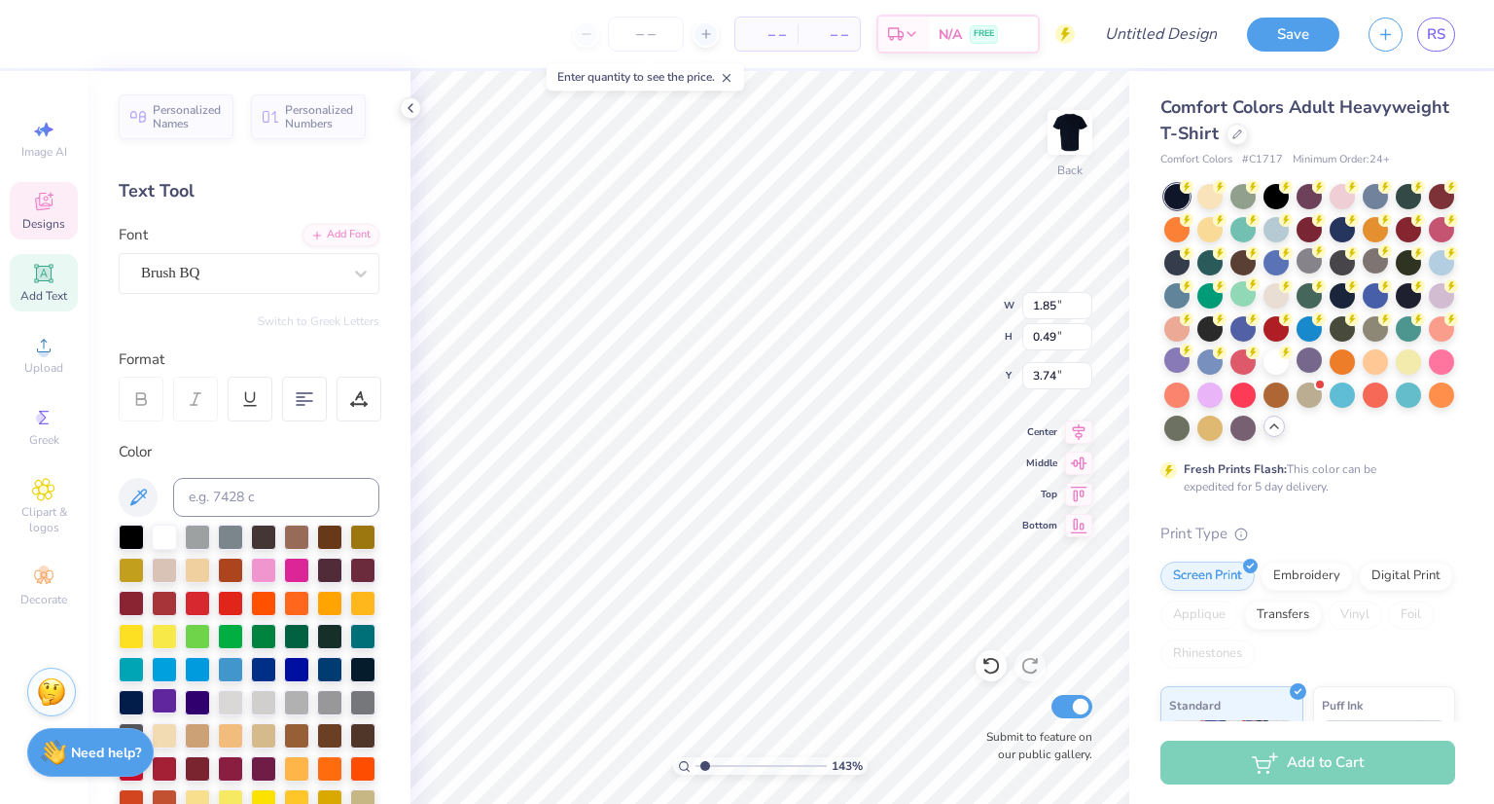
type input "3.74"
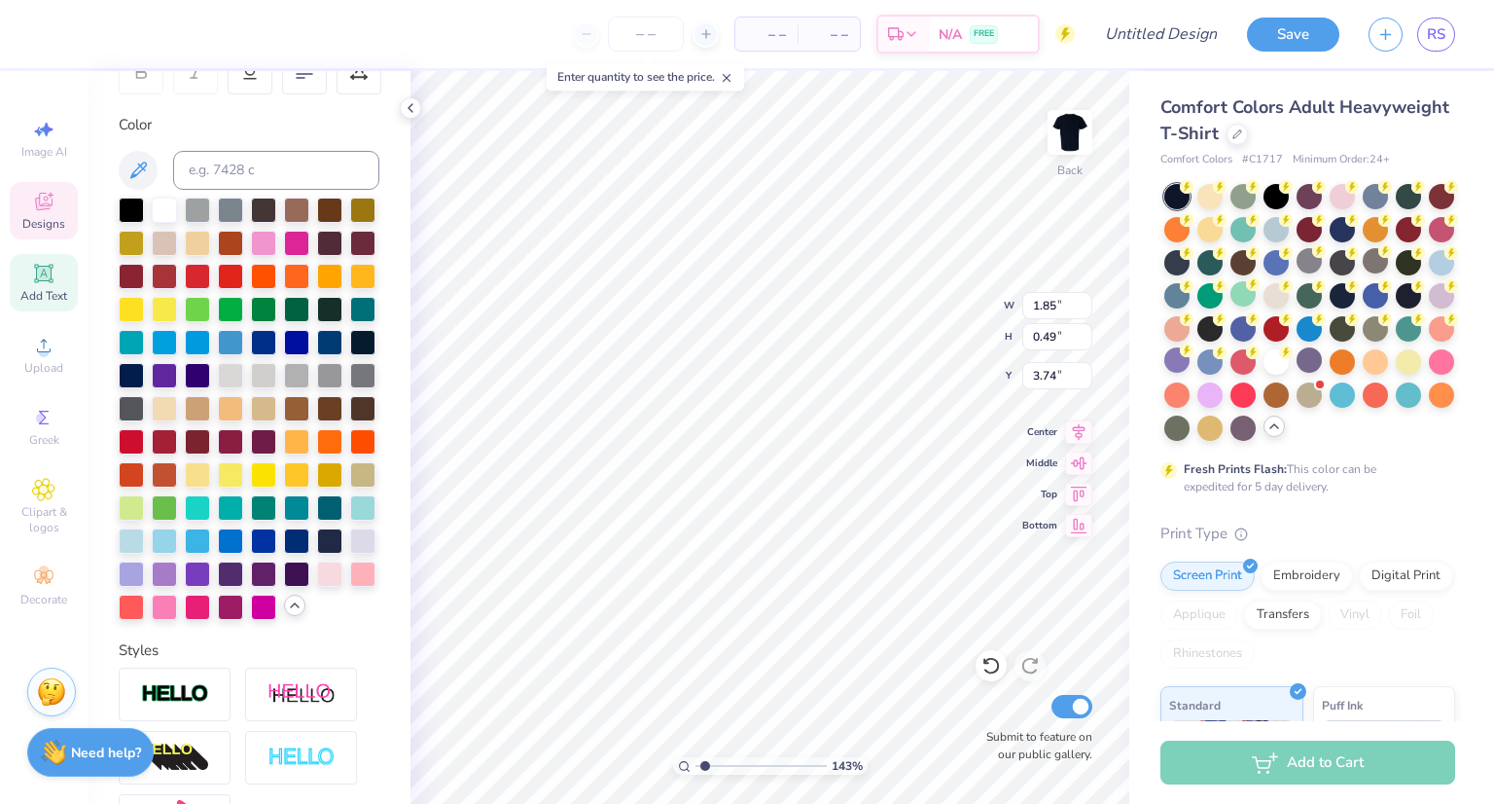
scroll to position [326, 0]
click at [144, 586] on div at bounding box center [131, 572] width 25 height 25
type input "1.12480912694689"
type input "7.10"
type input "1.12480912694689"
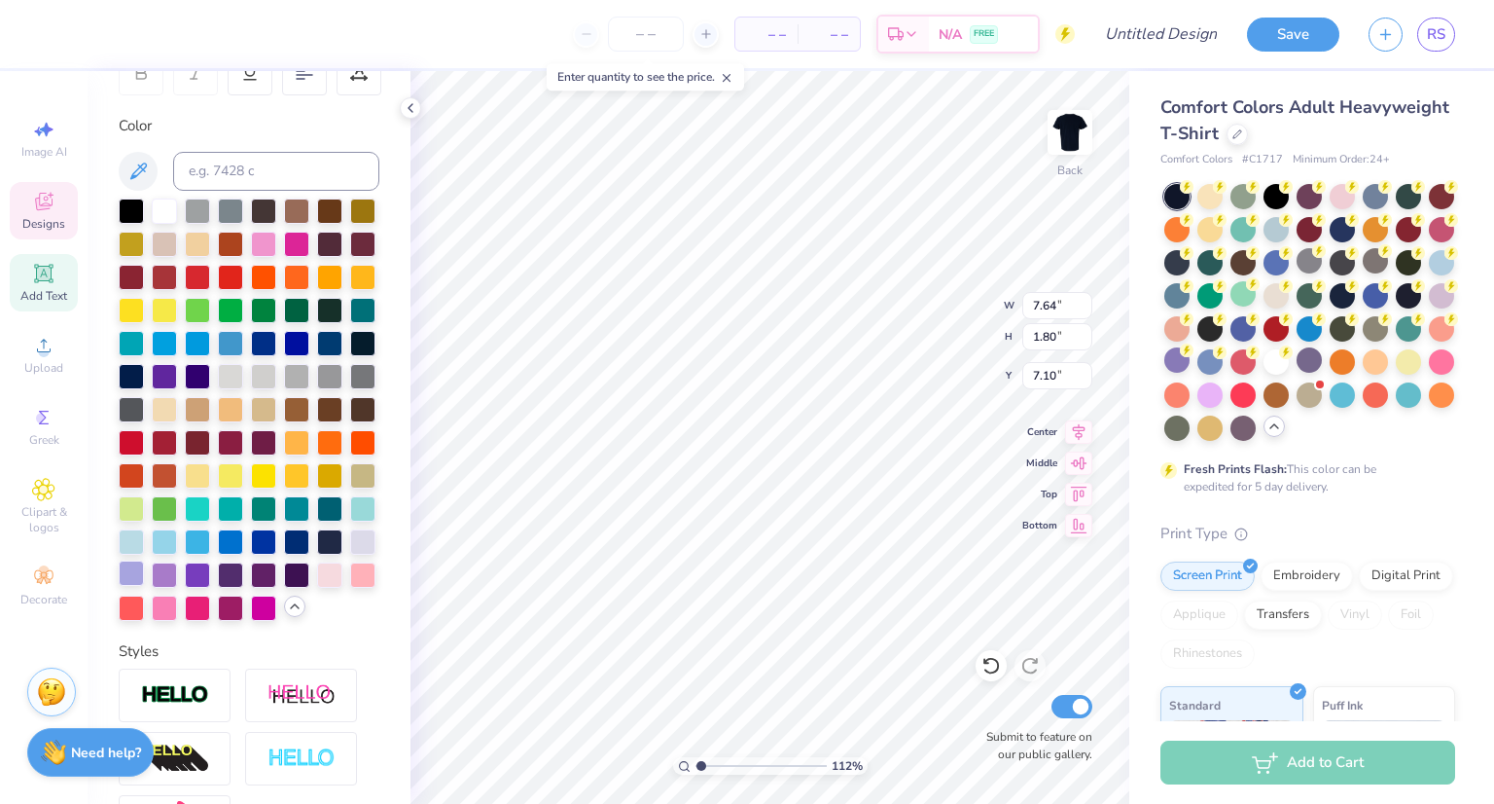
type input "9.14"
type input "2.15"
type input "6.75"
type input "1.12480912694689"
type input "6.06"
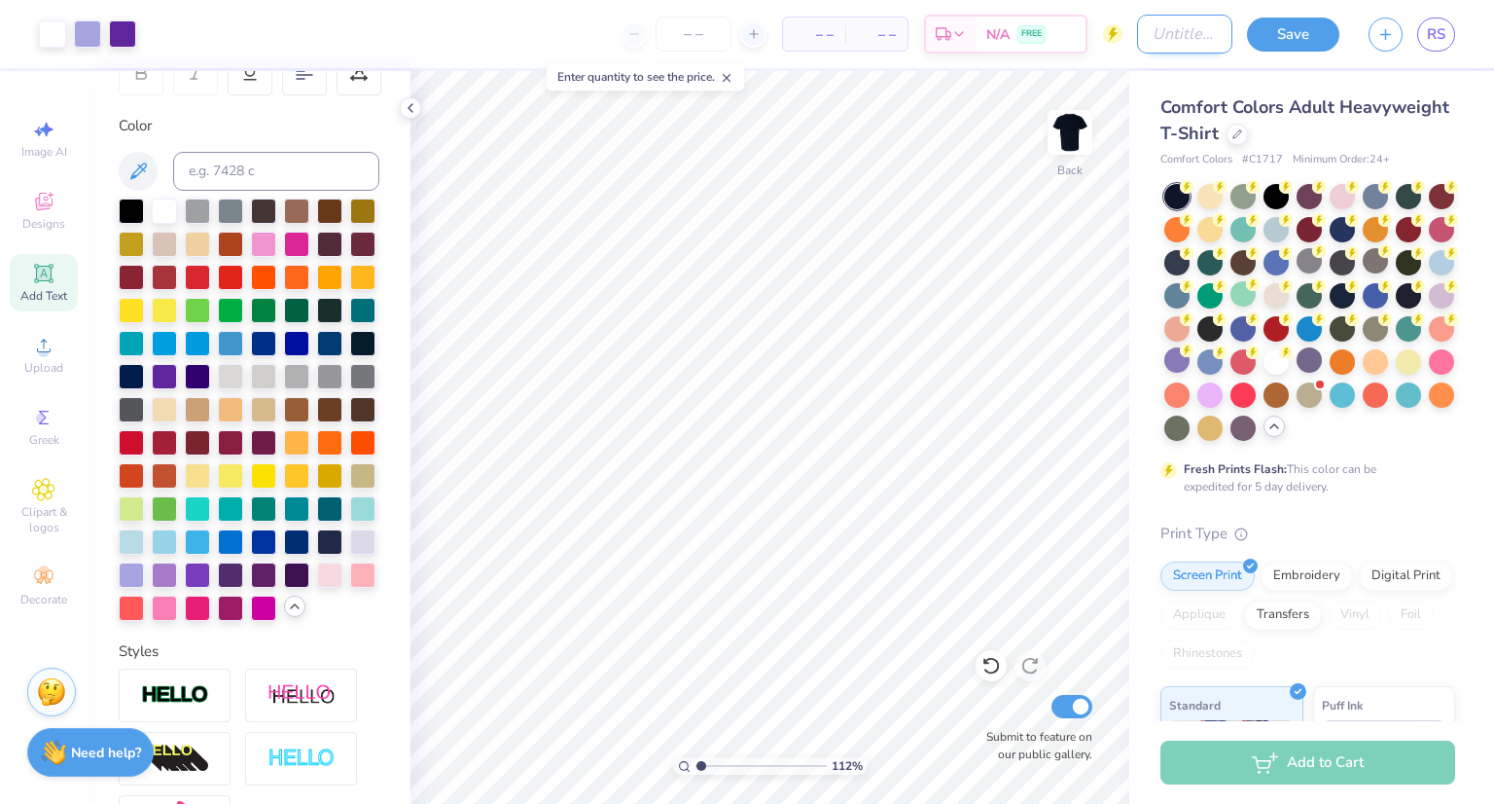
drag, startPoint x: 1153, startPoint y: 28, endPoint x: 1139, endPoint y: 18, distance: 17.3
click at [1139, 18] on input "Design Title" at bounding box center [1184, 34] width 95 height 39
type input "S"
type input "1.12480912694689"
type input "St"
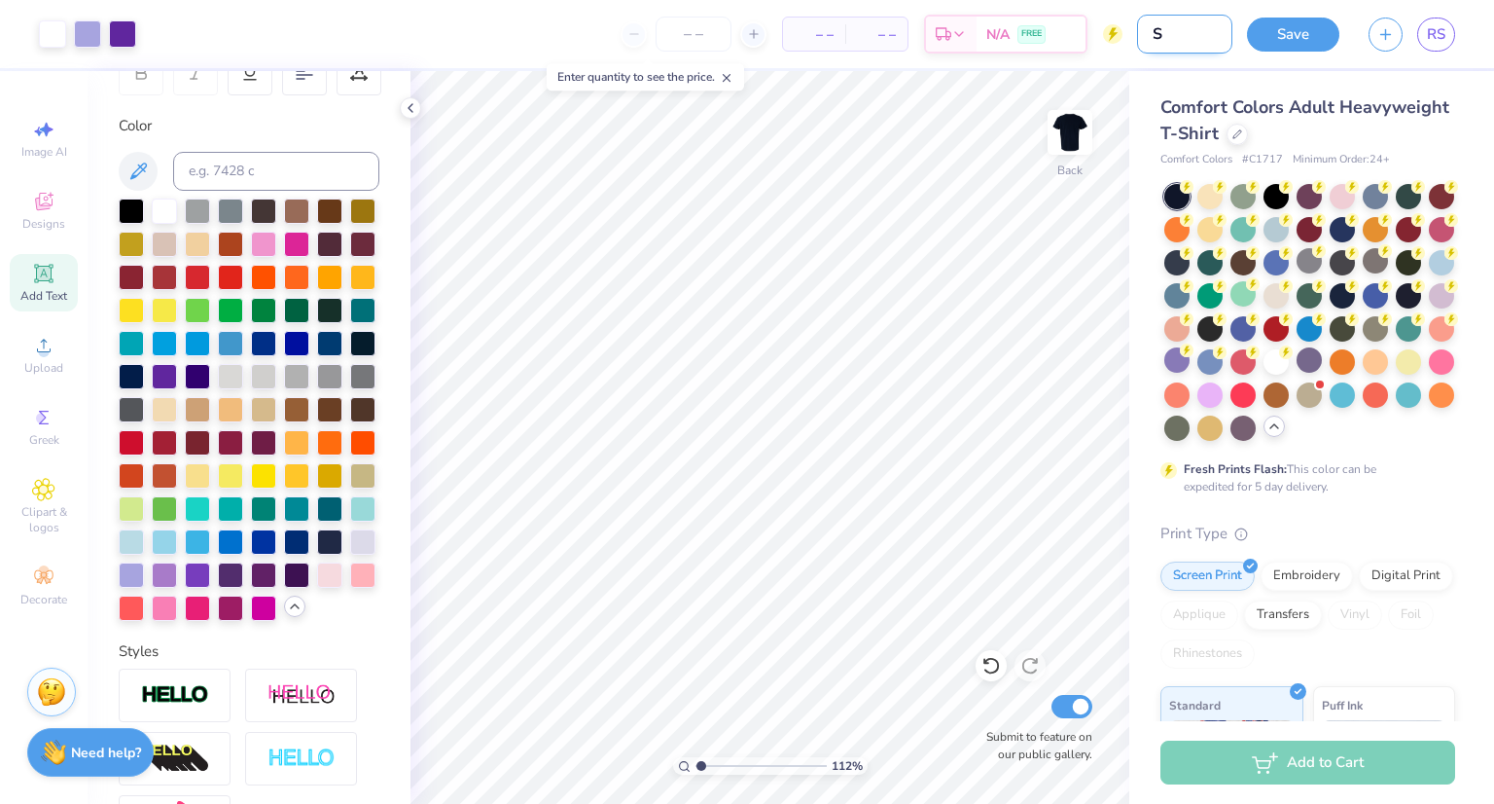
type input "1.12480912694689"
type input "Sta"
type input "1.12480912694689"
type input "Star"
type input "1.12480912694689"
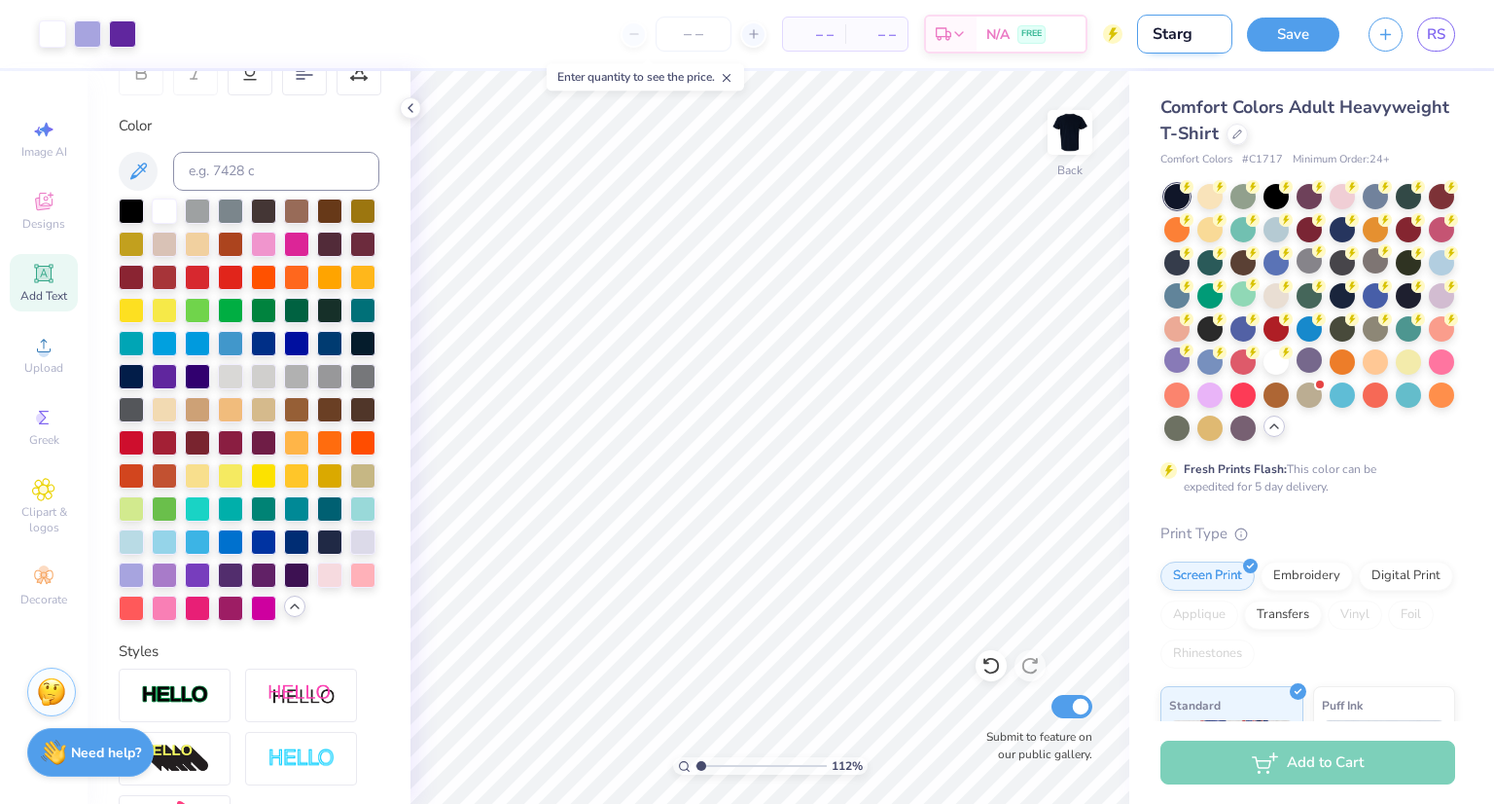
type input "Stargt"
type input "1.12480912694689"
type input "Starg"
type input "1.12480912694689"
type input "Star"
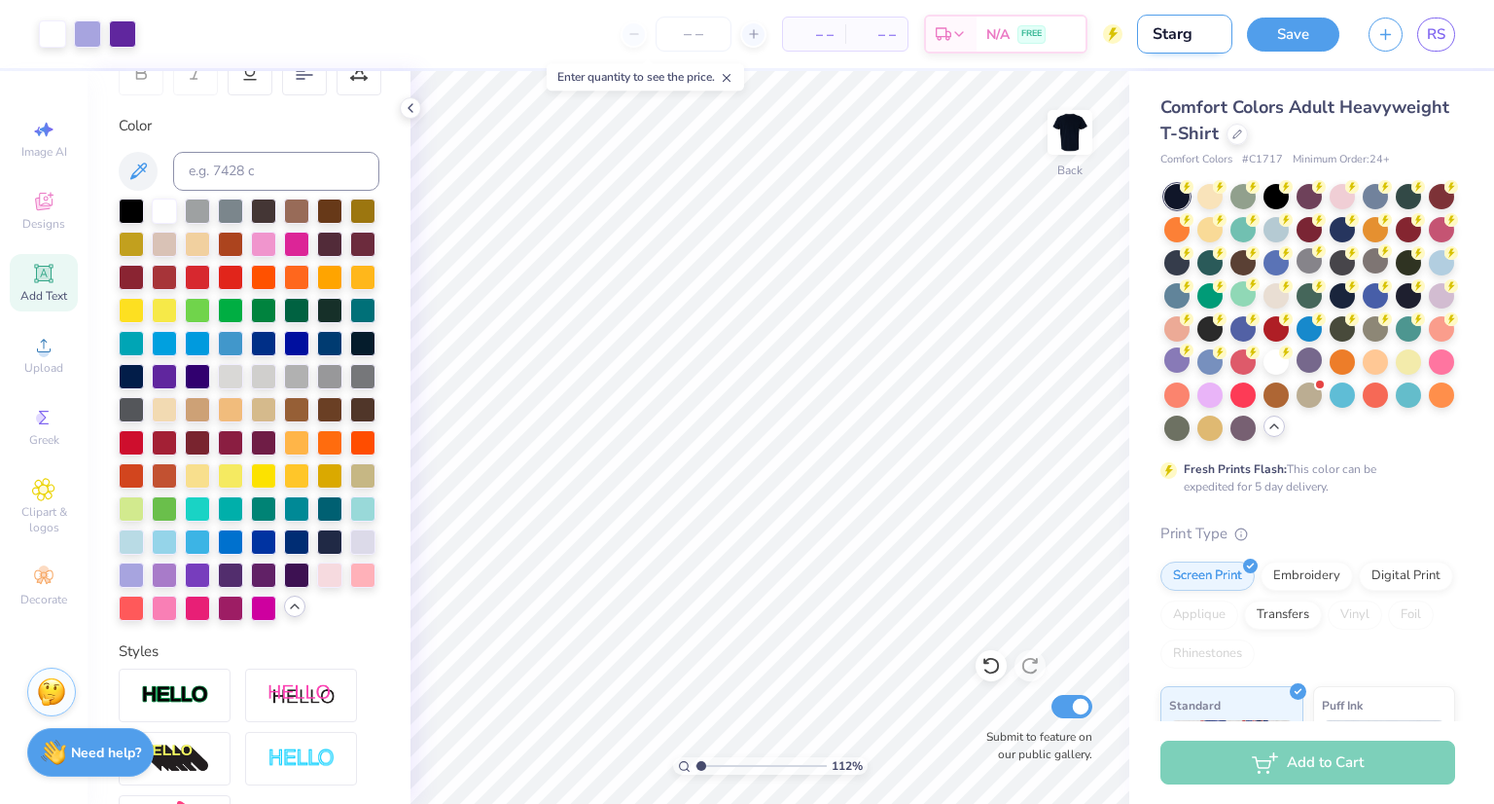
type input "1.12480912694689"
type input "Star"
type input "1.12480912694689"
type input "Star b"
type input "1.12480912694689"
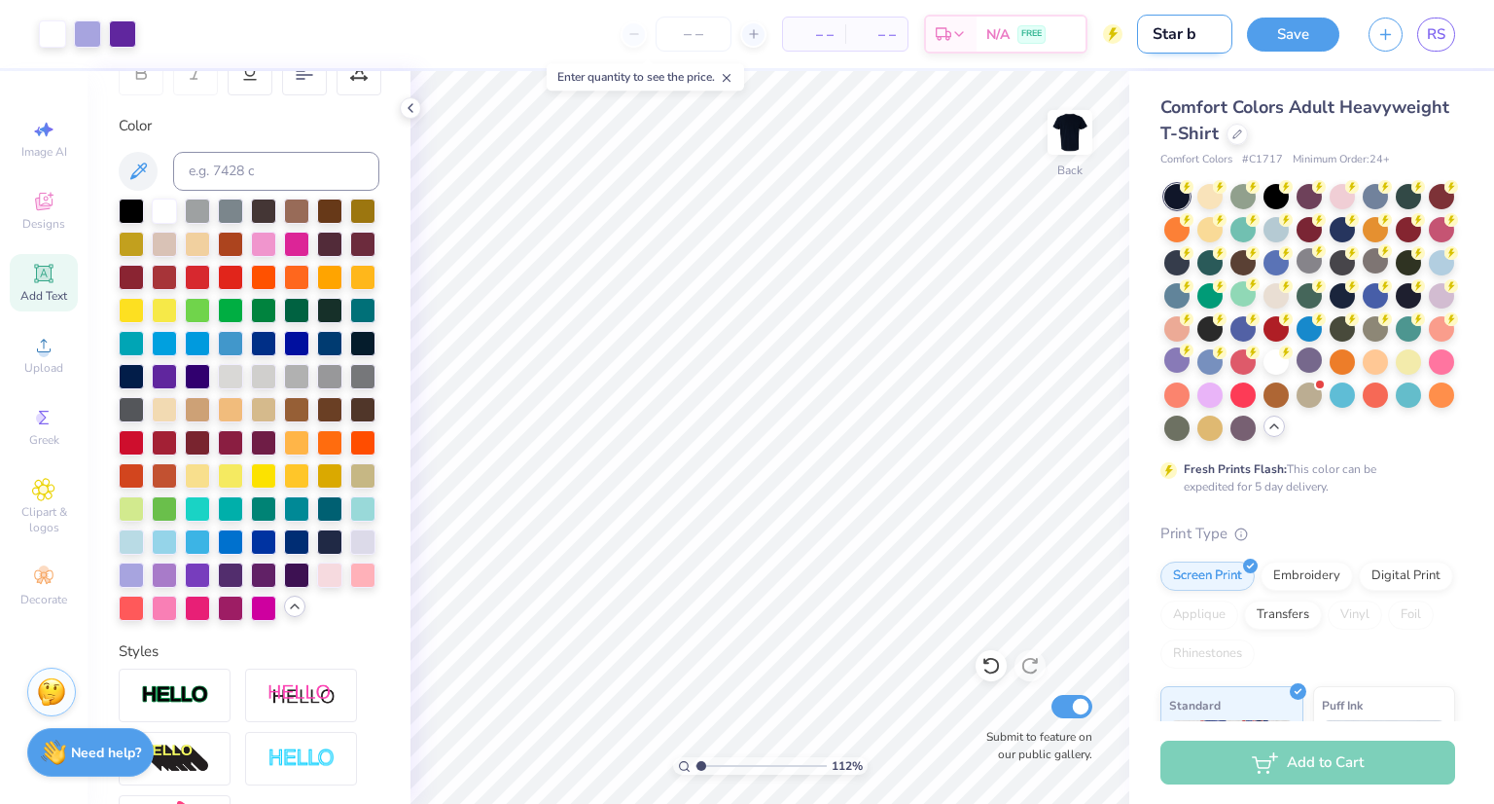
type input "Star be"
type input "1.12480912694689"
type input "Star bet"
type input "1.12480912694689"
type input "Star bett"
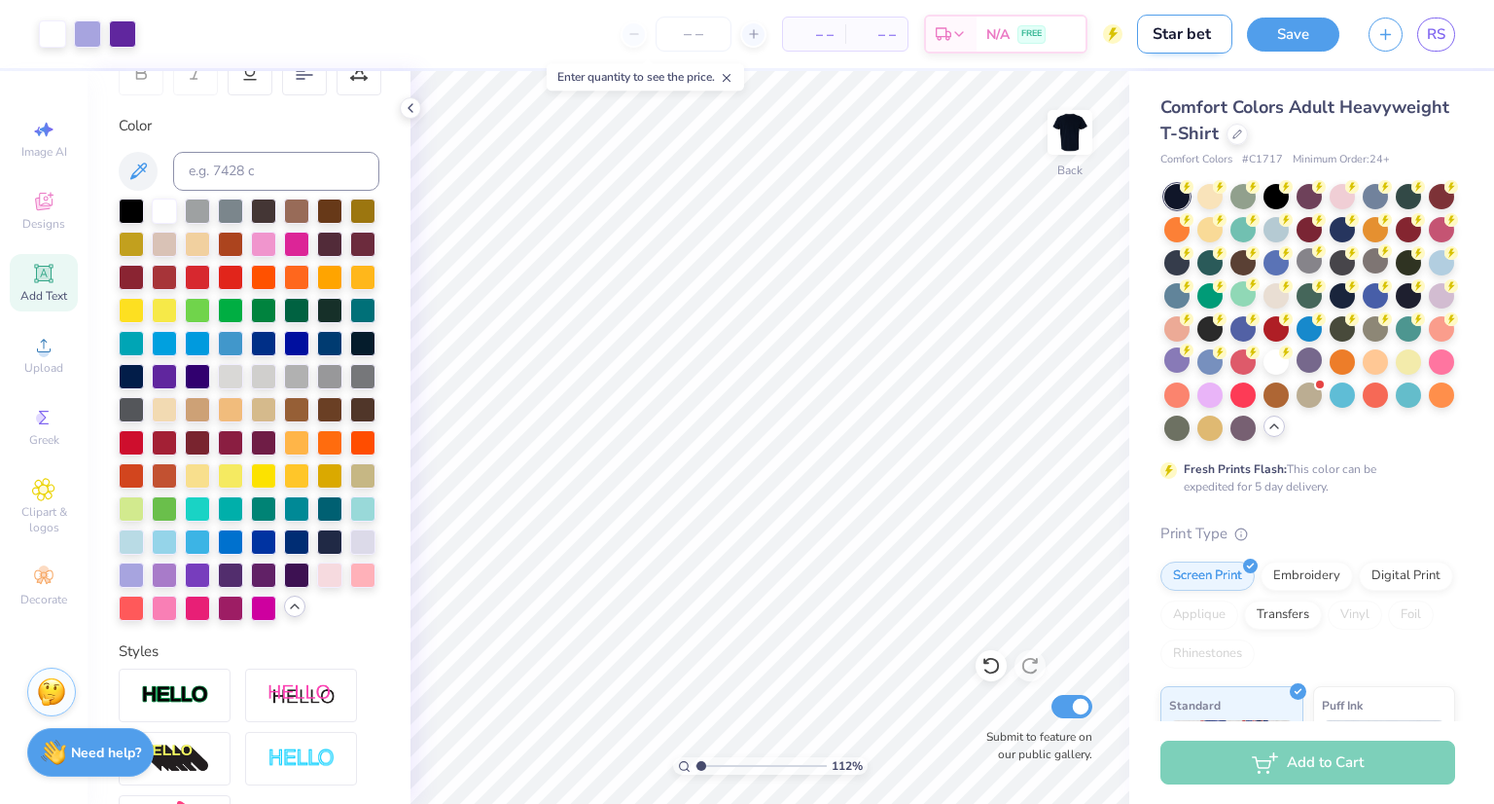
type input "1.12480912694689"
type input "Star [PERSON_NAME]"
type input "1.12480912694689"
type input "Star better"
type input "1.12480912694689"
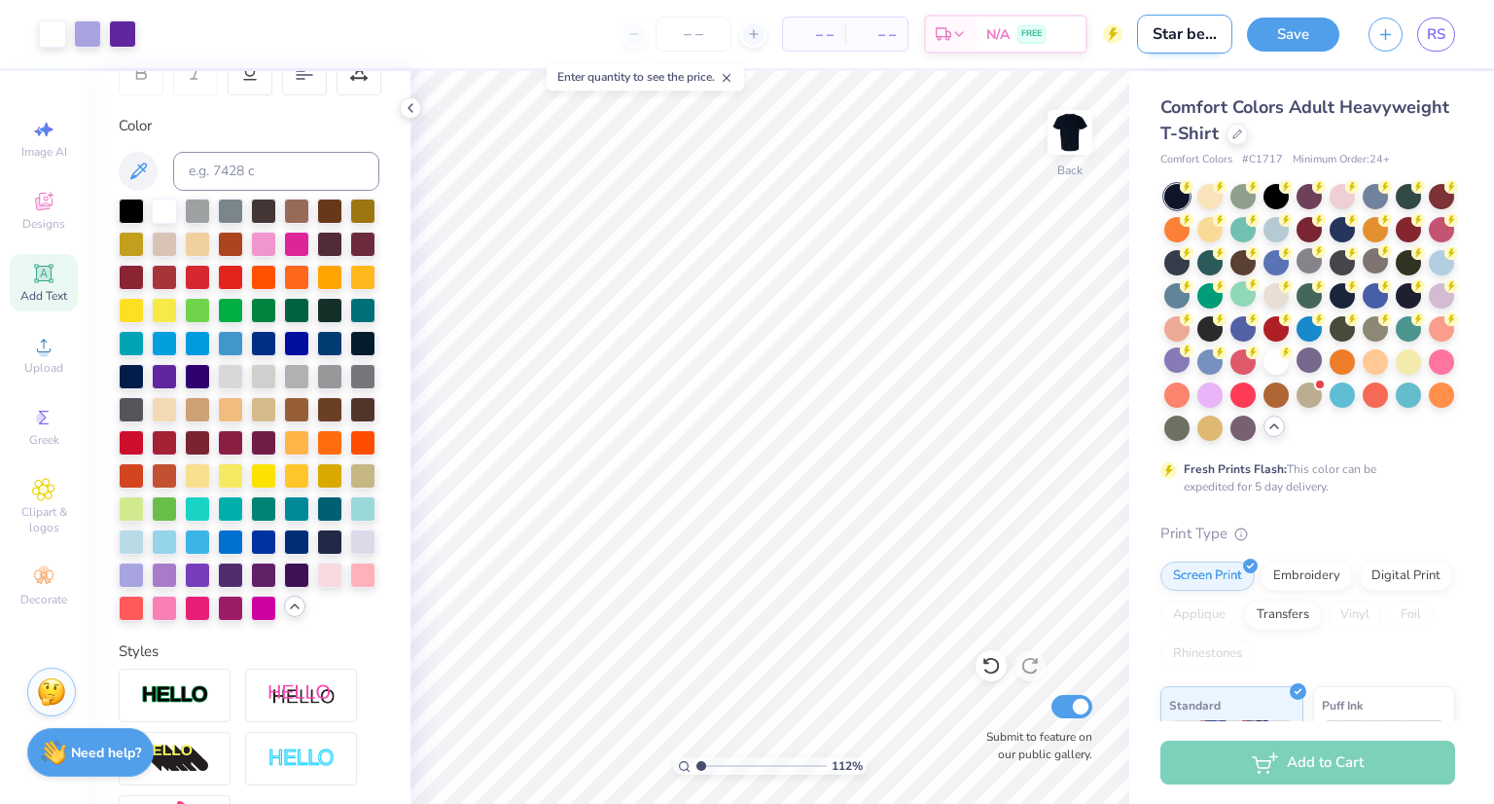
scroll to position [0, 14]
type input "Star better"
click at [1273, 22] on button "Save" at bounding box center [1293, 32] width 92 height 34
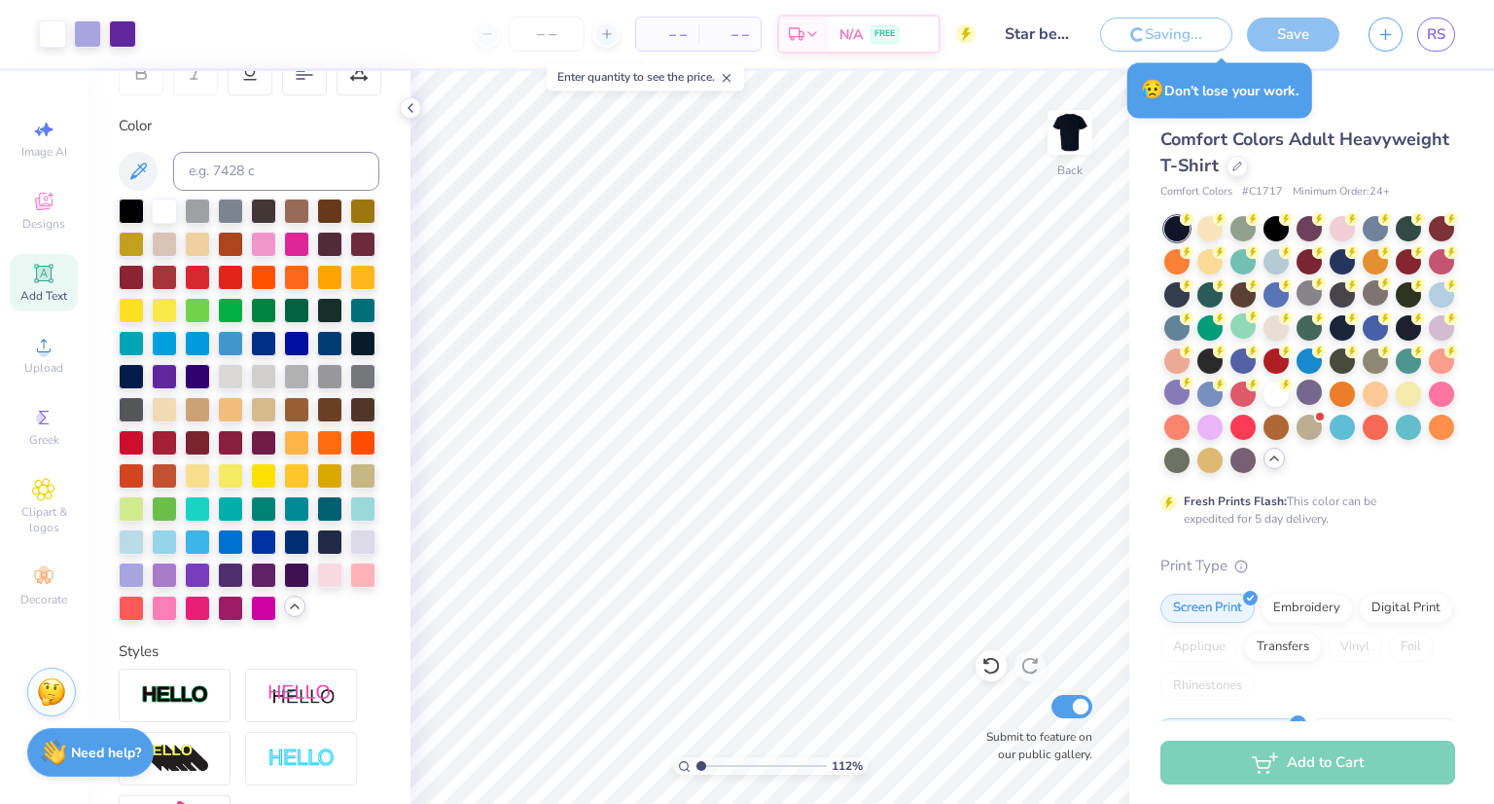
type input "1.12480912694689"
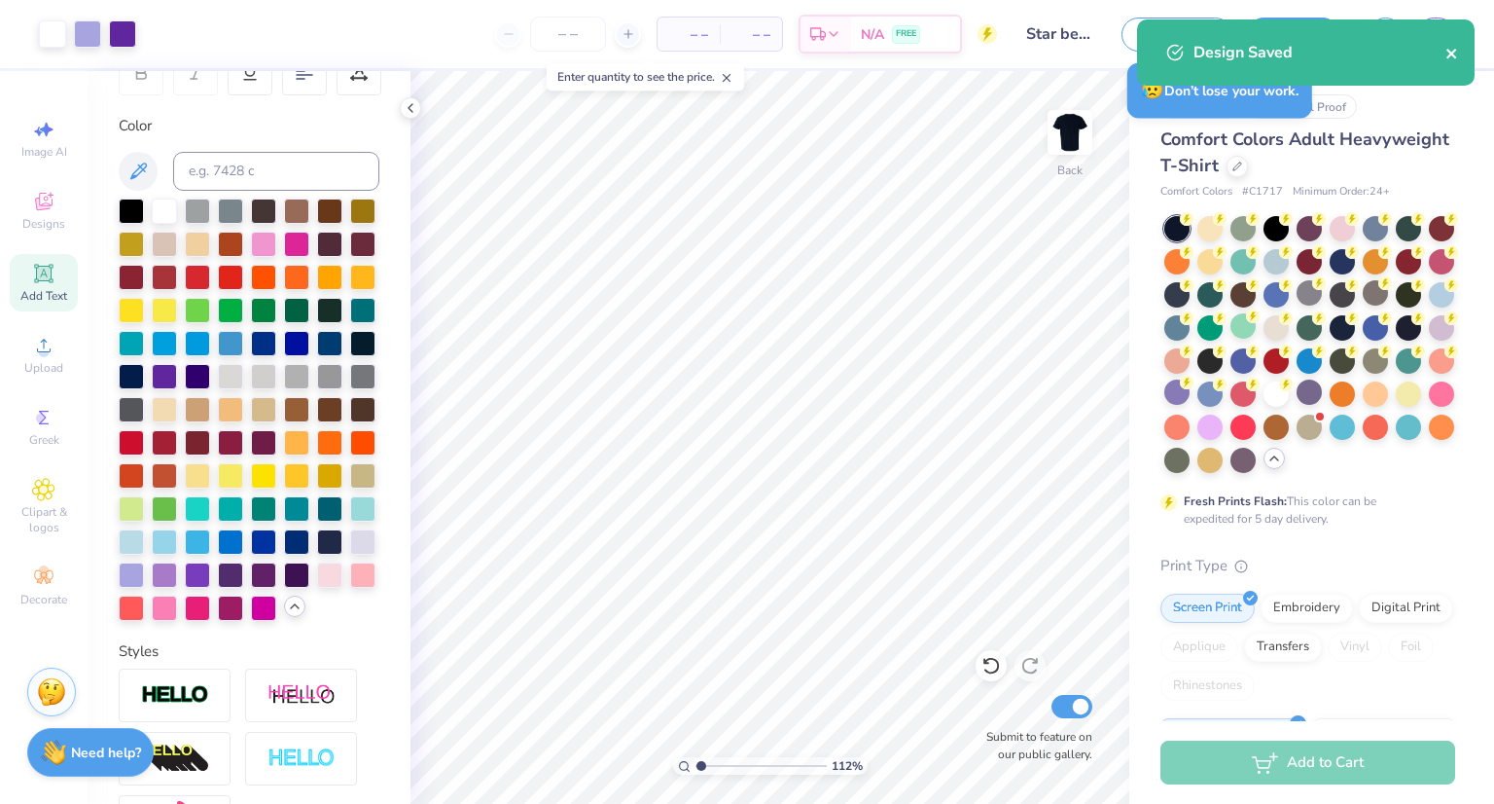
click at [1451, 52] on icon "close" at bounding box center [1453, 54] width 14 height 16
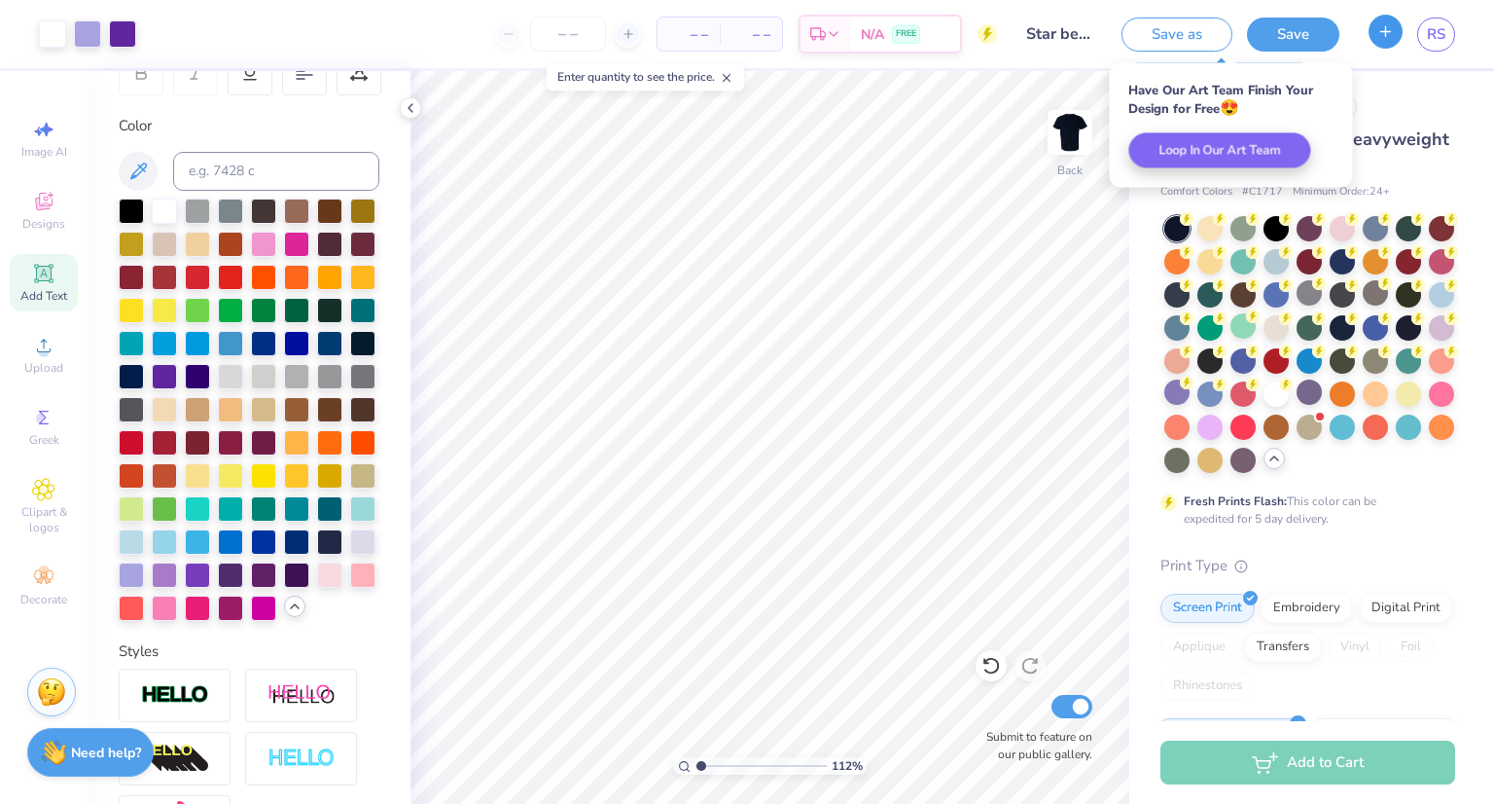
click at [1376, 22] on button "button" at bounding box center [1386, 32] width 34 height 34
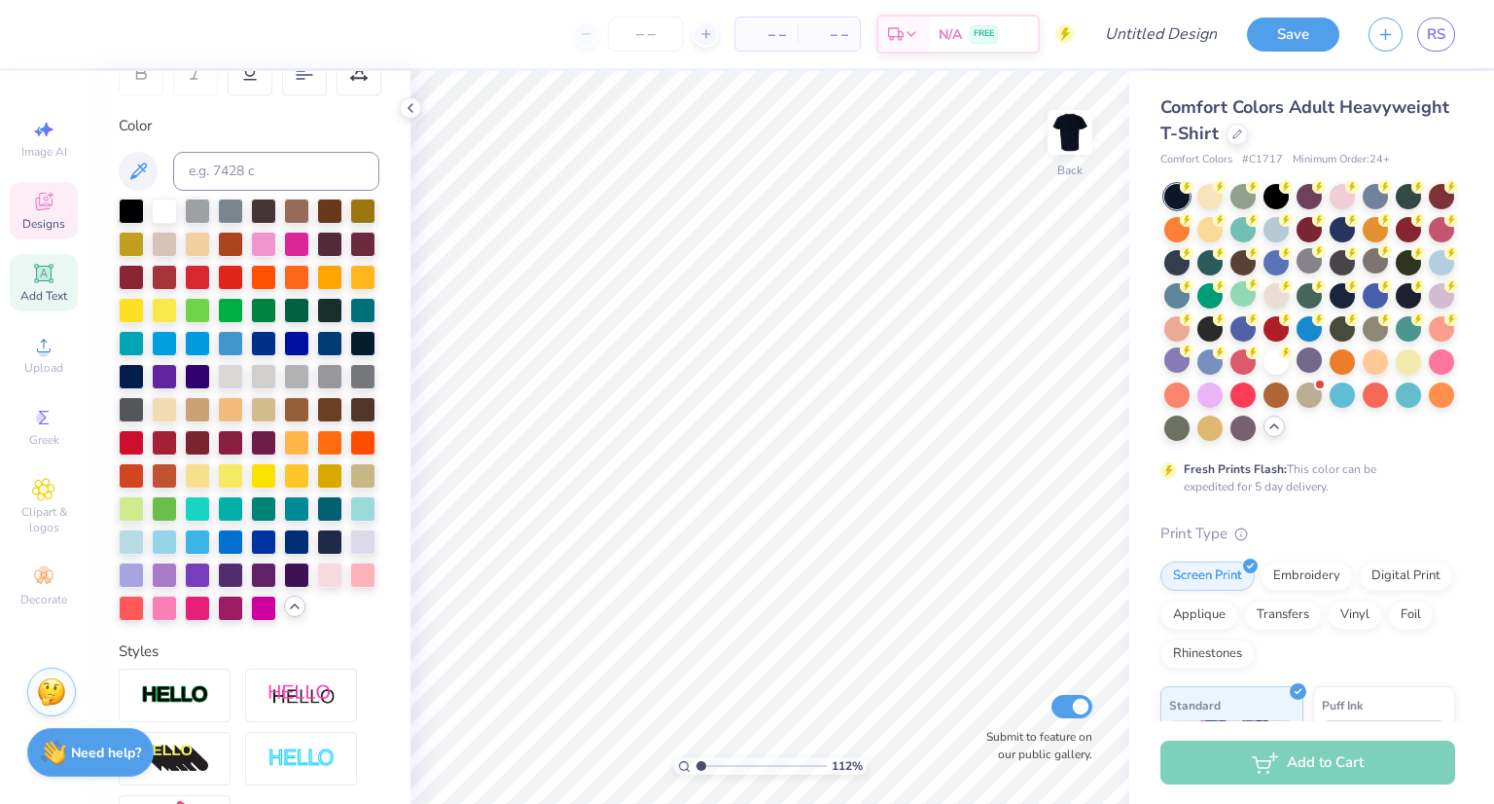
click at [57, 199] on div "Designs" at bounding box center [44, 210] width 68 height 57
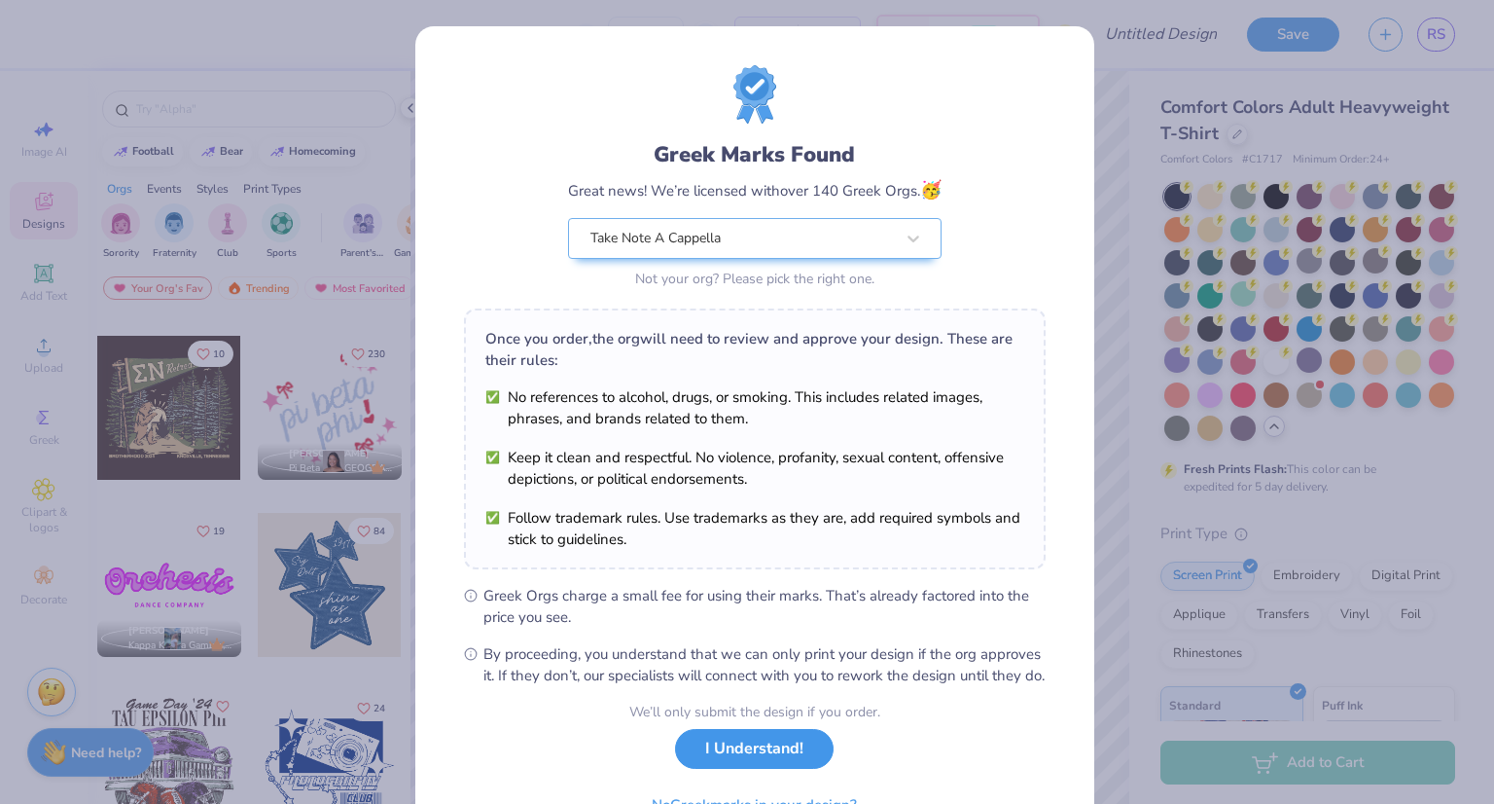
click at [777, 769] on button "I Understand!" at bounding box center [754, 749] width 159 height 40
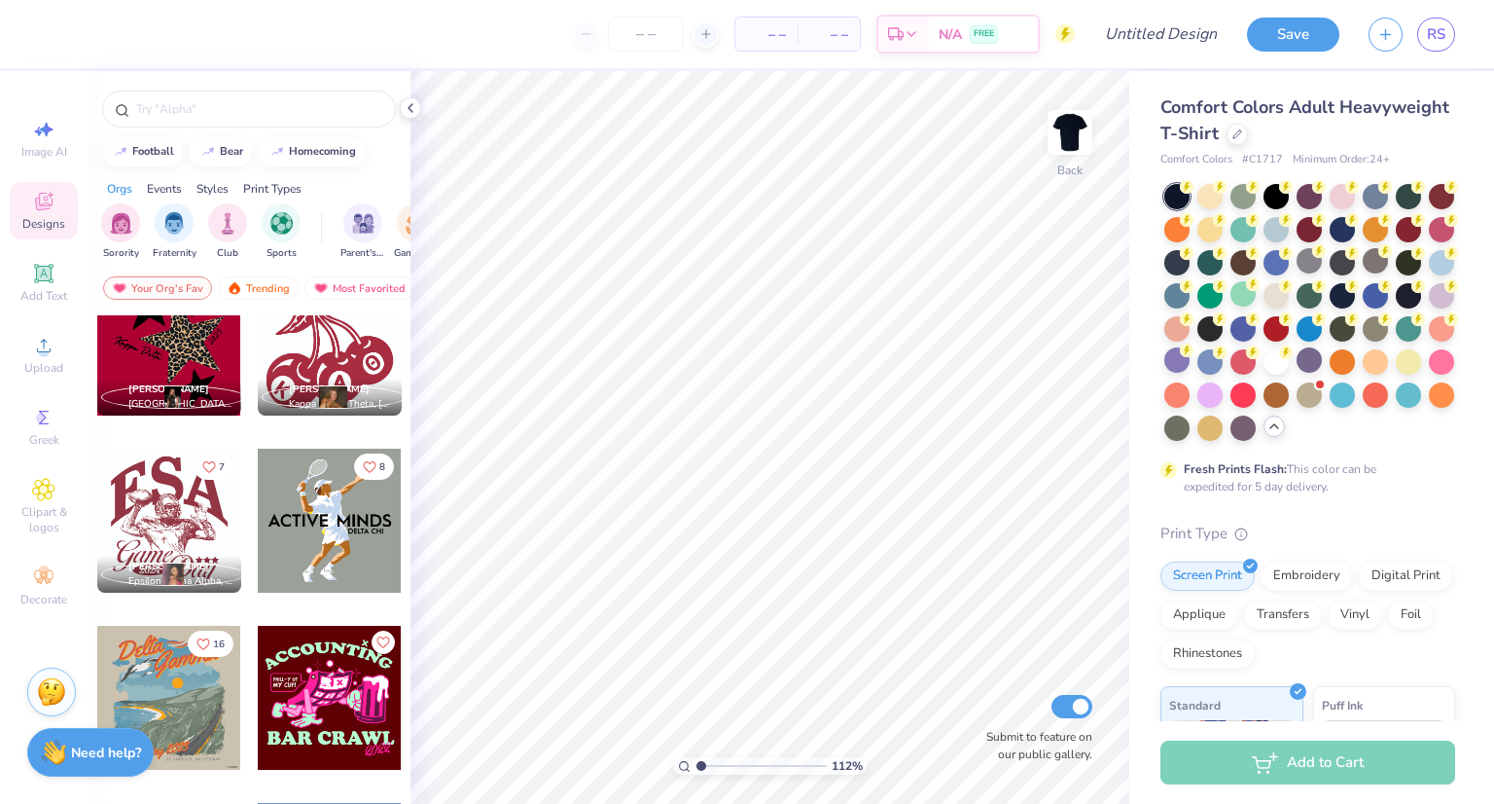
scroll to position [8773, 0]
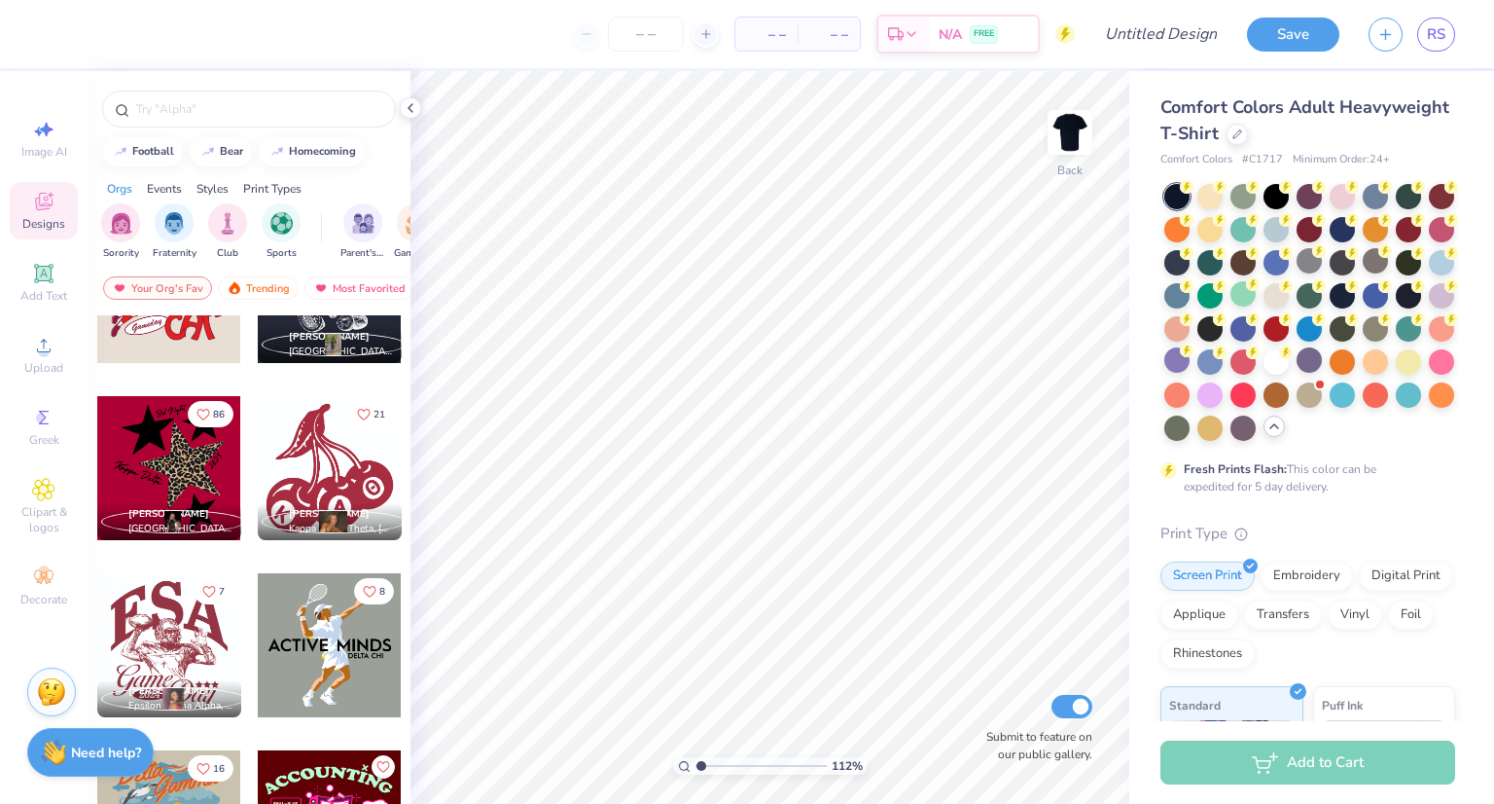
click at [312, 438] on div at bounding box center [330, 468] width 144 height 144
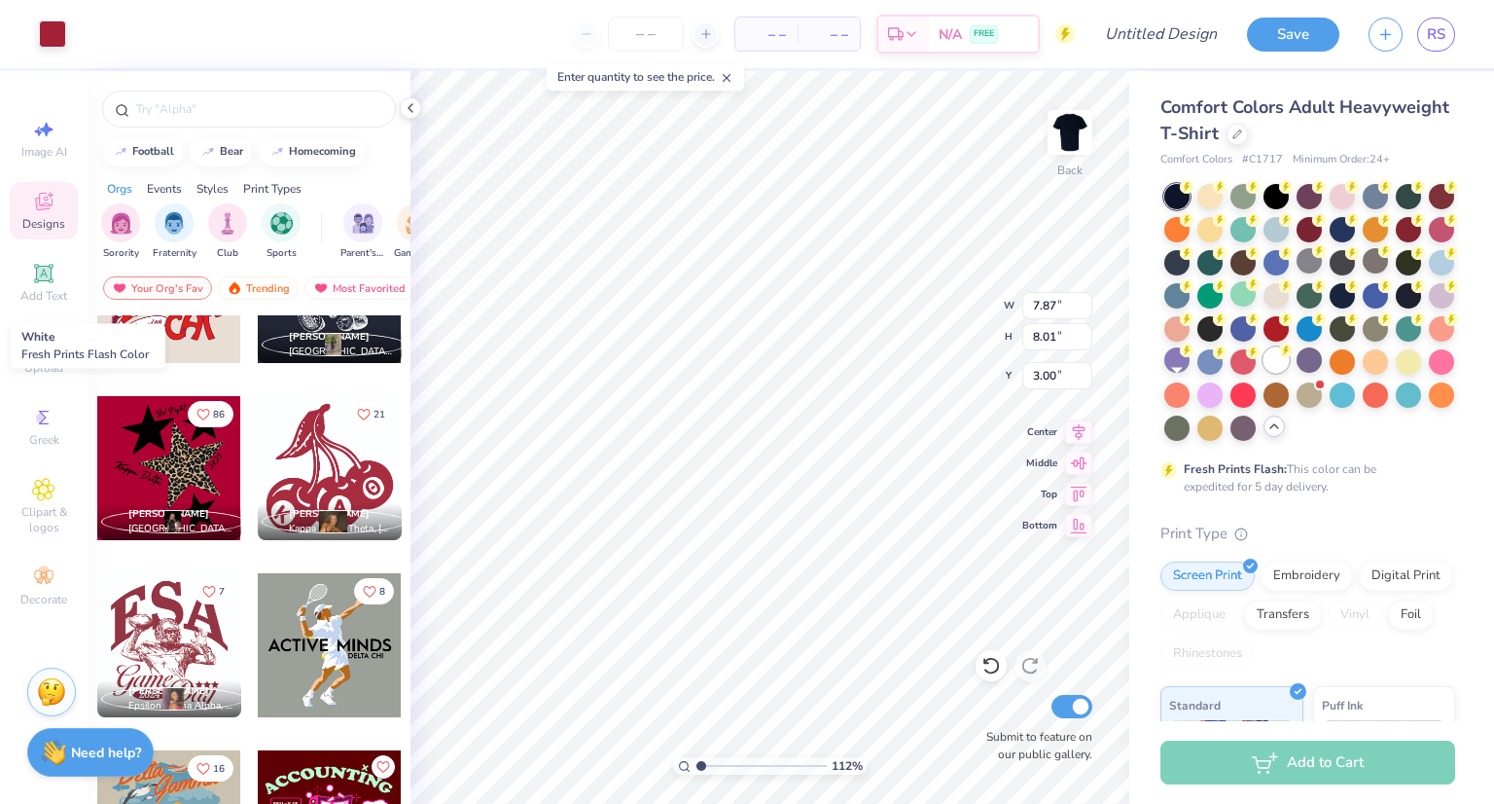
click at [1183, 194] on circle at bounding box center [1187, 187] width 14 height 14
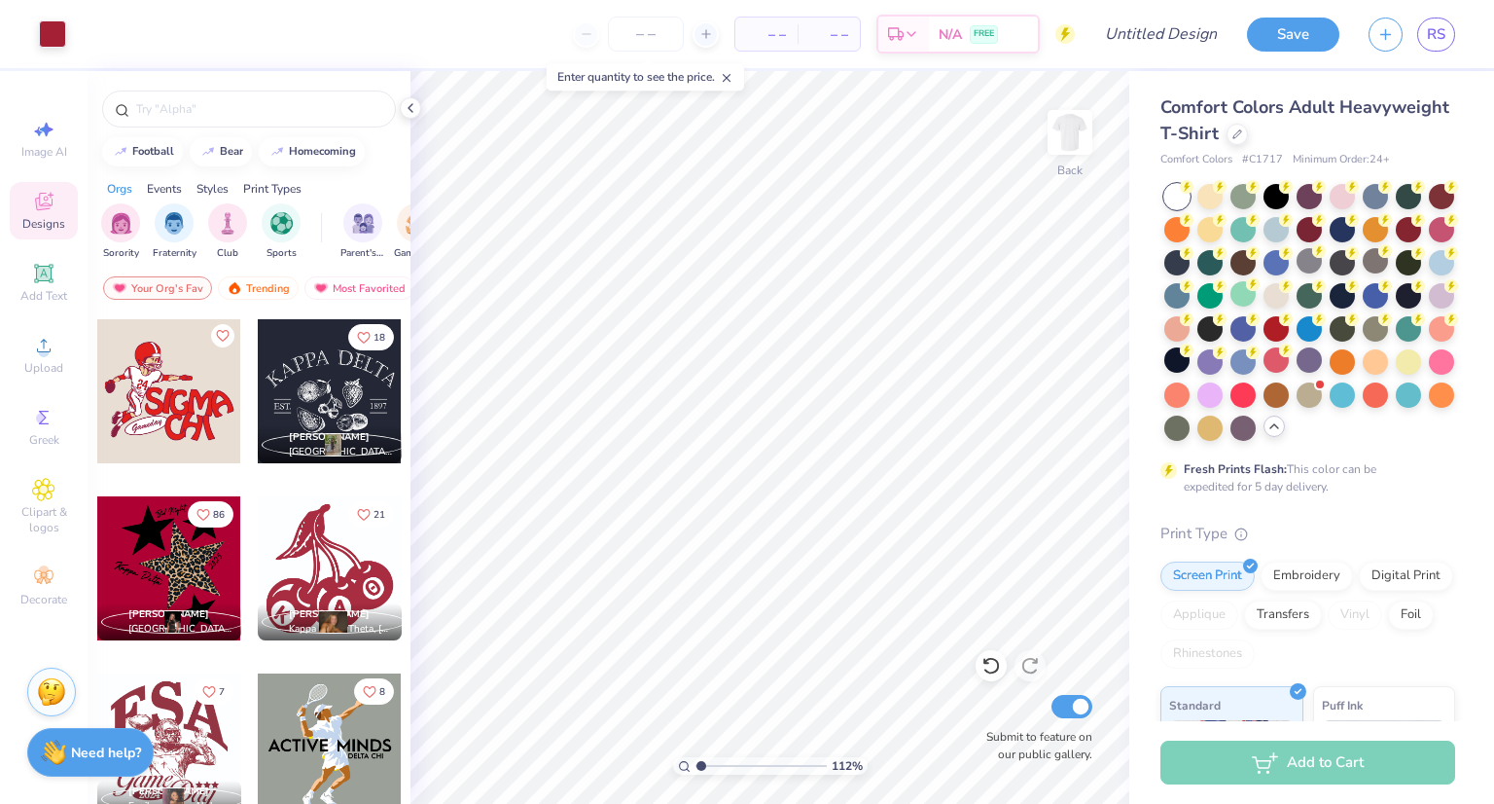
scroll to position [8668, 0]
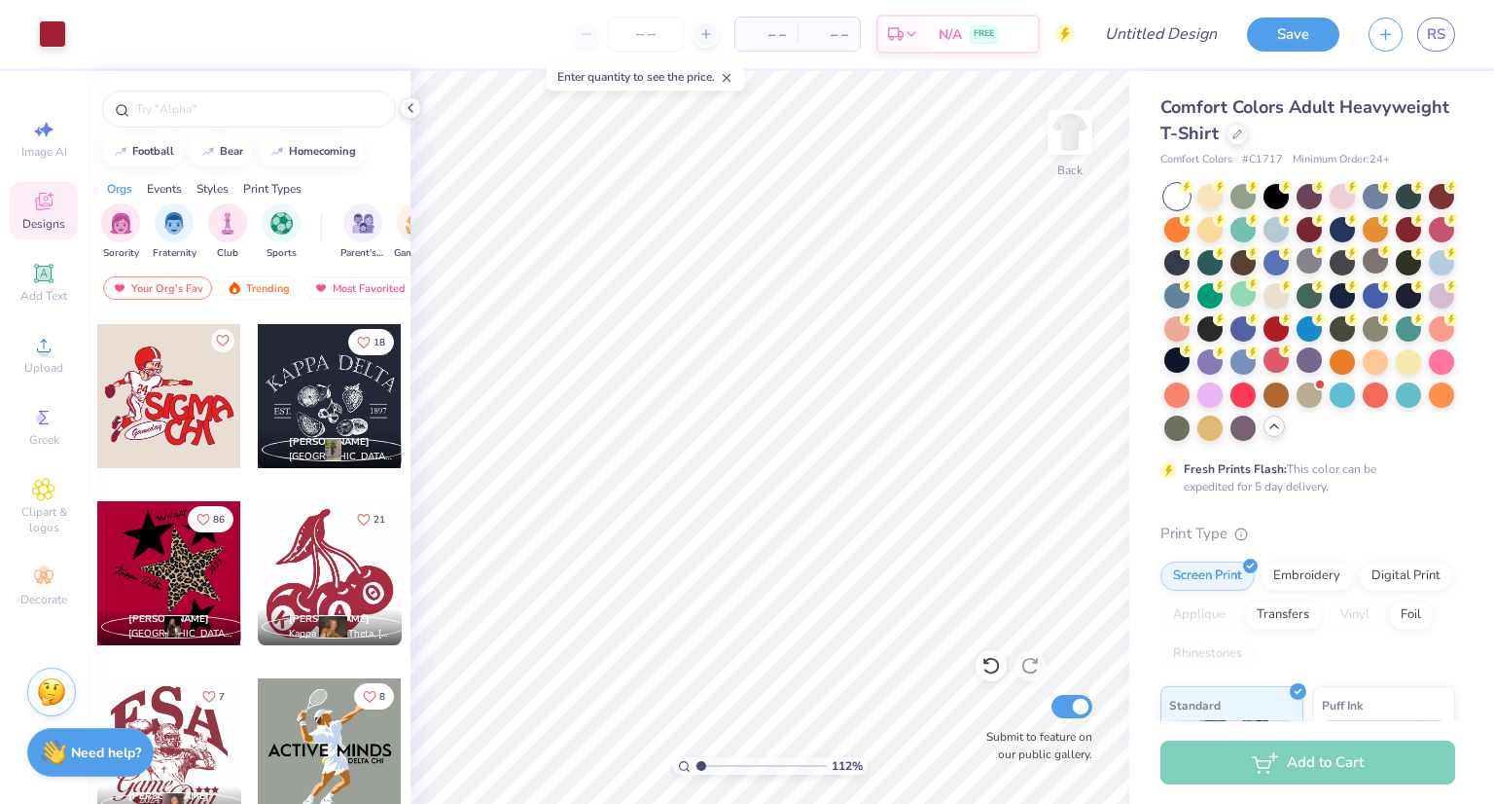
click at [184, 577] on div at bounding box center [169, 573] width 144 height 144
click at [993, 668] on icon at bounding box center [991, 665] width 19 height 19
click at [152, 565] on div at bounding box center [169, 573] width 144 height 144
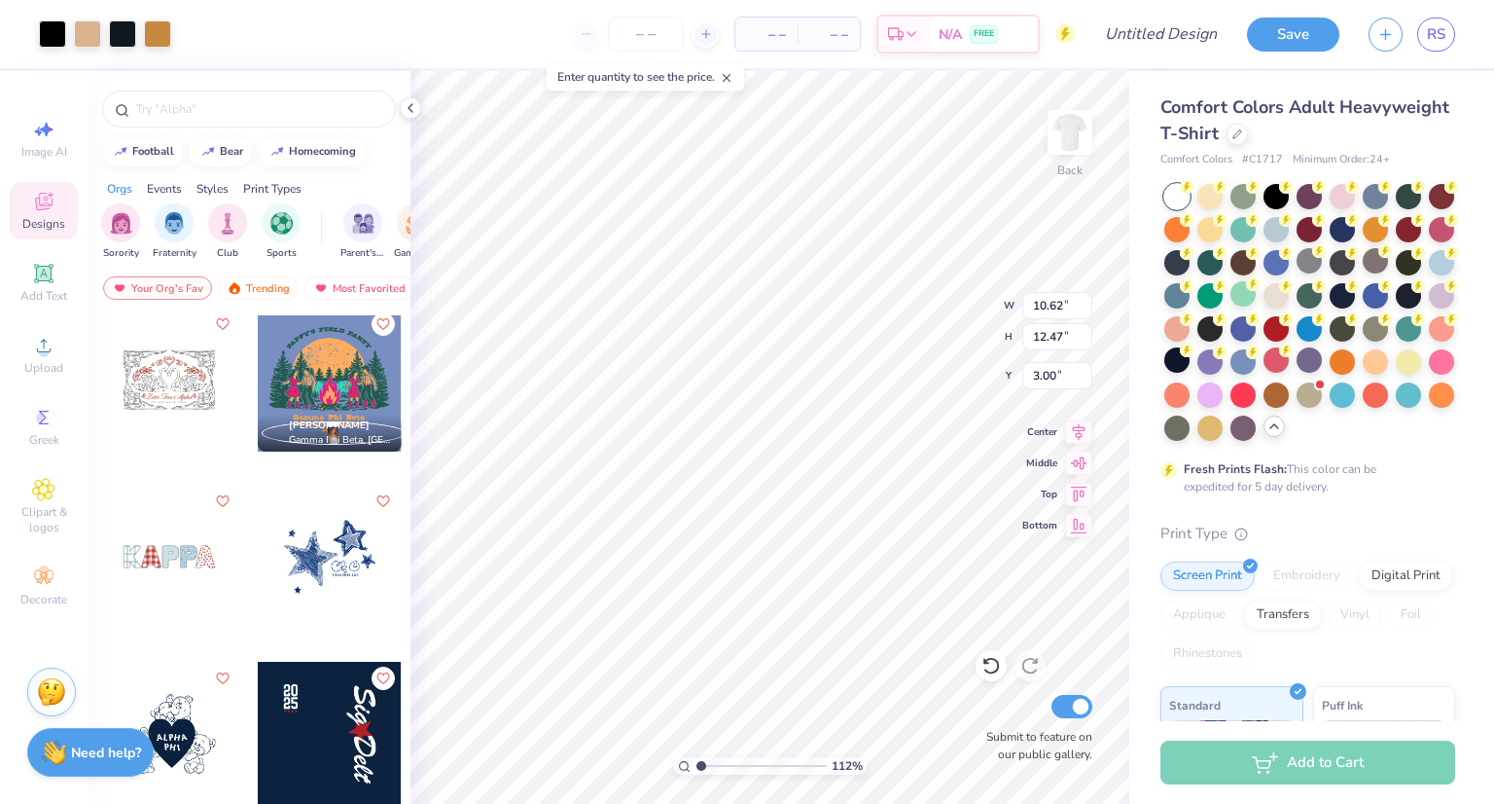
scroll to position [9423, 0]
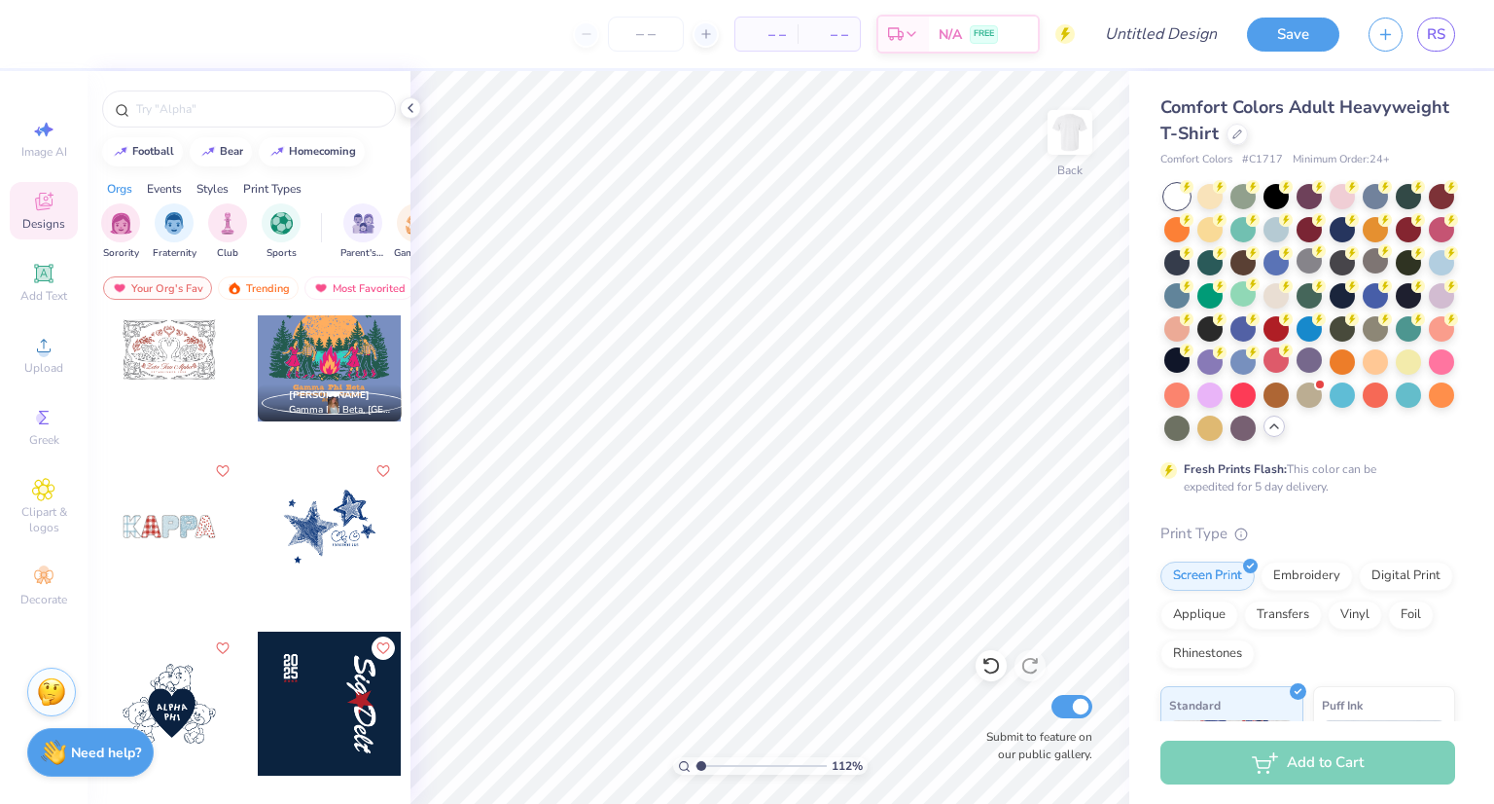
click at [319, 508] on div at bounding box center [330, 526] width 144 height 144
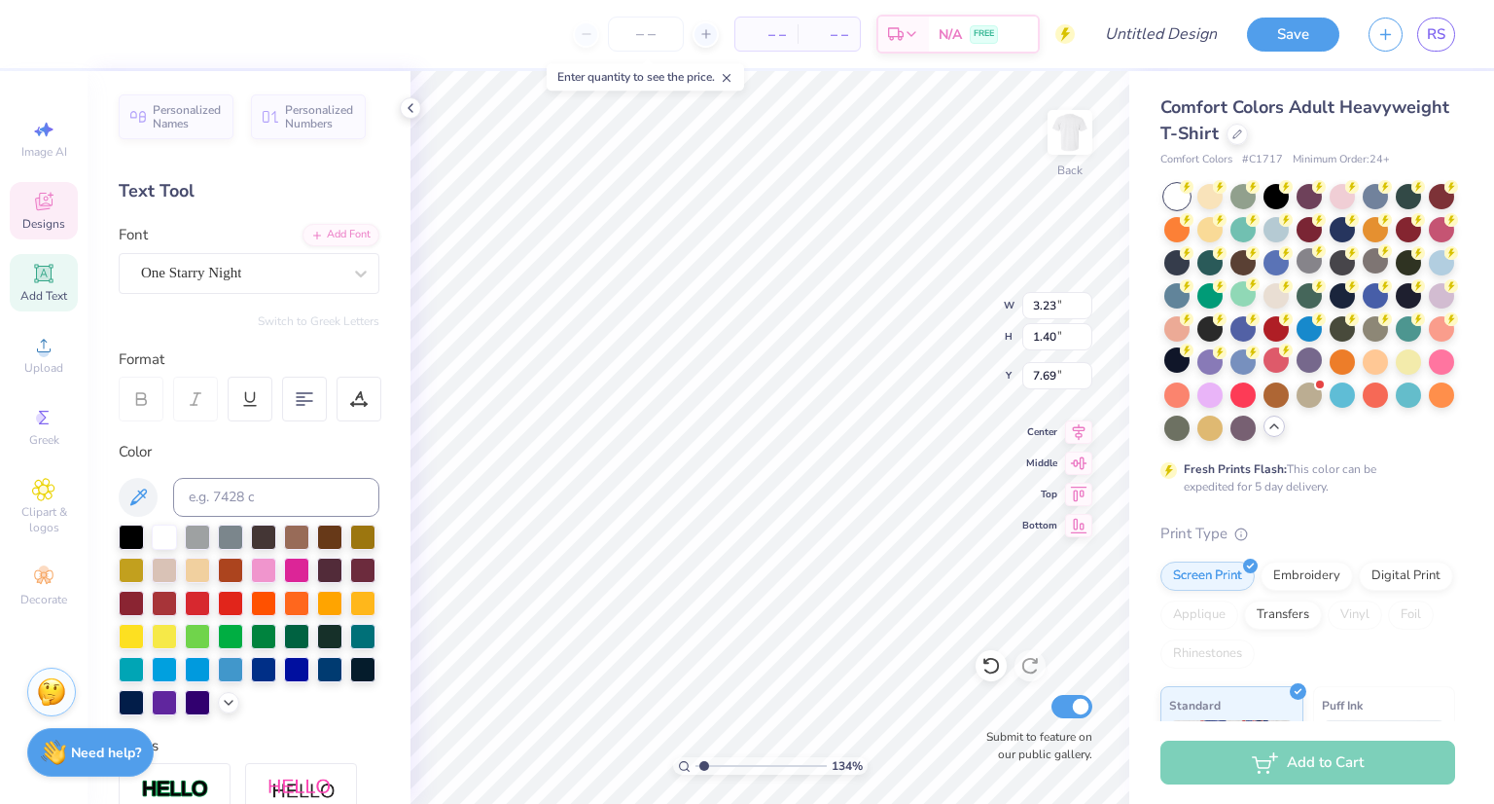
scroll to position [16, 2]
type input "1.3403593395712"
type textarea "Chi"
type input "1.3403593395712"
type textarea "Chi"
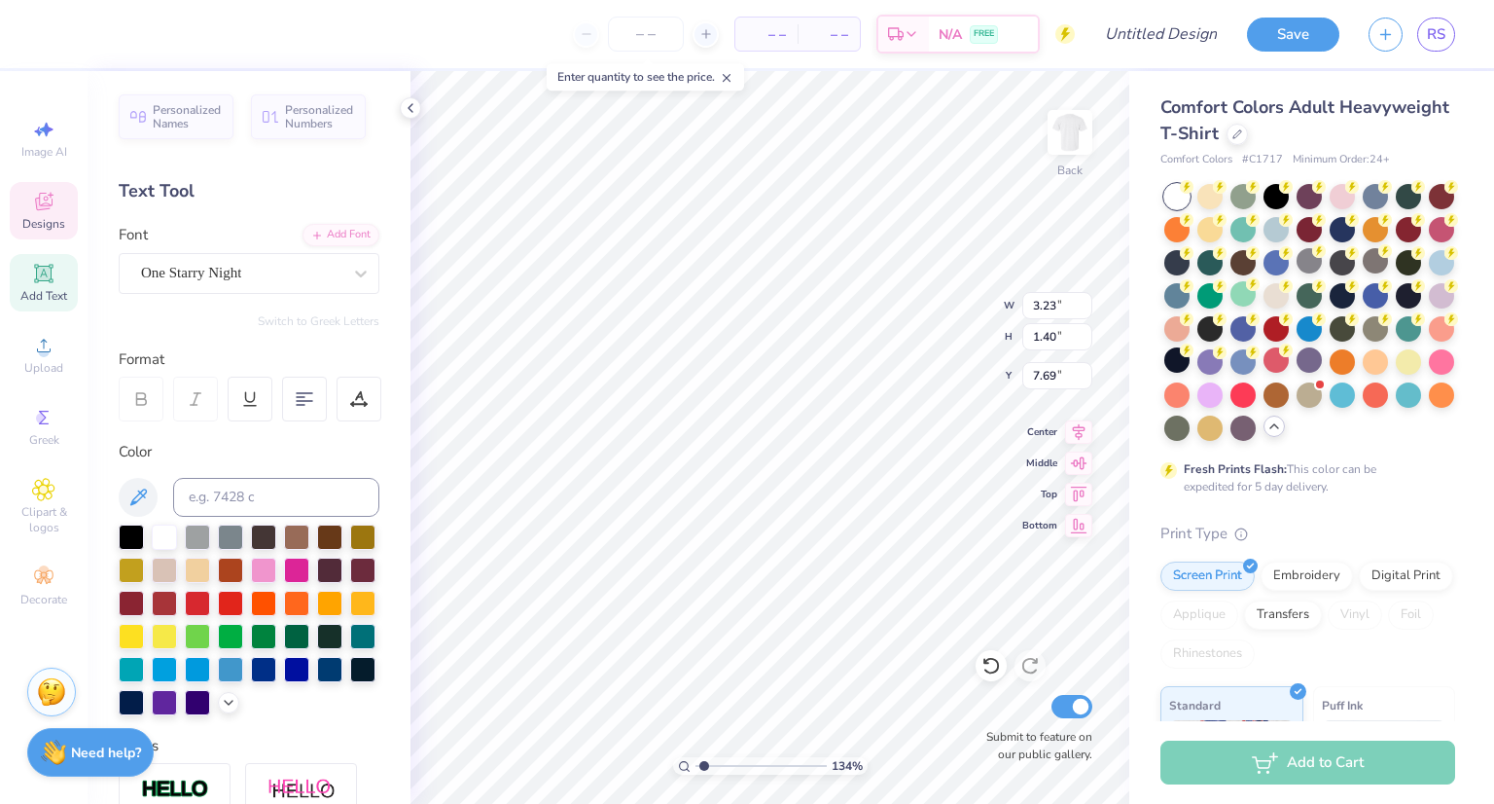
type input "1.3403593395712"
type textarea "Ch"
type input "1.3403593395712"
type textarea "C"
type input "1.3403593395712"
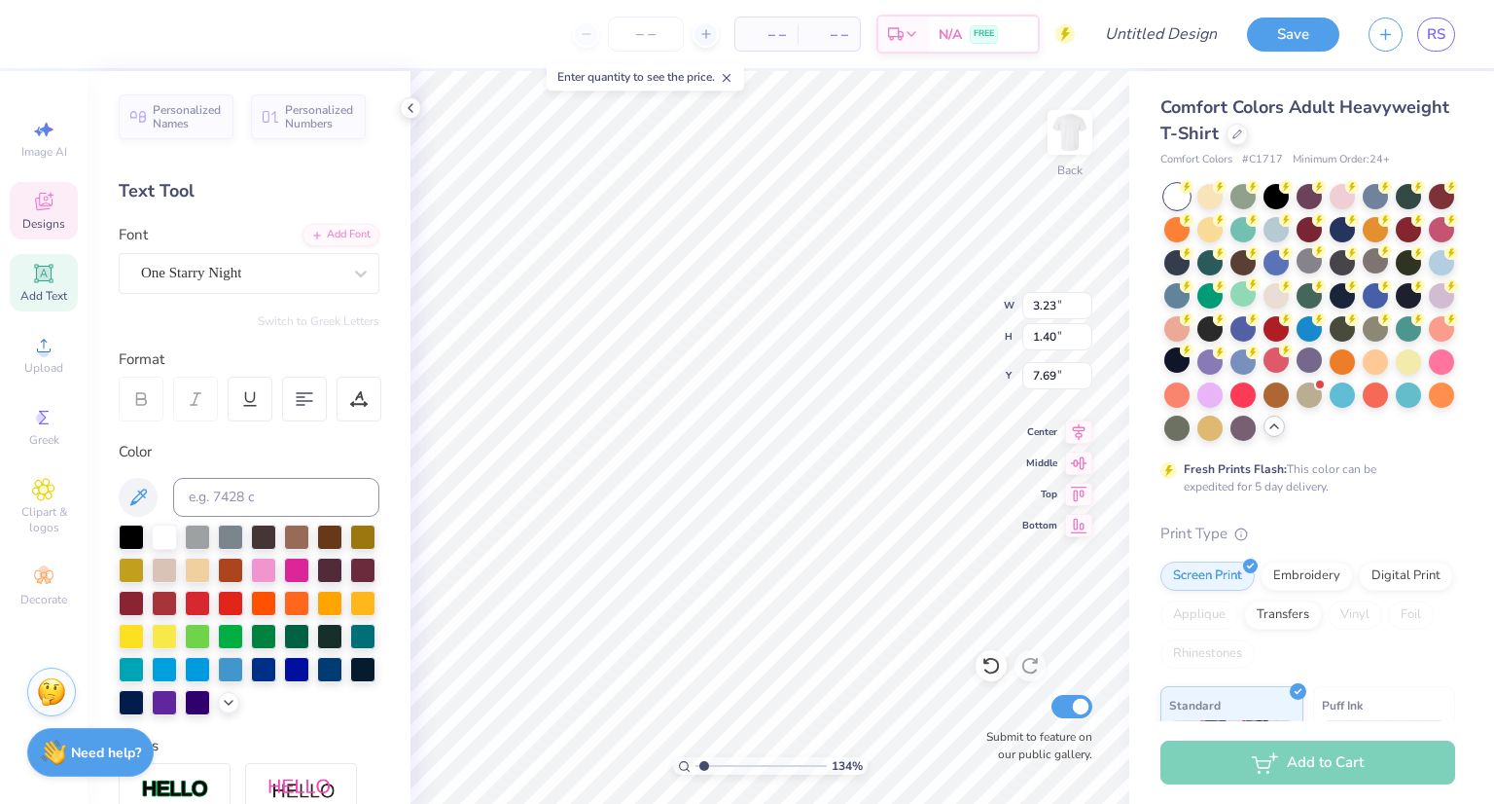
type input "1.3403593395712"
type textarea "T"
type input "1.3403593395712"
type textarea "Ta"
type input "1.3403593395712"
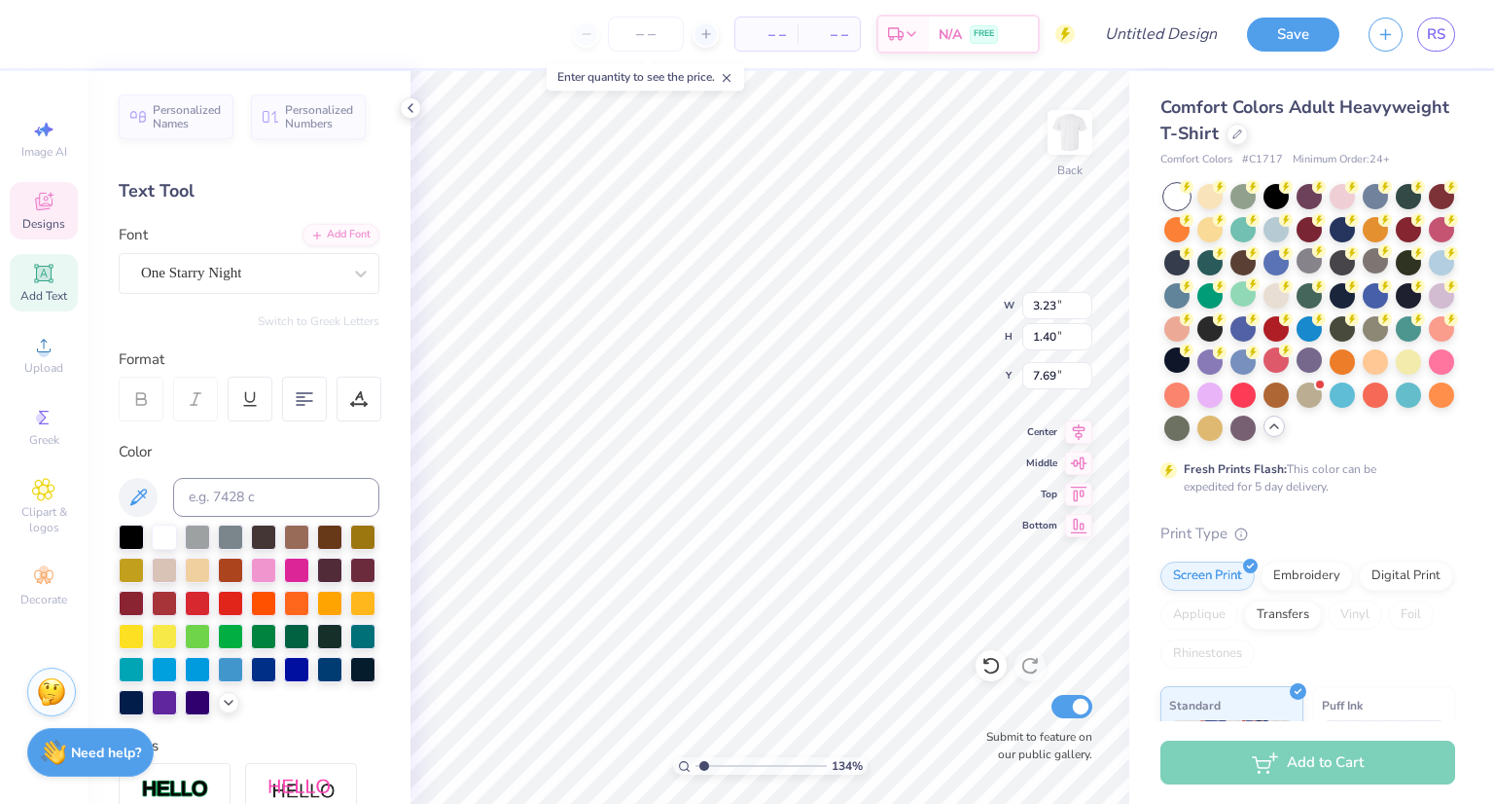
type textarea "Tak"
type input "1.3403593395712"
type textarea "Take"
type input "1.3403593395712"
type textarea "Take"
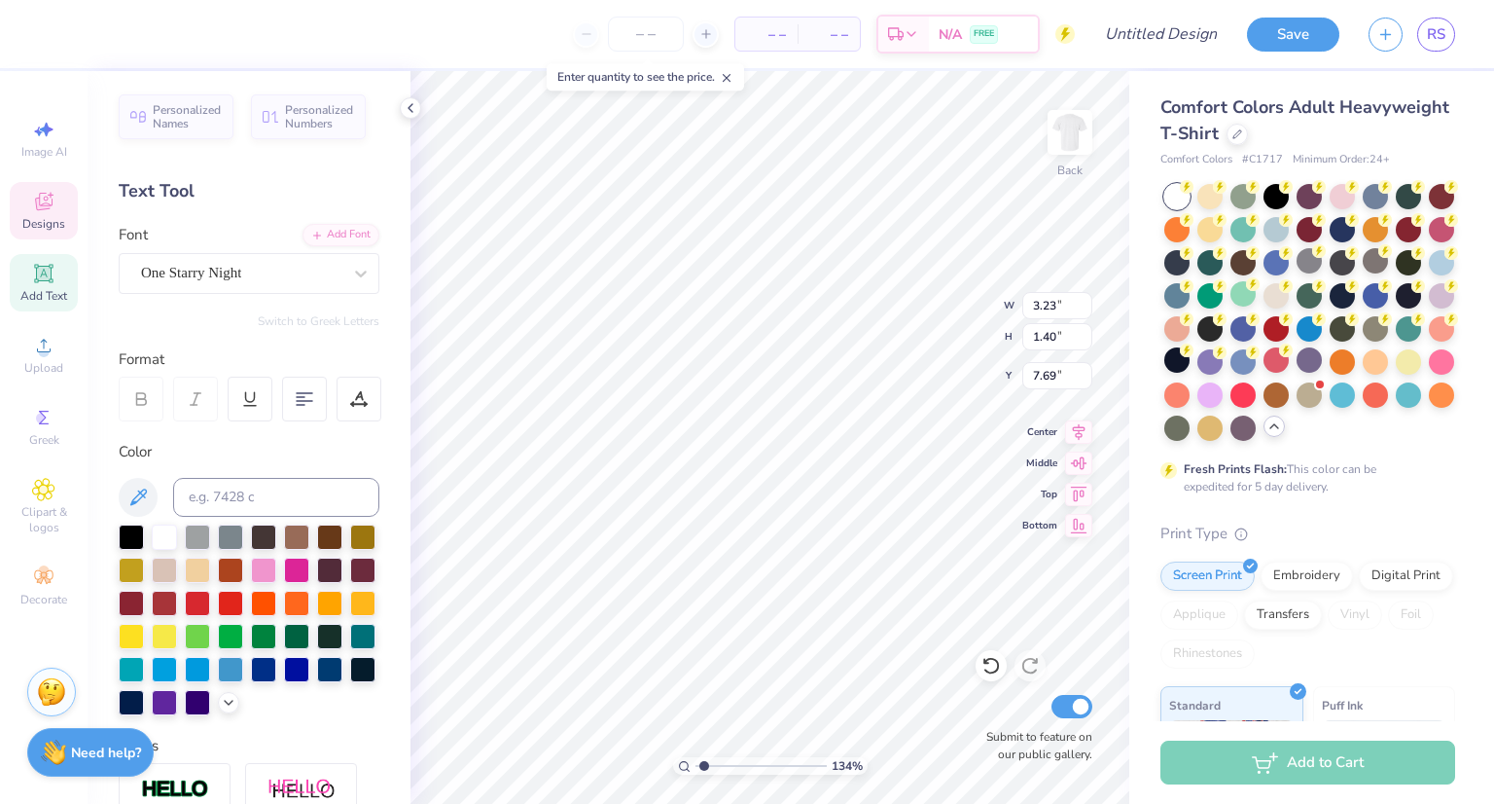
type input "1.3403593395712"
type textarea "Take N"
type input "1.3403593395712"
type textarea "Take Not"
type input "1.3403593395712"
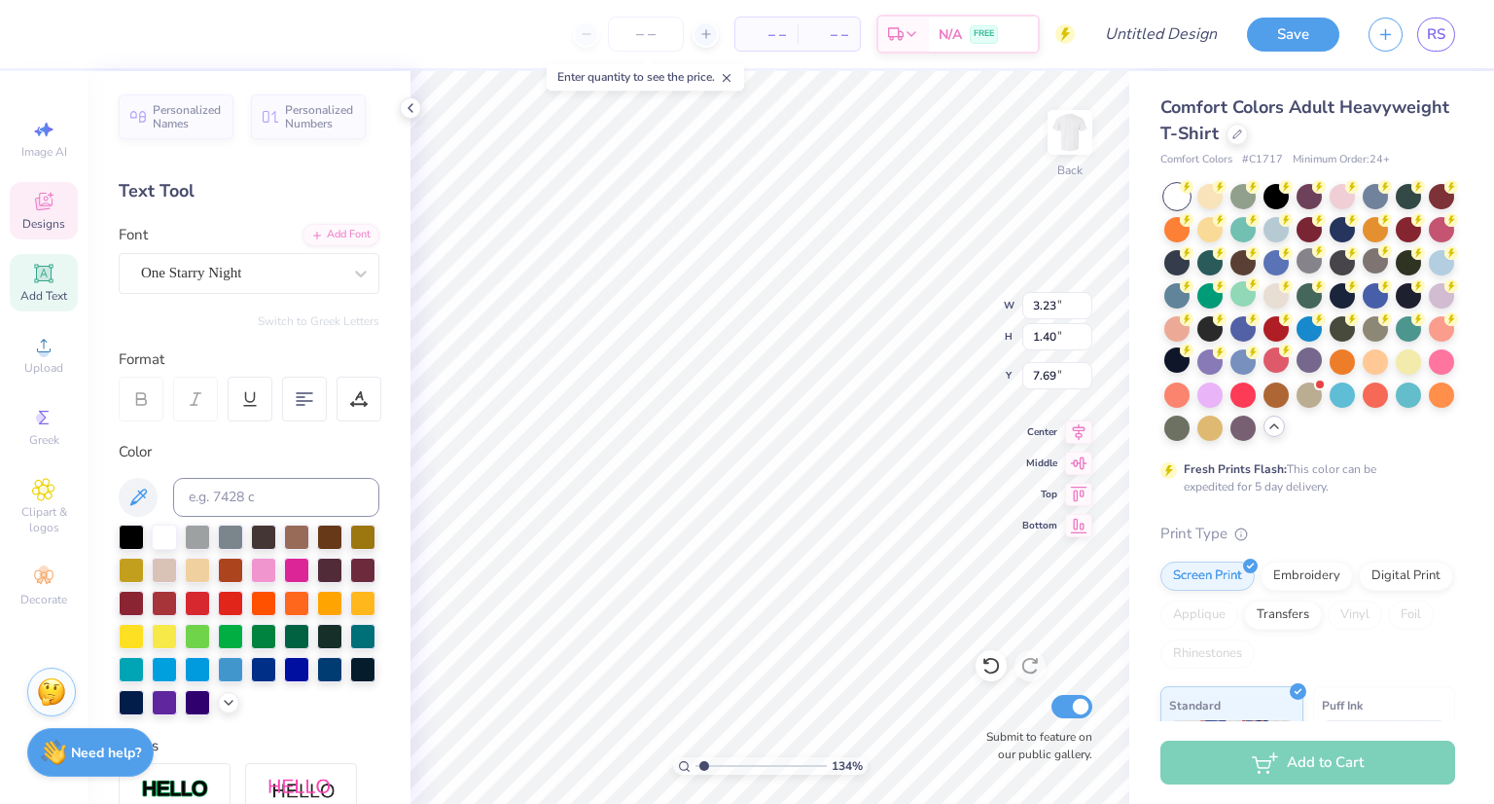
type textarea "Take Note"
type input "1.3403593395712"
type input "2.90"
type input "0.28"
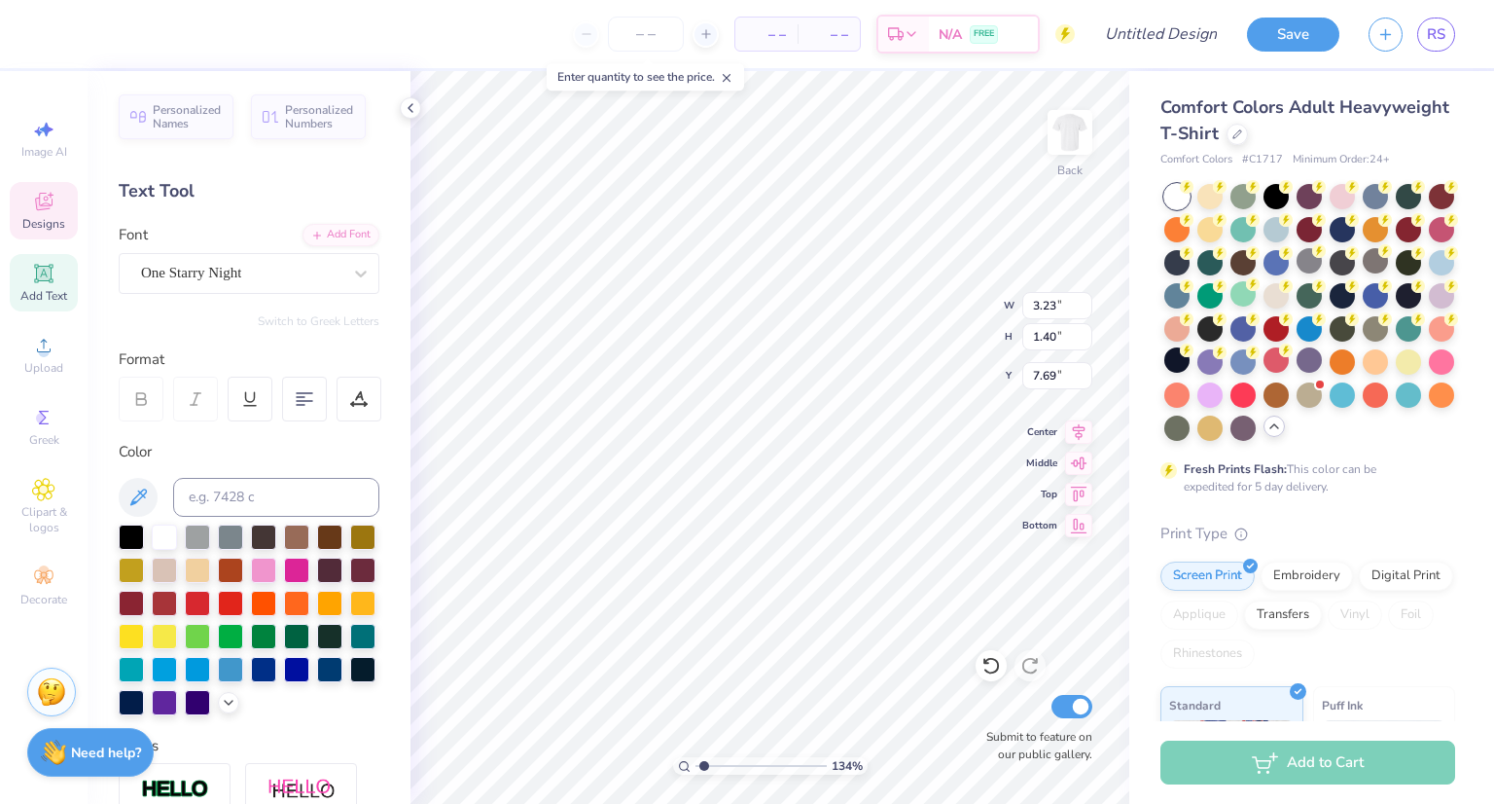
type input "9.18"
type input "1.3403593395712"
type textarea "E"
type input "1.3403593395712"
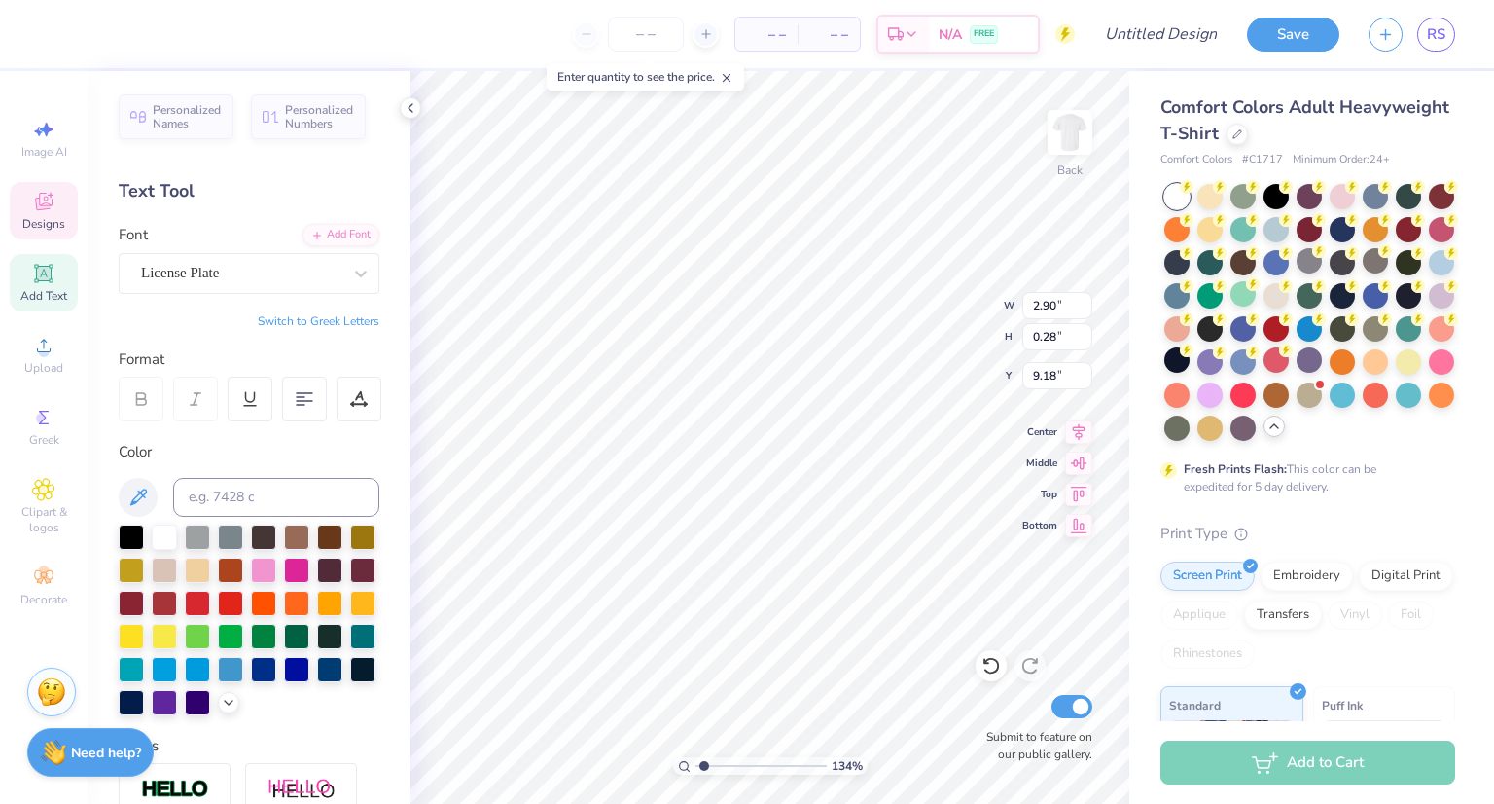
type textarea "Est"
click at [45, 24] on div at bounding box center [52, 31] width 27 height 27
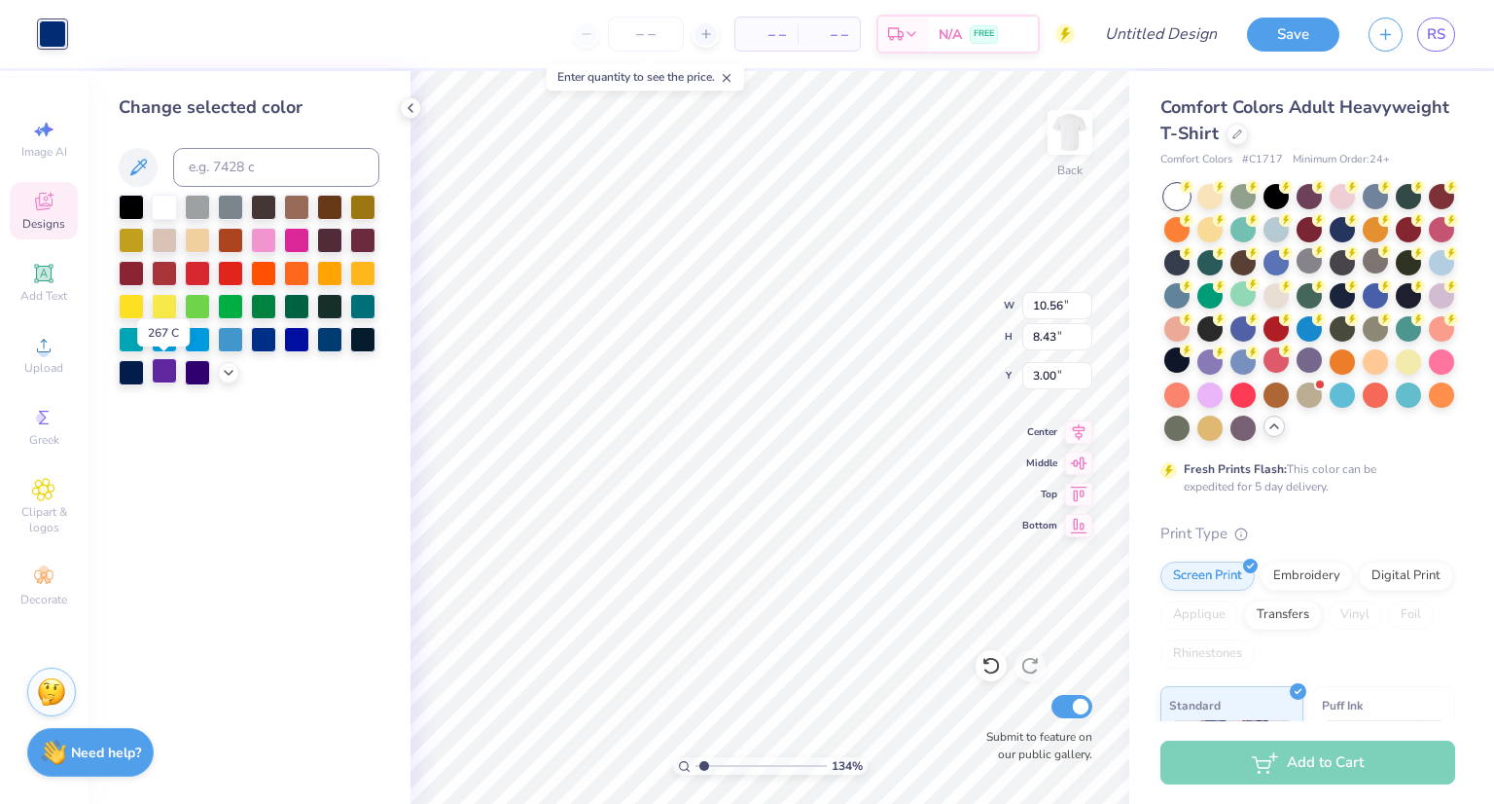
click at [156, 367] on div at bounding box center [164, 370] width 25 height 25
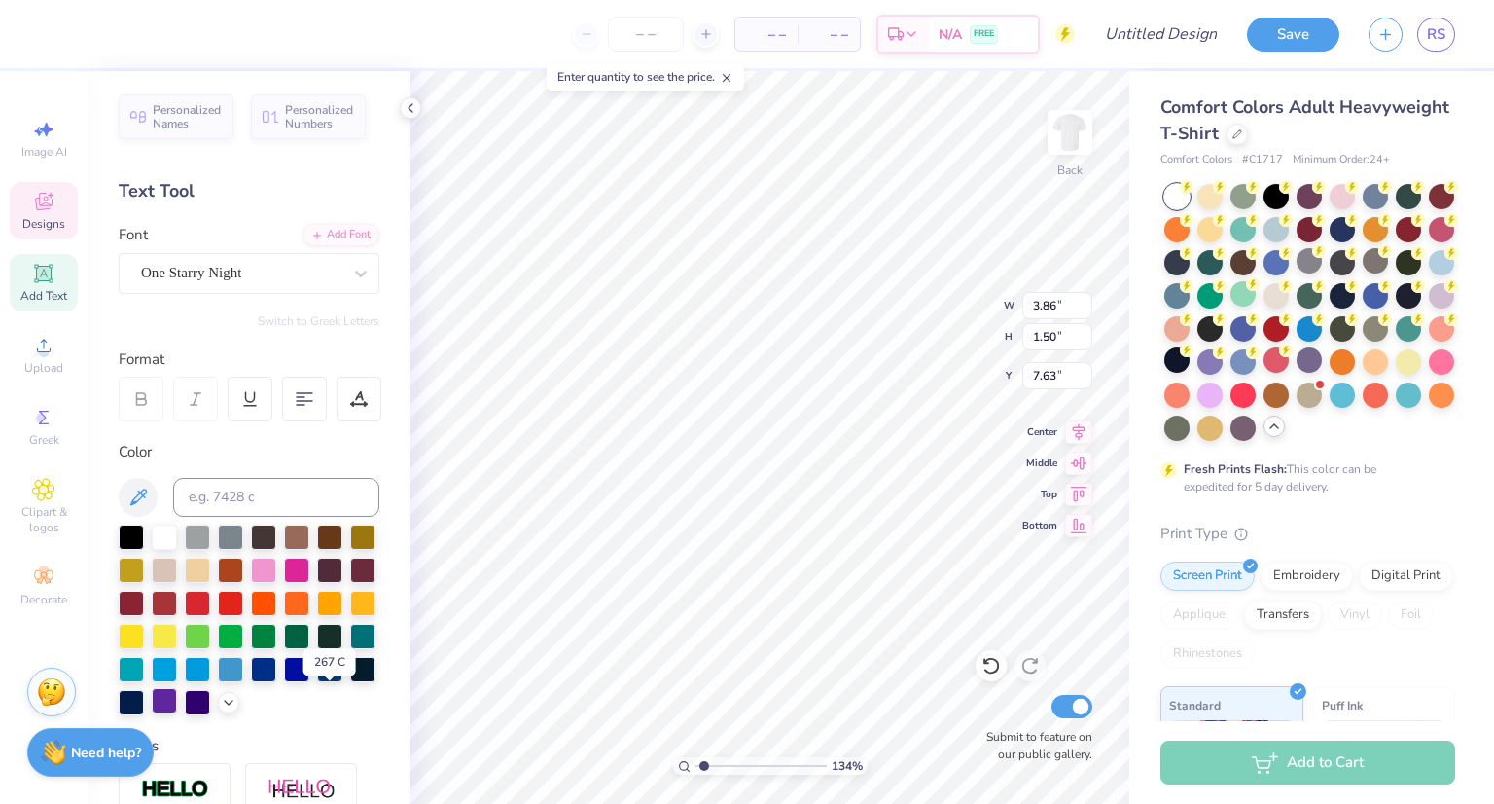
click at [177, 698] on div at bounding box center [164, 700] width 25 height 25
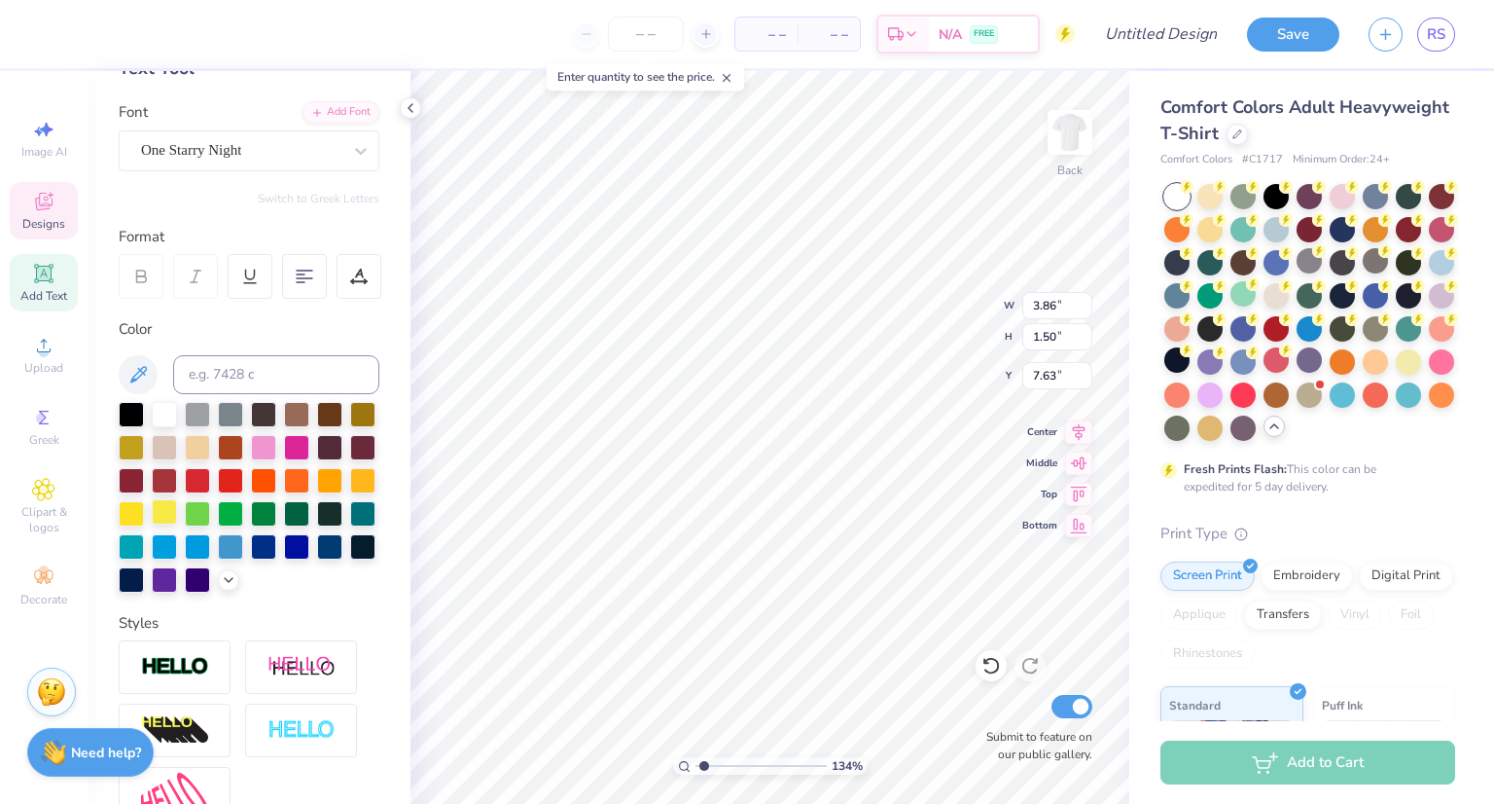
scroll to position [139, 0]
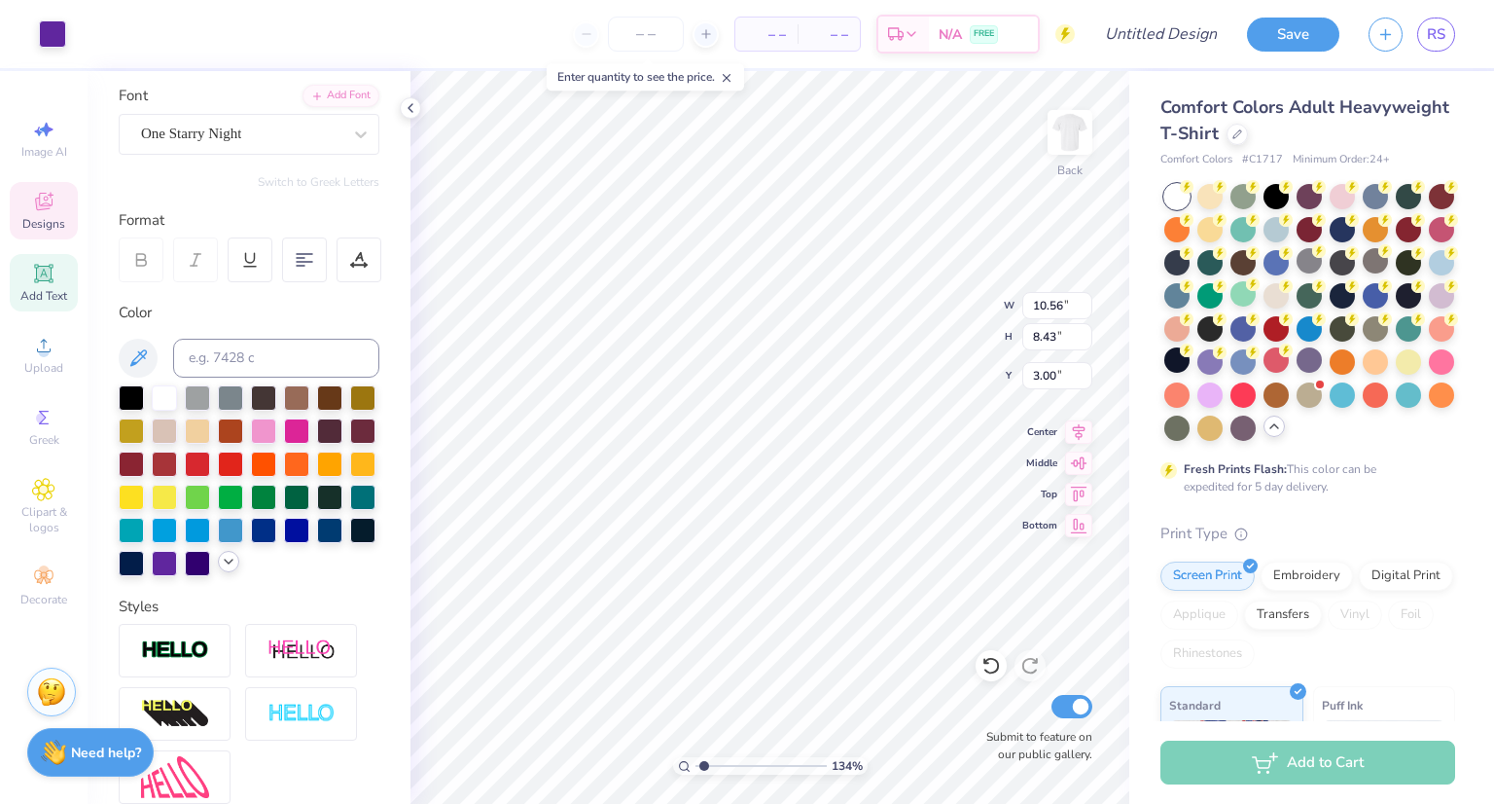
click at [221, 569] on icon at bounding box center [229, 562] width 16 height 16
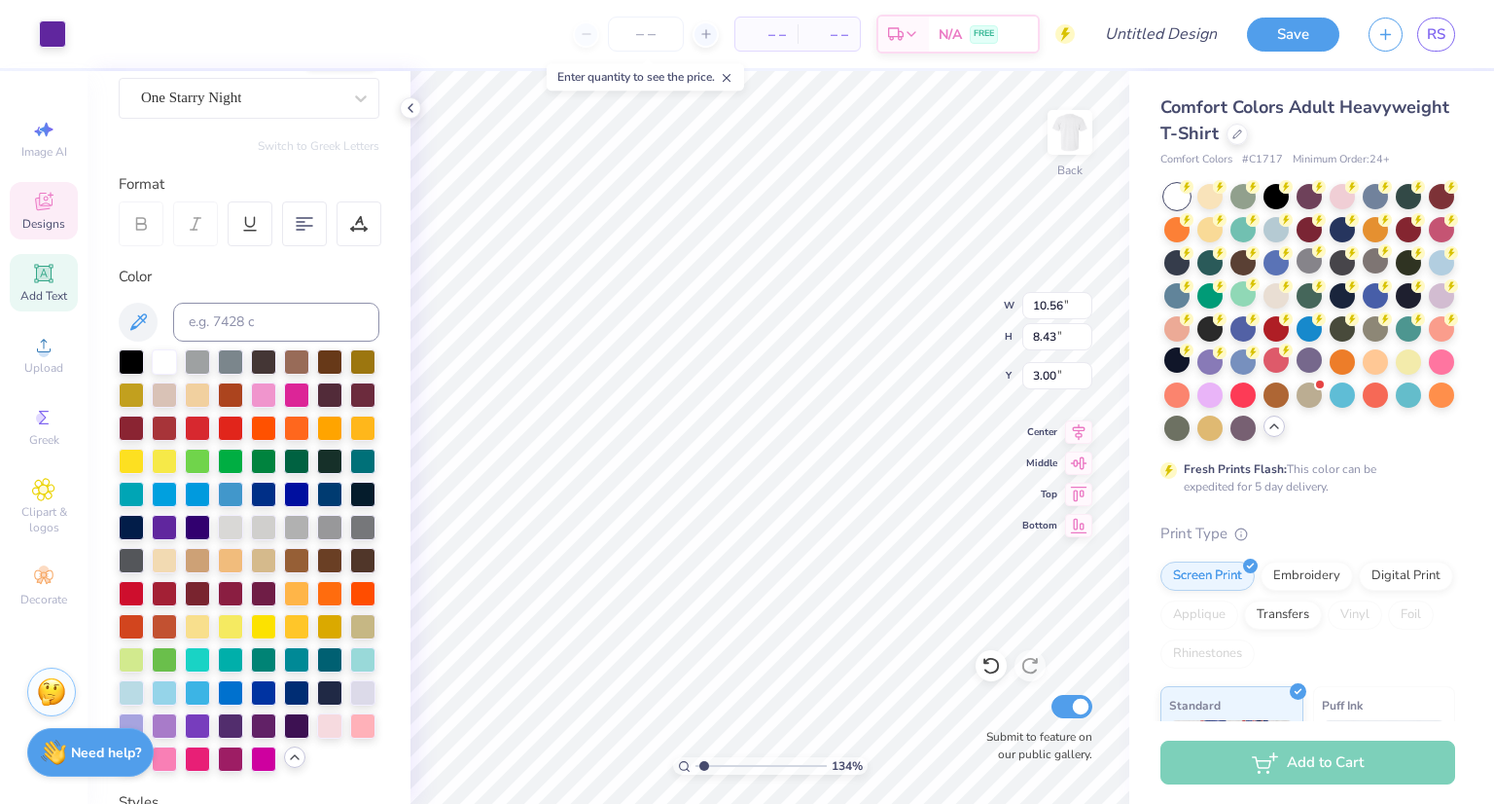
scroll to position [179, 0]
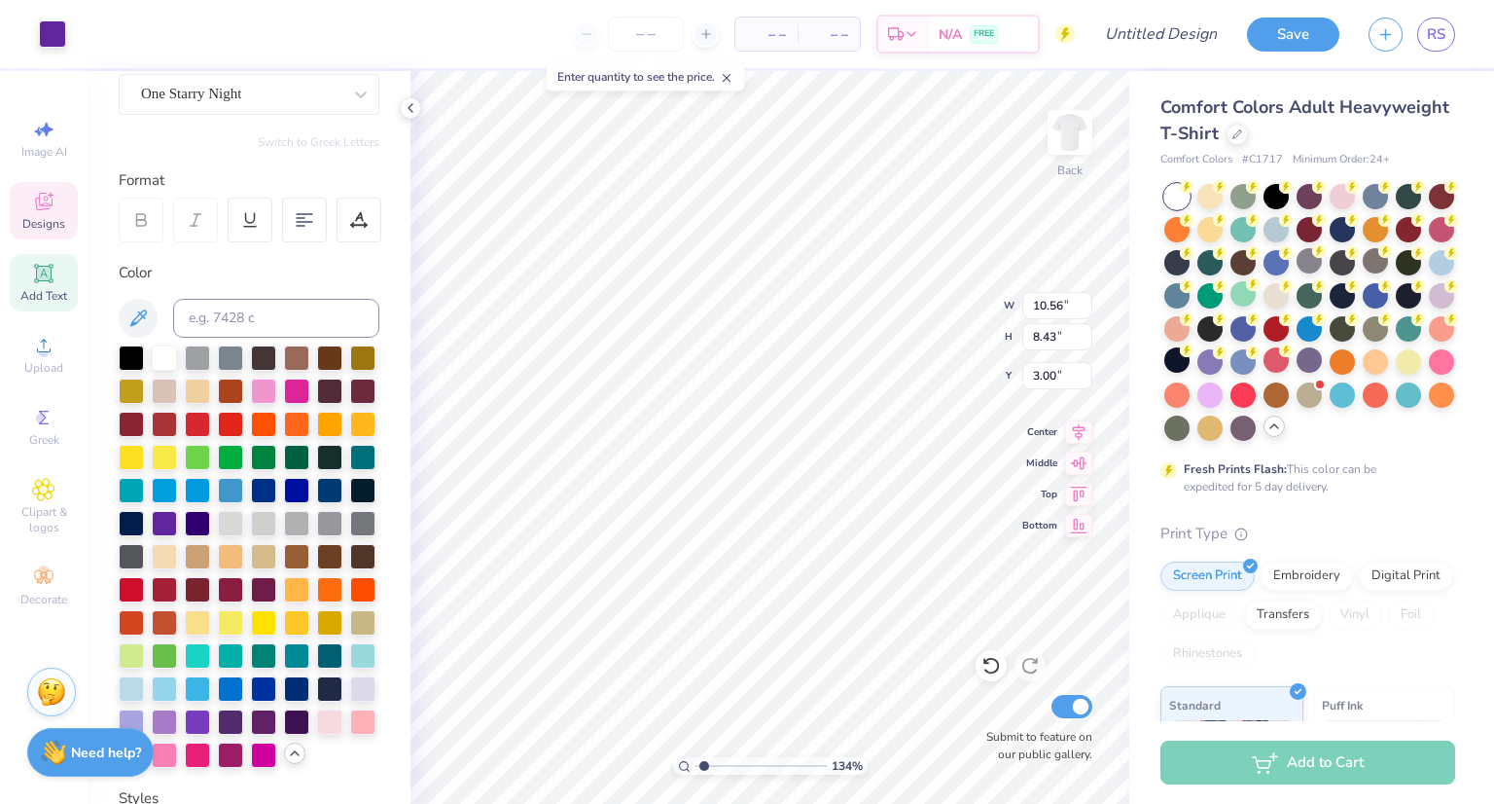
click at [125, 538] on div at bounding box center [249, 556] width 261 height 422
click at [185, 534] on div at bounding box center [197, 521] width 25 height 25
click at [218, 567] on div at bounding box center [230, 554] width 25 height 25
click at [185, 534] on div at bounding box center [197, 521] width 25 height 25
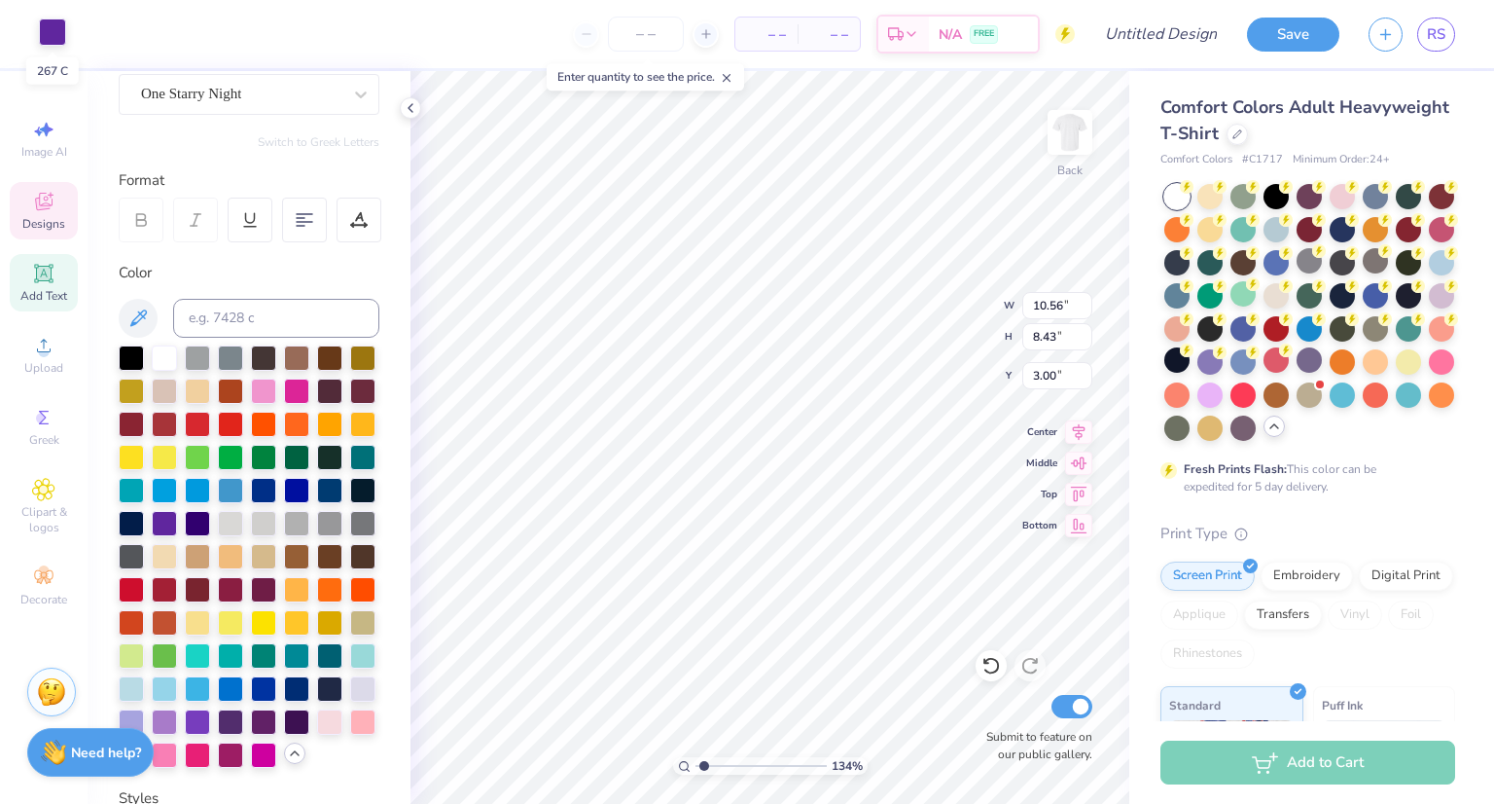
click at [52, 18] on div at bounding box center [52, 31] width 27 height 27
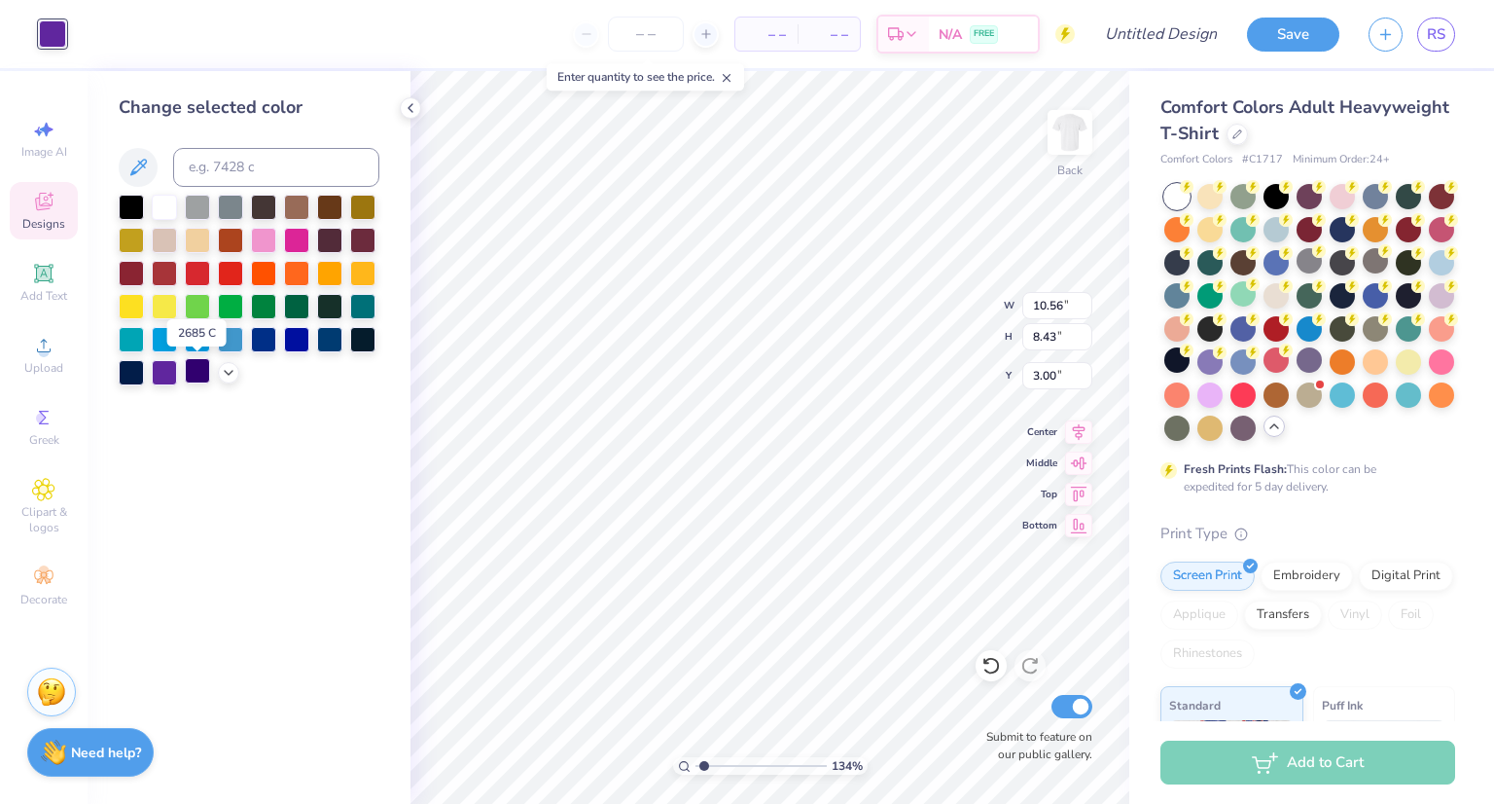
click at [197, 373] on div at bounding box center [197, 370] width 25 height 25
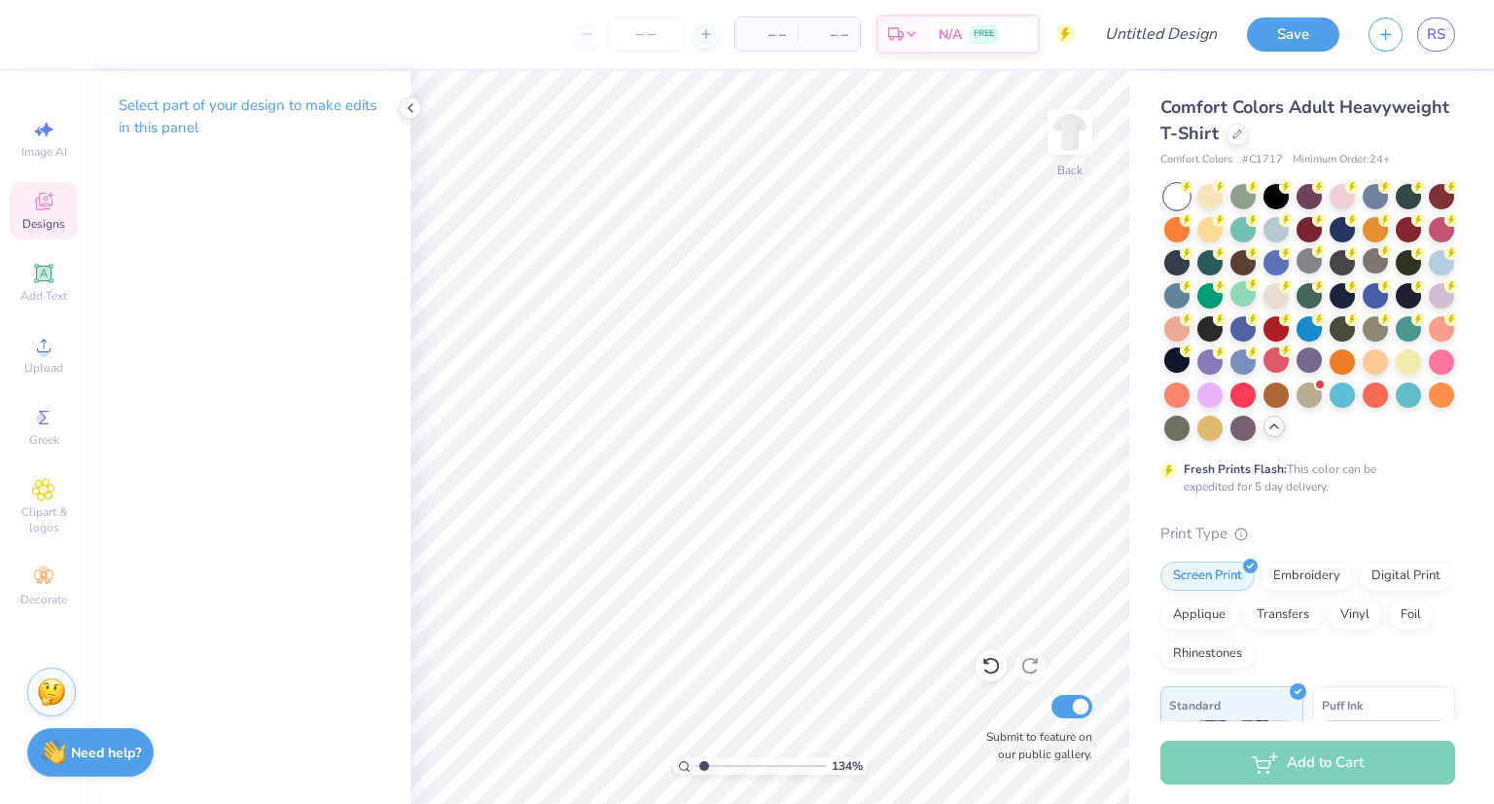
click at [34, 212] on icon at bounding box center [43, 201] width 23 height 23
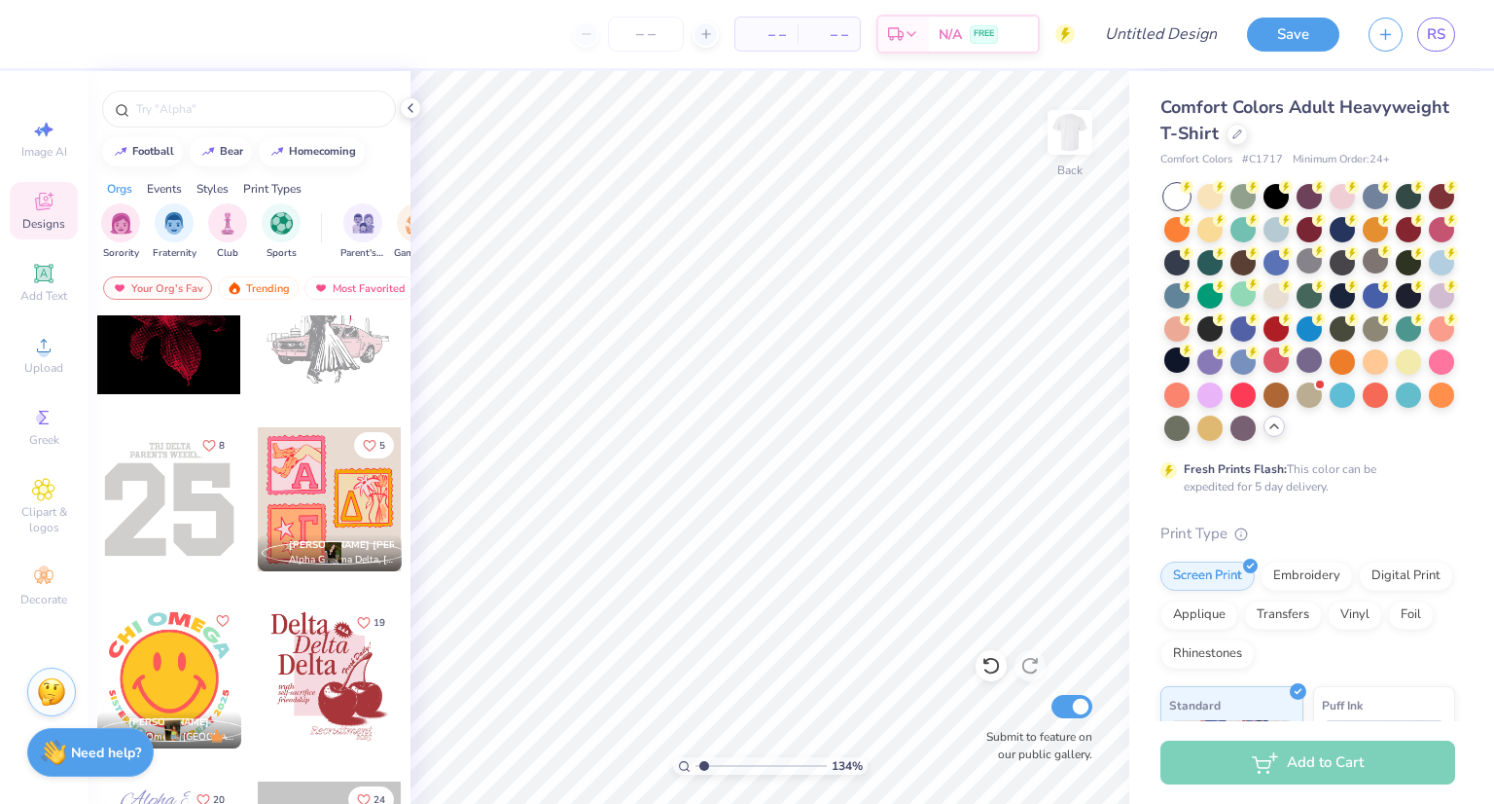
scroll to position [7537, 0]
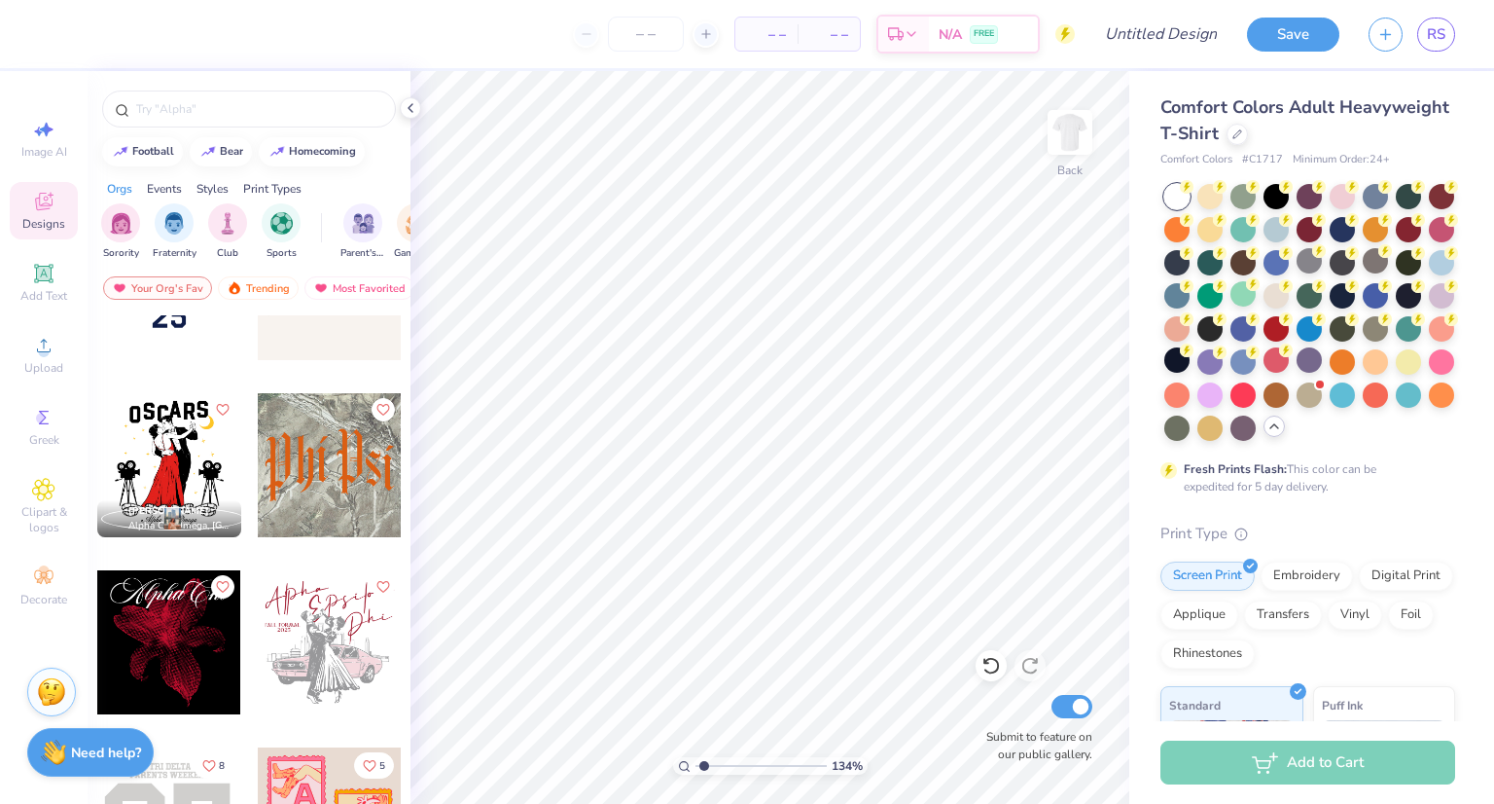
click at [194, 128] on div at bounding box center [249, 104] width 323 height 66
click at [191, 123] on div at bounding box center [249, 108] width 294 height 37
click at [179, 116] on input "text" at bounding box center [258, 108] width 249 height 19
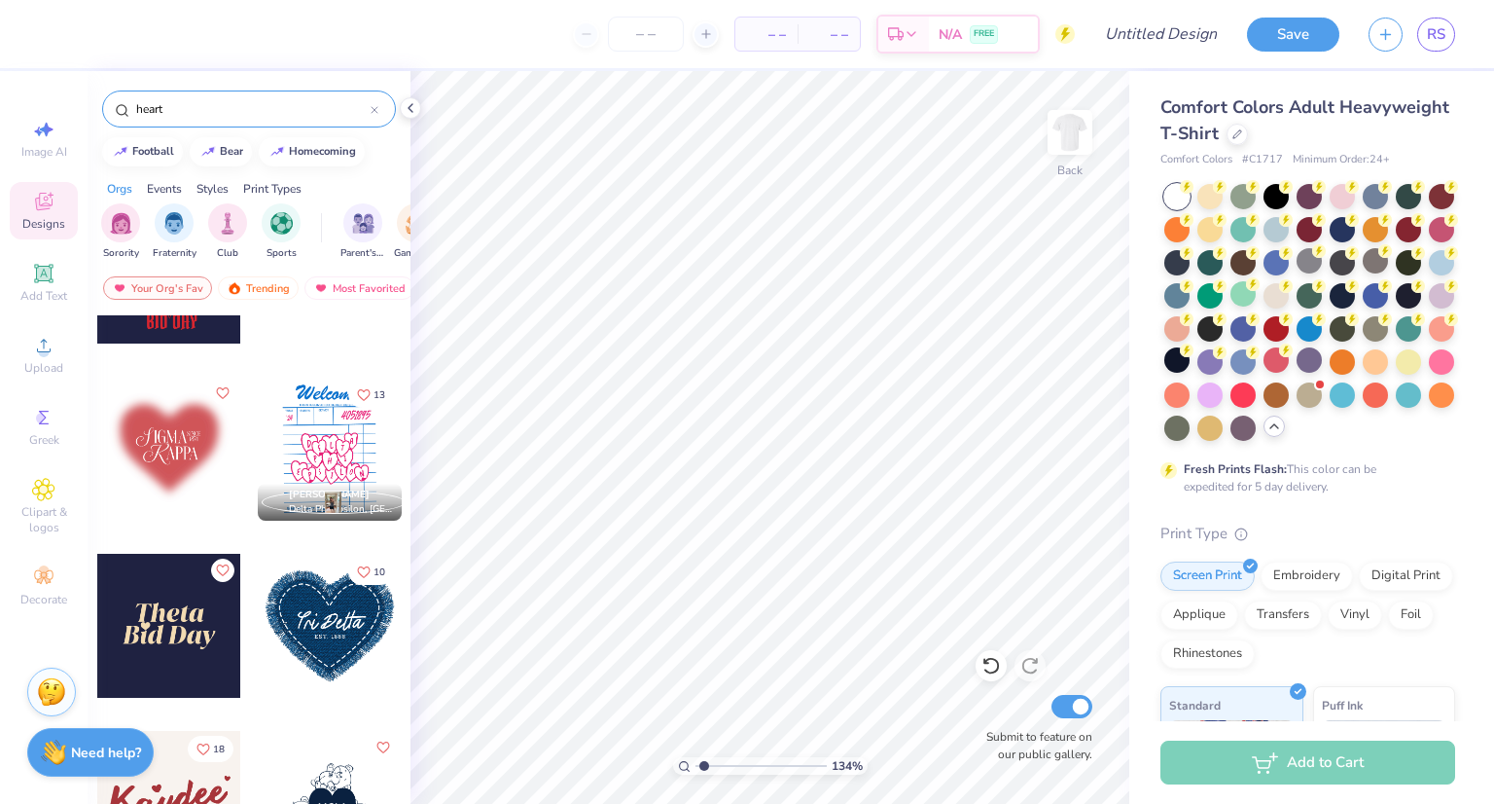
scroll to position [291, 0]
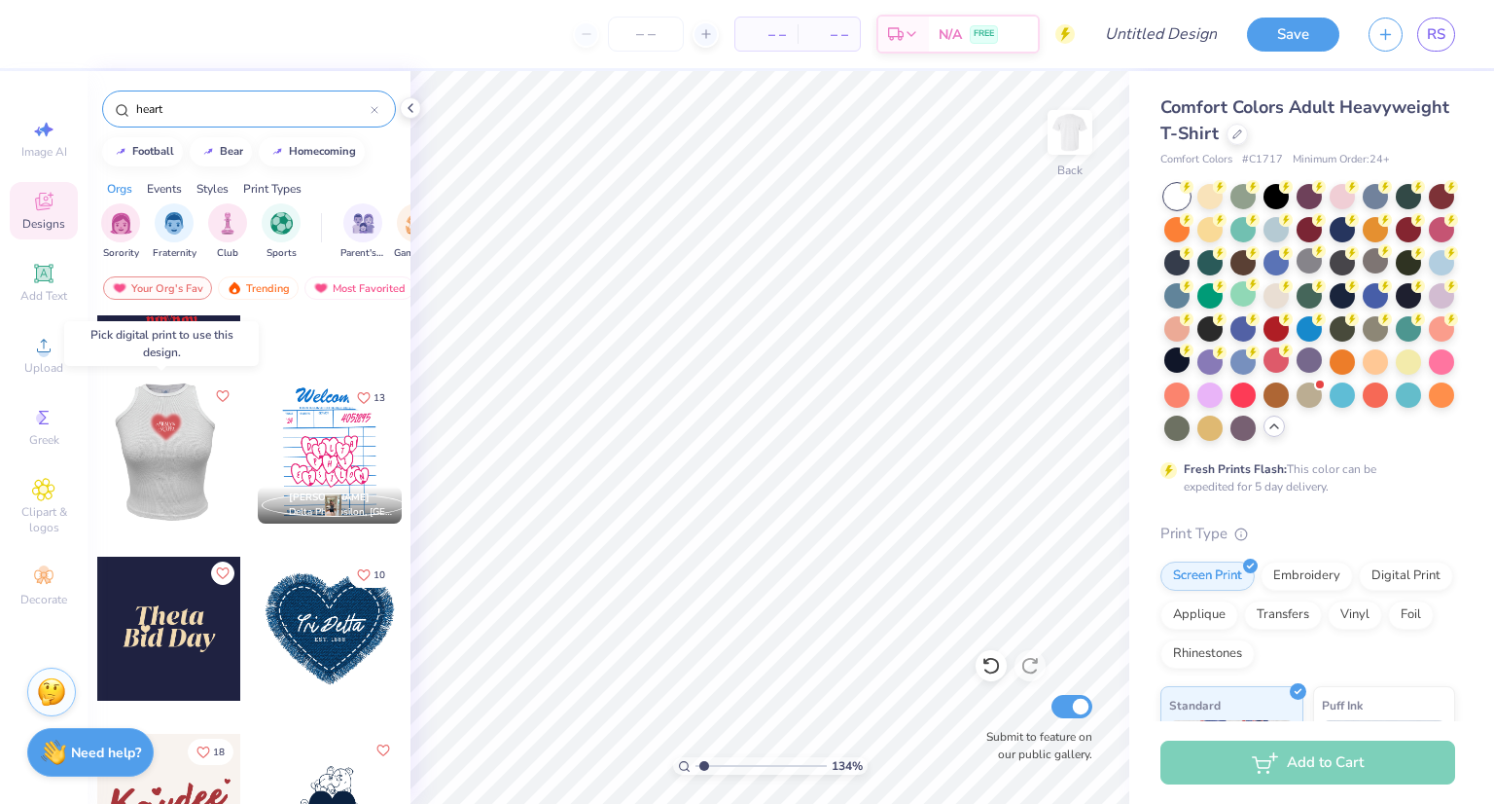
click at [97, 439] on div at bounding box center [25, 451] width 144 height 144
click at [170, 439] on div at bounding box center [169, 451] width 144 height 144
click at [167, 462] on div at bounding box center [169, 451] width 144 height 144
click at [167, 454] on div at bounding box center [169, 451] width 144 height 144
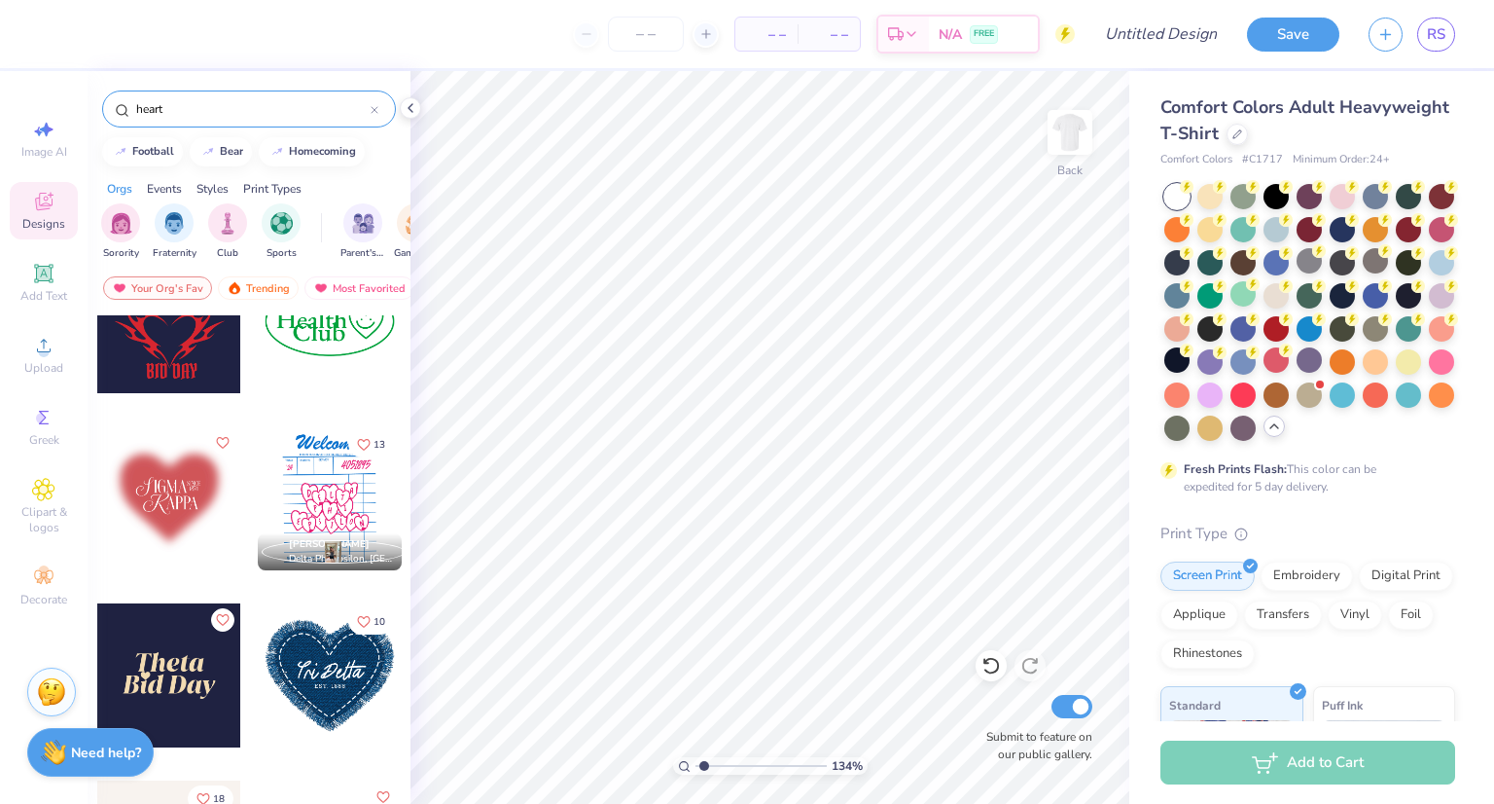
scroll to position [243, 0]
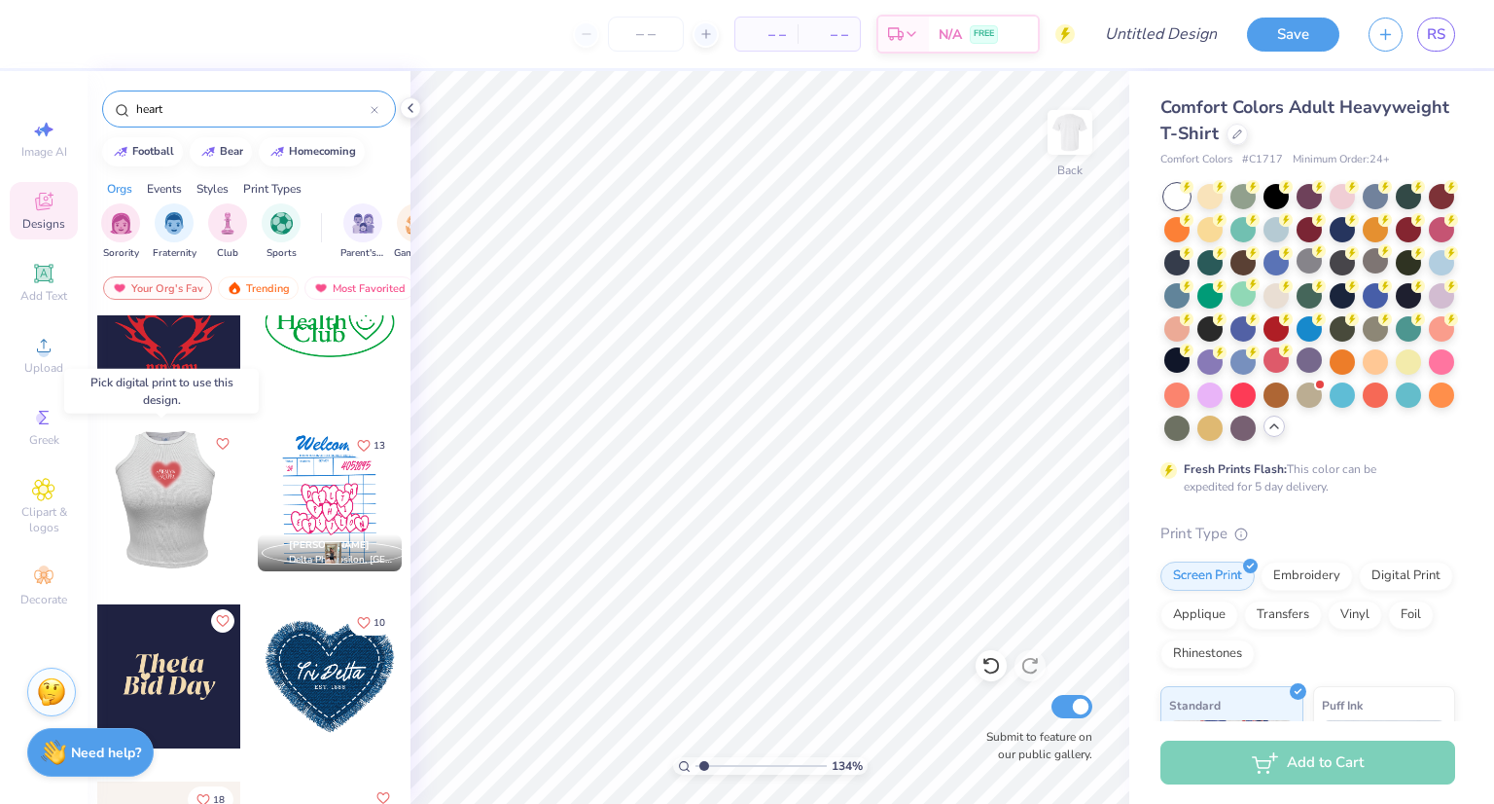
click at [154, 491] on div at bounding box center [168, 499] width 144 height 144
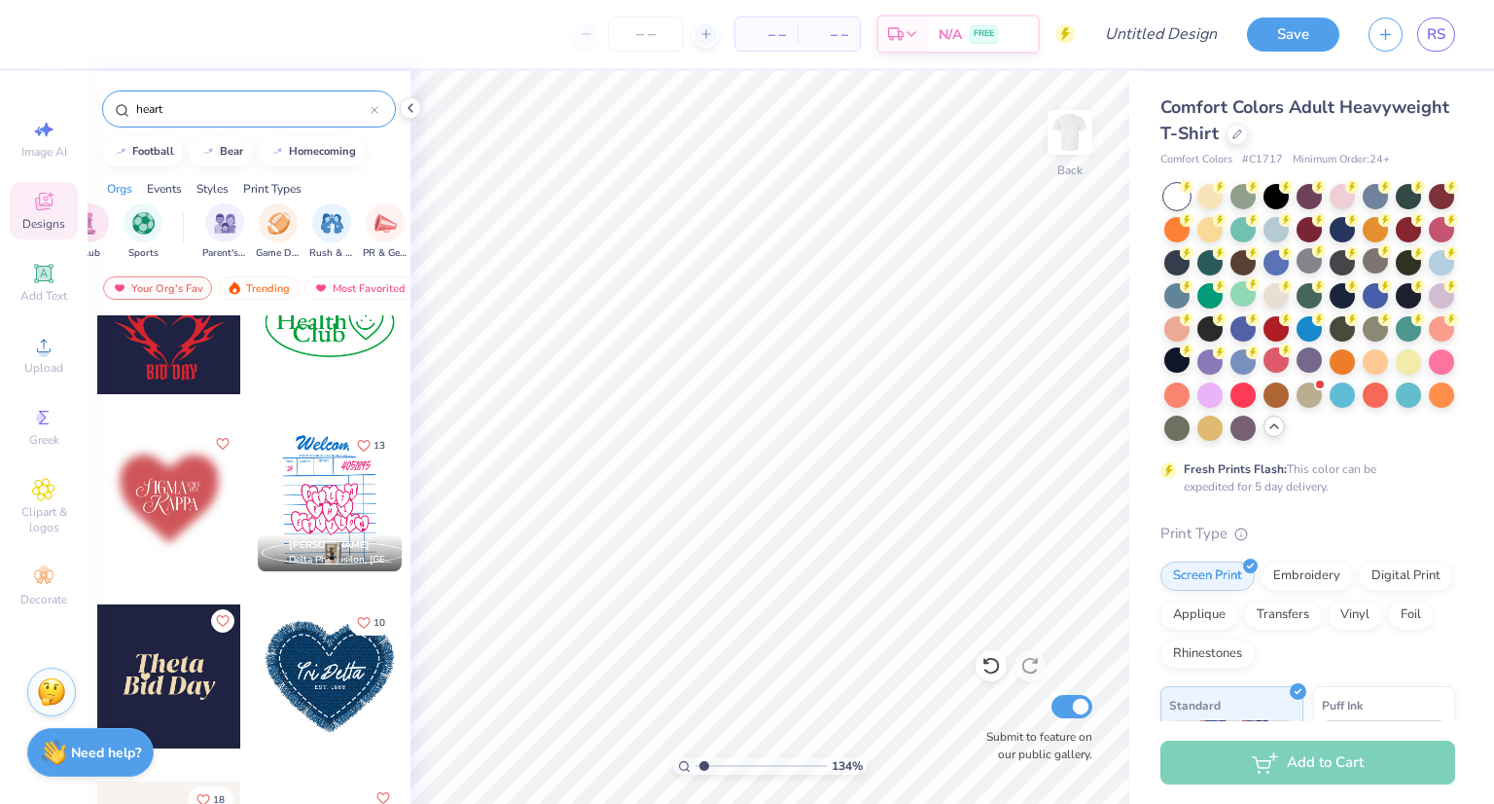
scroll to position [208, 0]
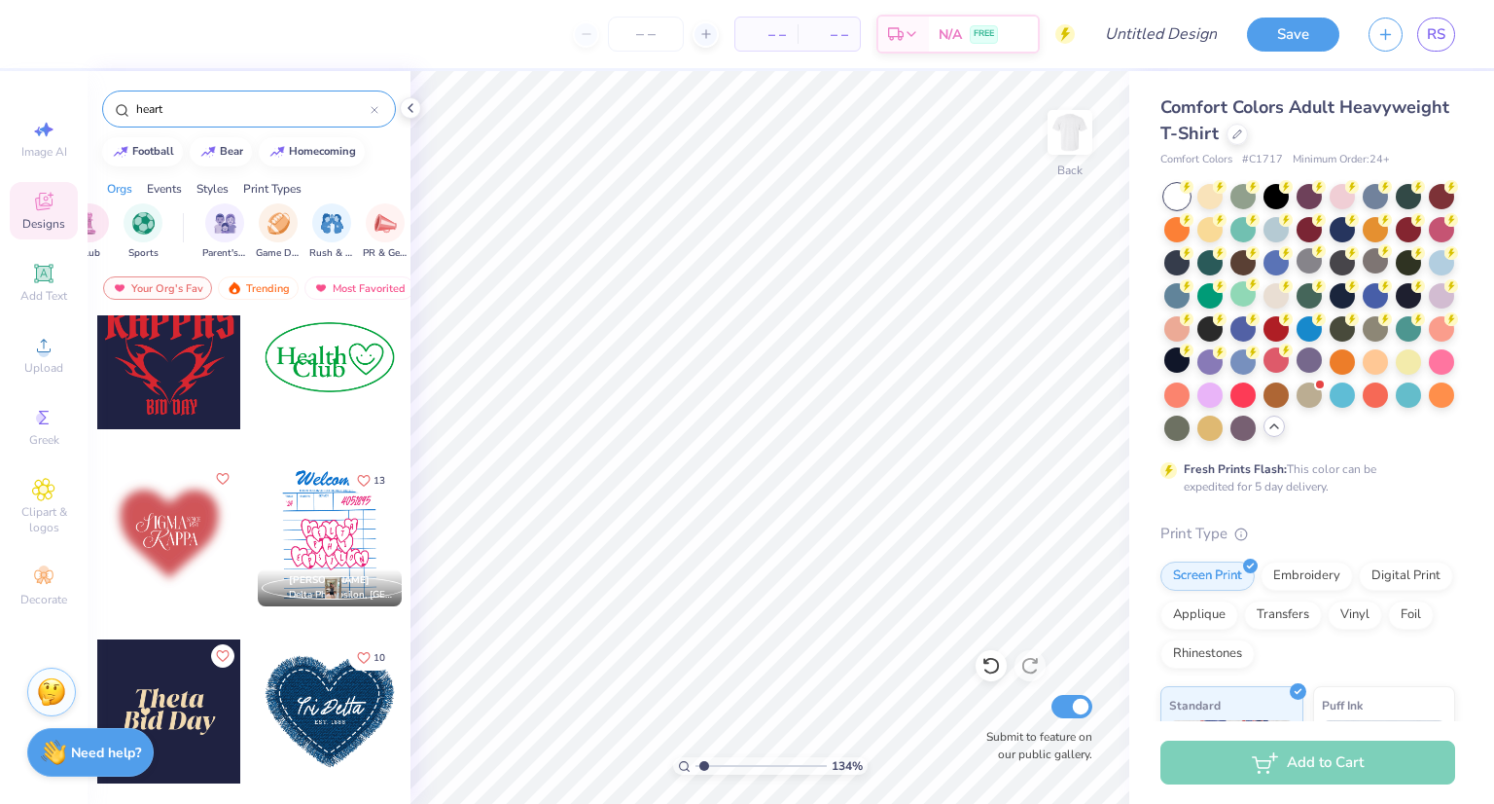
click at [175, 513] on div at bounding box center [169, 534] width 144 height 144
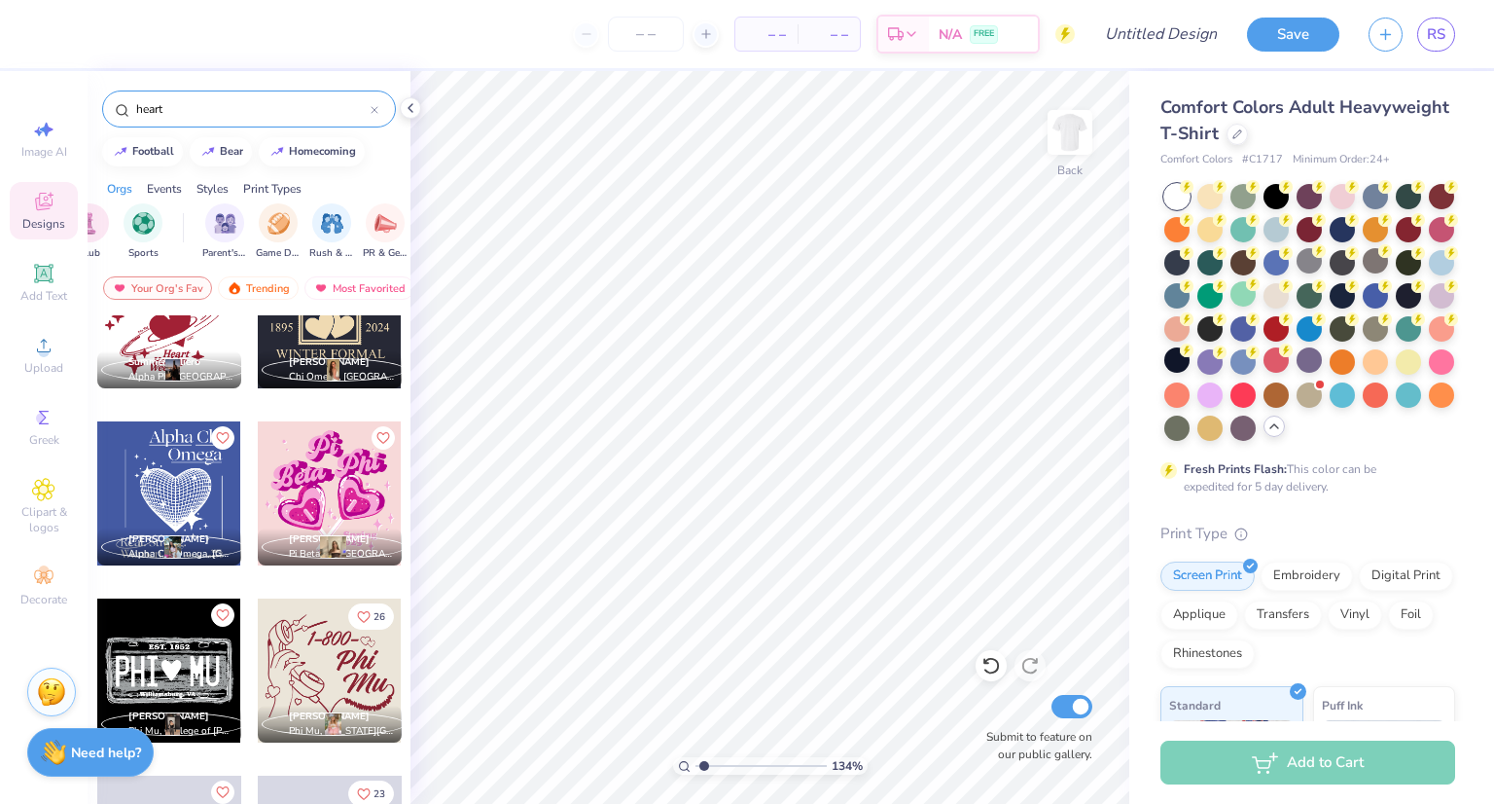
scroll to position [3968, 0]
click at [149, 471] on div at bounding box center [169, 492] width 144 height 144
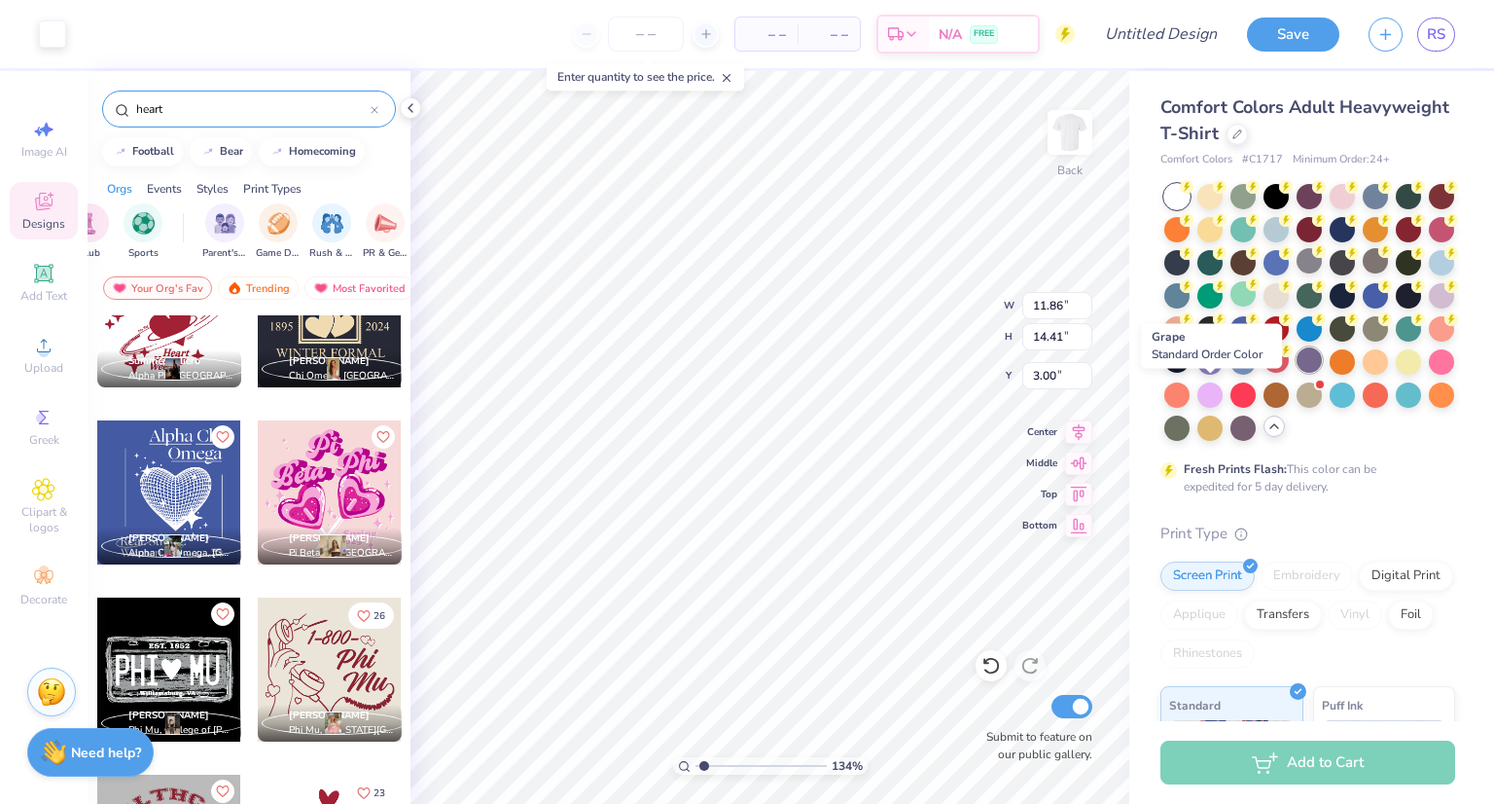
click at [1297, 373] on div at bounding box center [1309, 359] width 25 height 25
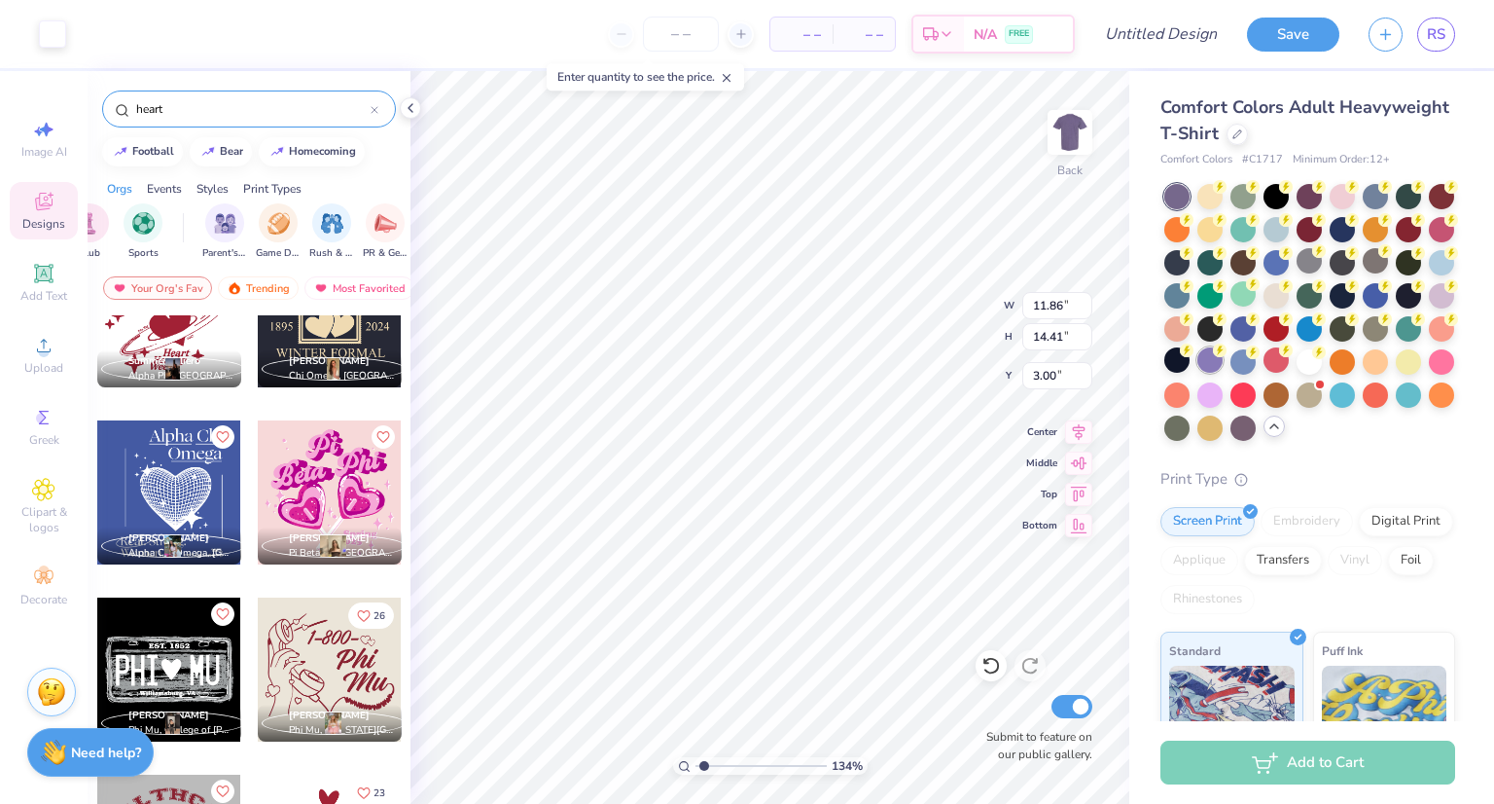
click at [1223, 370] on div at bounding box center [1210, 359] width 25 height 25
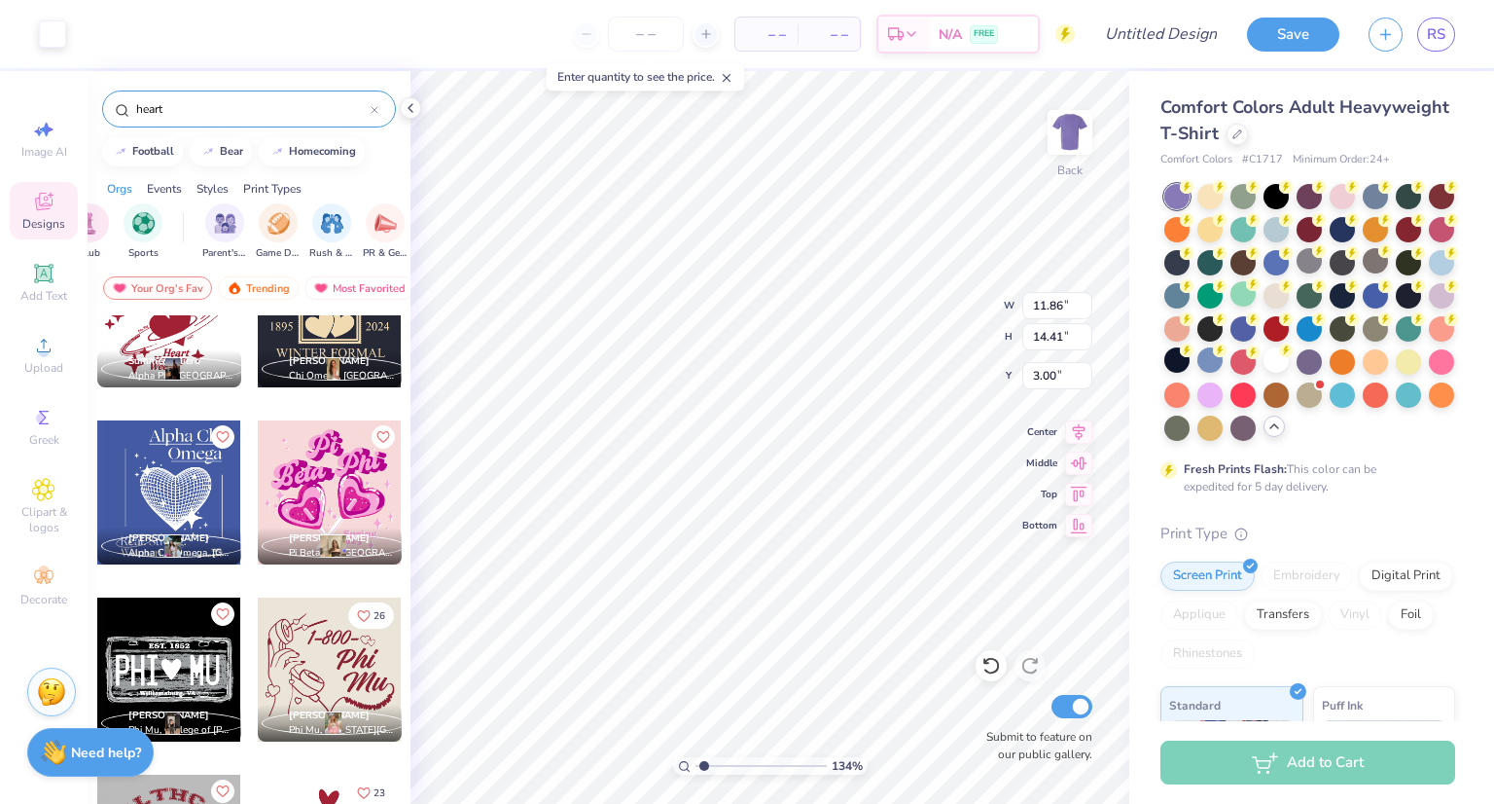
click at [1343, 540] on div "Comfort Colors Adult Heavyweight T-Shirt Comfort Colors # C1717 Minimum Order: …" at bounding box center [1308, 609] width 295 height 1031
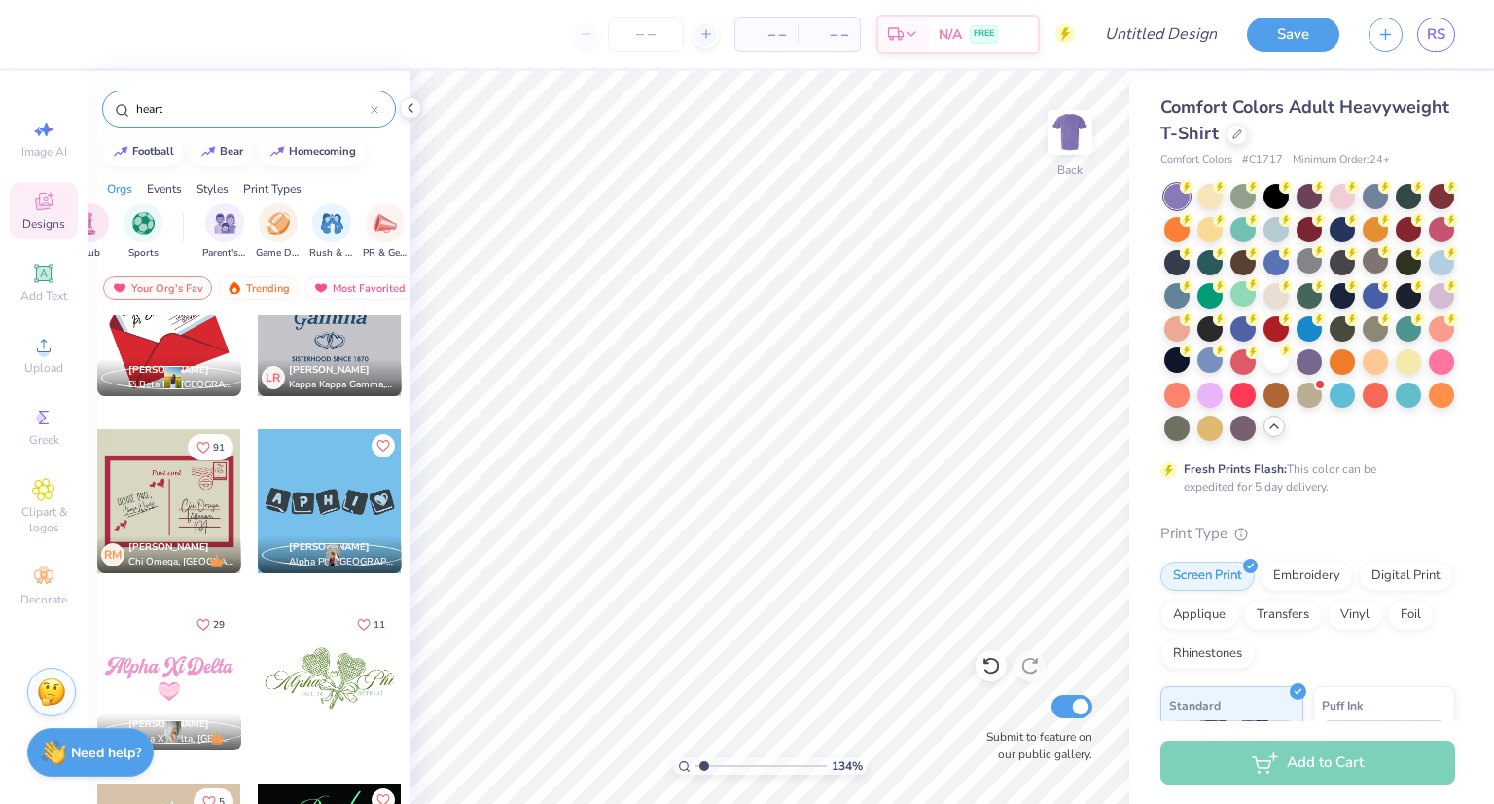
scroll to position [4709, 0]
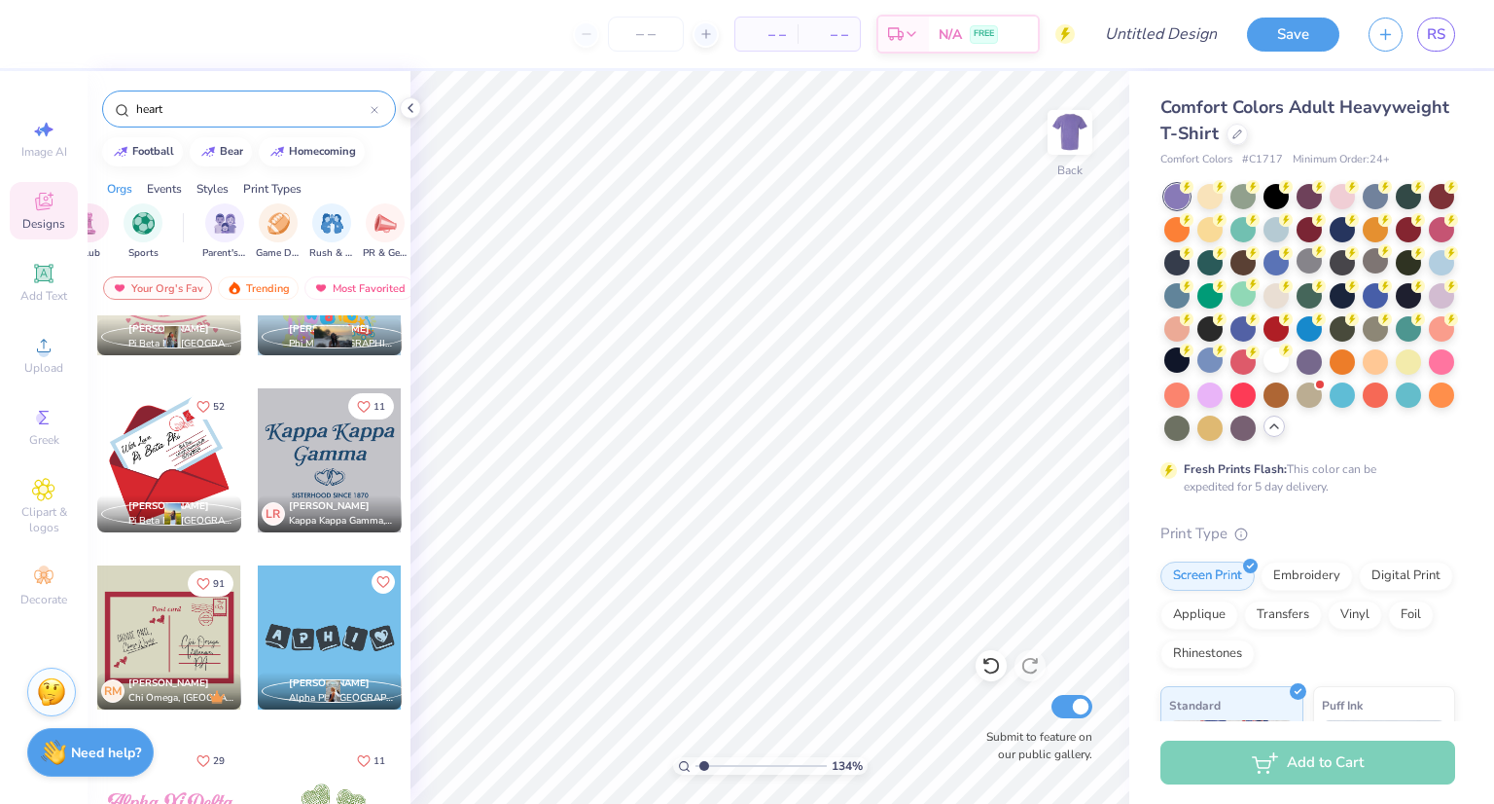
click at [163, 439] on div at bounding box center [169, 460] width 144 height 144
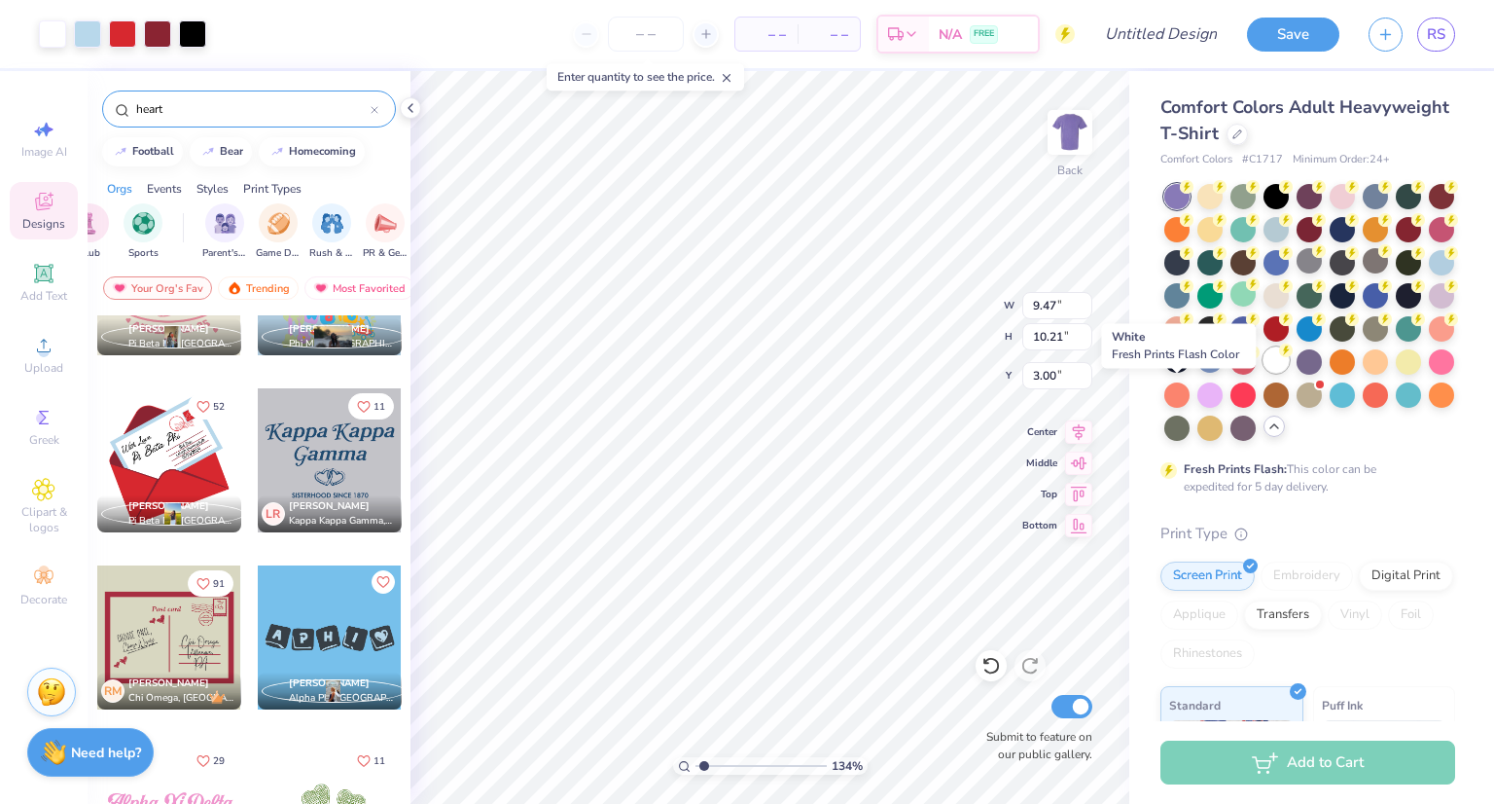
click at [1264, 373] on div at bounding box center [1276, 359] width 25 height 25
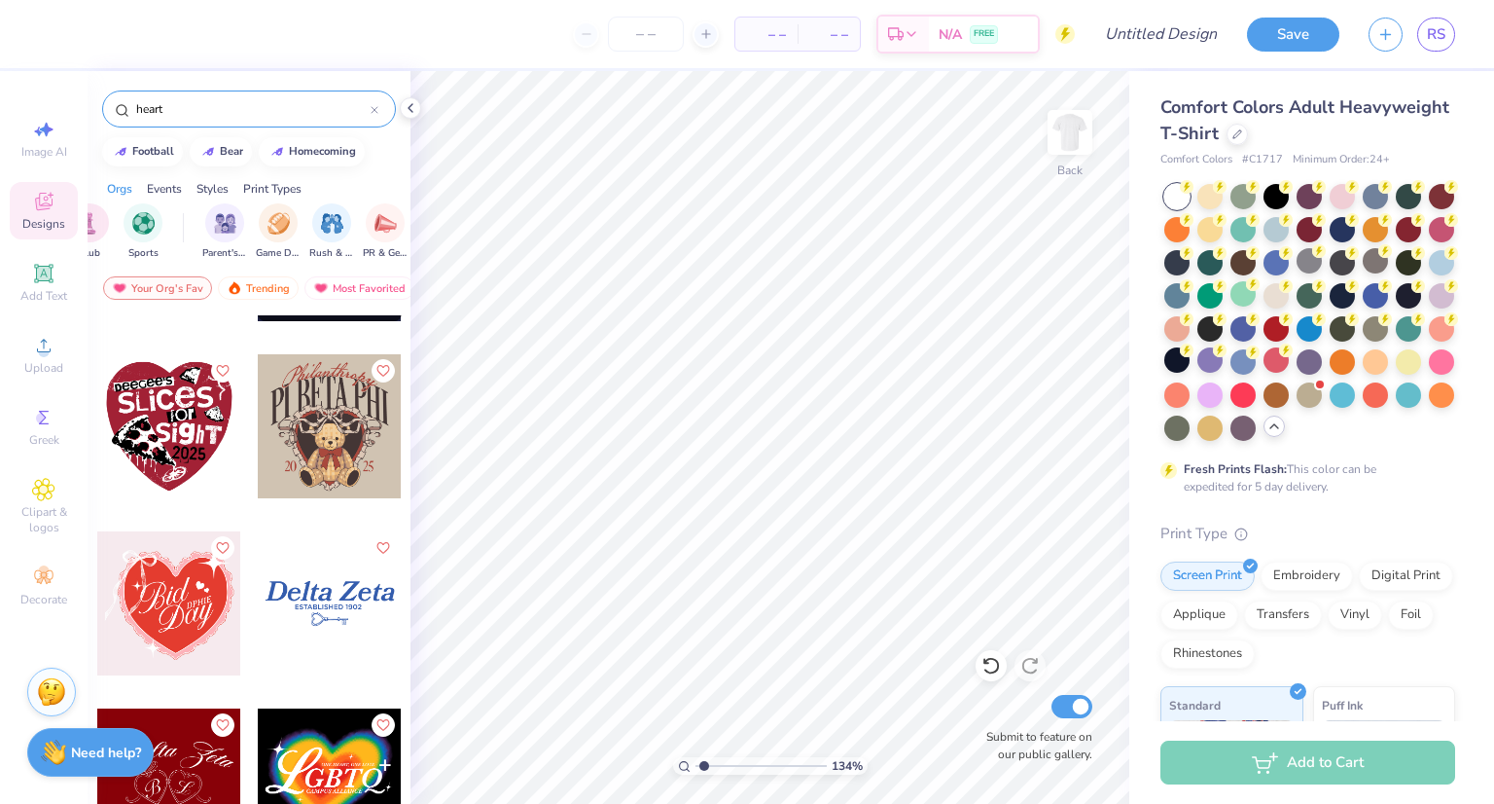
scroll to position [15721, 0]
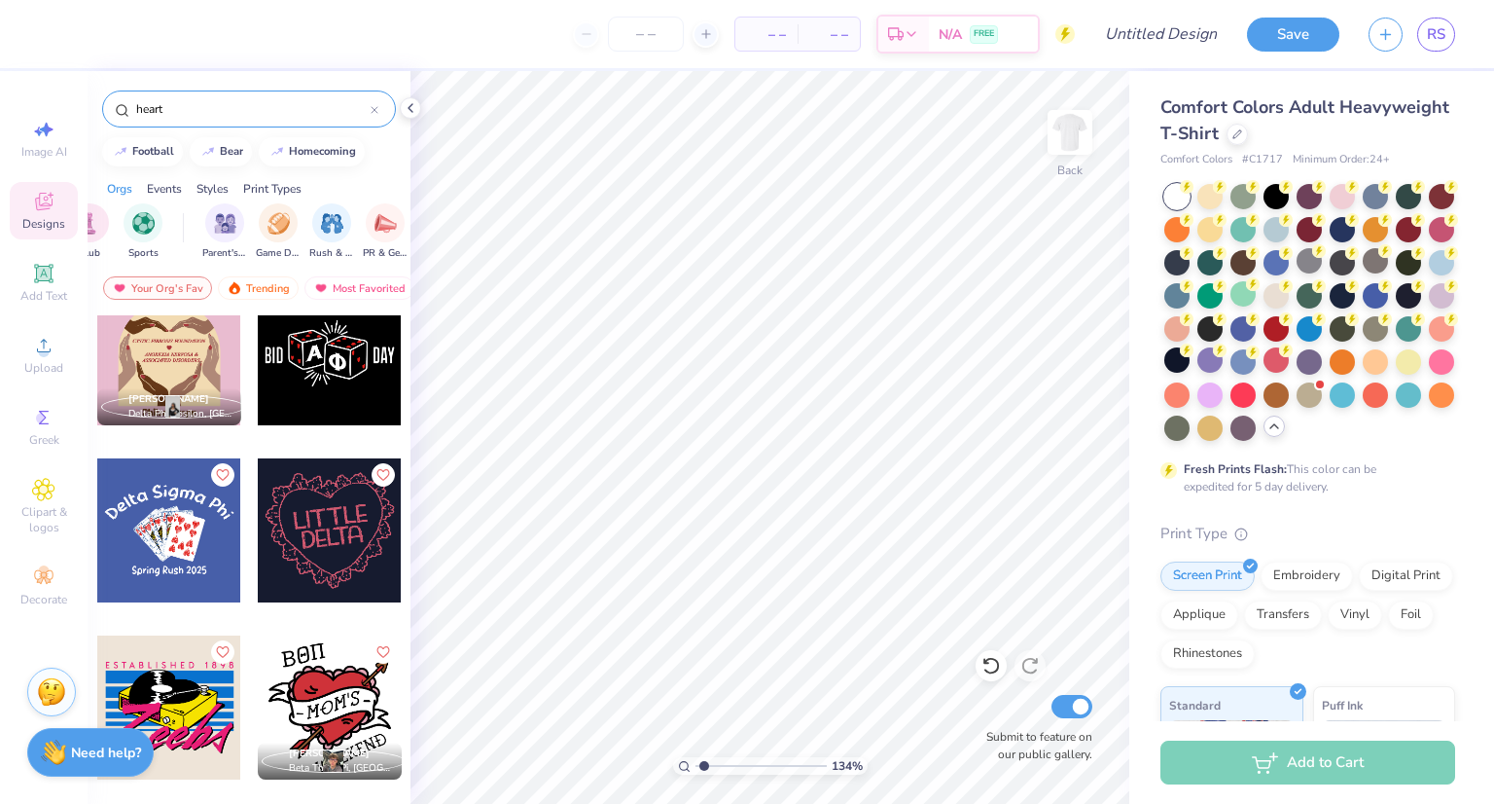
click at [170, 658] on div at bounding box center [169, 707] width 144 height 144
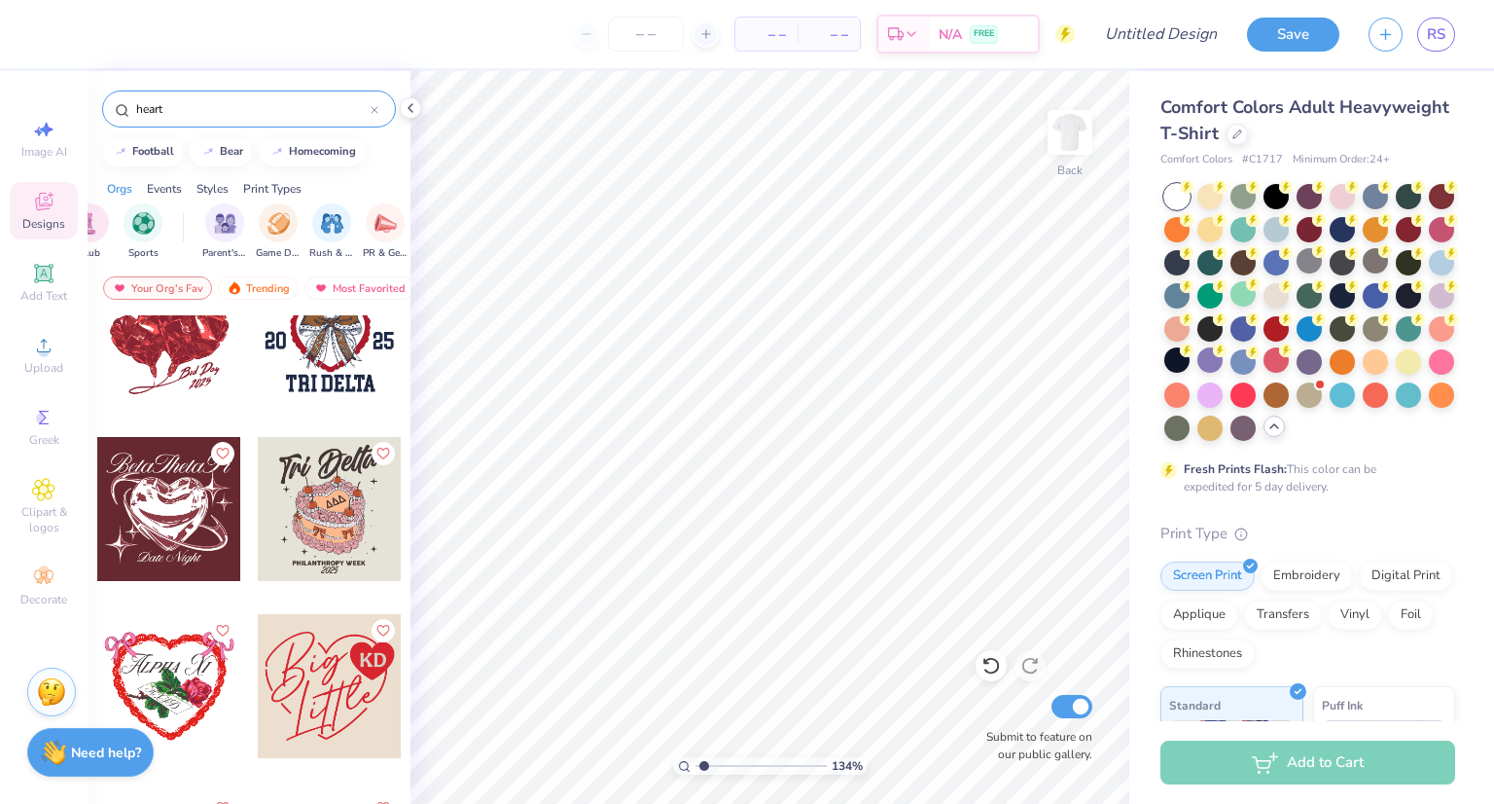
scroll to position [19768, 0]
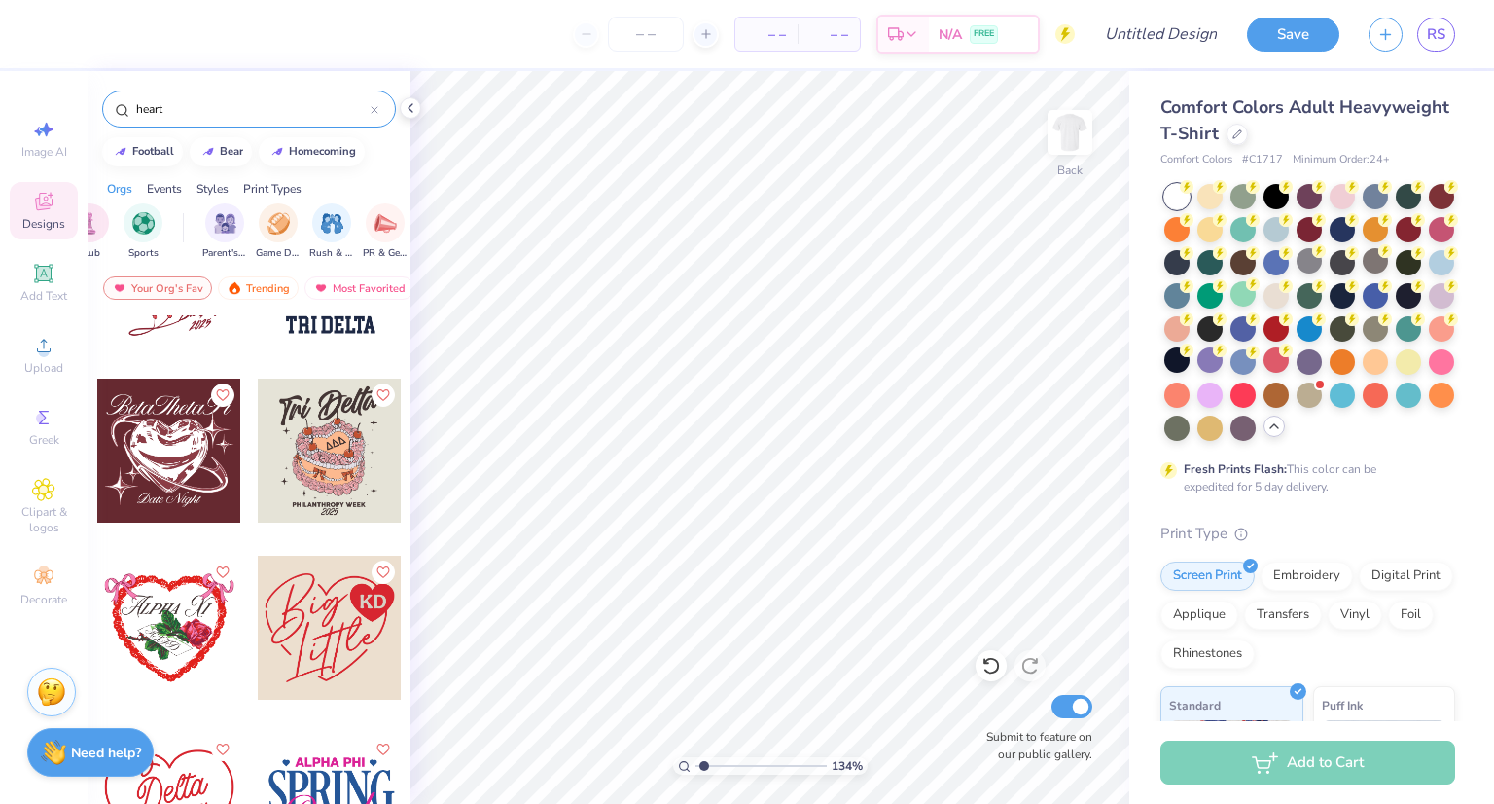
drag, startPoint x: 243, startPoint y: 567, endPoint x: 239, endPoint y: 518, distance: 49.8
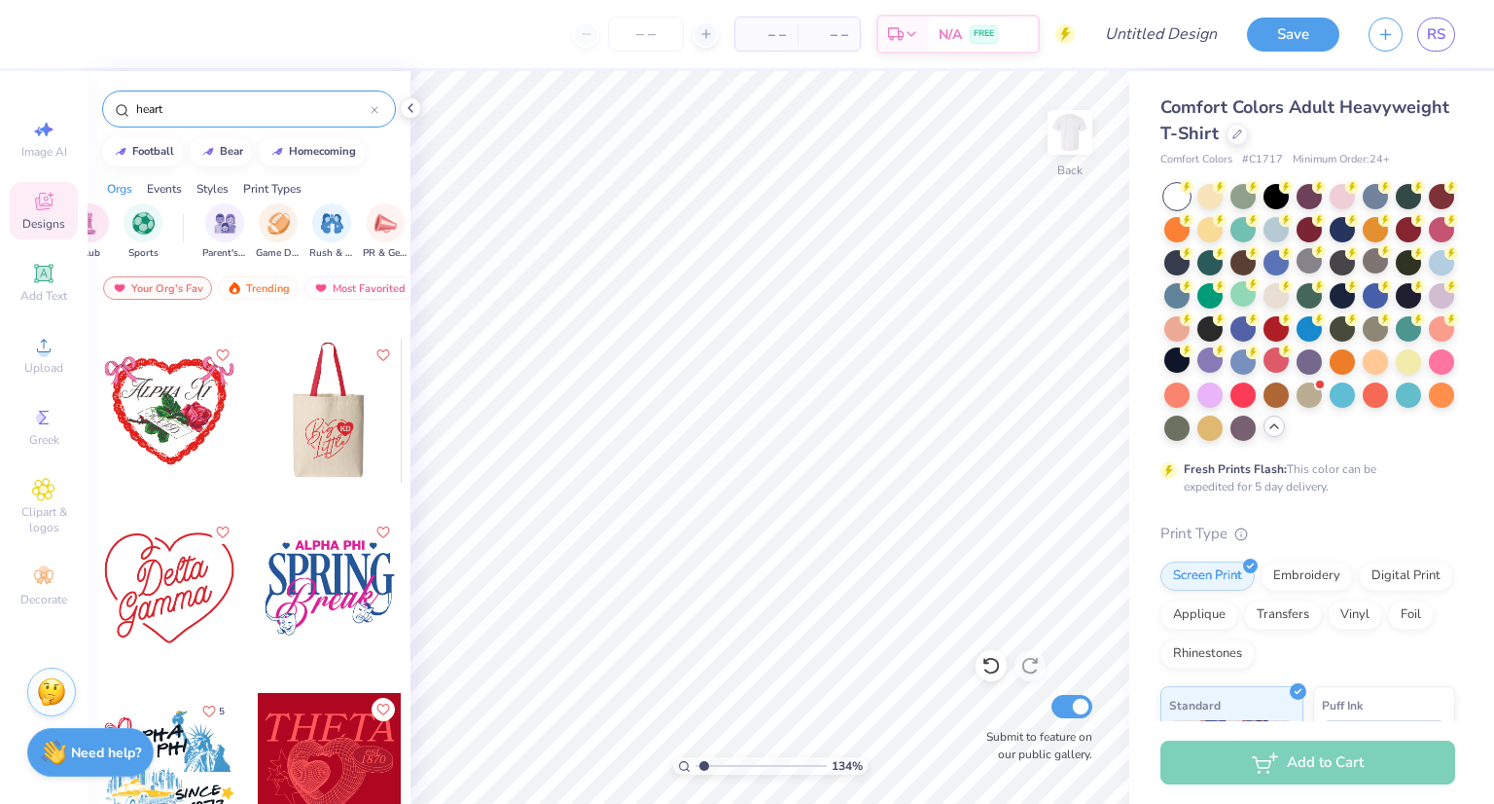
scroll to position [20039, 0]
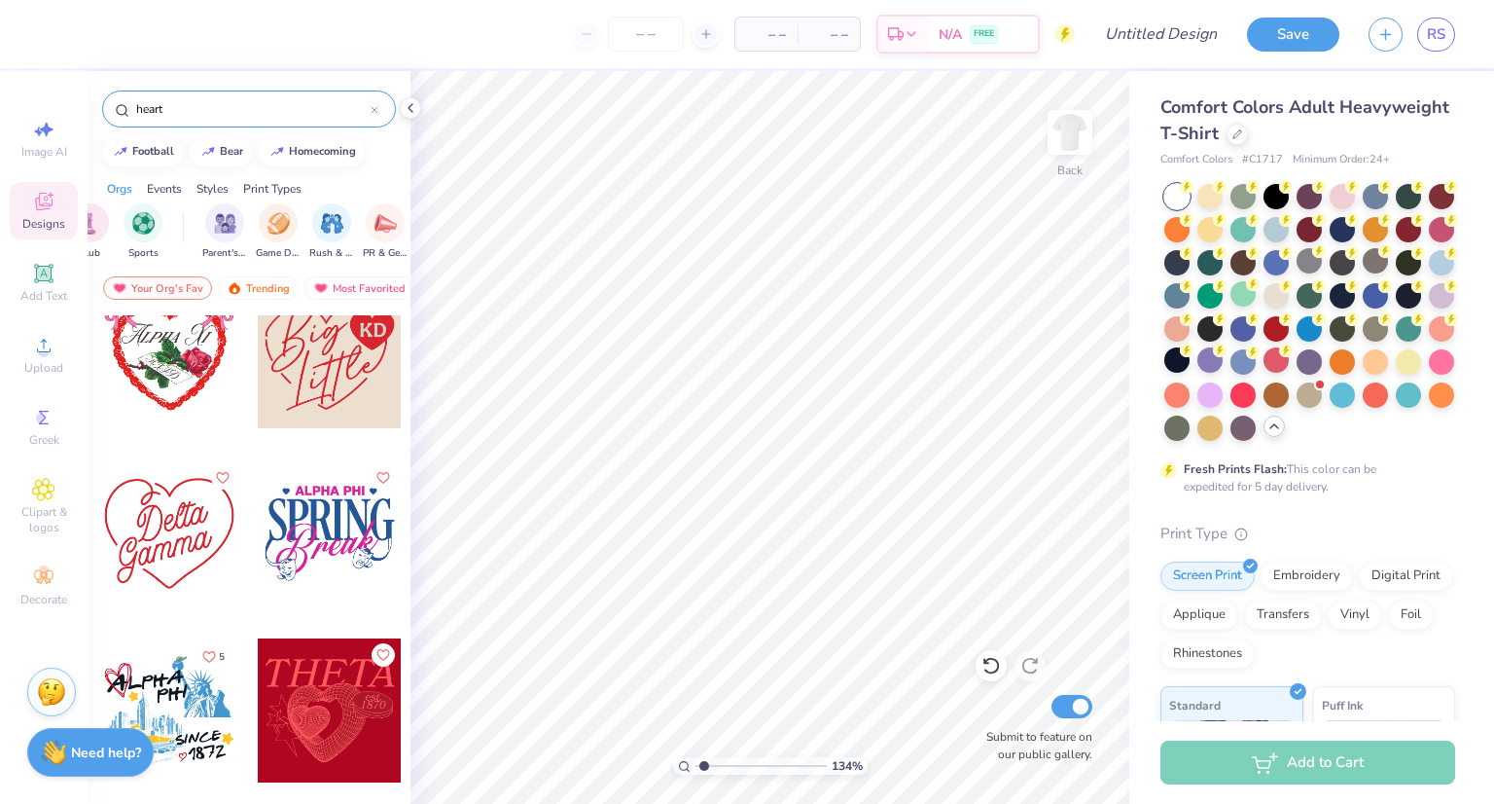
click at [171, 534] on div at bounding box center [169, 533] width 144 height 144
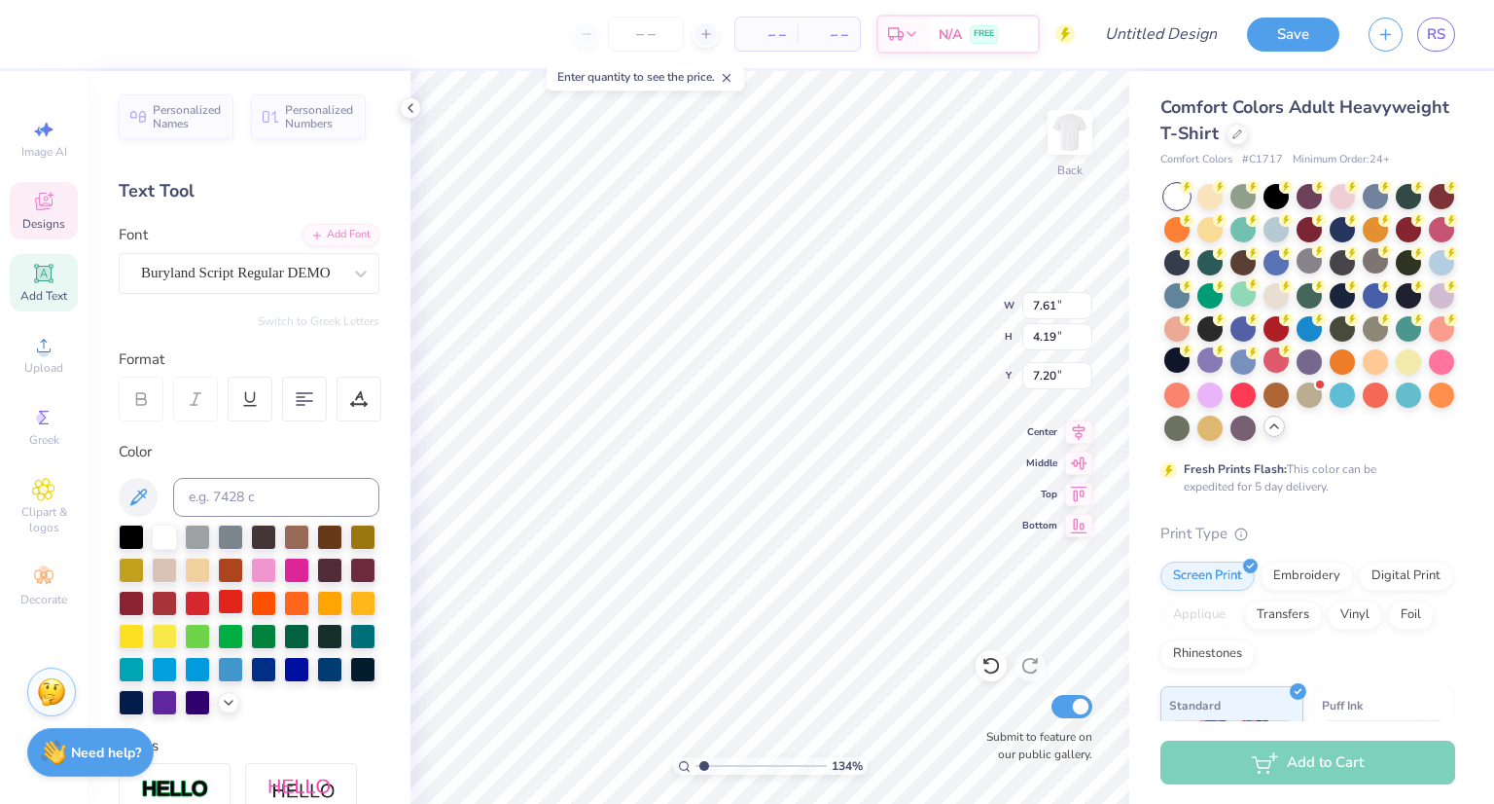
scroll to position [16, 3]
click at [47, 580] on icon at bounding box center [47, 580] width 7 height 7
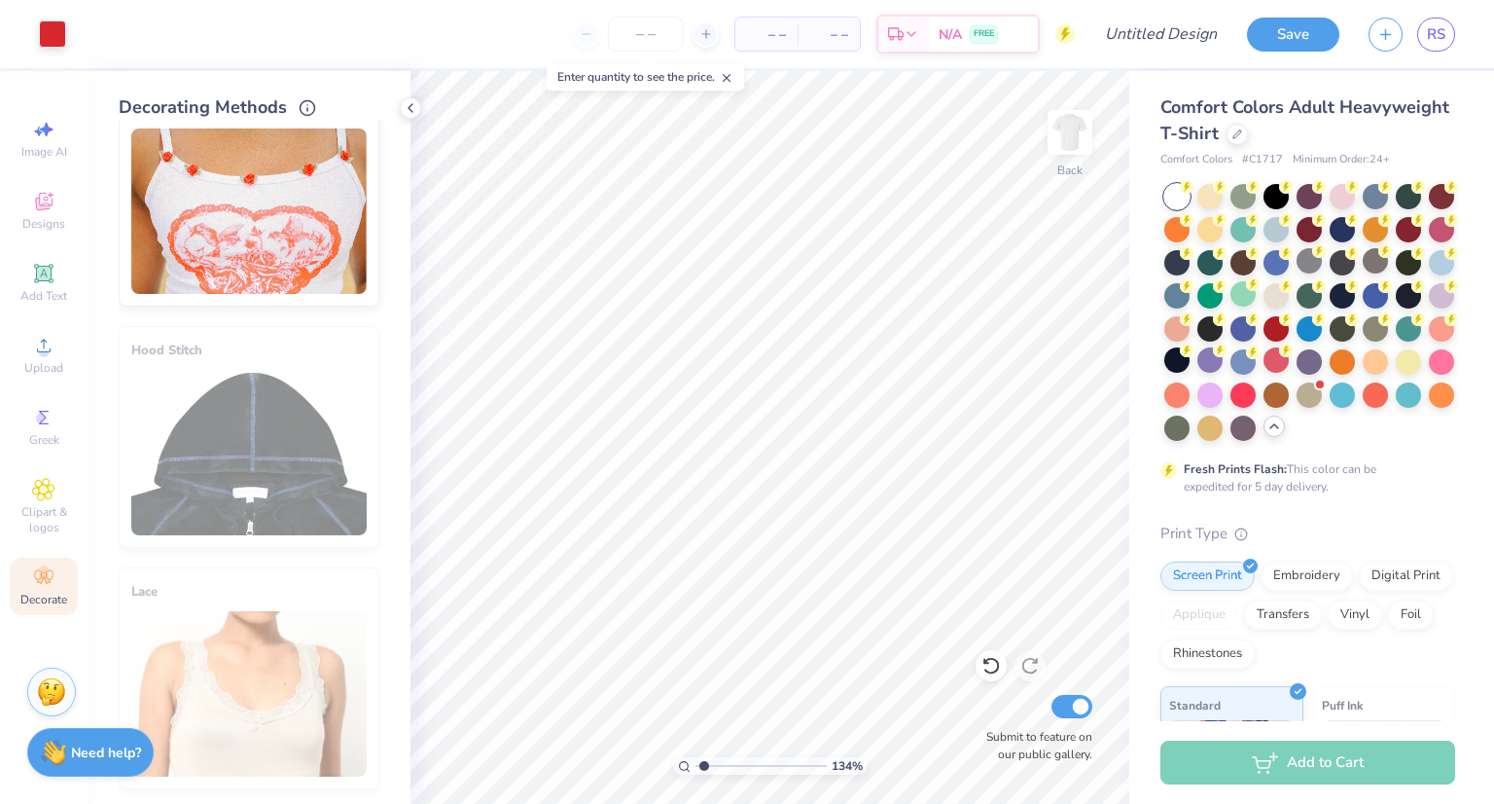
scroll to position [1019, 0]
click at [17, 565] on div "Decorate" at bounding box center [44, 585] width 68 height 57
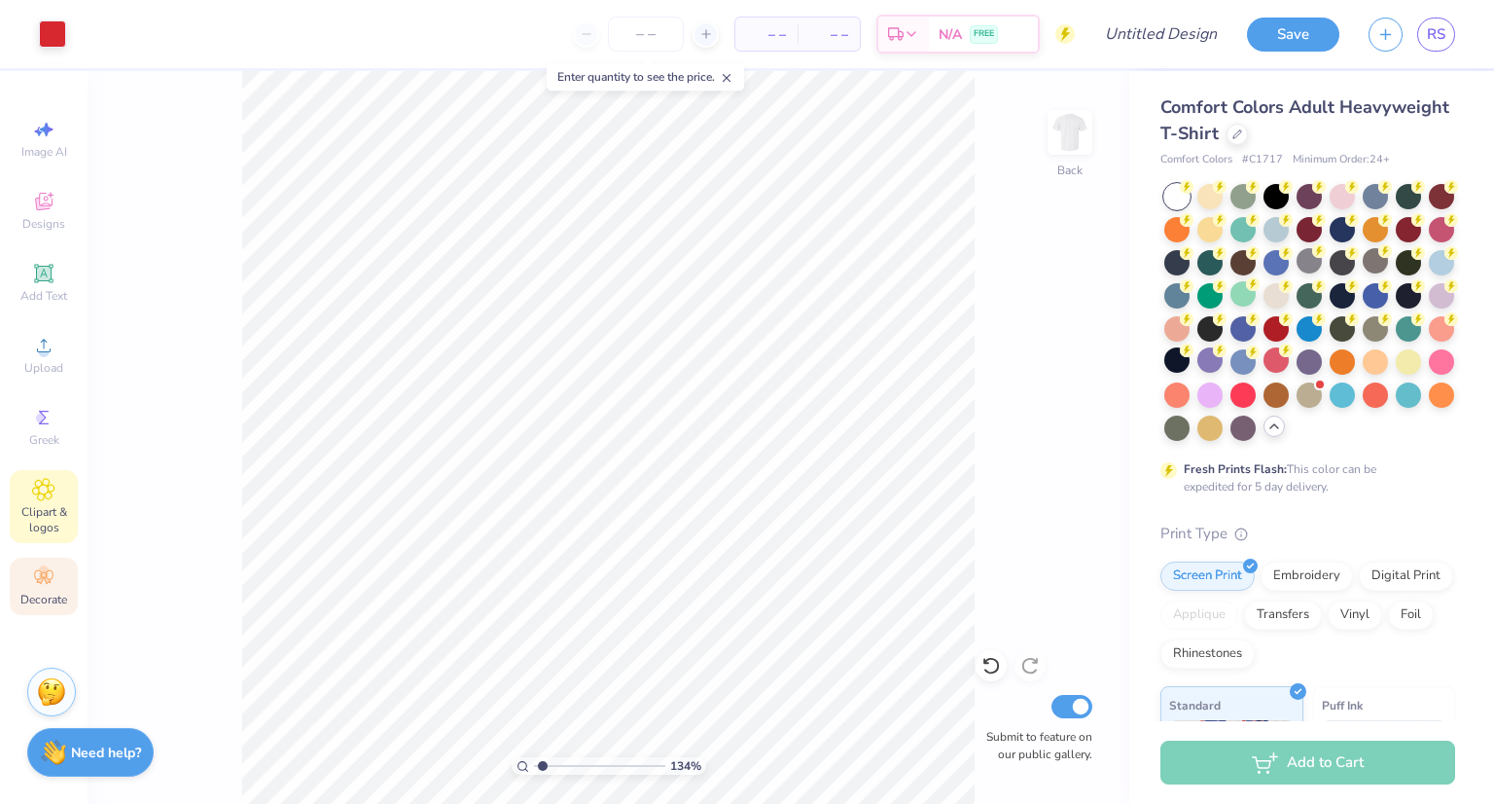
click at [41, 505] on span "Clipart & logos" at bounding box center [44, 519] width 68 height 31
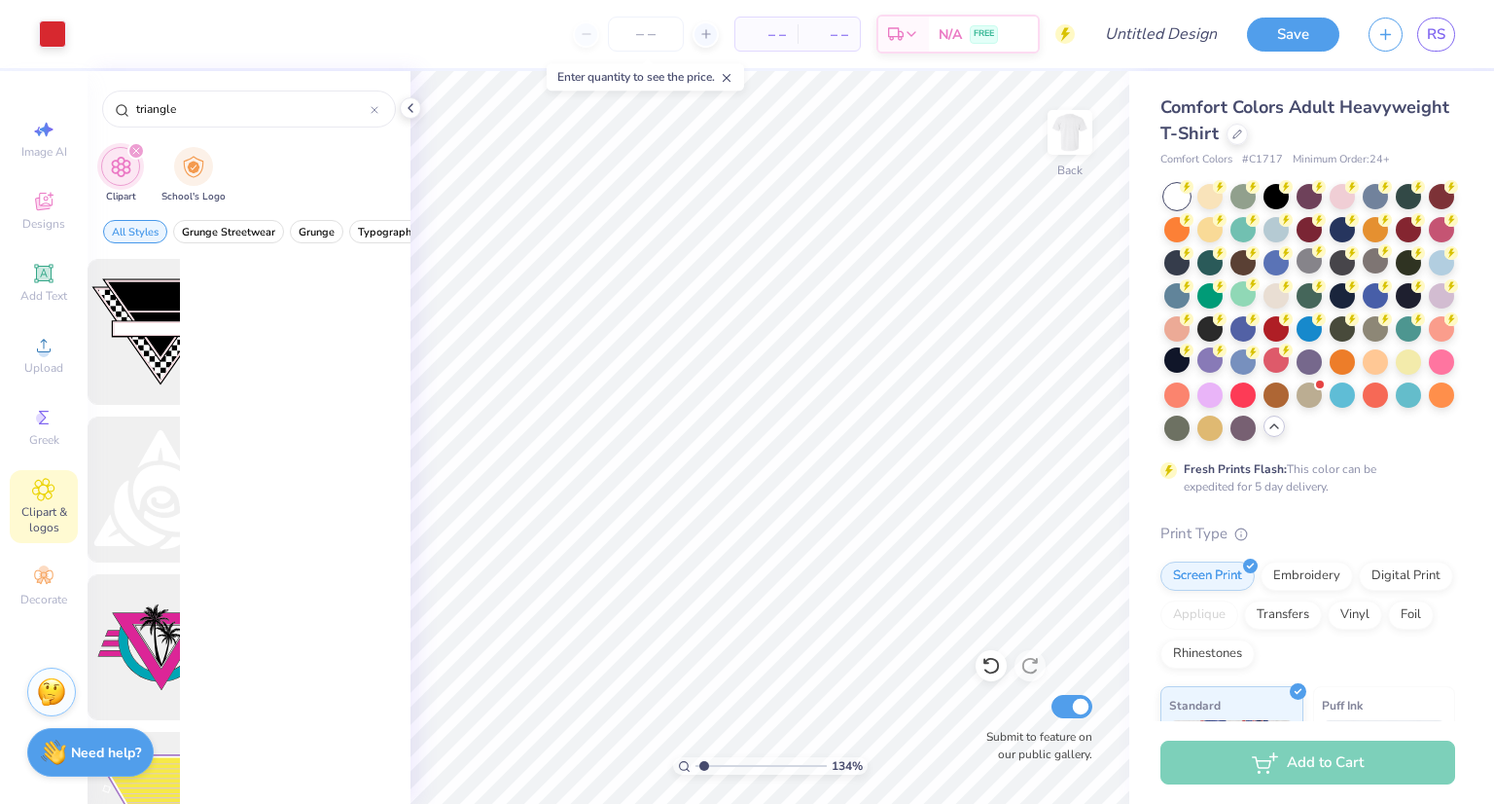
scroll to position [0, 0]
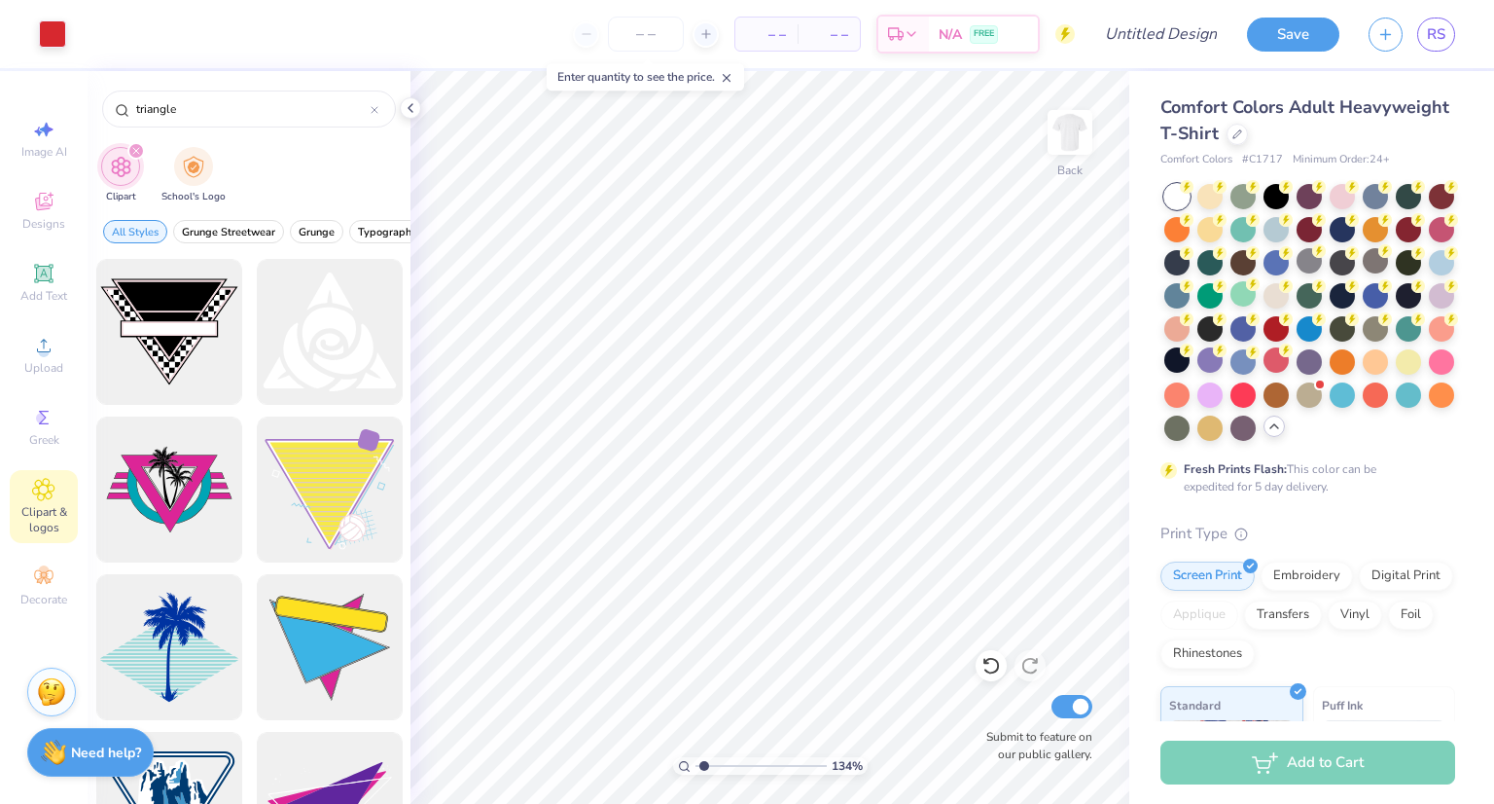
click at [140, 151] on div "filter for Clipart" at bounding box center [136, 151] width 18 height 18
drag, startPoint x: 140, startPoint y: 151, endPoint x: 109, endPoint y: 87, distance: 71.4
click at [109, 87] on div "triangle Clipart School's Logo All Styles Grunge Streetwear Grunge Typography G…" at bounding box center [249, 437] width 323 height 733
click at [226, 100] on input "triangle" at bounding box center [252, 108] width 236 height 19
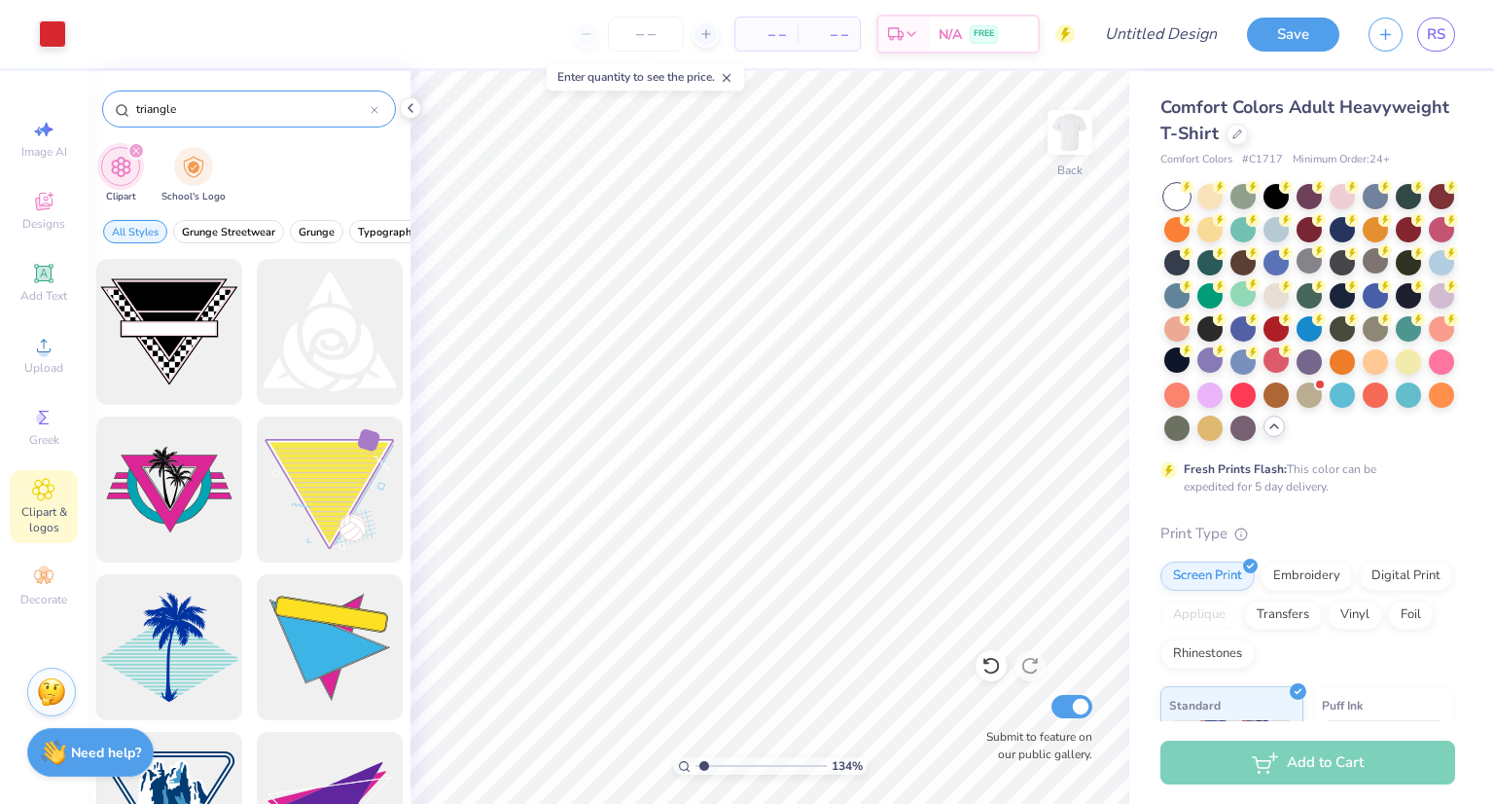
click at [226, 100] on input "triangle" at bounding box center [252, 108] width 236 height 19
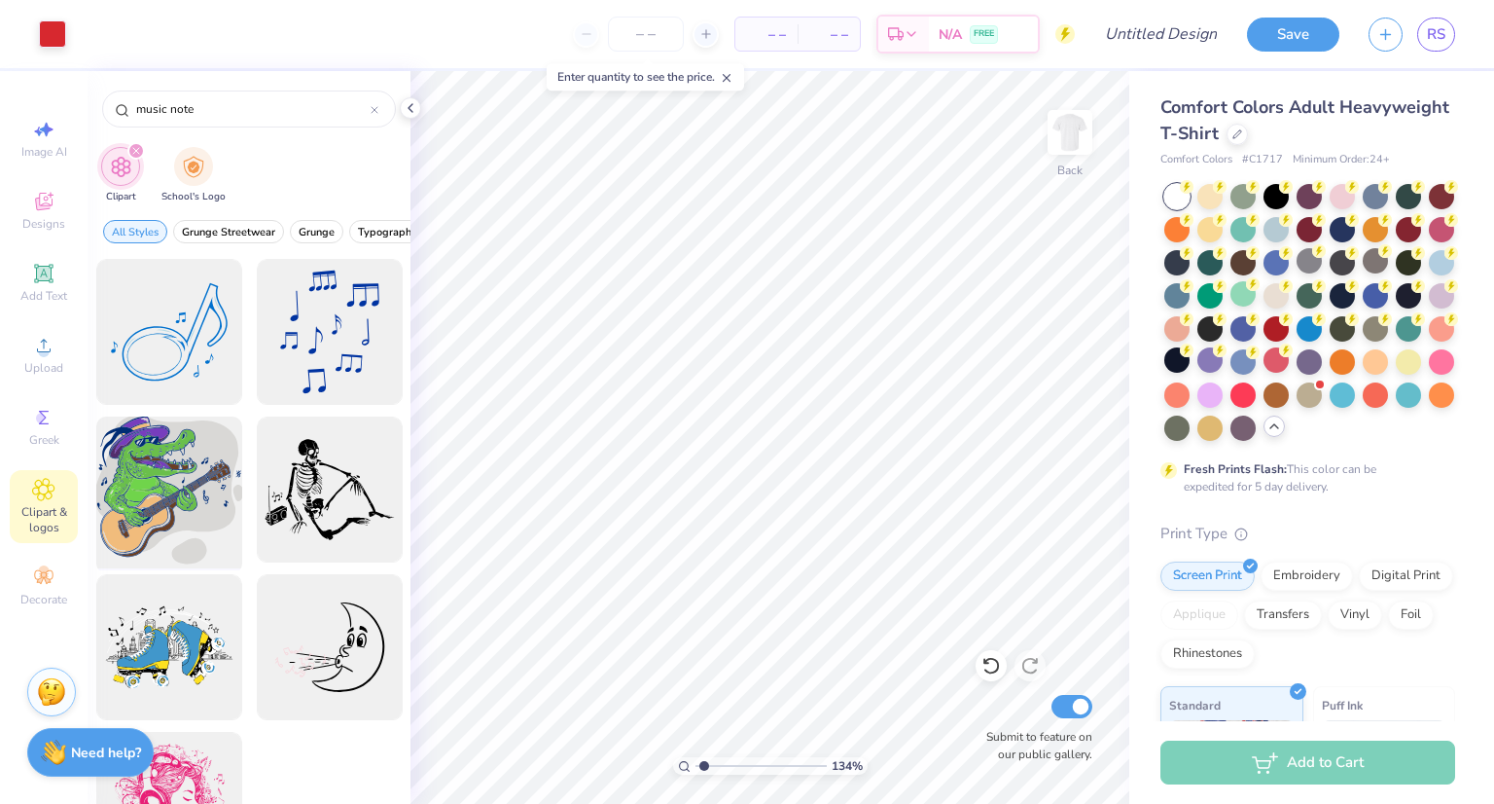
scroll to position [16, 0]
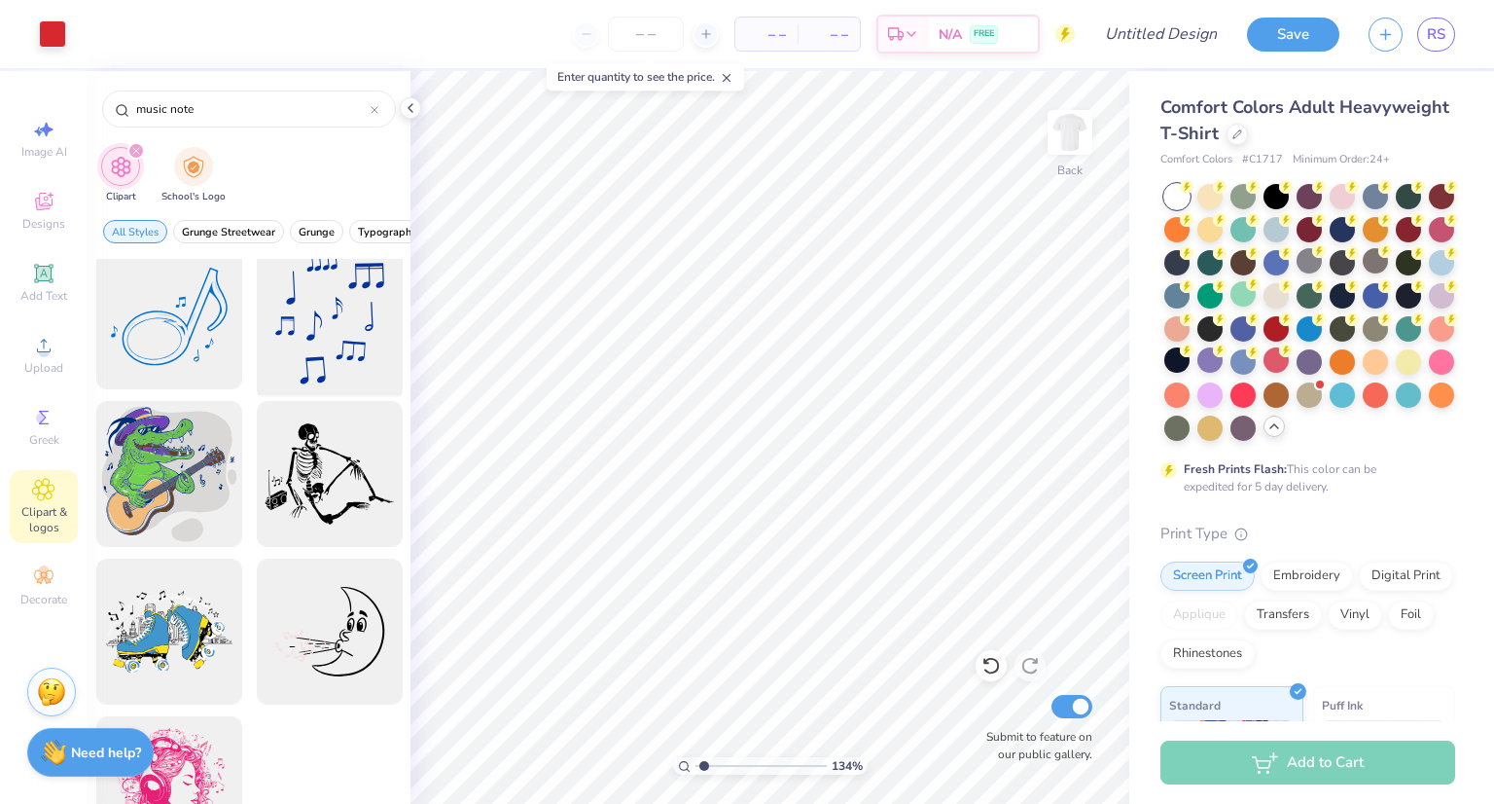
click at [301, 354] on div at bounding box center [329, 316] width 161 height 161
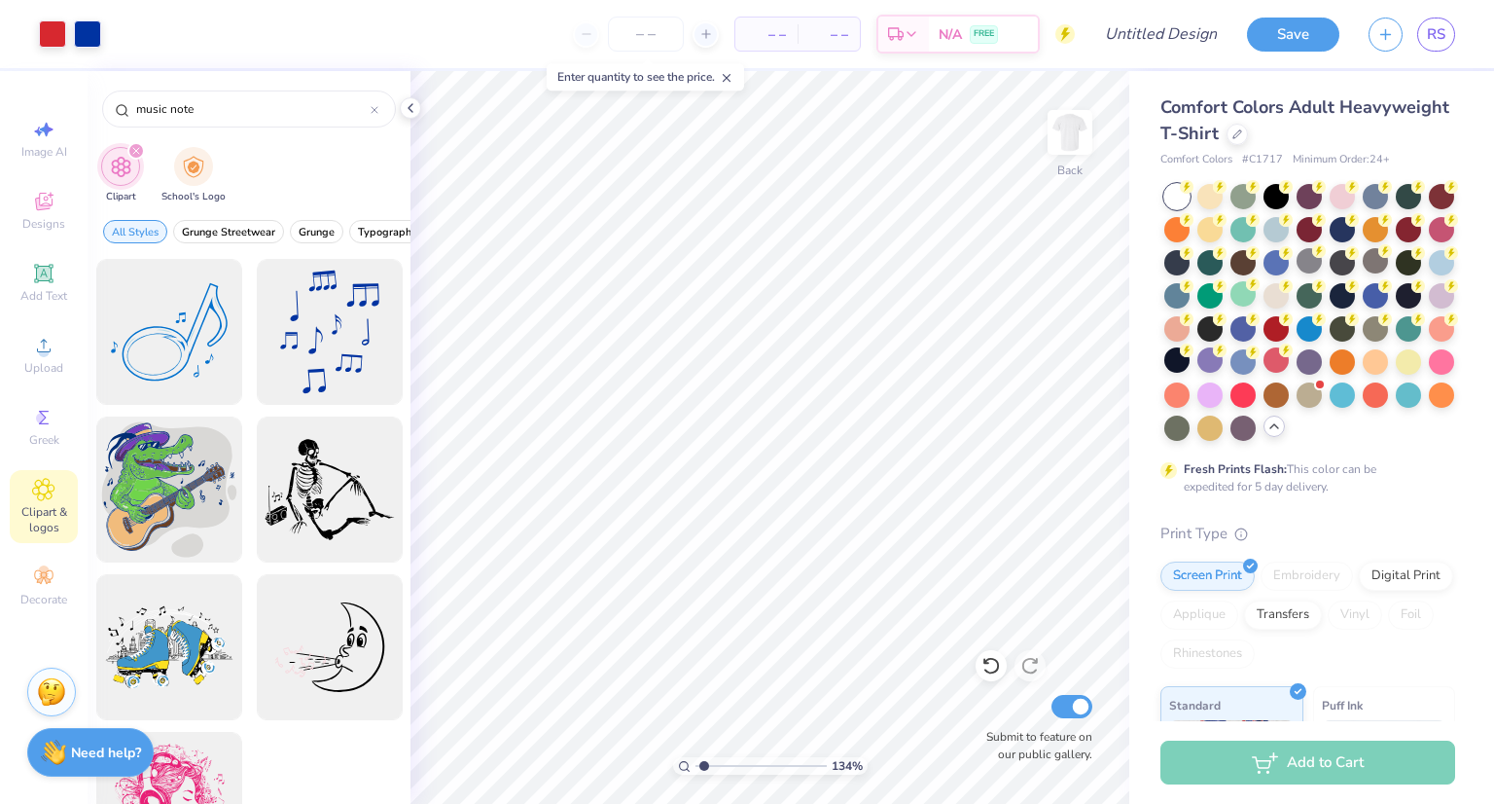
scroll to position [0, 0]
click at [176, 402] on div at bounding box center [169, 332] width 161 height 161
click at [138, 150] on icon "filter for Clipart" at bounding box center [136, 151] width 8 height 8
click at [138, 136] on div "music note" at bounding box center [249, 104] width 323 height 66
click at [140, 139] on div "music note Clipart School's Logo All Styles Grunge Streetwear Grunge Typography…" at bounding box center [249, 437] width 323 height 733
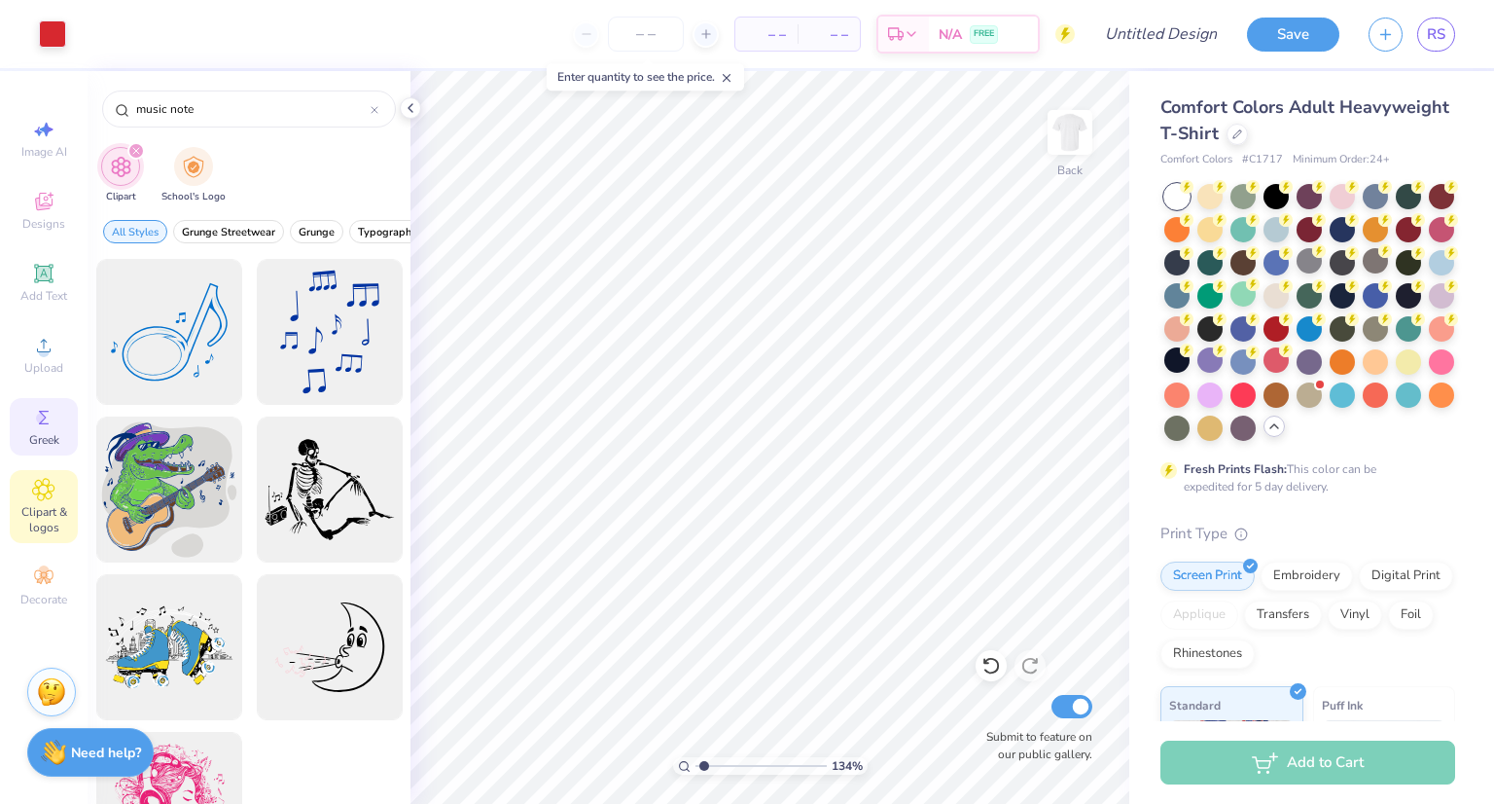
click at [38, 445] on span "Greek" at bounding box center [44, 440] width 30 height 16
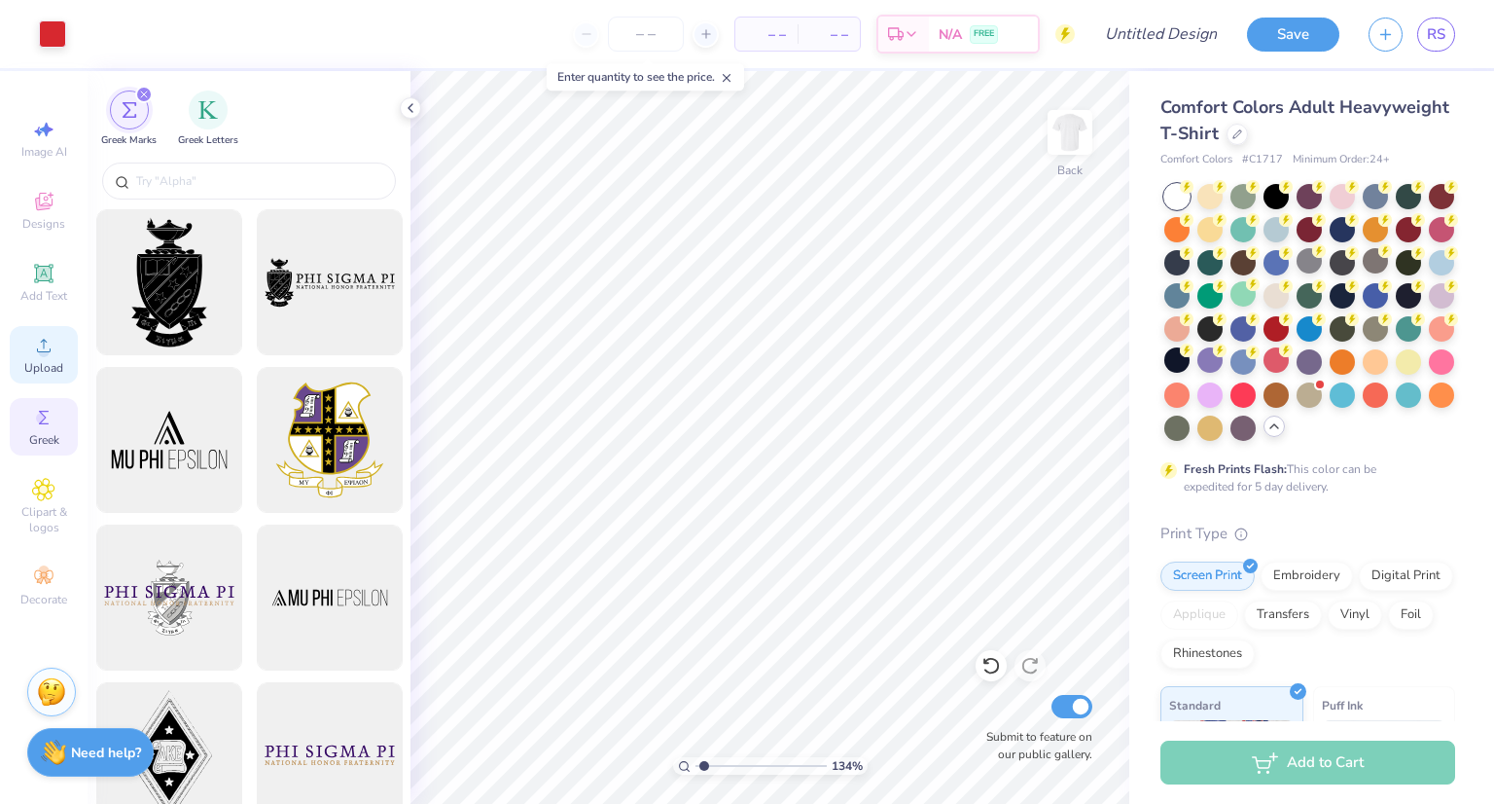
click at [35, 334] on icon at bounding box center [43, 345] width 23 height 23
click at [51, 122] on icon at bounding box center [43, 129] width 23 height 23
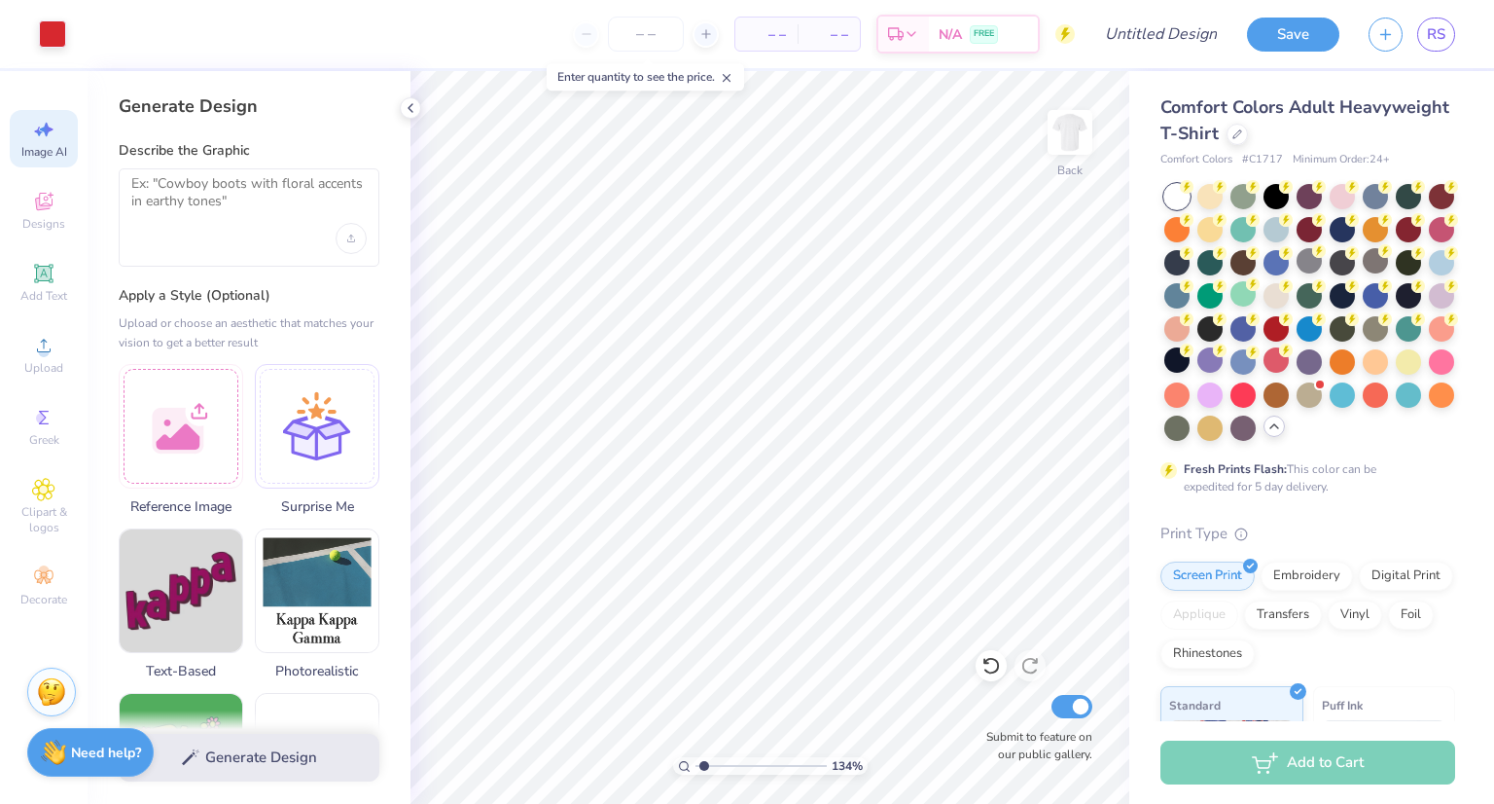
click at [159, 235] on div at bounding box center [249, 217] width 261 height 98
click at [179, 190] on textarea at bounding box center [248, 199] width 235 height 49
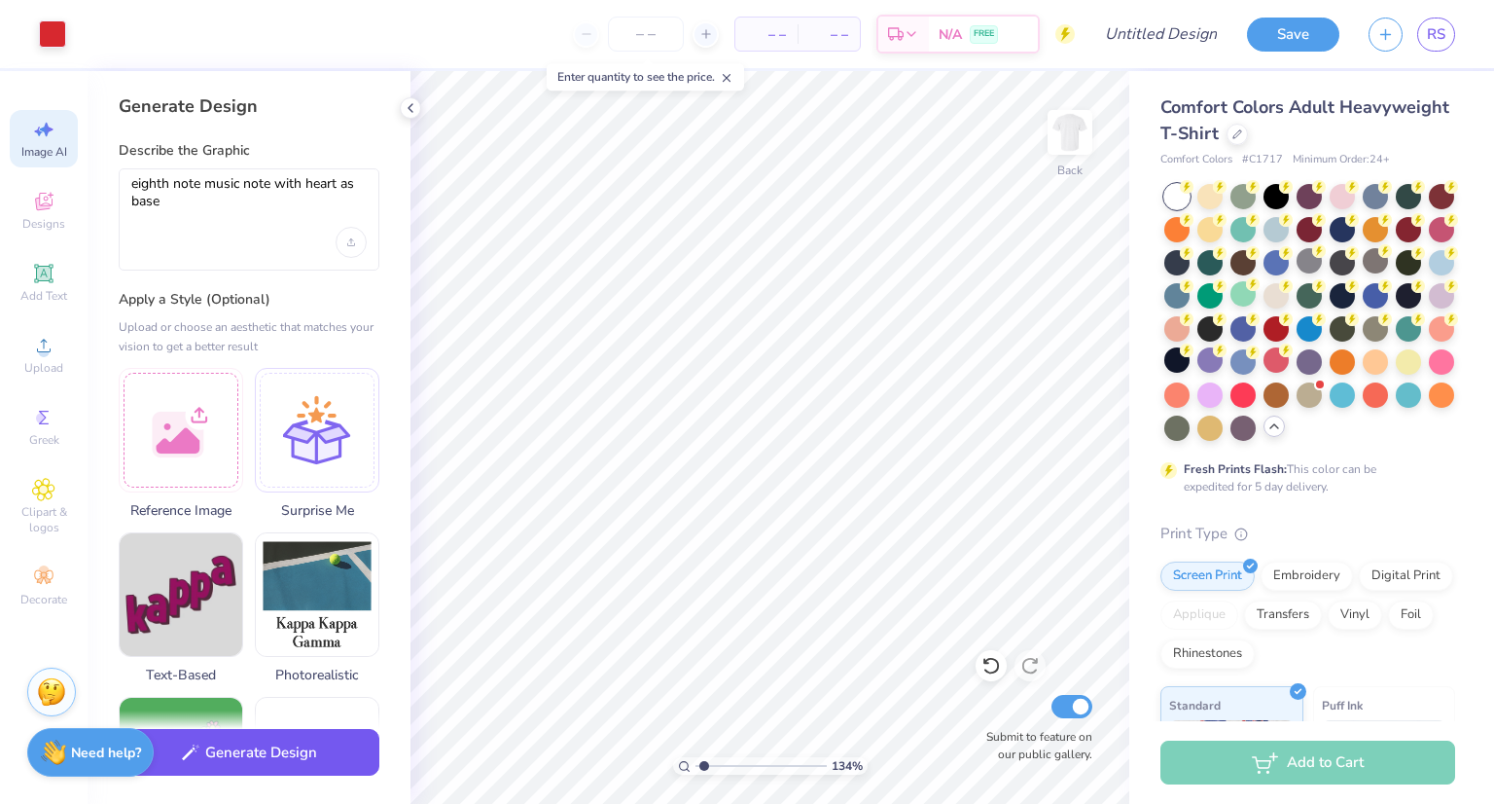
click at [245, 748] on button "Generate Design" at bounding box center [249, 753] width 261 height 48
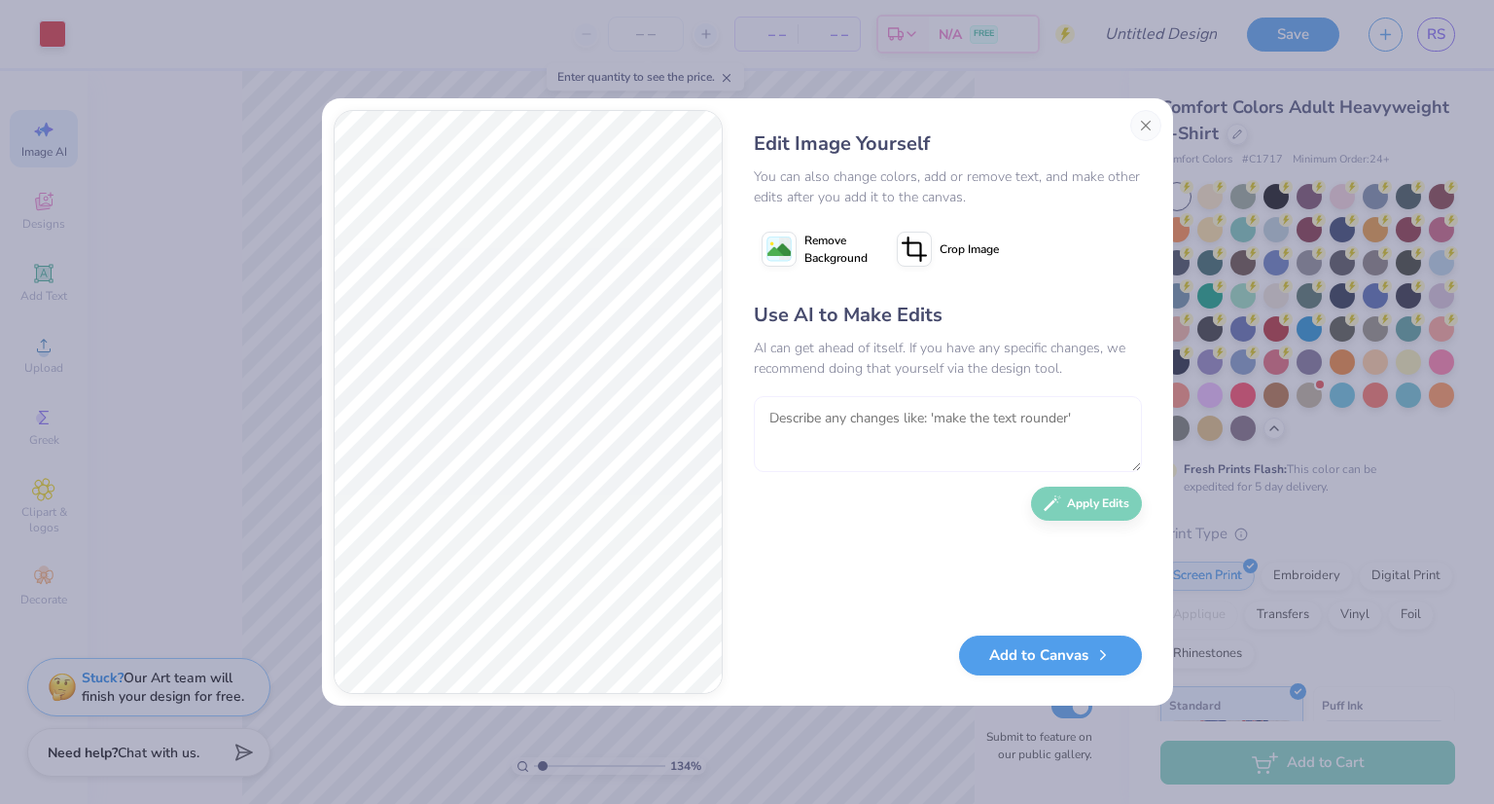
click at [860, 410] on textarea at bounding box center [948, 434] width 388 height 76
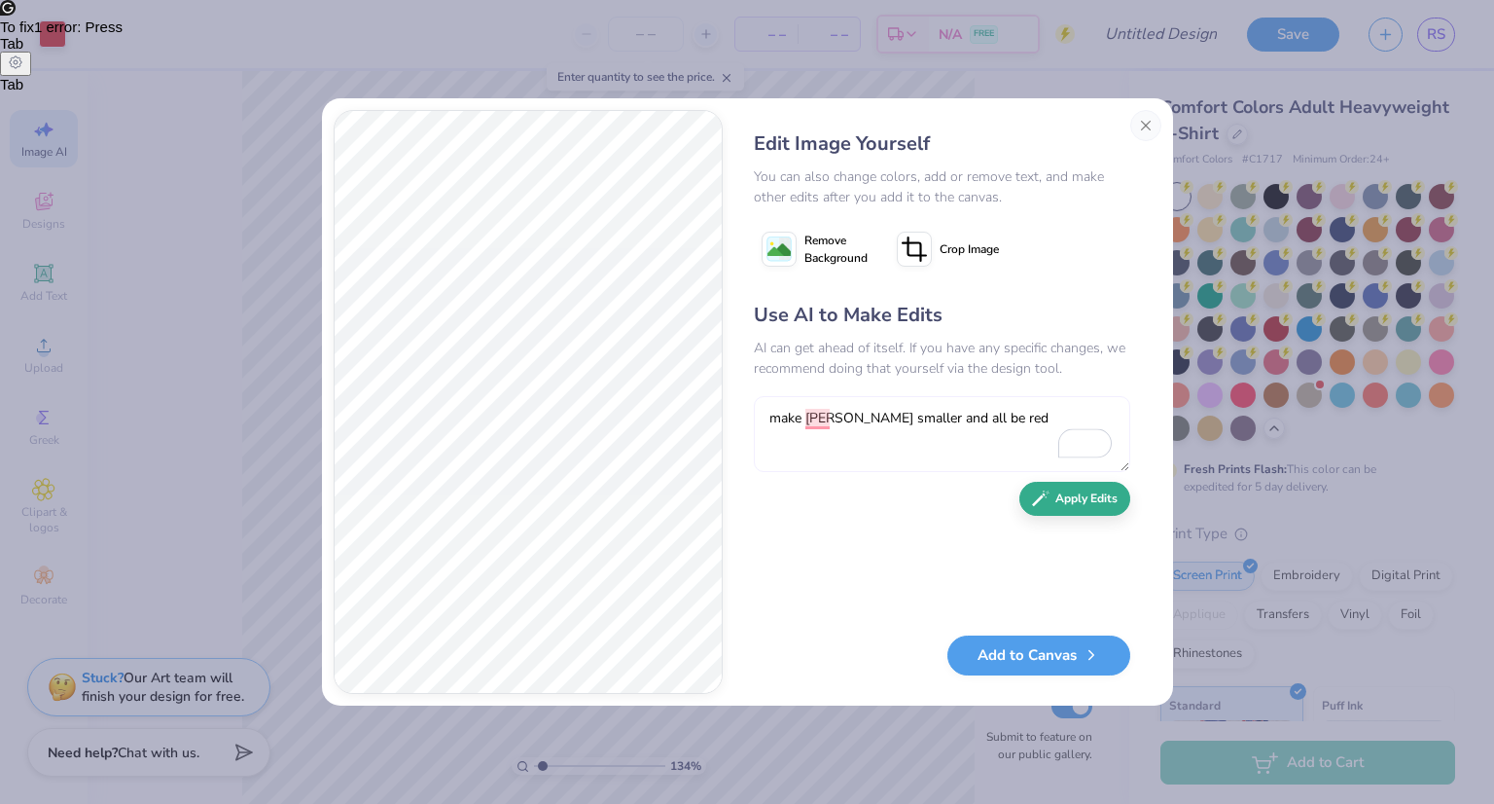
type textarea "make hert smaller and all be red"
click at [1076, 491] on button "Apply Edits" at bounding box center [1075, 499] width 111 height 34
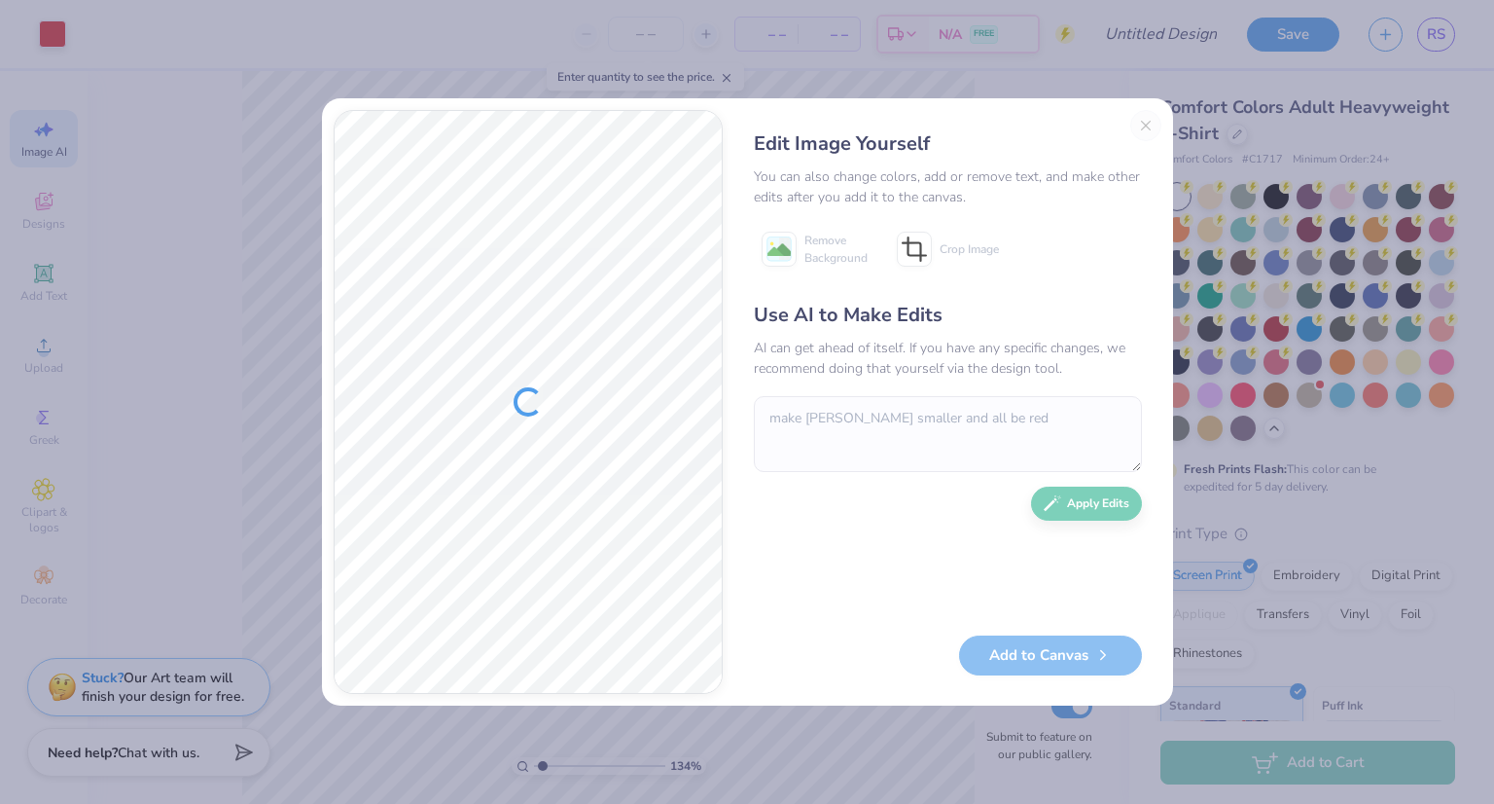
click at [788, 499] on div "Use AI to Make Edits AI can get ahead of itself. If you have any specific chang…" at bounding box center [948, 458] width 388 height 315
type input "1.3403593395712"
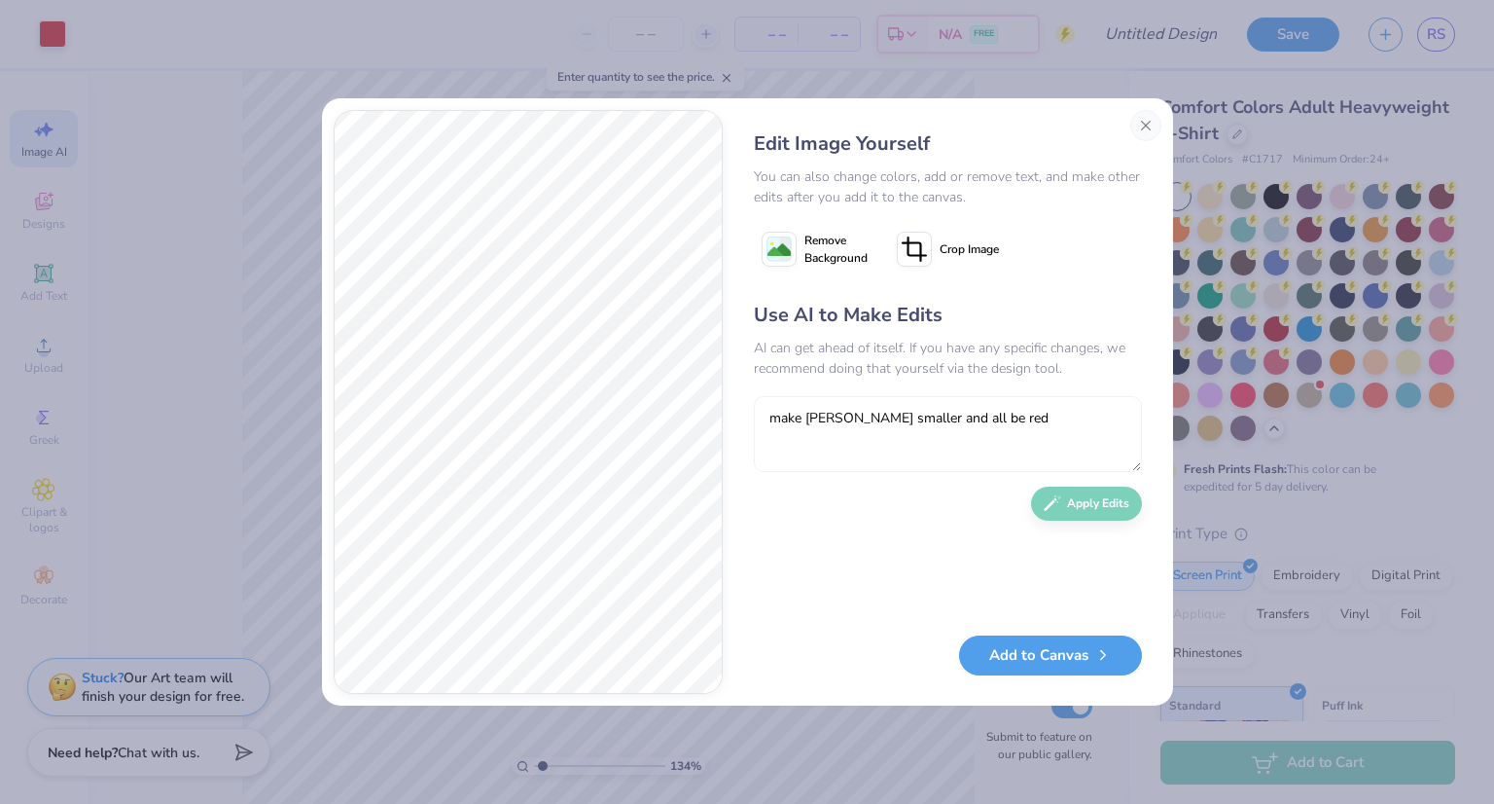
click at [806, 428] on textarea "make [PERSON_NAME] smaller and all be red" at bounding box center [948, 434] width 388 height 76
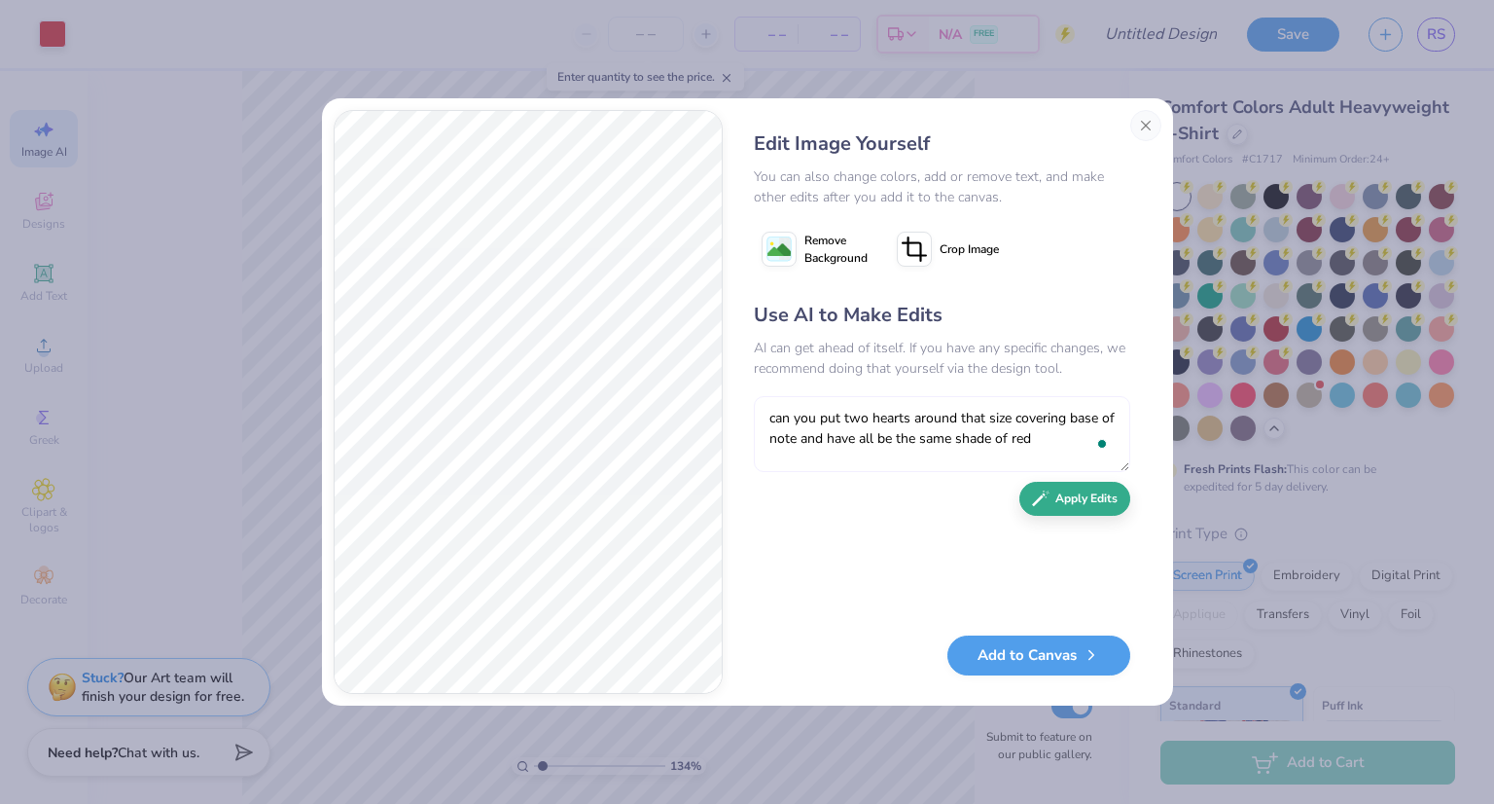
type textarea "can you put two hearts around that size covering base of note and have all be t…"
click at [1045, 515] on button "Apply Edits" at bounding box center [1075, 499] width 111 height 34
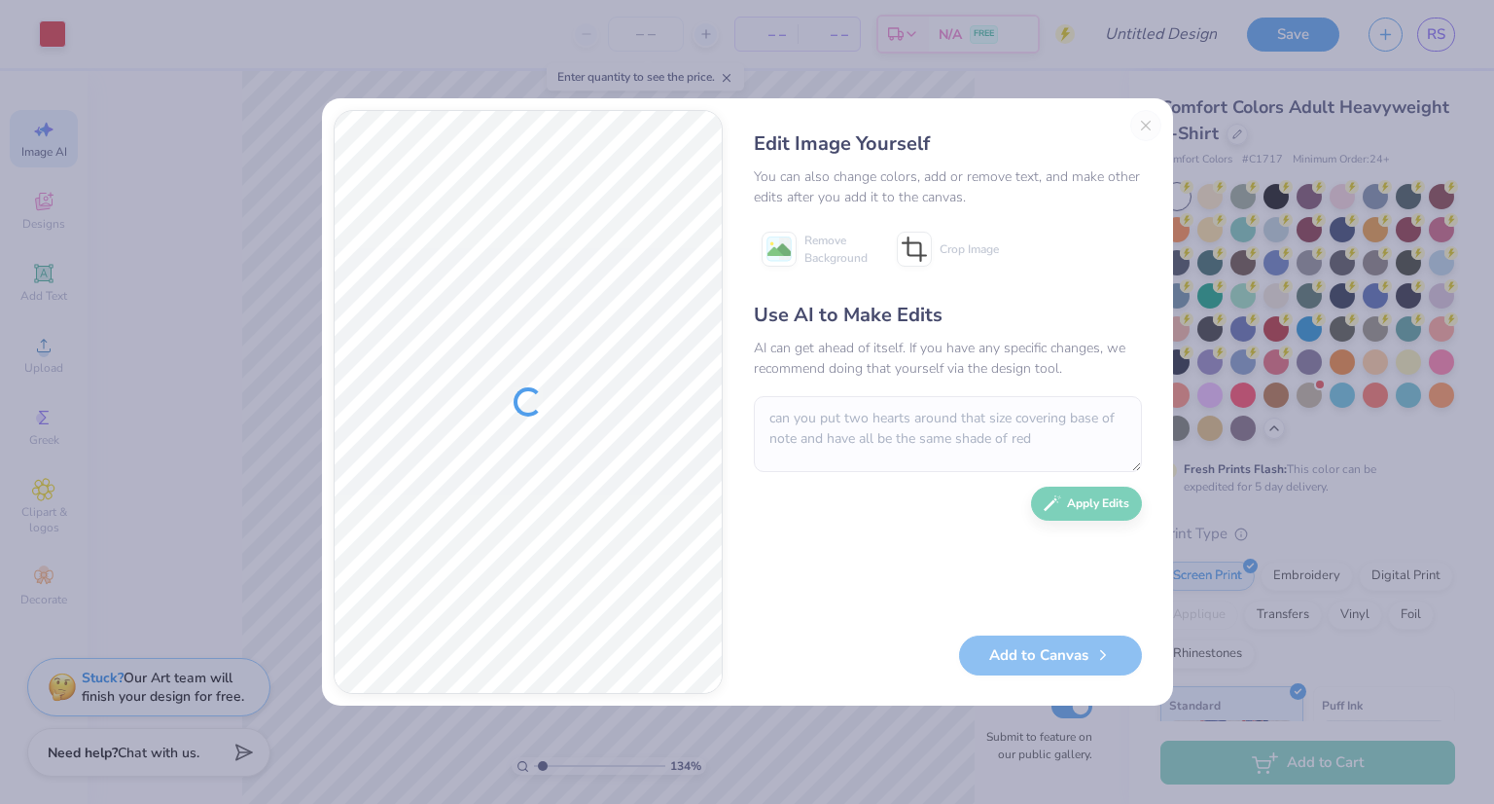
click at [1143, 125] on div "Edit Image Yourself You can also change colors, add or remove text, and make ot…" at bounding box center [947, 402] width 427 height 584
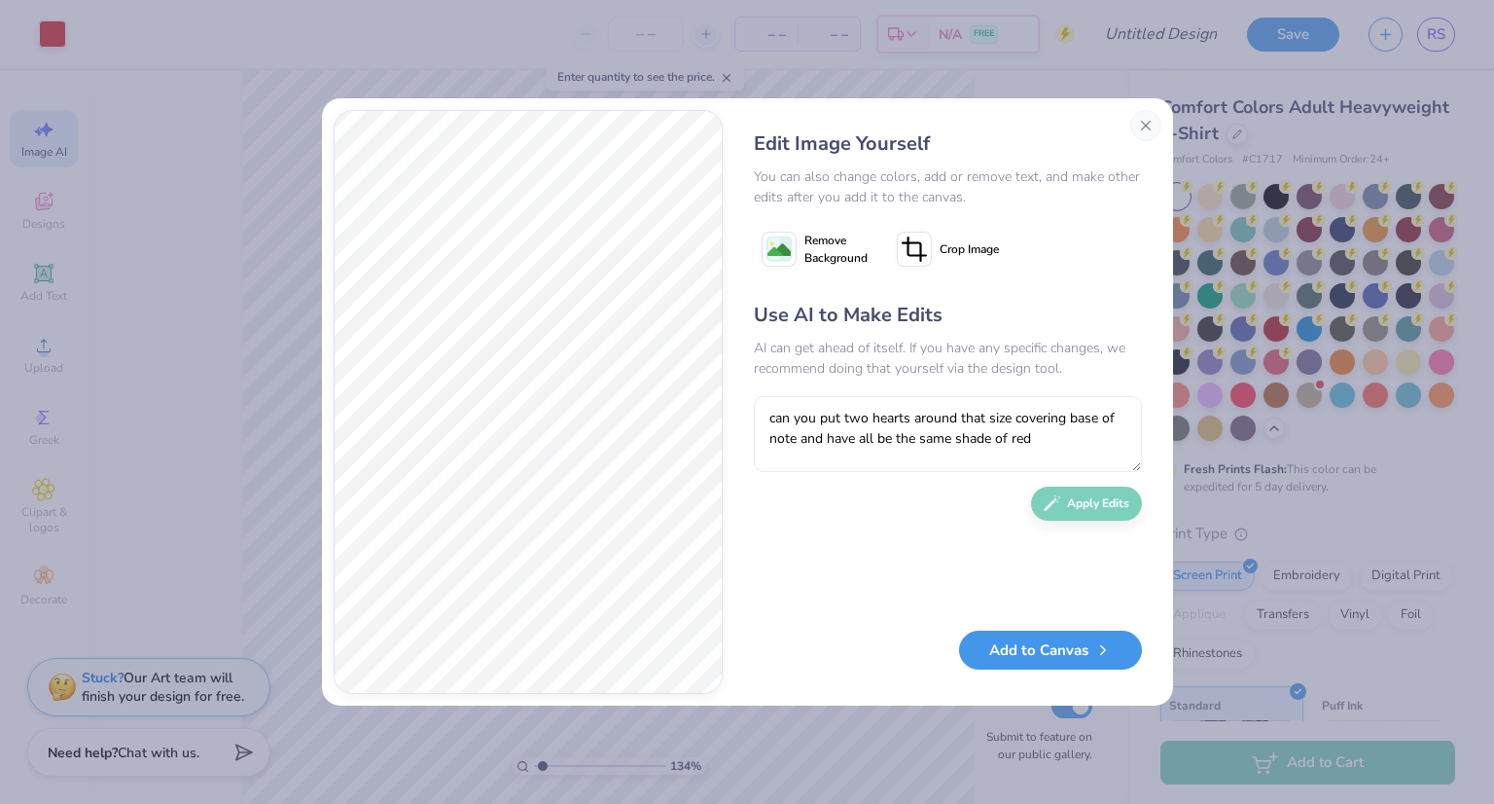
click at [1031, 654] on button "Add to Canvas" at bounding box center [1050, 650] width 183 height 40
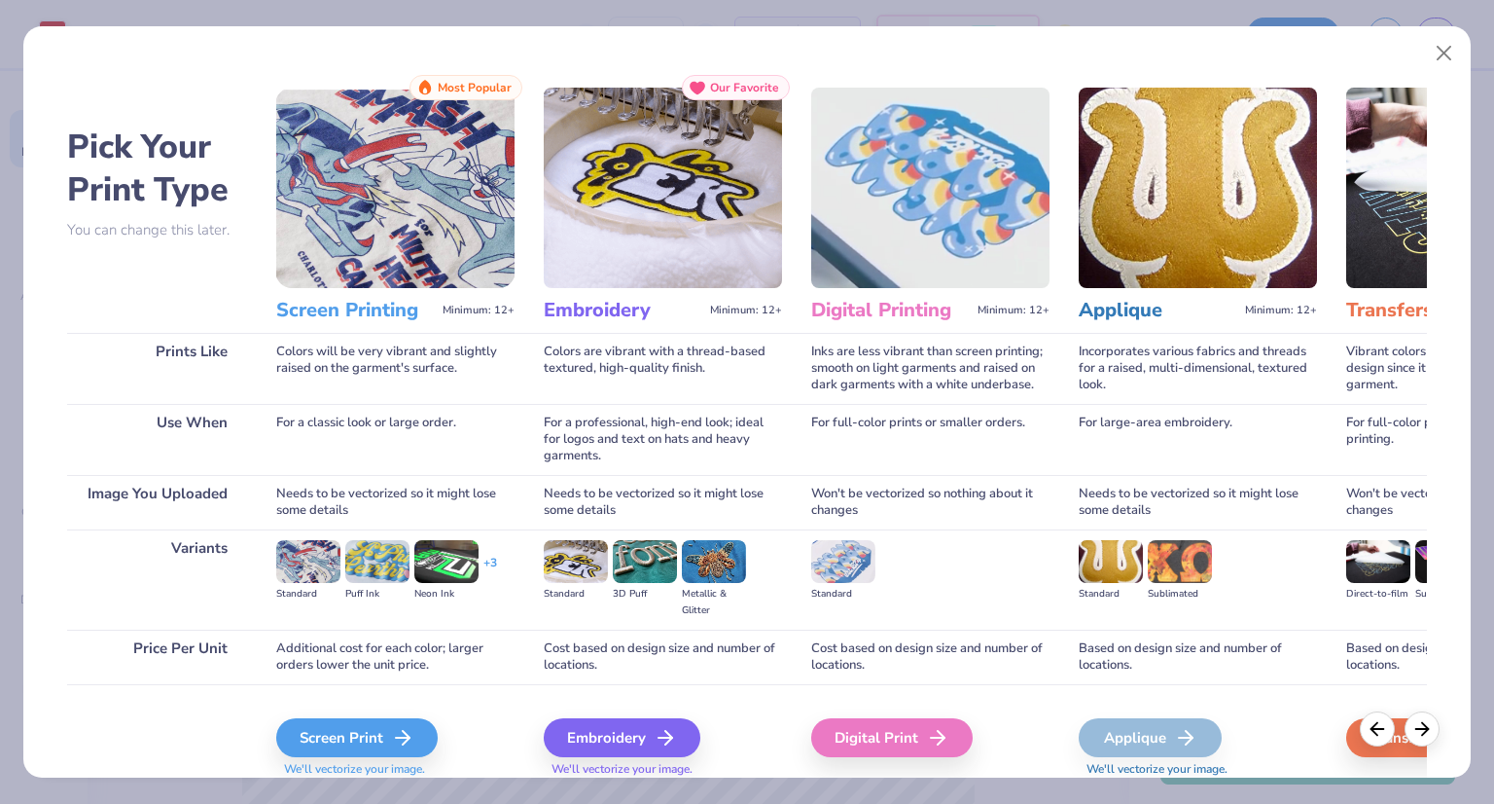
drag, startPoint x: 379, startPoint y: 728, endPoint x: 462, endPoint y: 698, distance: 87.7
click at [462, 698] on div "Screen Print We'll vectorize your image." at bounding box center [395, 736] width 238 height 104
click at [911, 735] on div "Digital Print" at bounding box center [894, 737] width 161 height 39
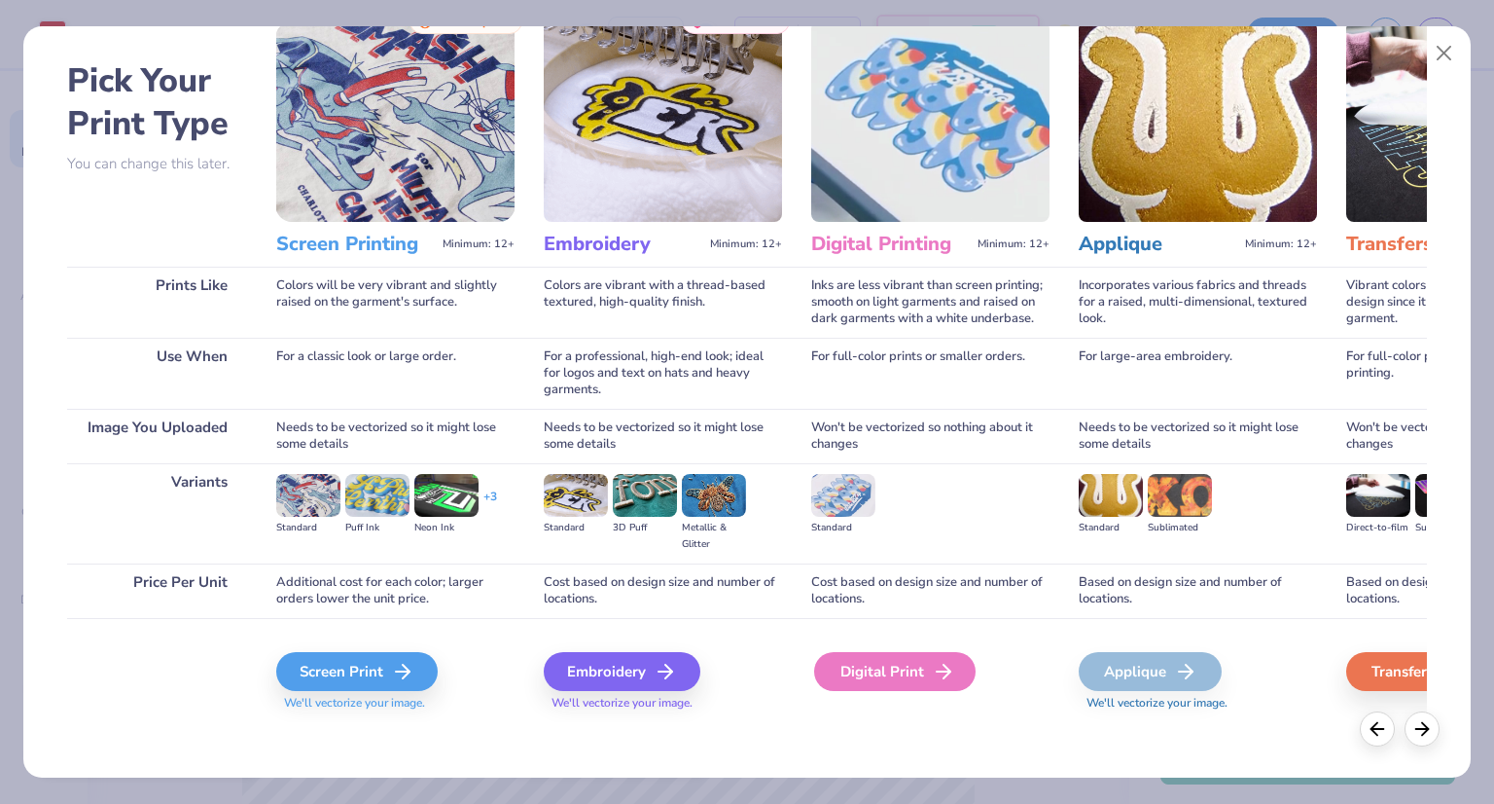
scroll to position [69, 0]
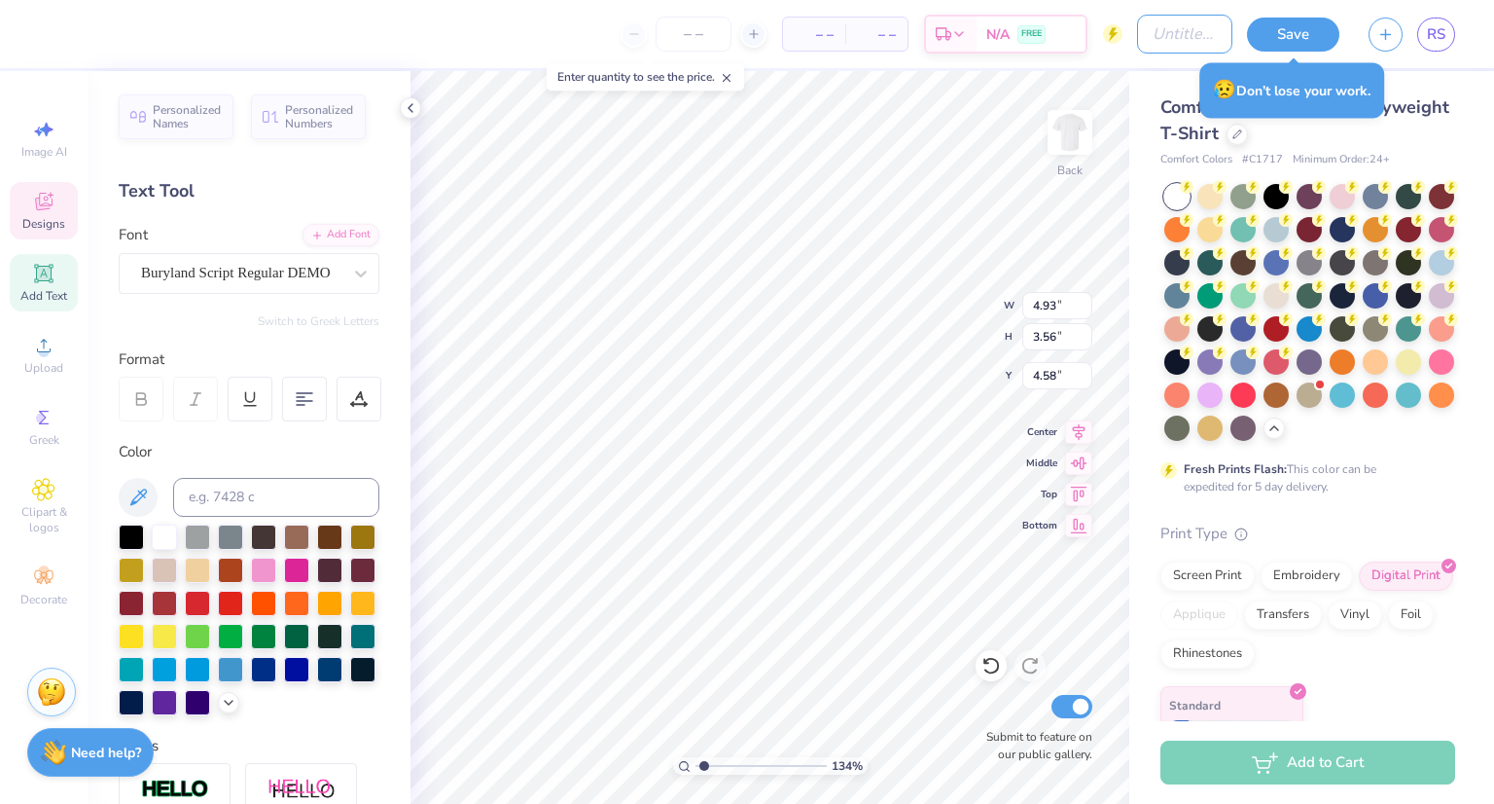
click at [1137, 32] on input "Design Title" at bounding box center [1184, 34] width 95 height 39
type input "1.3403593395712"
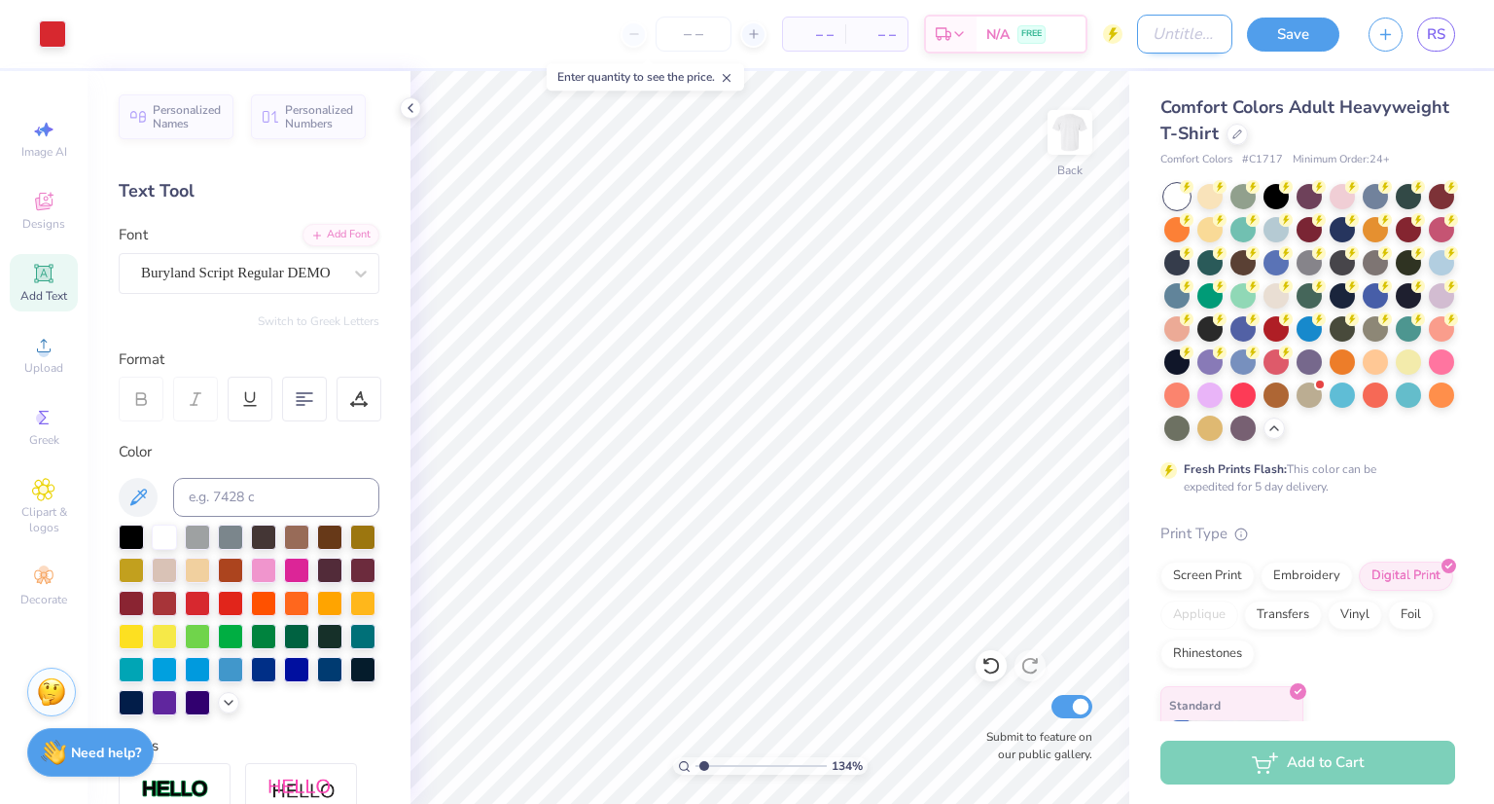
type input "H"
type input "1.3403593395712"
type input "He"
type input "1.3403593395712"
type input "Hea"
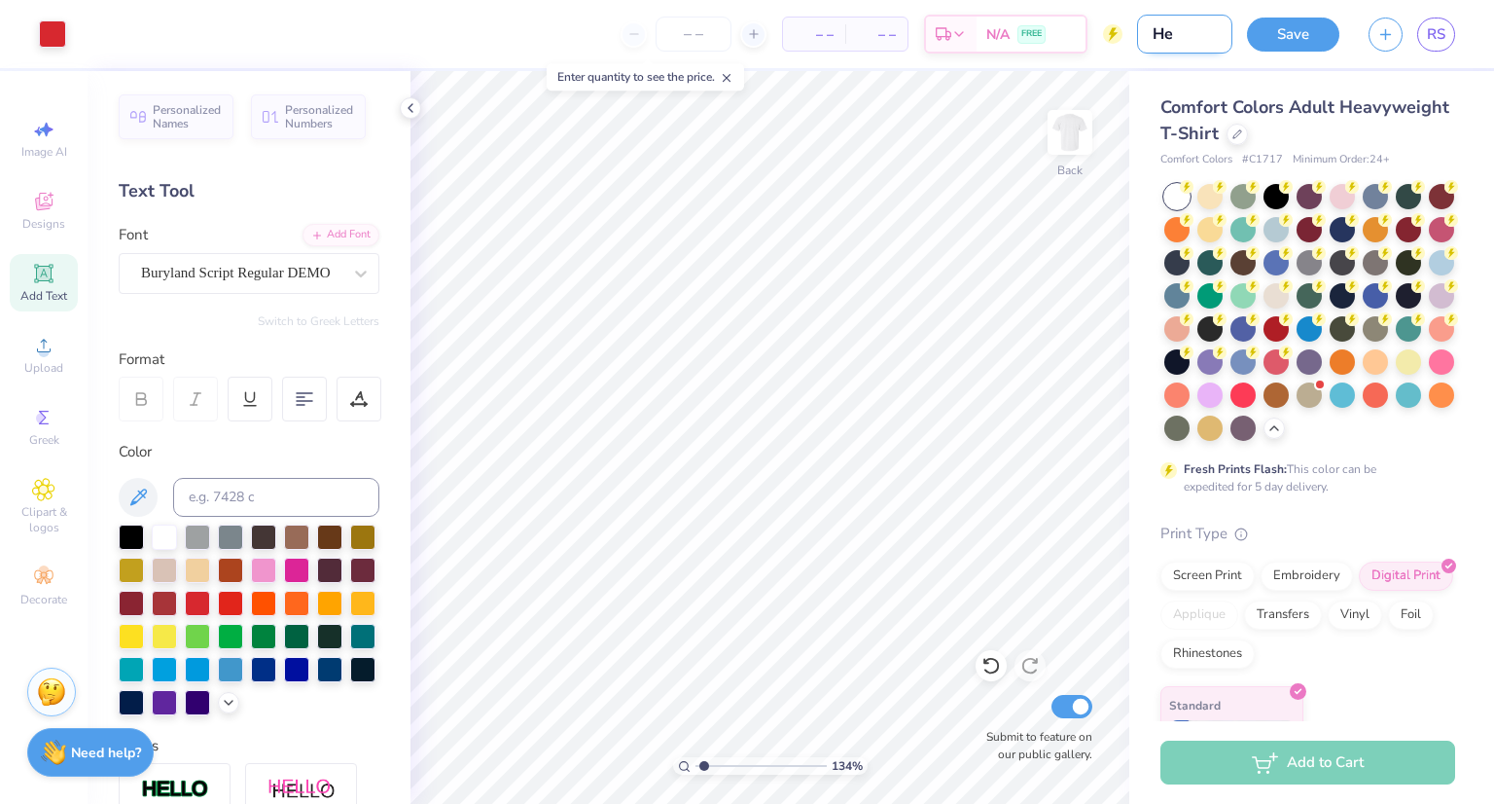
type input "1.3403593395712"
type input "Hear"
type input "1.3403593395712"
type input "Heart"
type input "1.3403593395712"
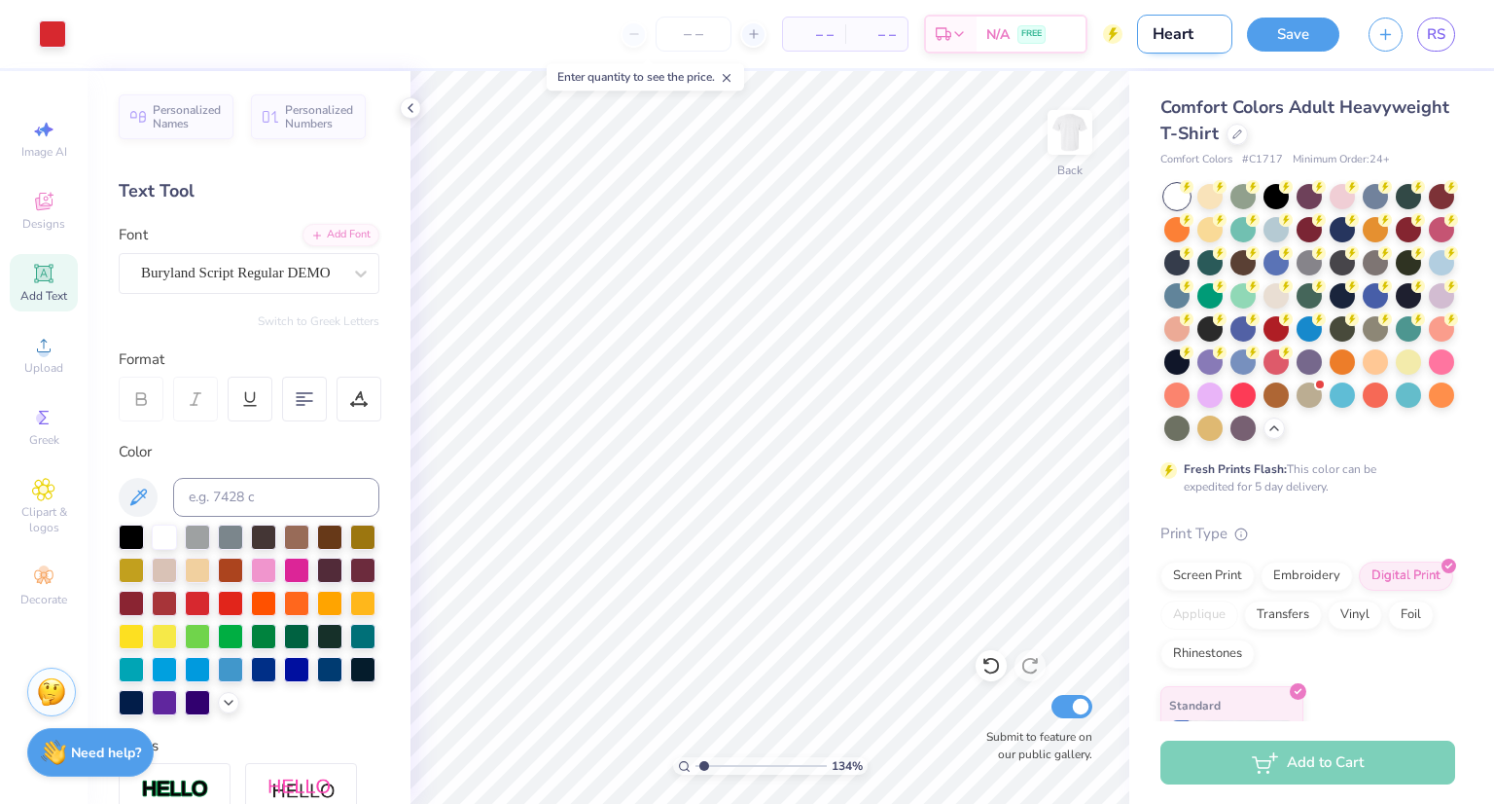
type input "Heart"
type input "1.3403593395712"
type input "Heart N"
type input "1.3403593395712"
type input "Heart Ne"
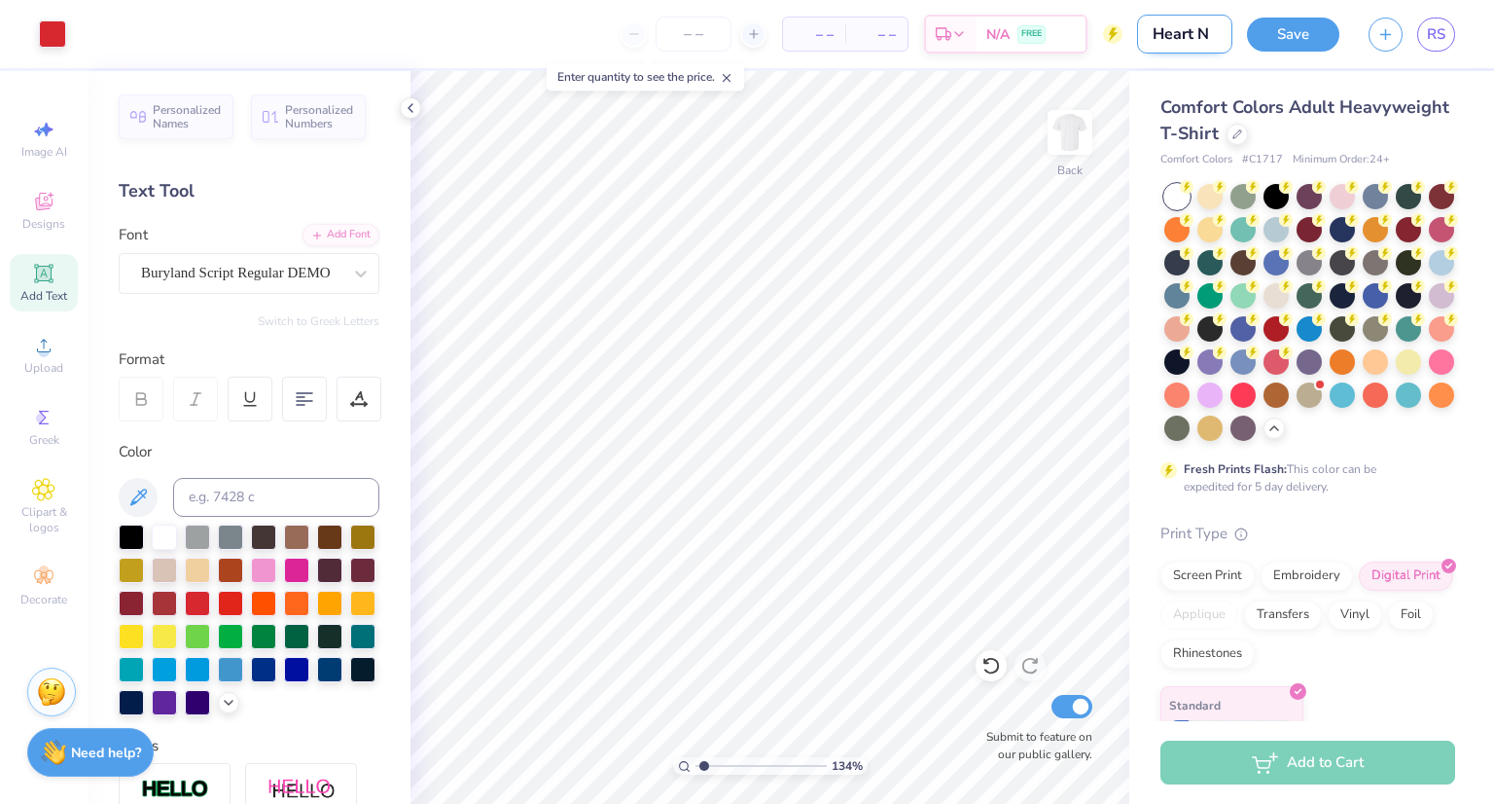
type input "1.3403593395712"
type input "Heart Nee"
type input "1.3403593395712"
type input "Heart Need"
type input "1.3403593395712"
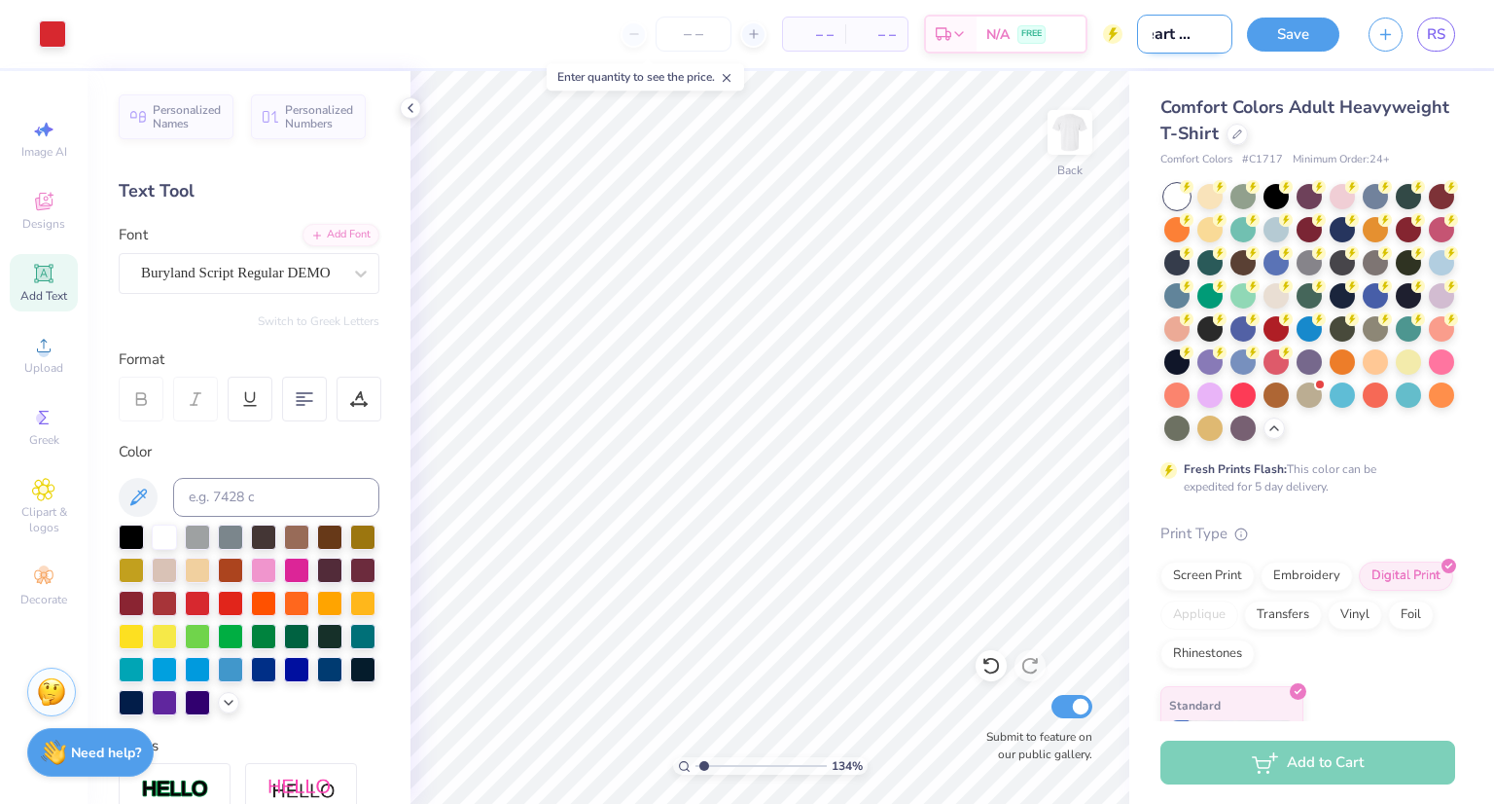
type input "Heart Needs"
type input "1.3403593395712"
type input "Heart Needs"
type input "1.3403593395712"
type input "Heart Needs C"
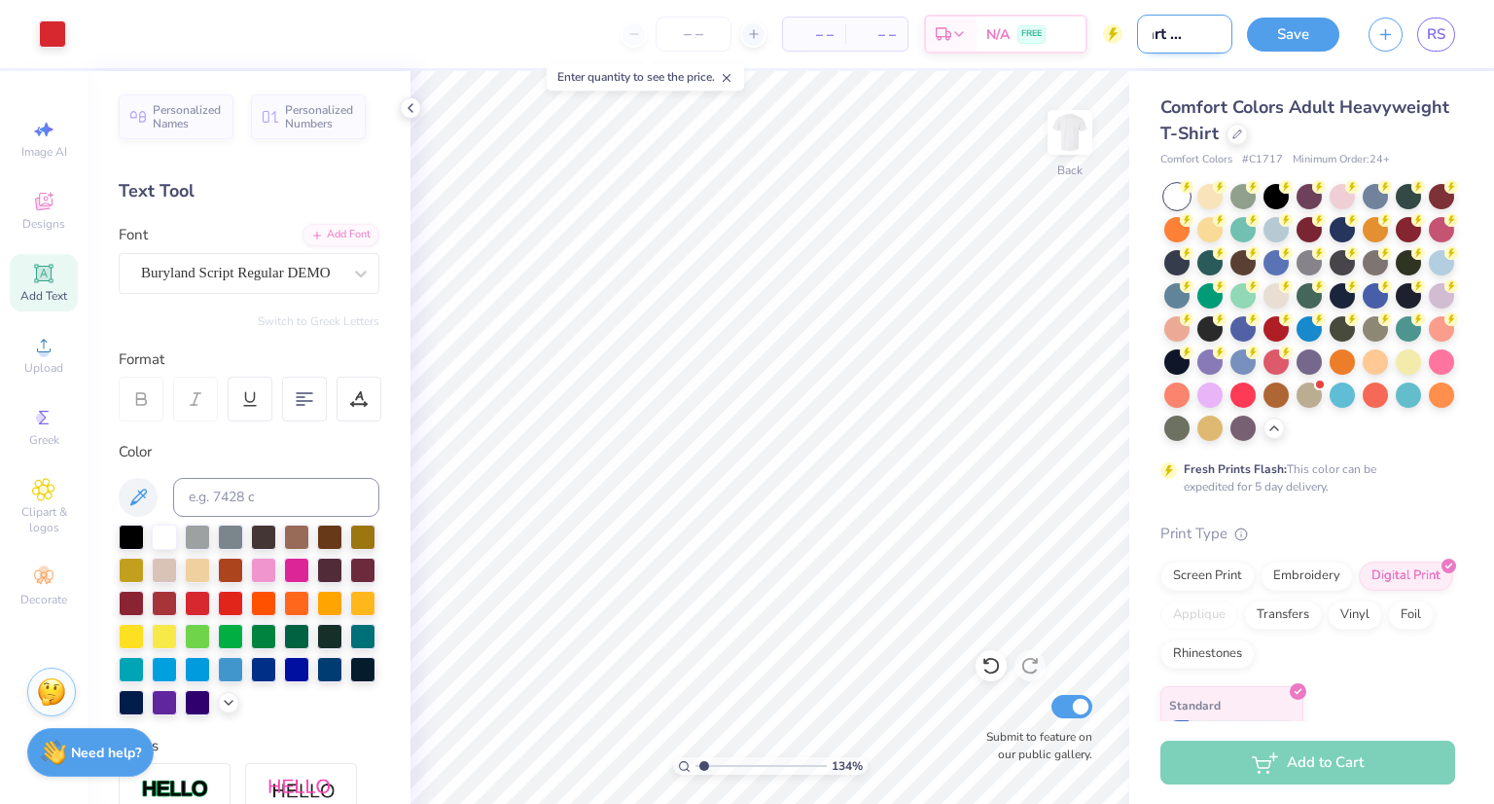
type input "1.3403593395712"
type input "Heart Needs Ca"
type input "1.3403593395712"
type input "Heart Needs Can"
type input "1.3403593395712"
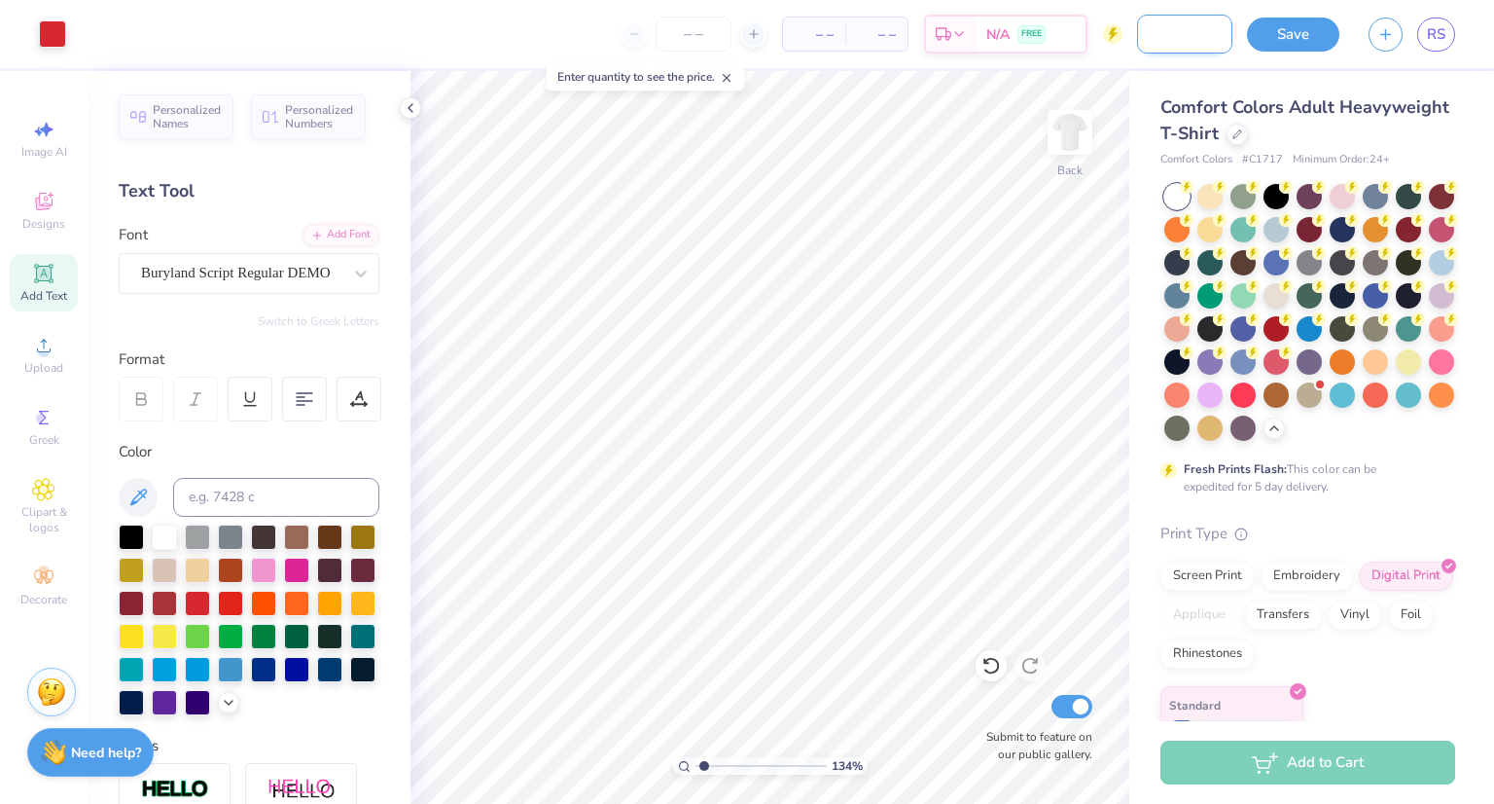
type input "Heart Needs Canv"
type input "1.3403593395712"
type input "Heart Needs Canva"
type input "1.3403593395712"
type input "Heart Needs Canva"
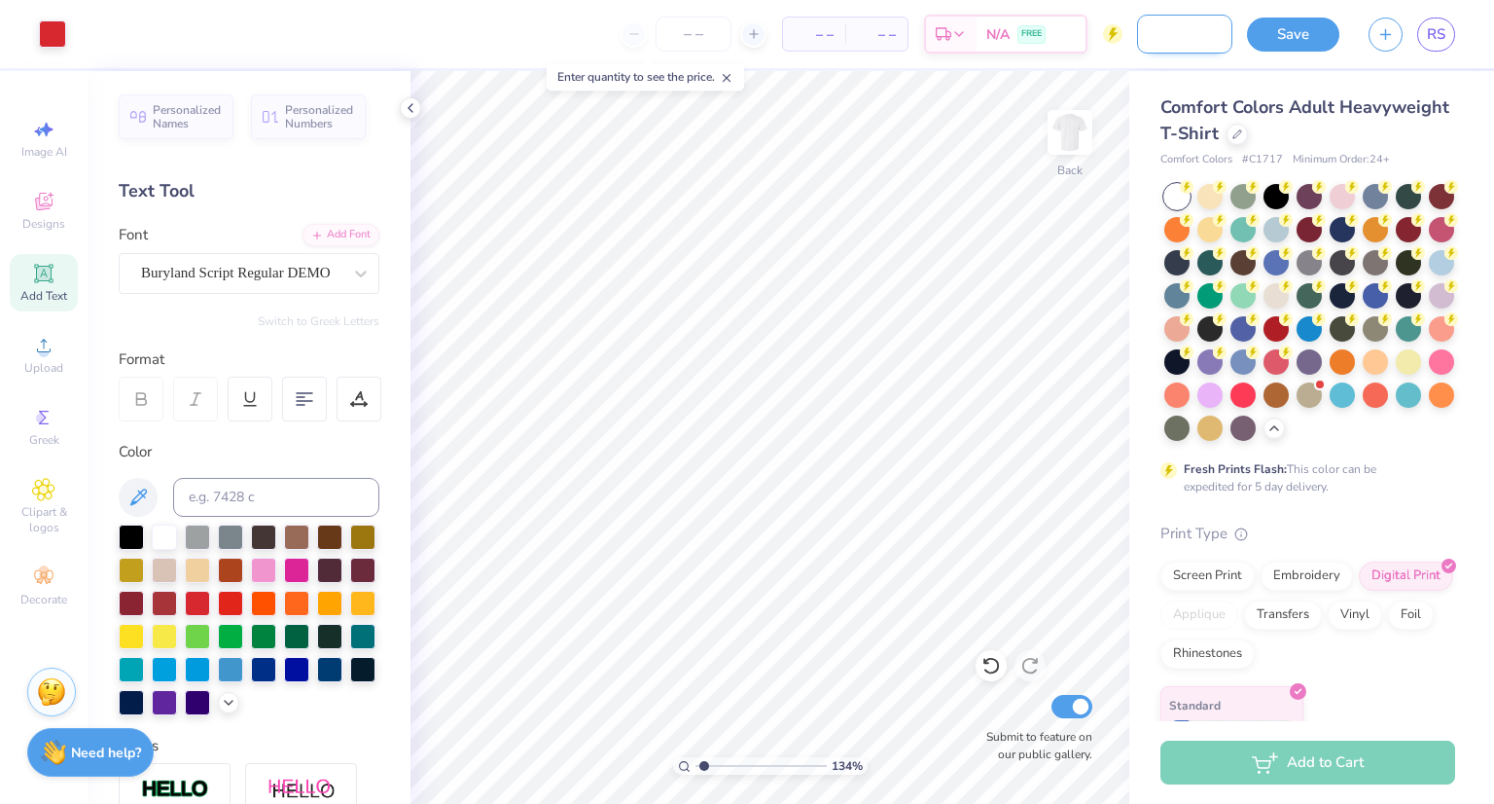
type input "1.3403593395712"
type input "Heart Needs Canva I"
type input "1.3403593395712"
type input "Heart Needs Canva In"
type input "1.3403593395712"
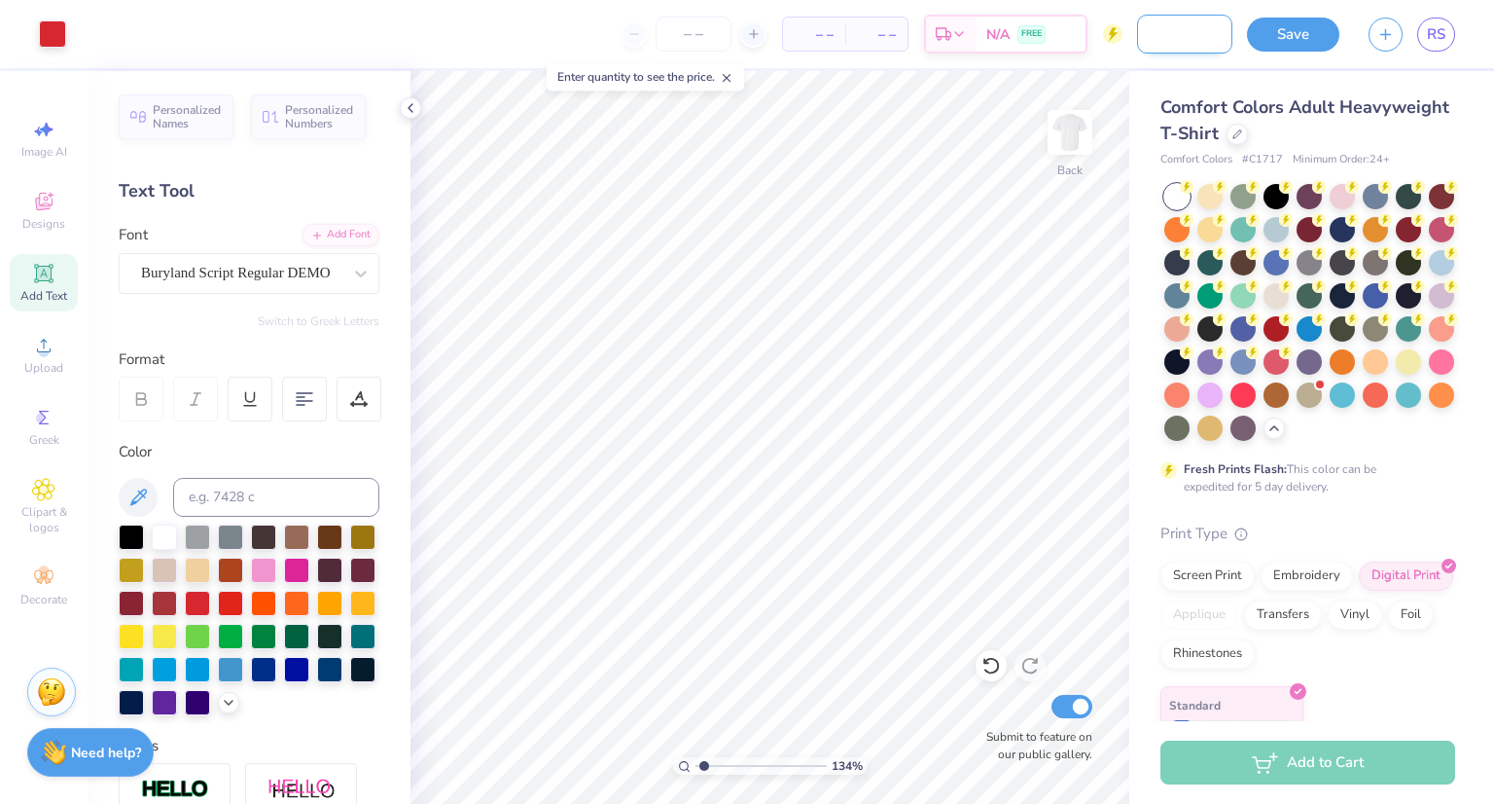
type input "Heart Needs Canva In c"
type input "1.3403593395712"
type input "Heart Needs Canva In"
type input "1.3403593395712"
type input "Heart Needs Canva In s"
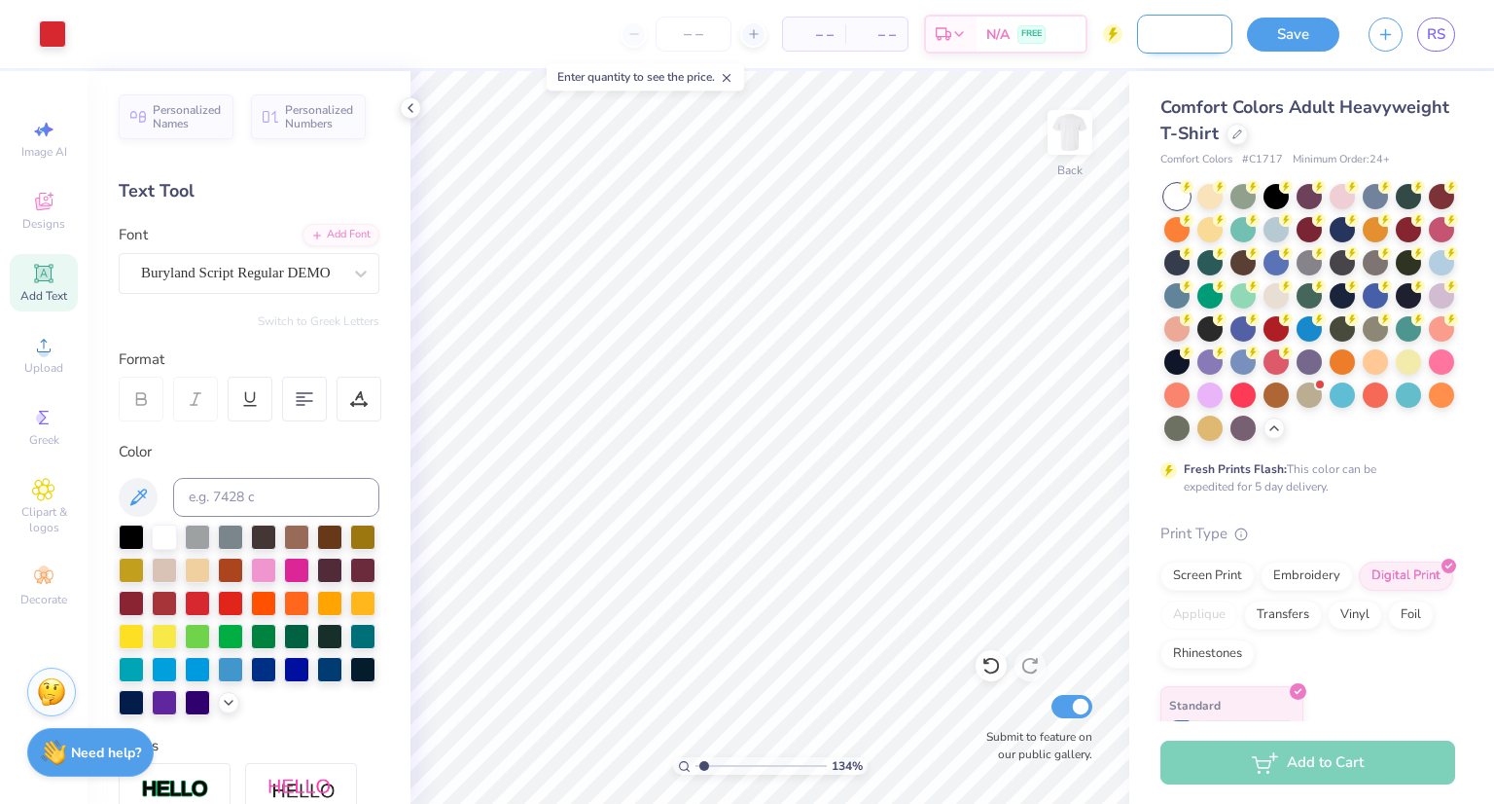
type input "1.3403593395712"
type input "Heart Needs Canva In se"
type input "1.3403593395712"
type input "Heart Needs Canva In ser"
type input "1.3403593395712"
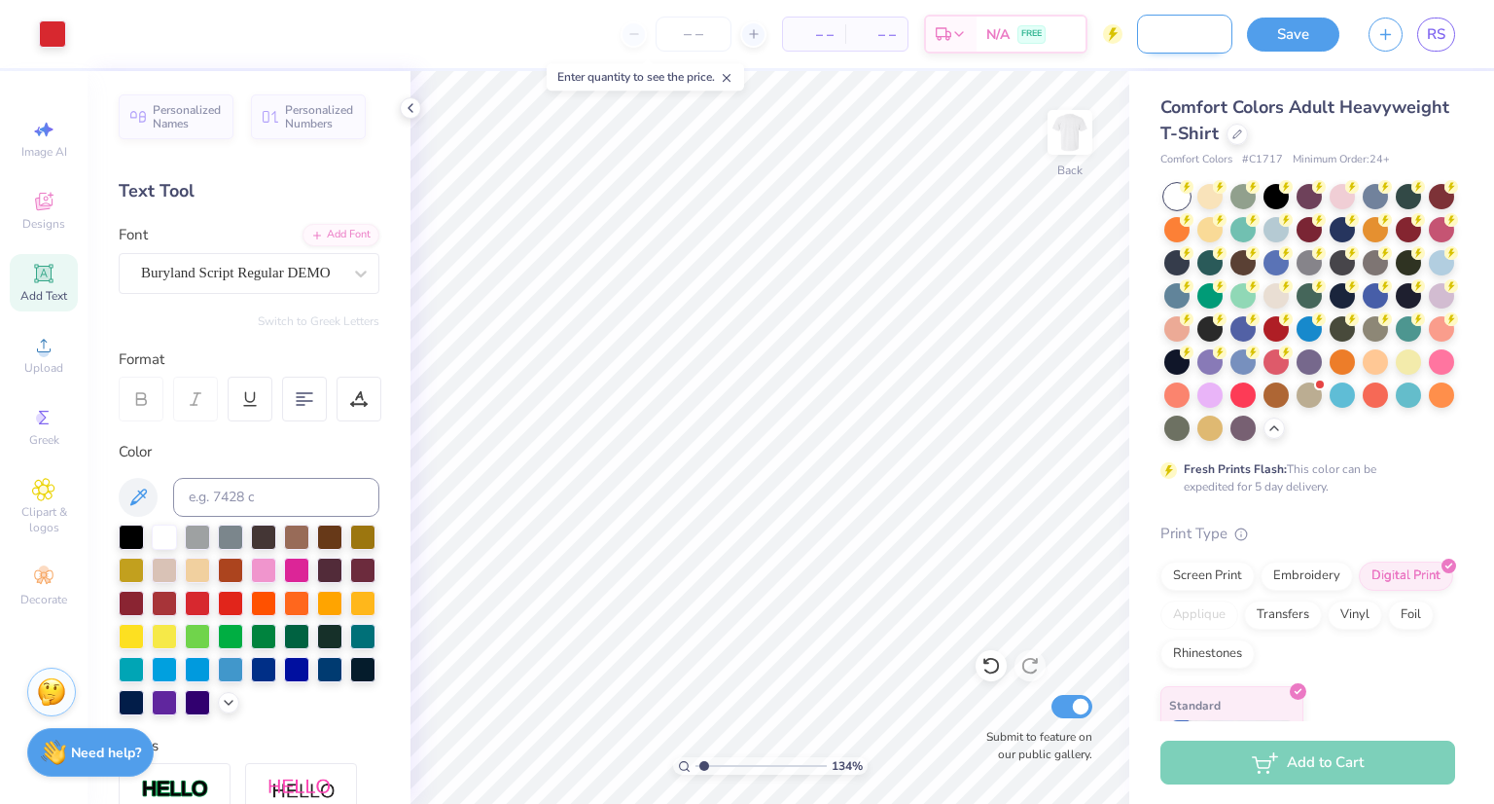
type input "Heart Needs Canva In sert"
type input "1.3403593395712"
type input "Heart Needs Canva In ser"
type input "1.3403593395712"
type input "Heart Needs Canva In se"
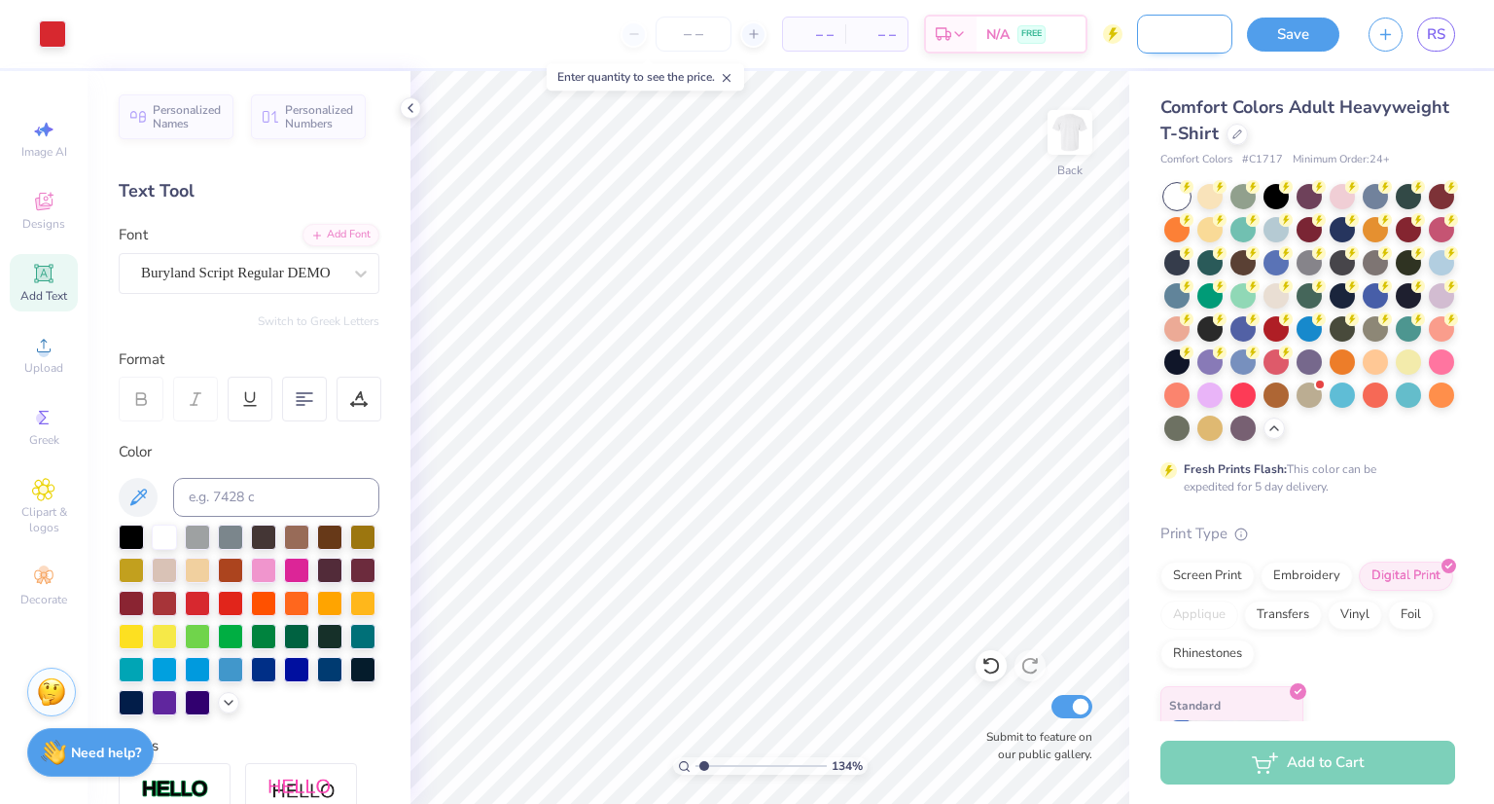
type input "1.3403593395712"
type input "Heart Needs Canva In s"
type input "1.3403593395712"
type input "Heart Needs Canva In"
type input "1.3403593395712"
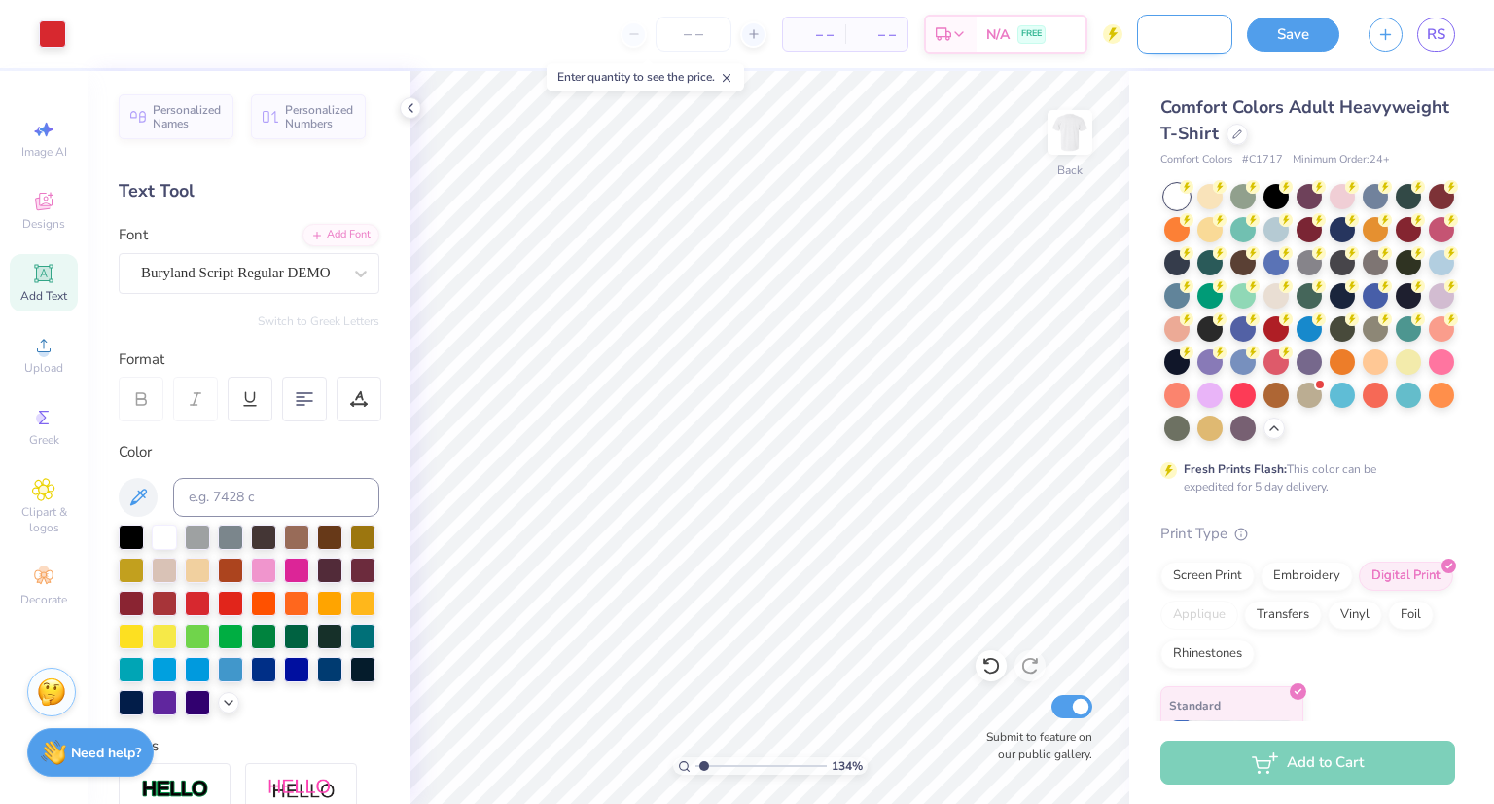
type input "Heart Needs Canva In"
type input "1.3403593395712"
type input "Heart Needs Canva I"
type input "1.3403593395712"
type input "Heart Needs Canva I,"
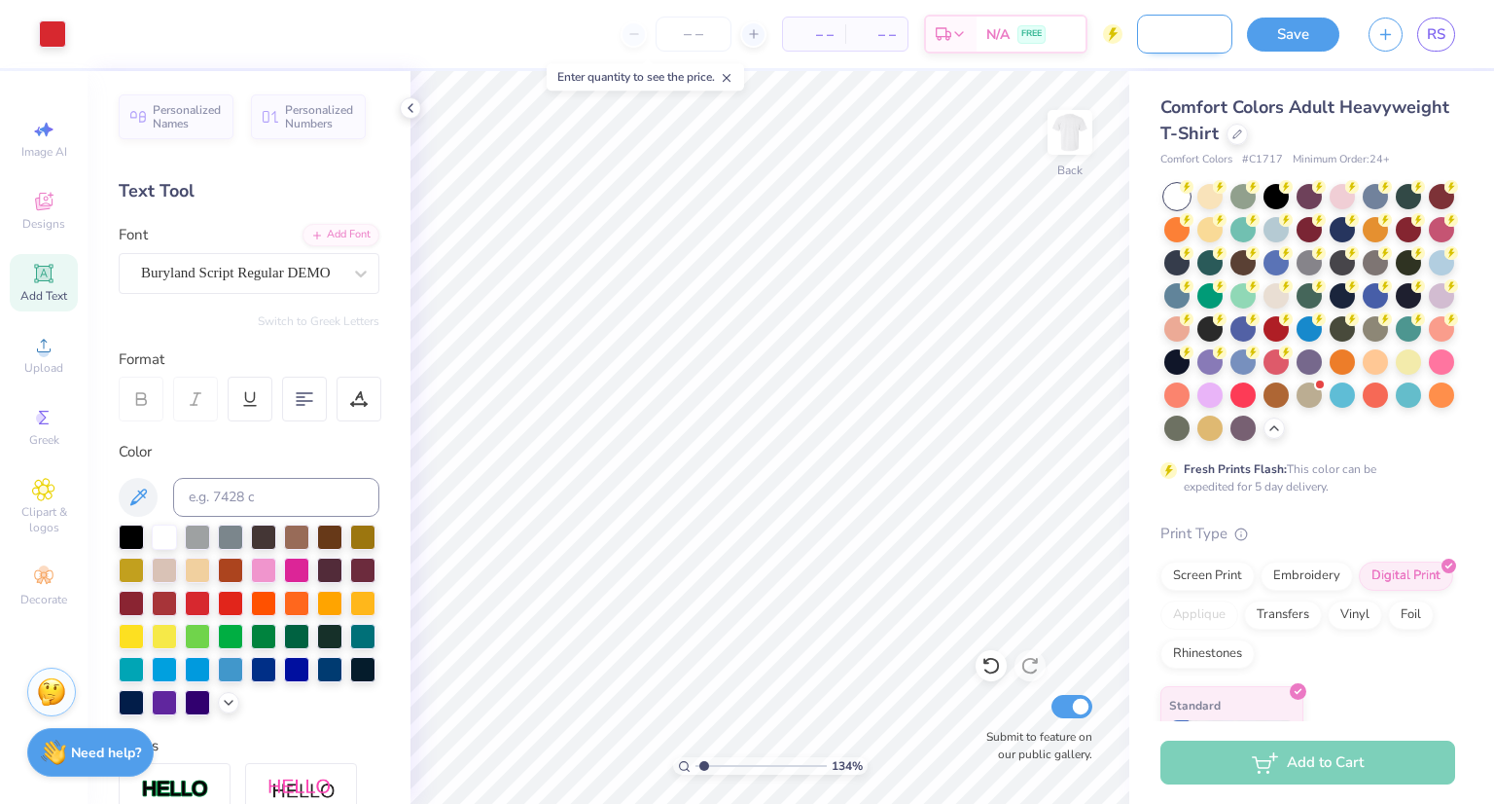
type input "1.3403593395712"
type input "Heart Needs Canva I,a"
type input "1.3403593395712"
type input "Heart Needs Canva I,ag"
type input "1.3403593395712"
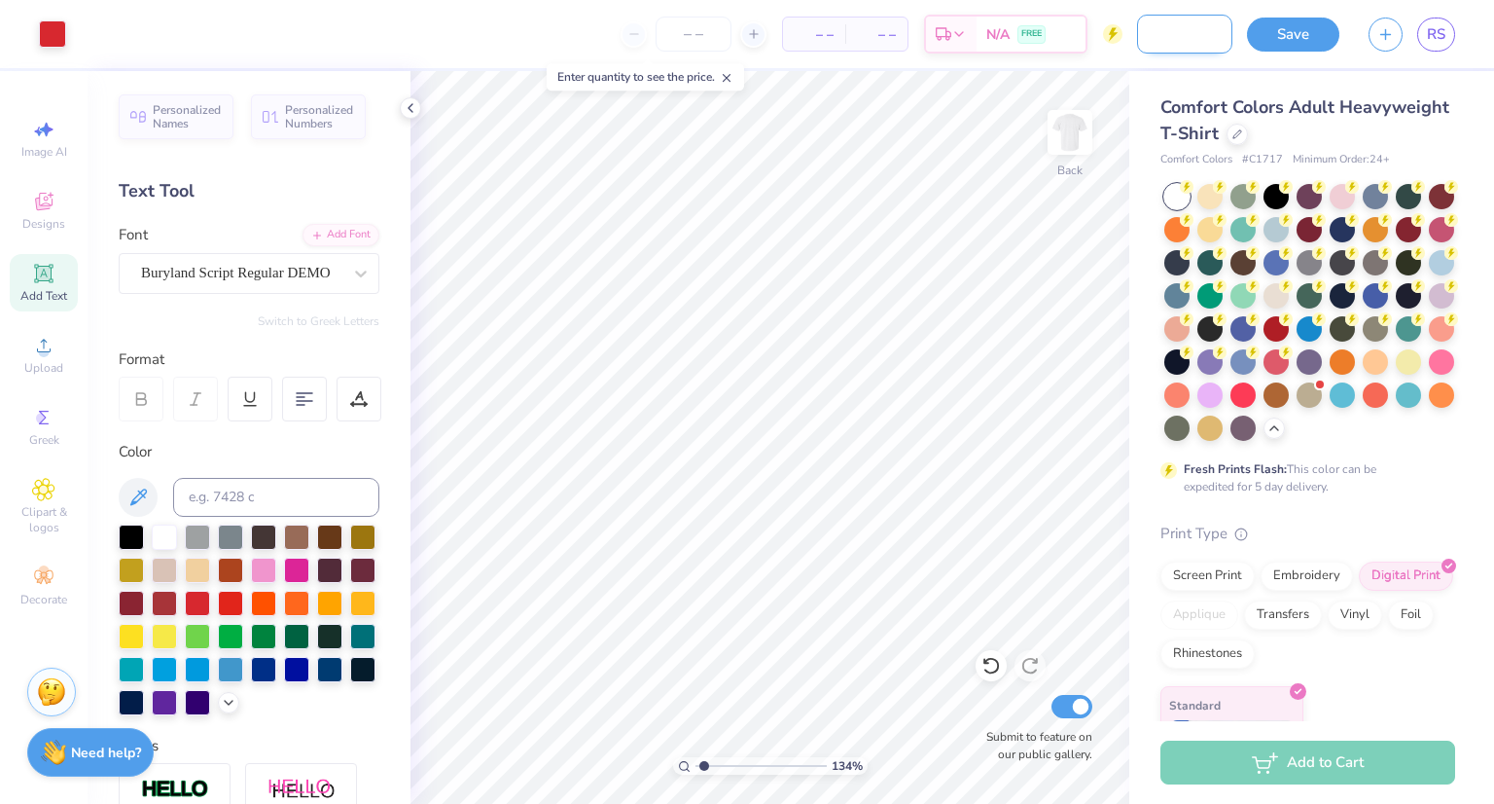
type input "Heart Needs Canva I,age"
type input "1.3403593395712"
type input "Heart Needs Canva I,ag"
type input "1.3403593395712"
type input "Heart Needs Canva I,a"
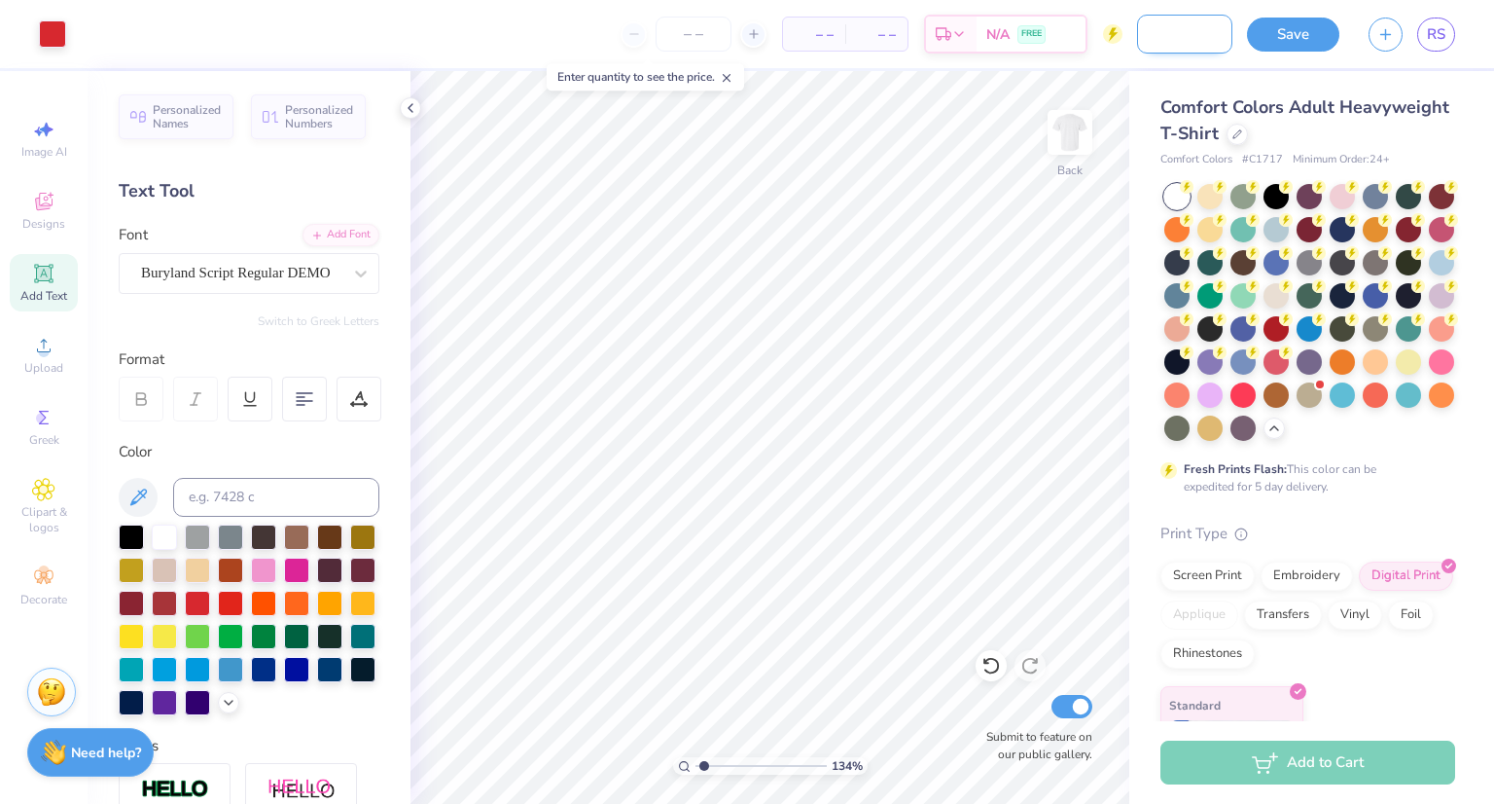
type input "1.3403593395712"
type input "Heart Needs Canva I,"
type input "1.3403593395712"
type input "Heart Needs Canva I"
type input "1.3403593395712"
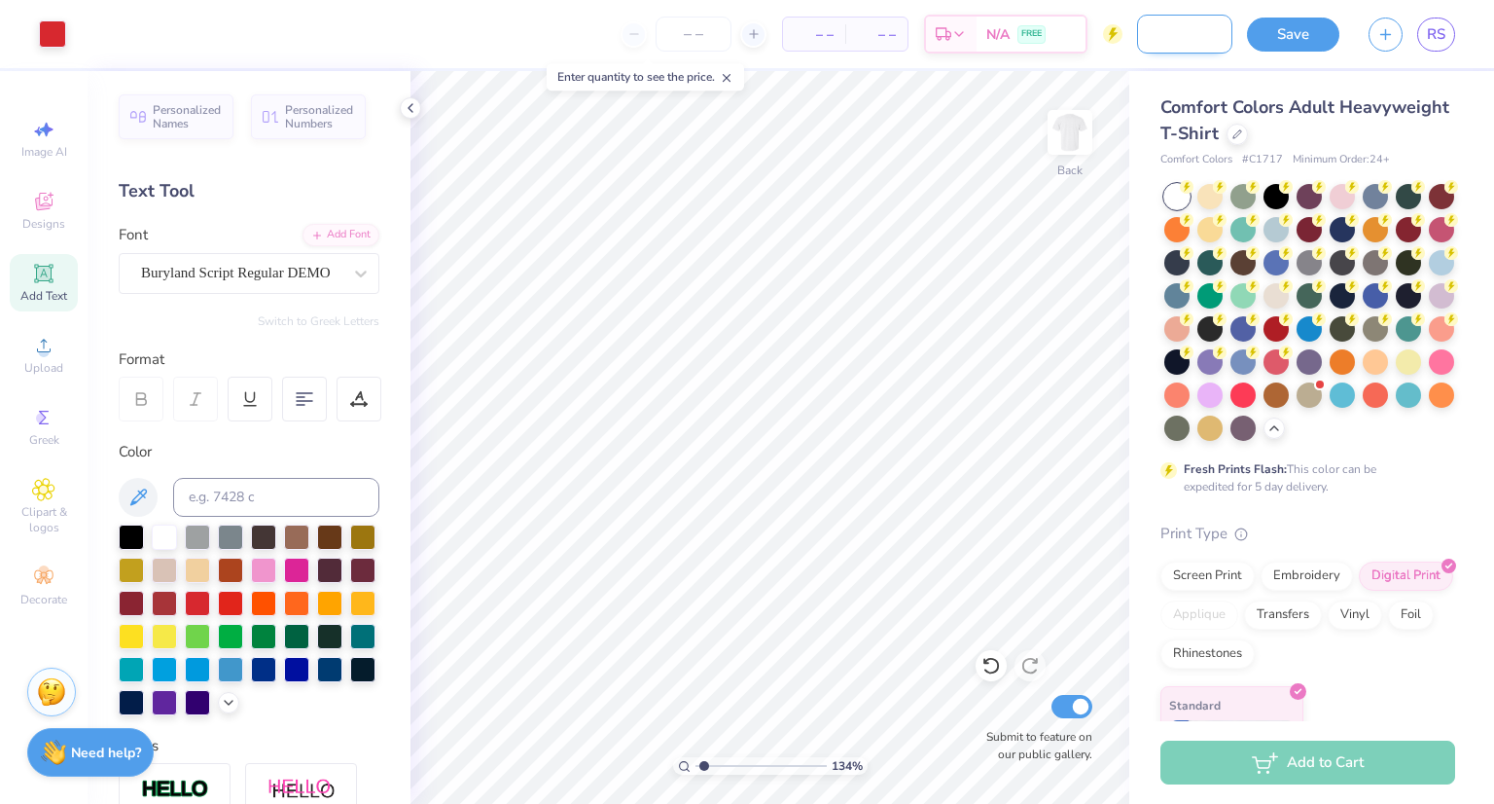
type input "Heart Needs Canva Im"
type input "1.3403593395712"
type input "Heart Needs Canva Ima"
type input "1.3403593395712"
type input "Heart Needs Canva Imag"
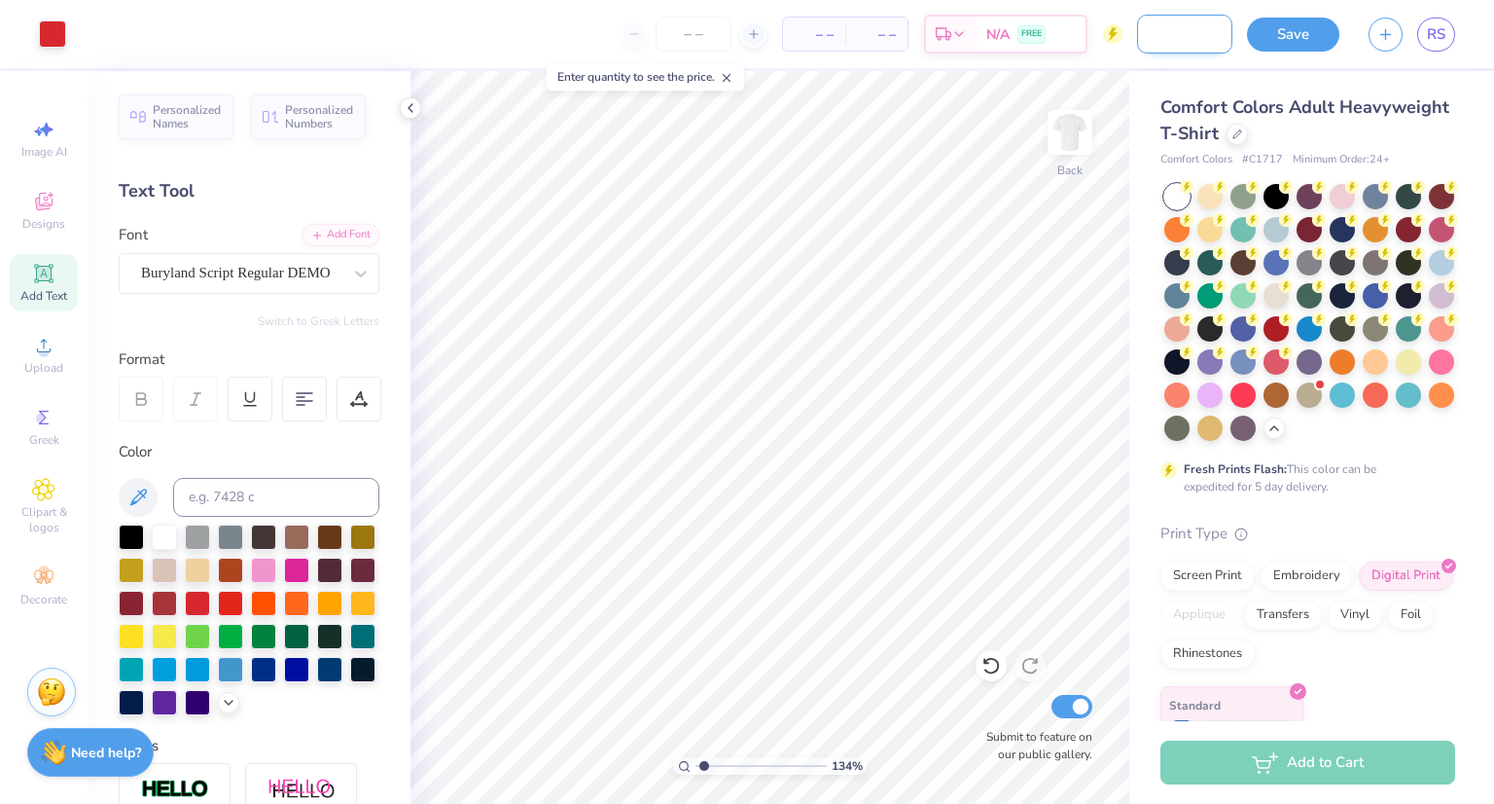
type input "1.3403593395712"
type input "Heart Needs Canva Image"
type input "1.3403593395712"
type input "Heart Needs Canva Images"
type input "1.3403593395712"
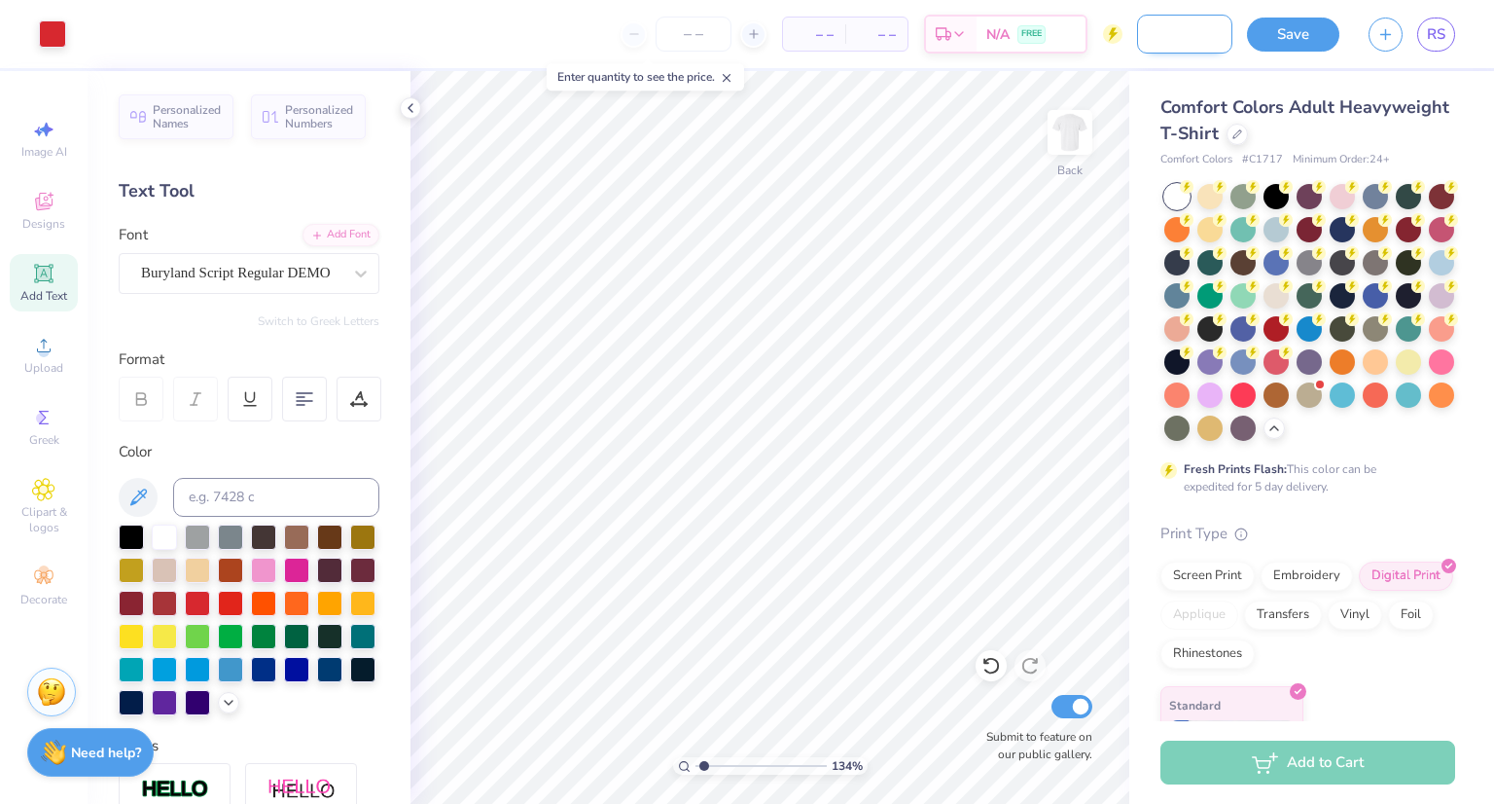
scroll to position [0, 131]
type input "Heart Needs Canva Images"
click at [1281, 33] on button "Save" at bounding box center [1293, 32] width 92 height 34
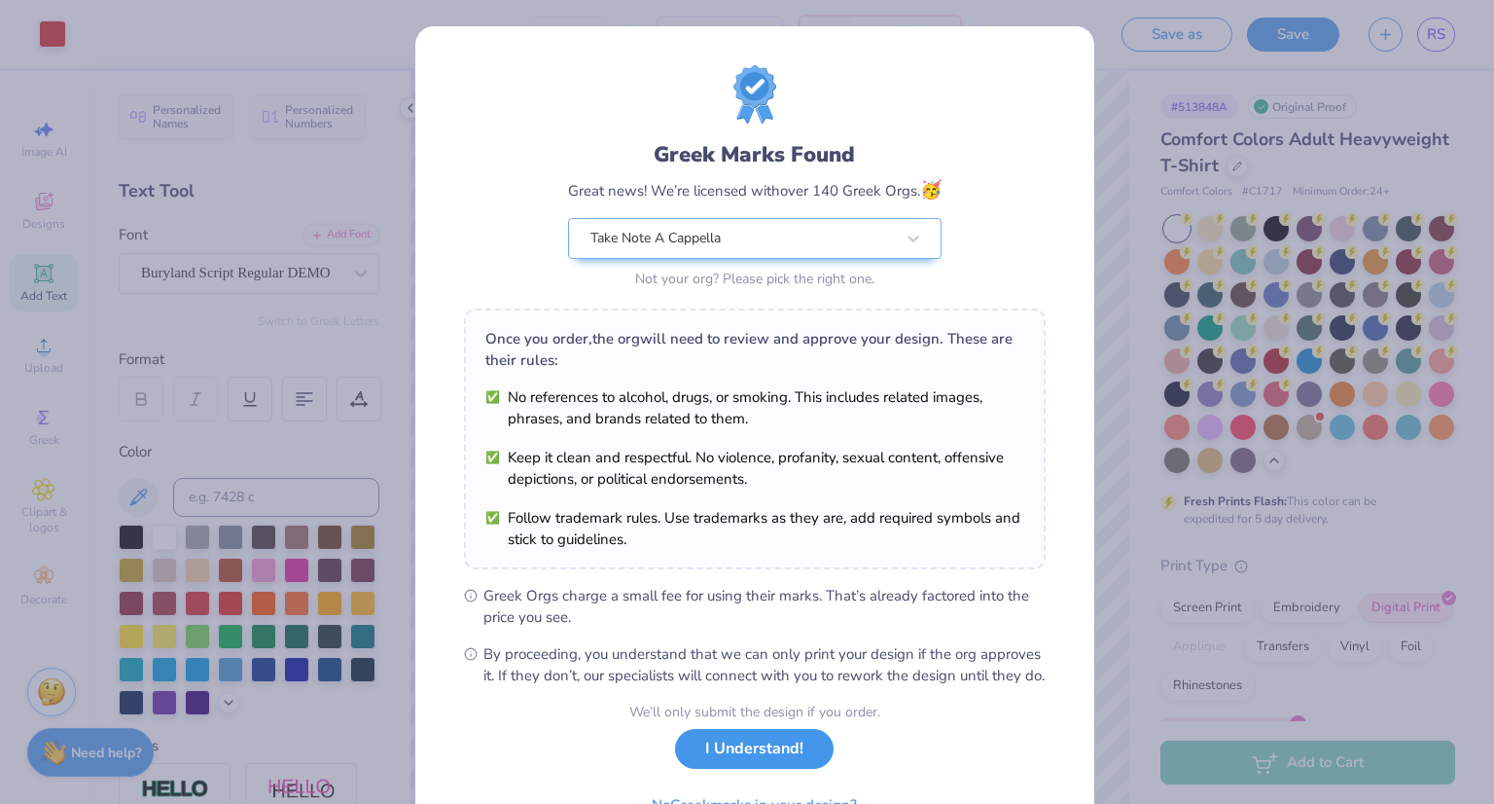
click at [763, 760] on button "I Understand!" at bounding box center [754, 749] width 159 height 40
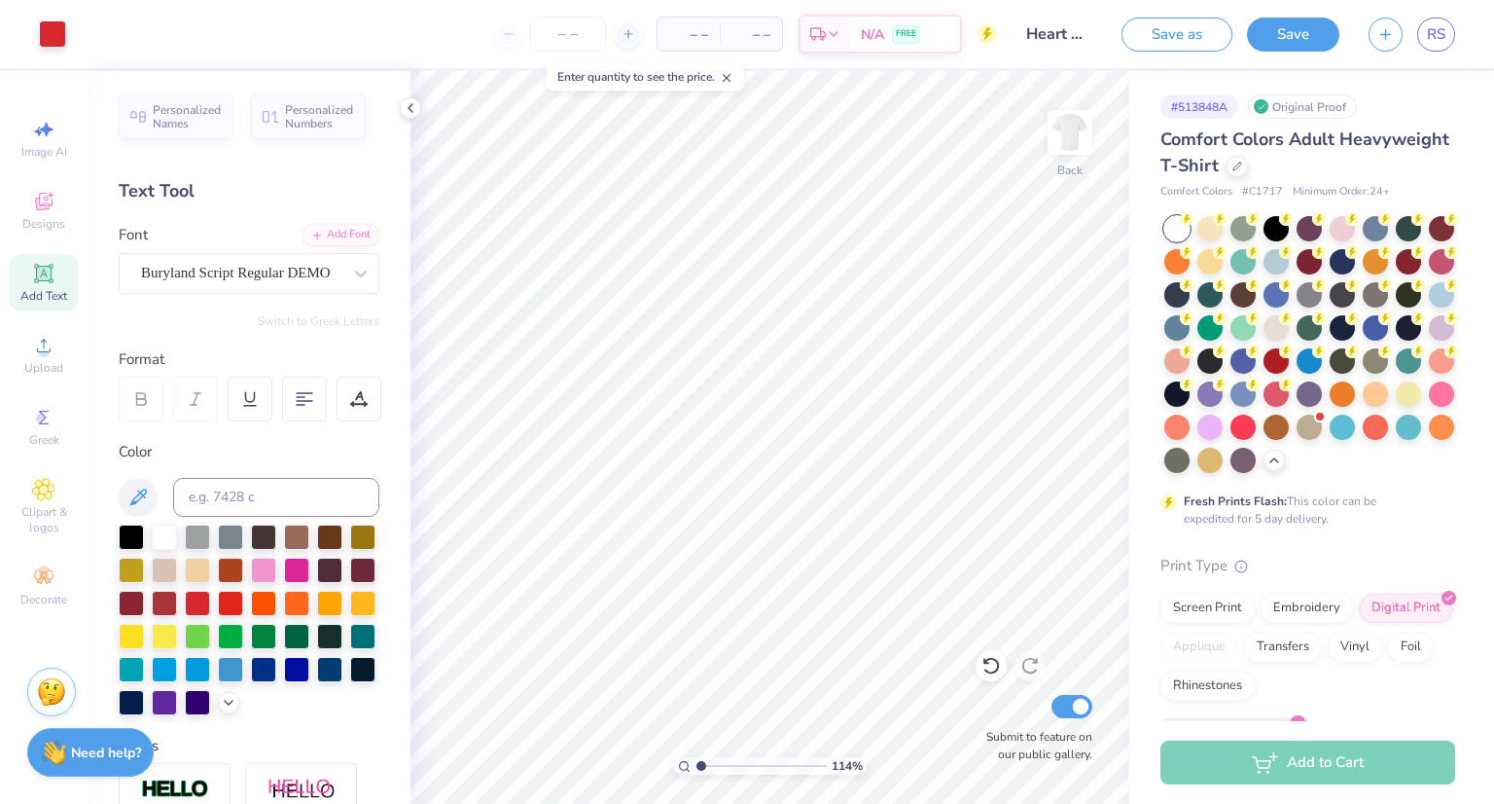
type input "1.0939100470782"
click at [1385, 44] on button "button" at bounding box center [1386, 32] width 34 height 34
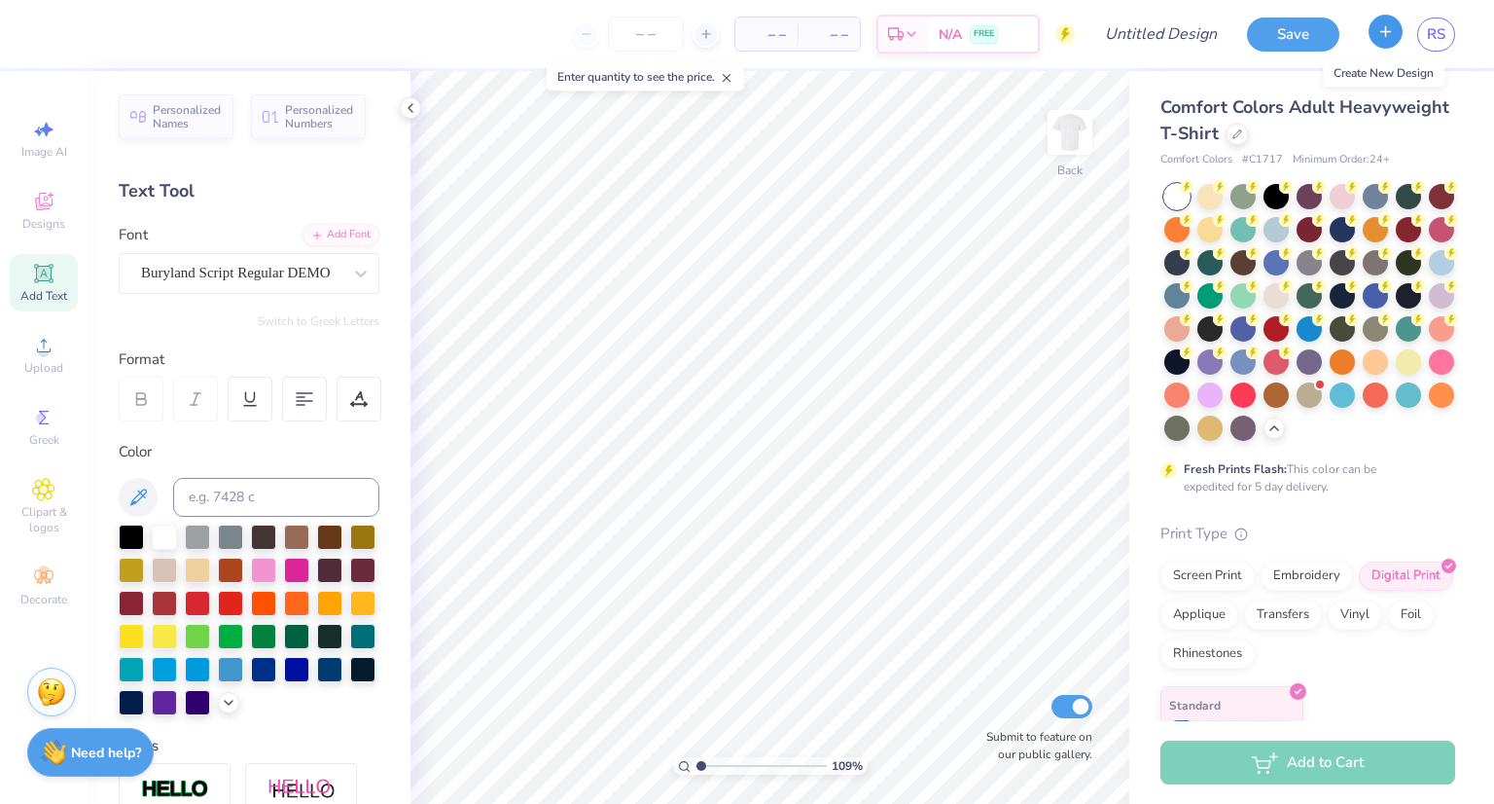
type input "1.0939100470782"
